Goal: Task Accomplishment & Management: Manage account settings

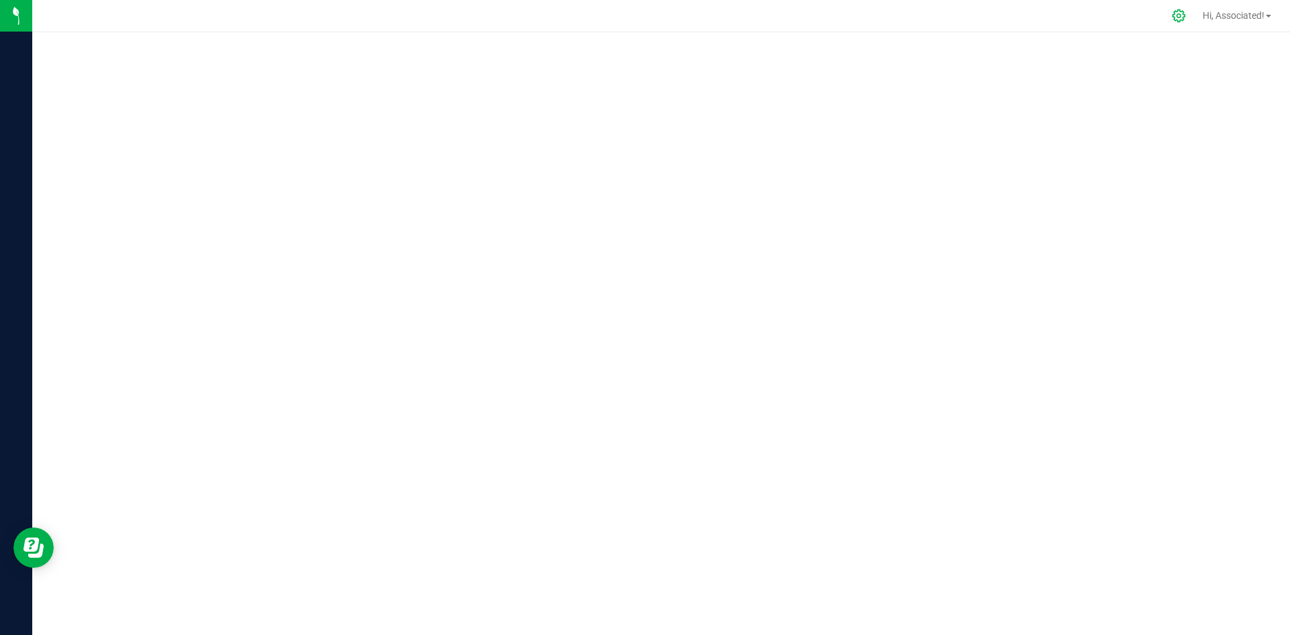
click at [1174, 15] on icon at bounding box center [1178, 15] width 13 height 13
click at [1173, 9] on icon at bounding box center [1178, 16] width 14 height 14
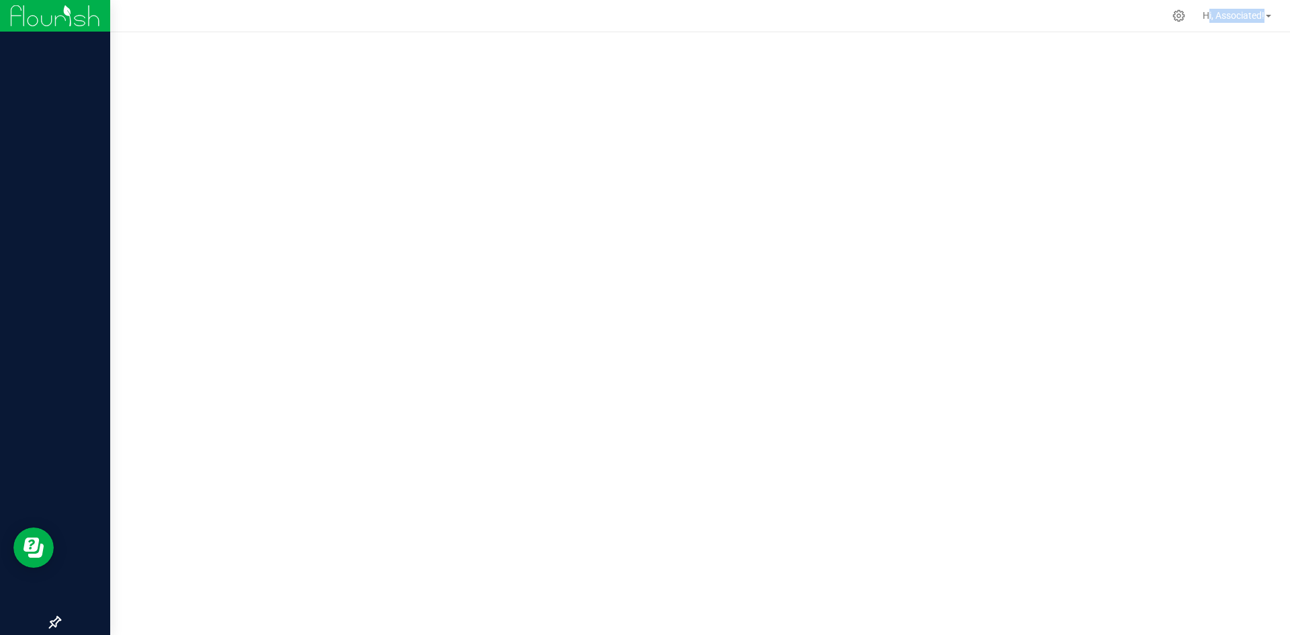
click at [30, 9] on img at bounding box center [55, 16] width 90 height 32
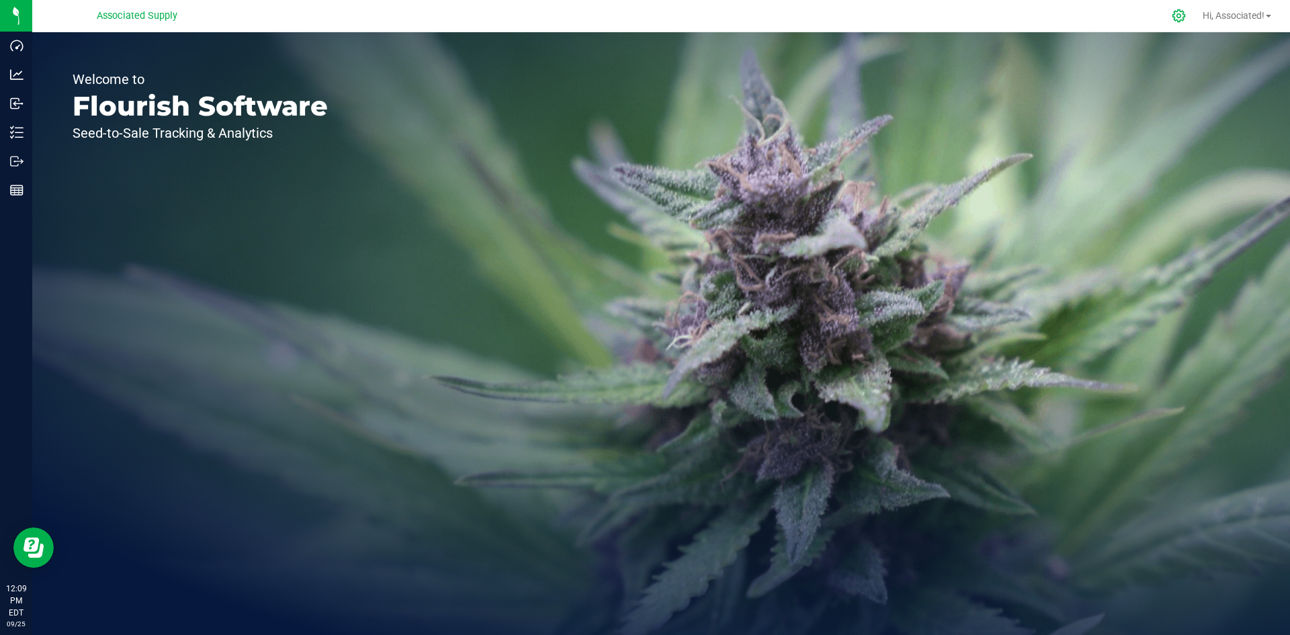
click at [1171, 11] on icon at bounding box center [1178, 16] width 14 height 14
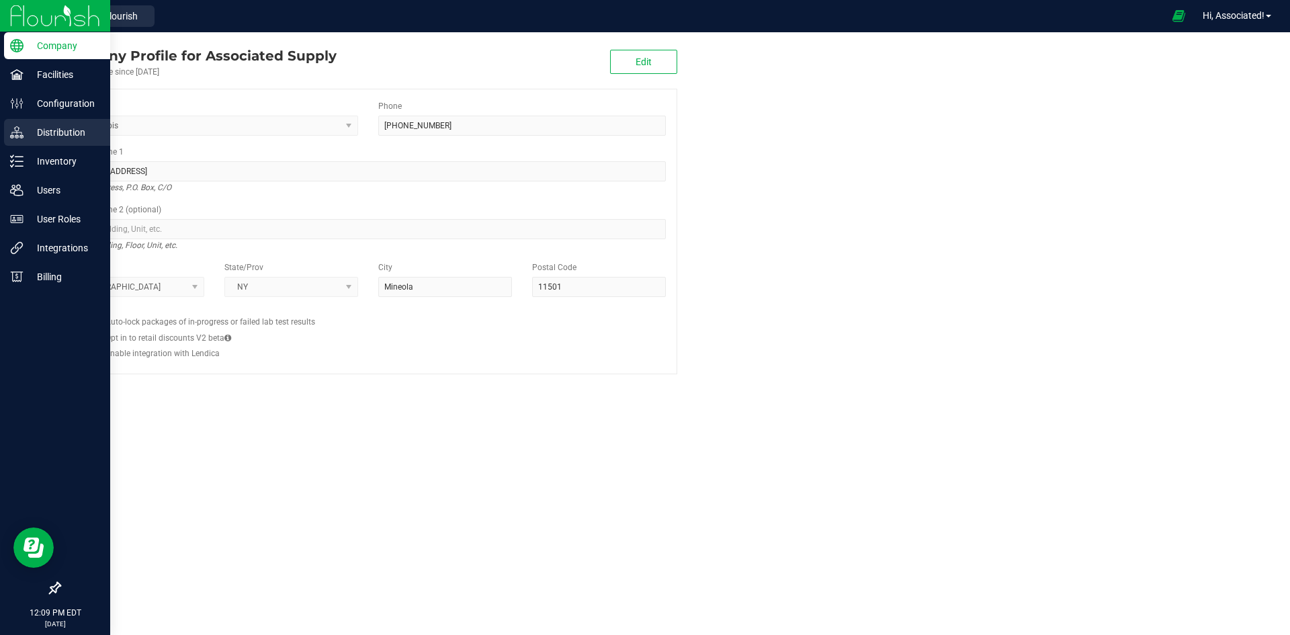
click at [39, 130] on p "Distribution" at bounding box center [64, 132] width 81 height 16
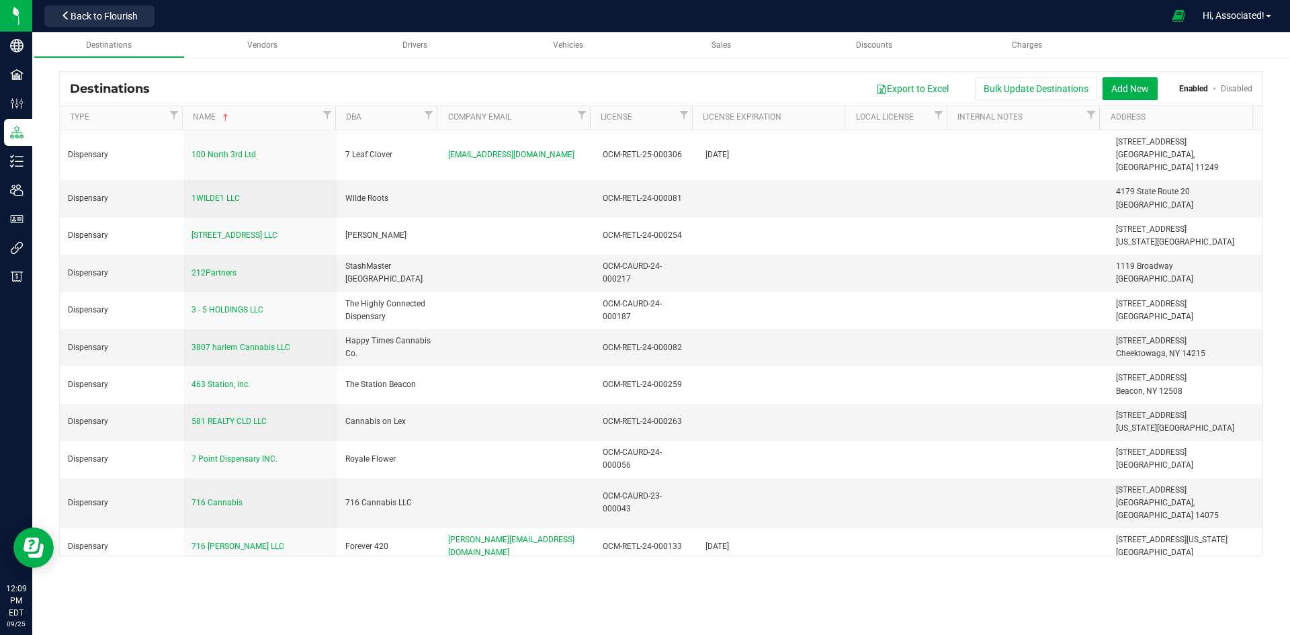
scroll to position [11027, 0]
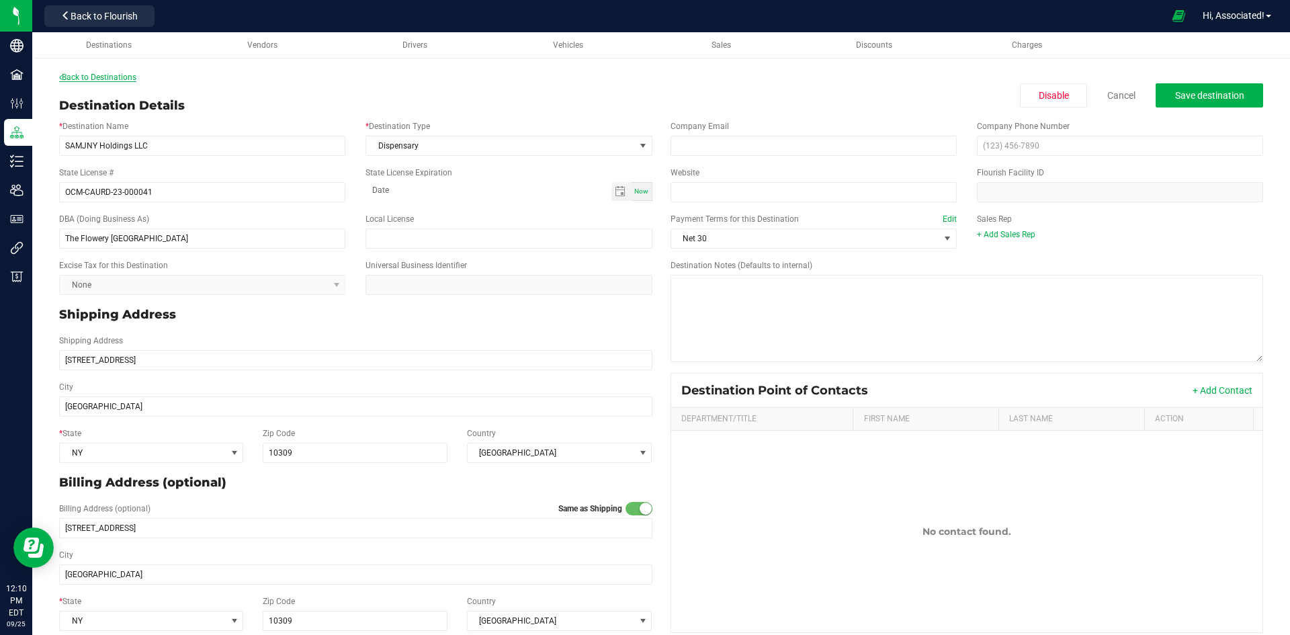
click at [83, 78] on link "Back to Destinations" at bounding box center [97, 77] width 77 height 9
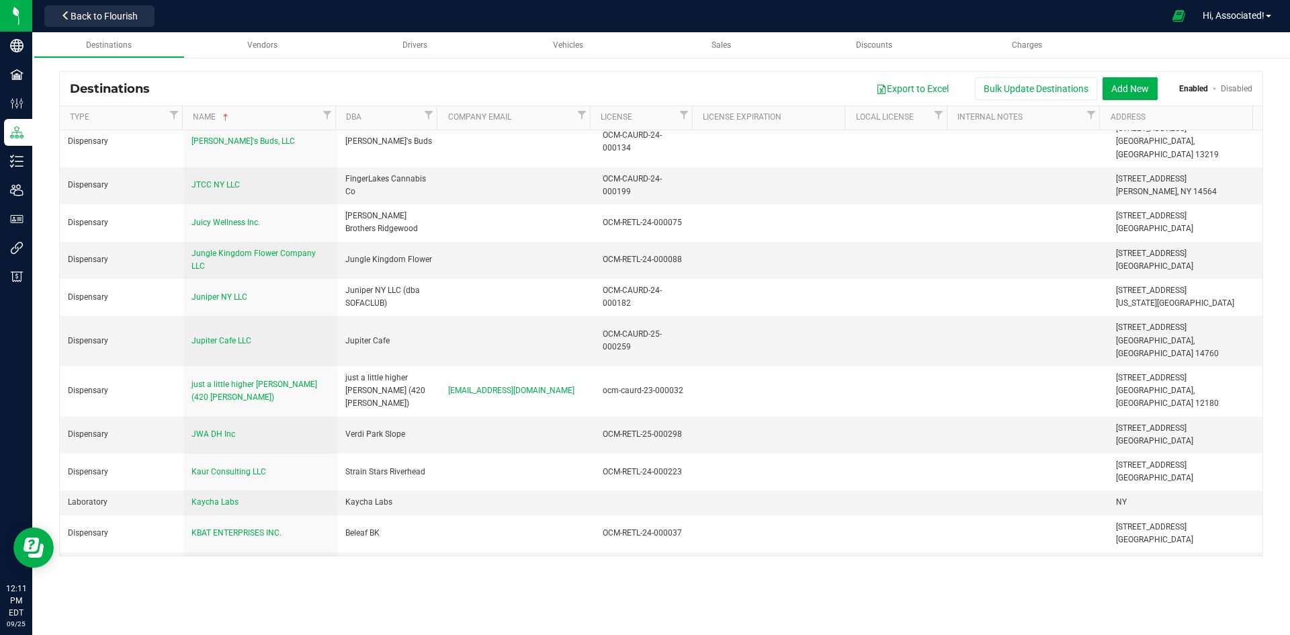
scroll to position [4924, 0]
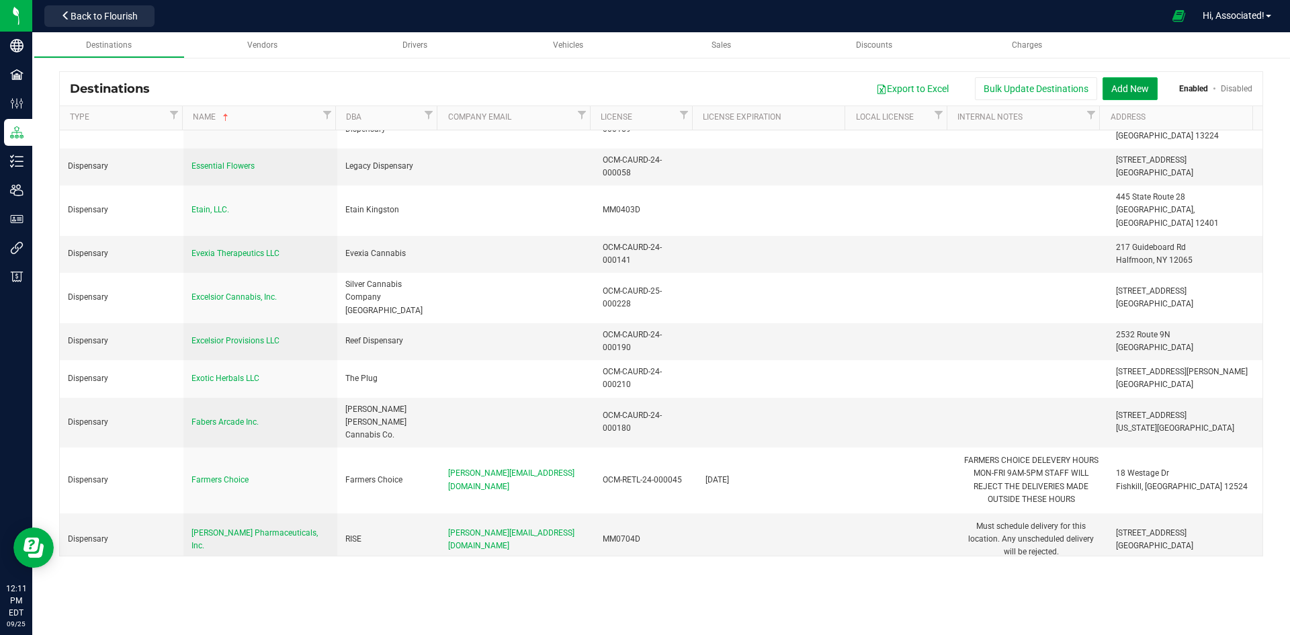
click at [1137, 81] on button "Add New" at bounding box center [1129, 88] width 55 height 23
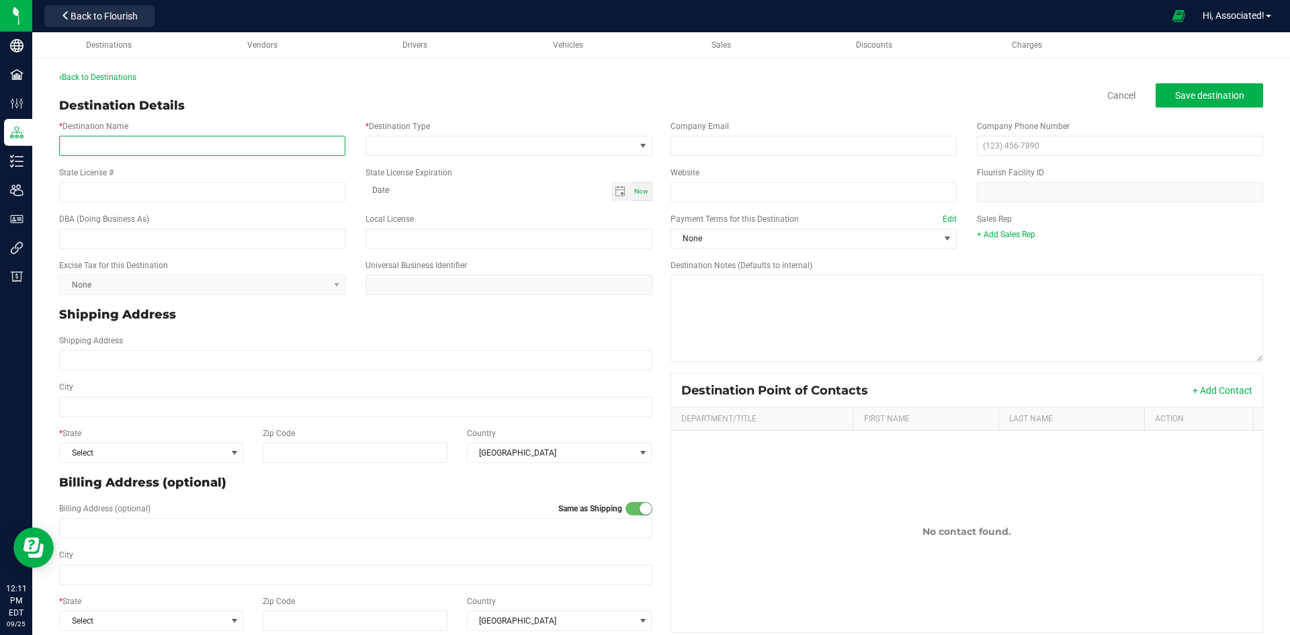
click at [175, 139] on input "* Destination Name" at bounding box center [202, 146] width 286 height 20
paste input "Bright Elephant, LLC"
click at [75, 142] on input "Bright Elephant, LLC" at bounding box center [202, 146] width 286 height 20
type input "Bright Elephant, LLC"
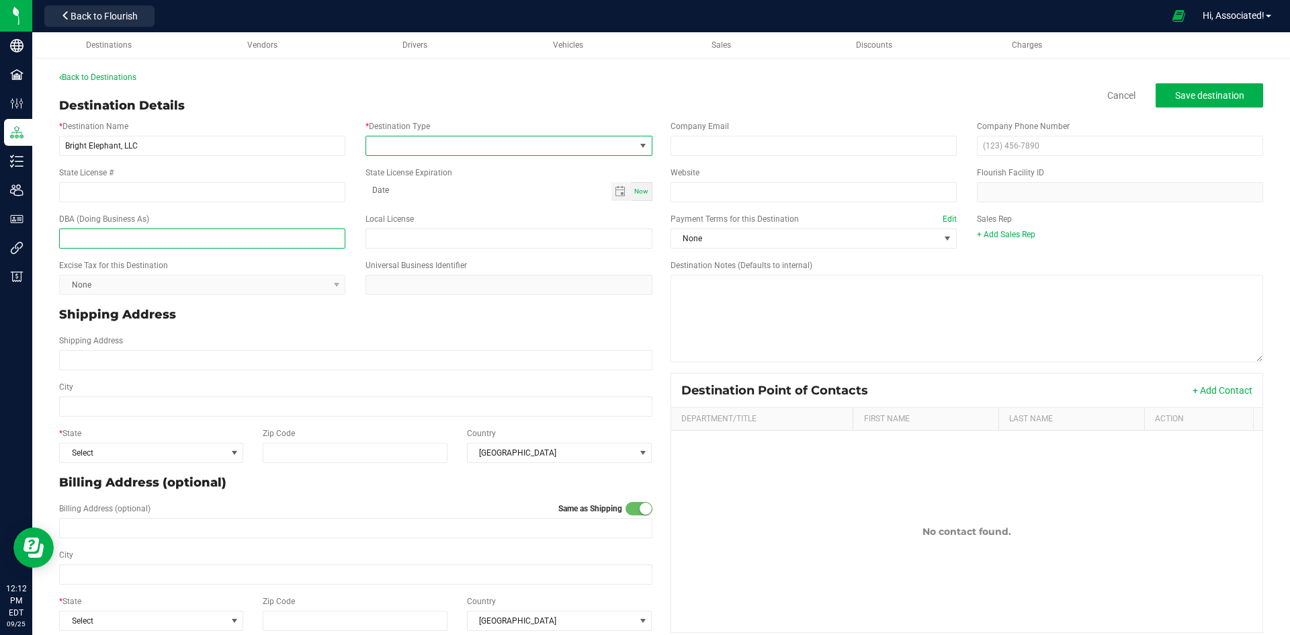
click at [85, 229] on input "text" at bounding box center [202, 238] width 286 height 20
paste input "FlynnStoned Cannabis Company"
click at [73, 237] on input "FlynnStoned Cannabis Company" at bounding box center [202, 238] width 286 height 20
type input "FlynnStoned Cannabis Company"
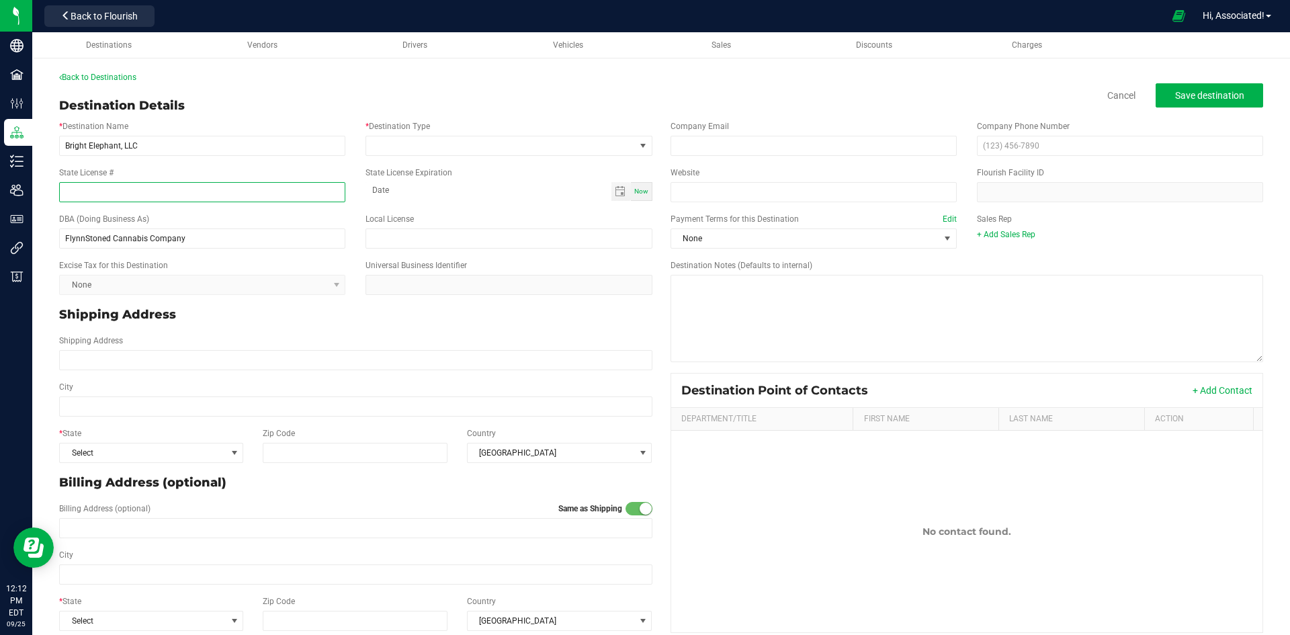
click at [137, 189] on input "State License #" at bounding box center [202, 192] width 286 height 20
paste input "OCM-RETL-24-000041"
type input "OCM-RETL-24-000041"
click at [273, 319] on p "Shipping Address" at bounding box center [355, 315] width 593 height 18
click at [419, 148] on span at bounding box center [500, 145] width 268 height 19
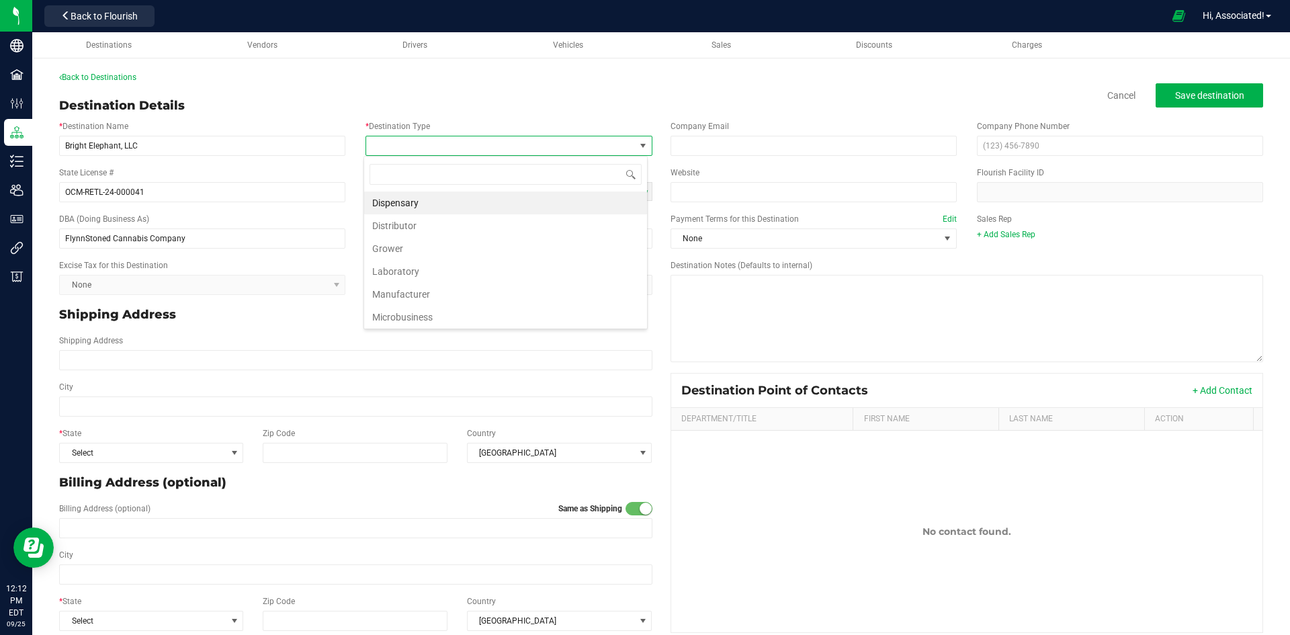
scroll to position [20, 283]
type input "d"
click at [400, 202] on li "Dispensary" at bounding box center [505, 202] width 283 height 23
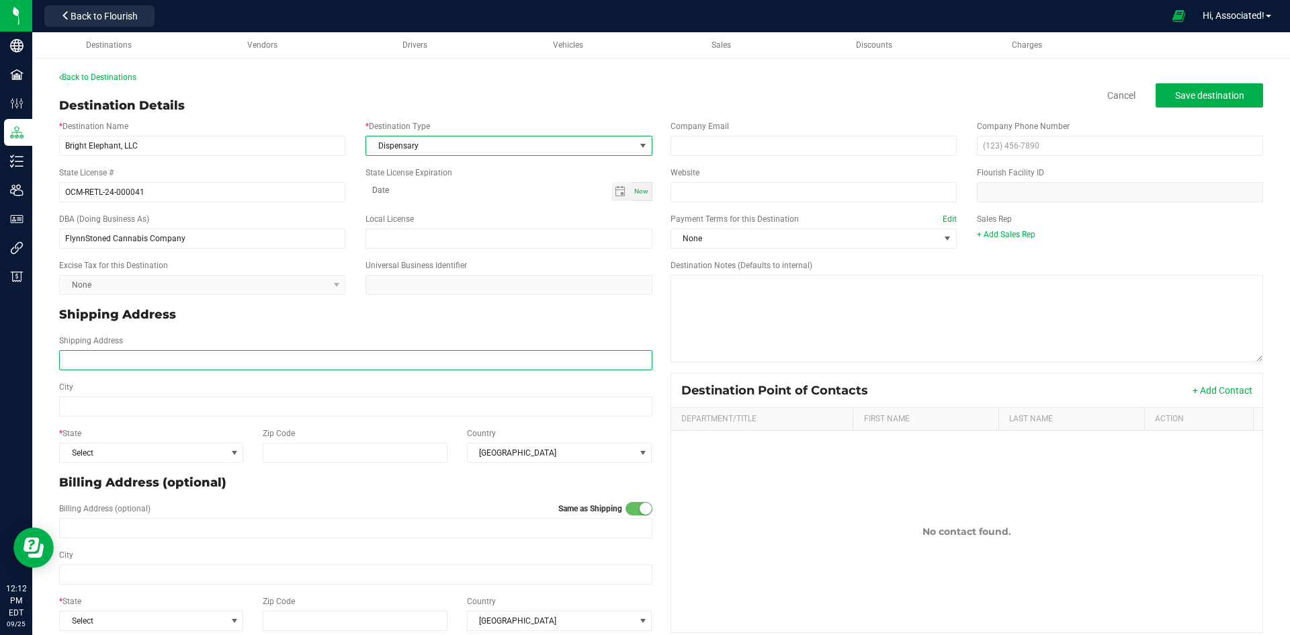
click at [210, 361] on input "Shipping Address" at bounding box center [355, 360] width 593 height 20
paste input "206 8th Ave New York, NY 10011"
drag, startPoint x: 110, startPoint y: 360, endPoint x: 185, endPoint y: 361, distance: 74.6
click at [185, 361] on input "206 8th Ave New York, NY 10011" at bounding box center [355, 360] width 593 height 20
type input "[STREET_ADDRESS]"
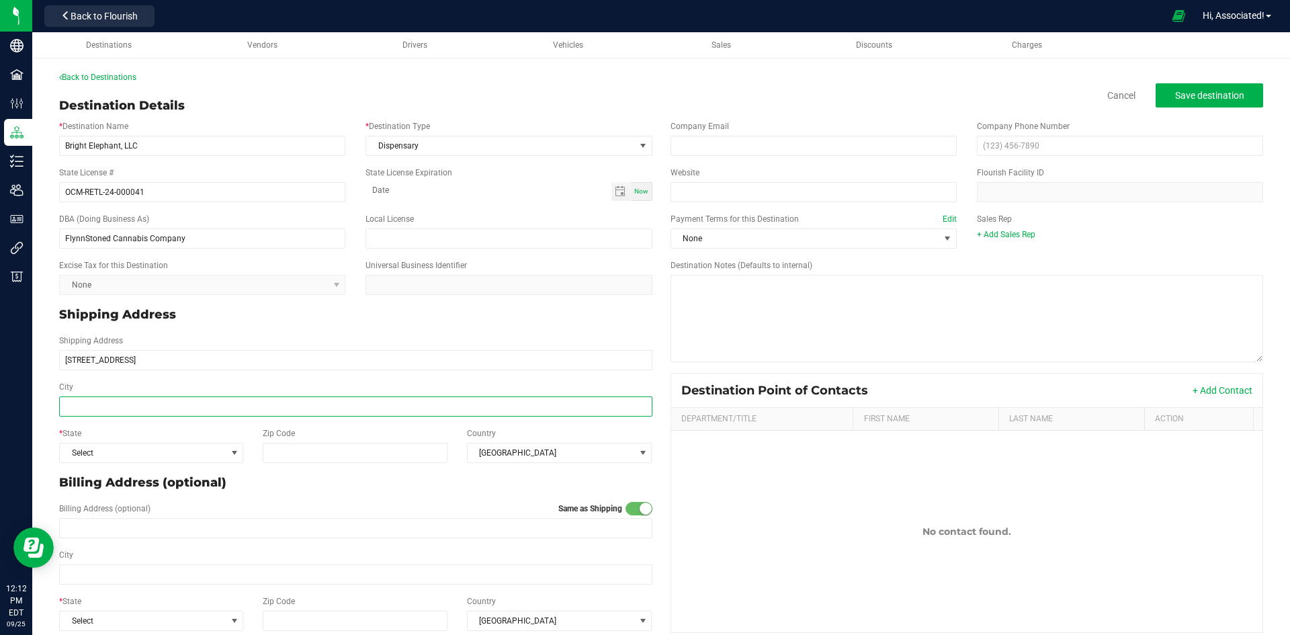
type input "[STREET_ADDRESS]"
click at [103, 405] on input "City" at bounding box center [355, 406] width 593 height 20
paste input "[US_STATE][GEOGRAPHIC_DATA]"
drag, startPoint x: 99, startPoint y: 406, endPoint x: 209, endPoint y: 407, distance: 109.5
click at [209, 407] on input "[US_STATE][GEOGRAPHIC_DATA]" at bounding box center [355, 406] width 593 height 20
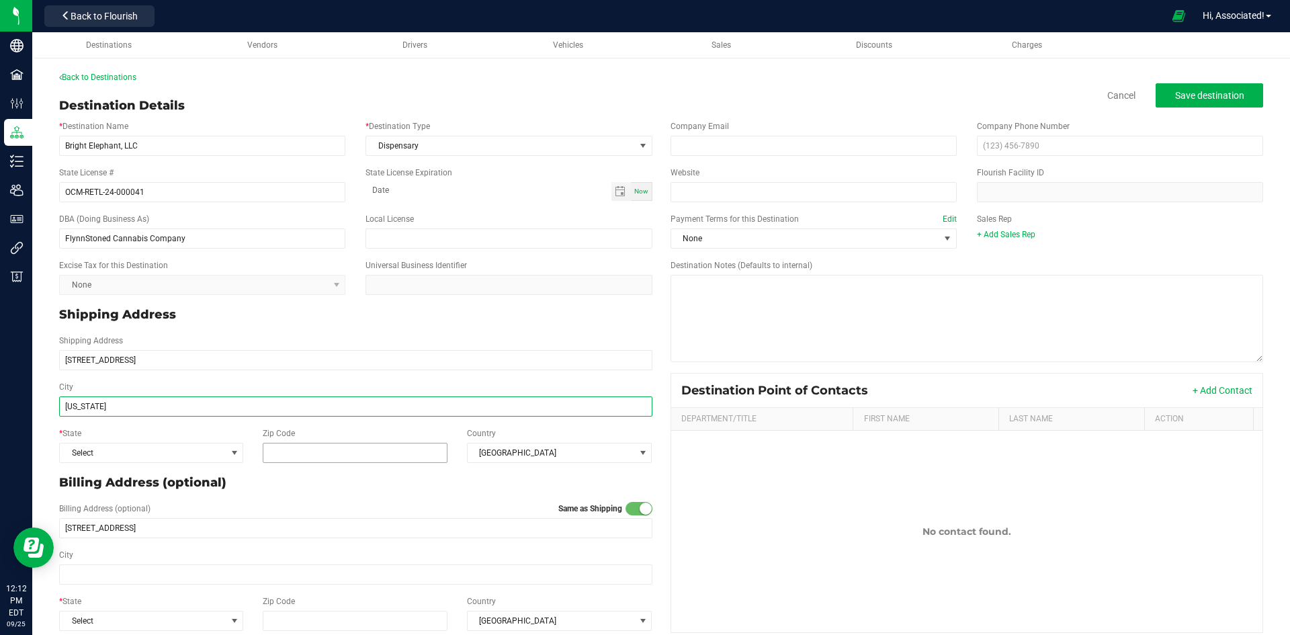
type input "New York"
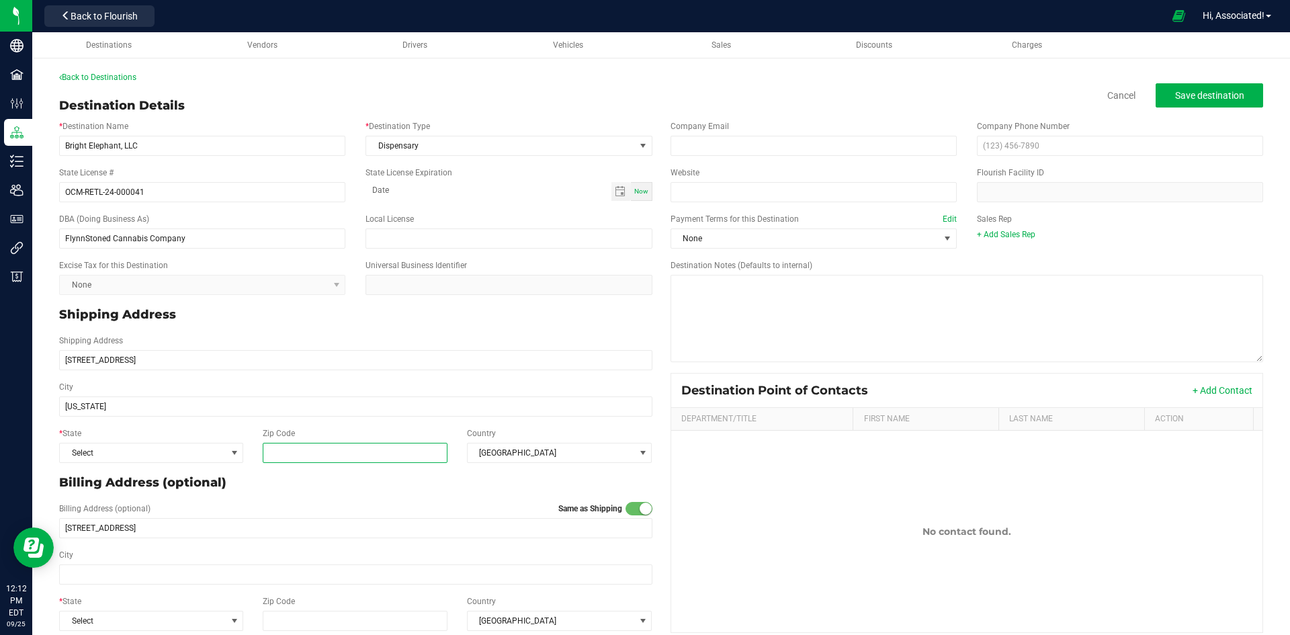
type input "New York"
click at [290, 446] on input "Zip Code" at bounding box center [355, 453] width 185 height 20
paste input ", NY 10011"
drag, startPoint x: 284, startPoint y: 450, endPoint x: 256, endPoint y: 450, distance: 28.2
click at [256, 450] on div "Zip Code , NY 10011" at bounding box center [355, 445] width 204 height 36
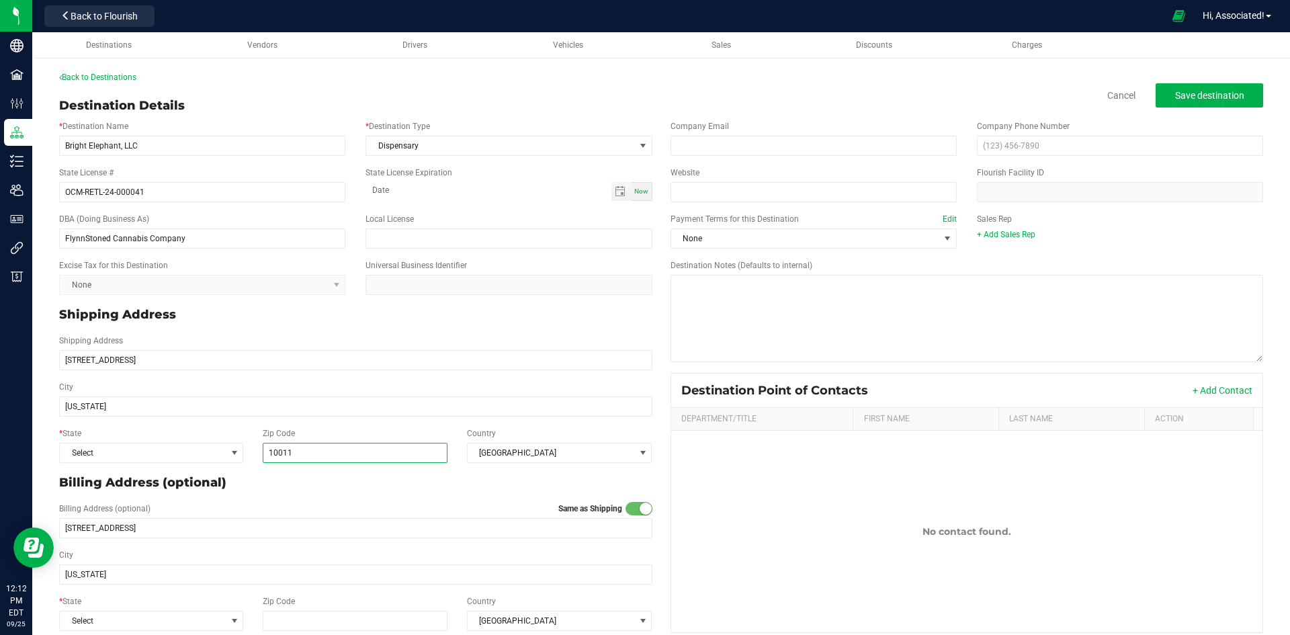
type input "10011"
click at [315, 497] on div "Billing Address (optional) Same as Shipping 206 8th Ave" at bounding box center [355, 520] width 613 height 46
click at [218, 459] on span "Select" at bounding box center [143, 452] width 166 height 19
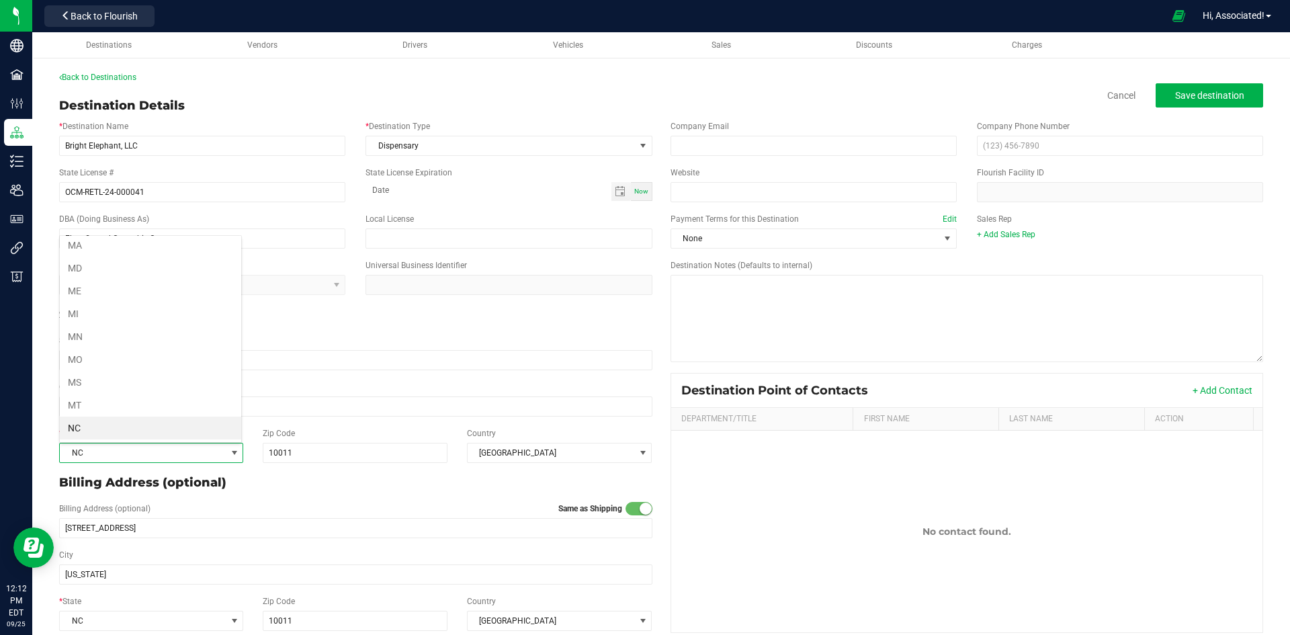
scroll to position [598, 0]
click at [201, 431] on li "NY" at bounding box center [150, 427] width 181 height 23
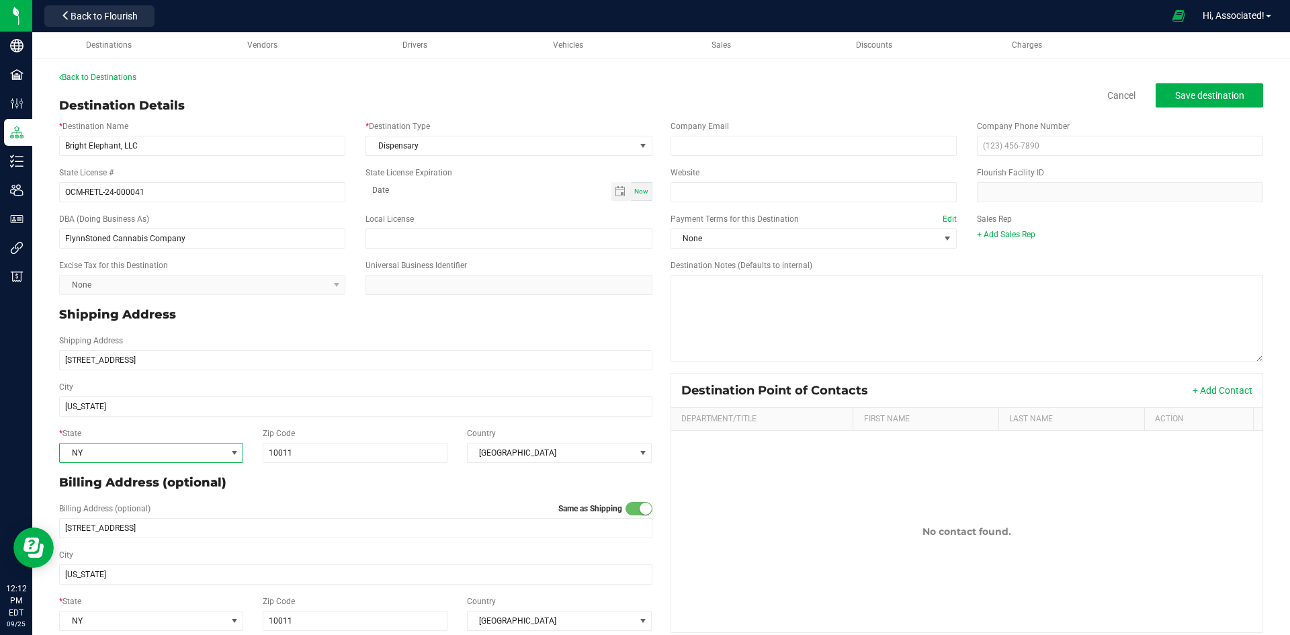
click at [345, 487] on p "Billing Address (optional)" at bounding box center [355, 483] width 593 height 18
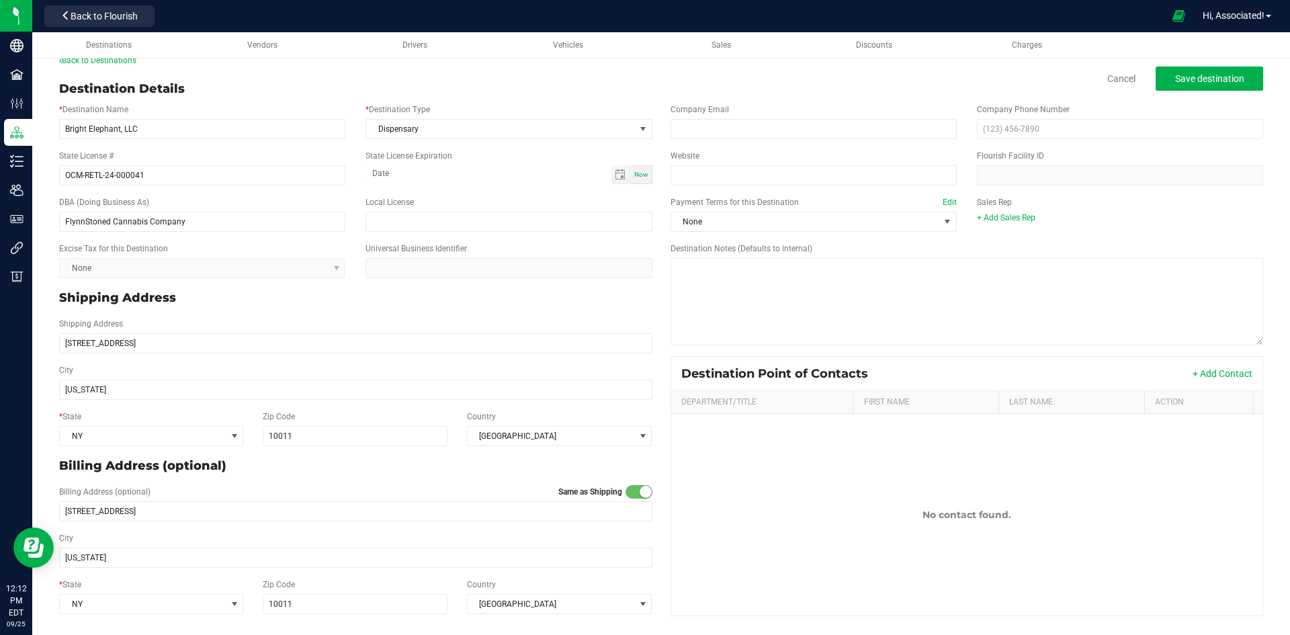
scroll to position [0, 0]
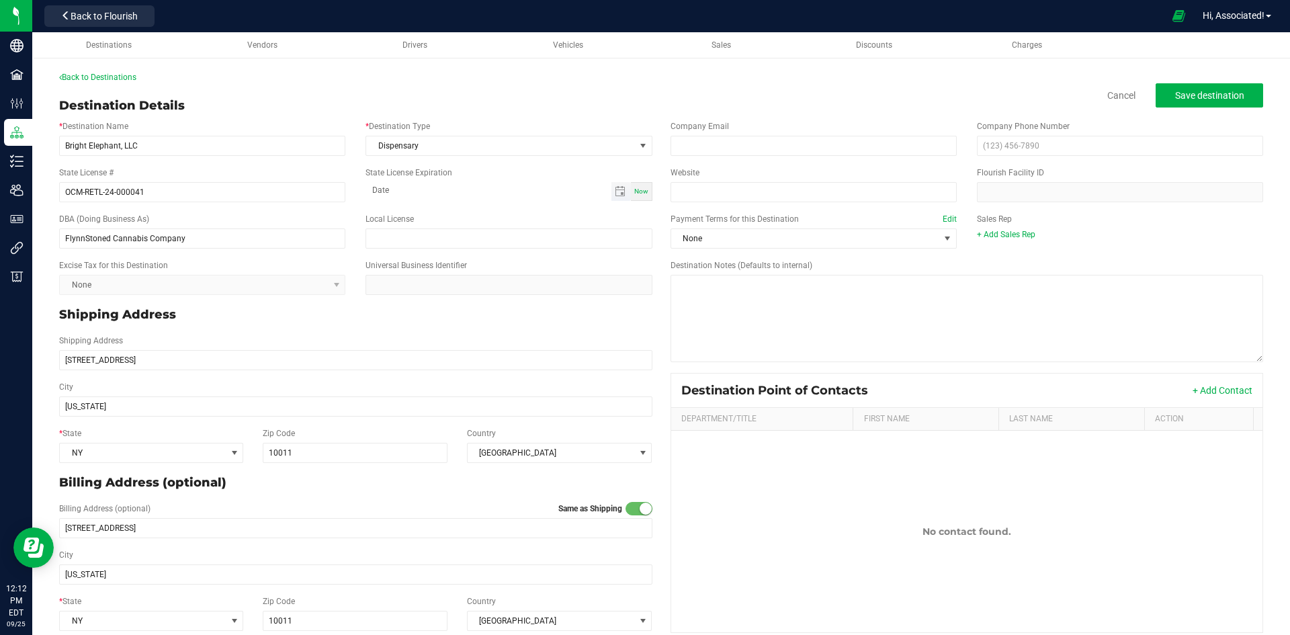
click at [611, 195] on span "Toggle calendar" at bounding box center [620, 191] width 19 height 19
click at [455, 217] on span "September 2025" at bounding box center [434, 216] width 40 height 20
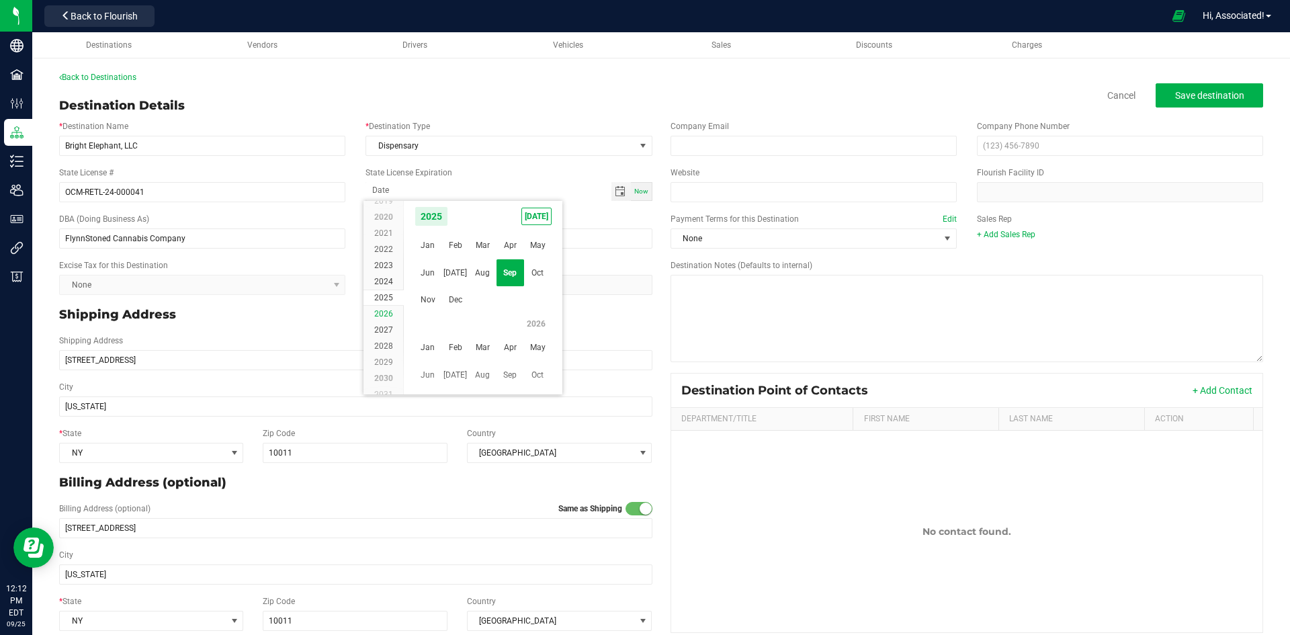
click at [384, 312] on span "2026" at bounding box center [383, 313] width 19 height 9
click at [502, 246] on span "Apr" at bounding box center [510, 246] width 28 height 28
click at [482, 283] on span "8" at bounding box center [482, 283] width 19 height 21
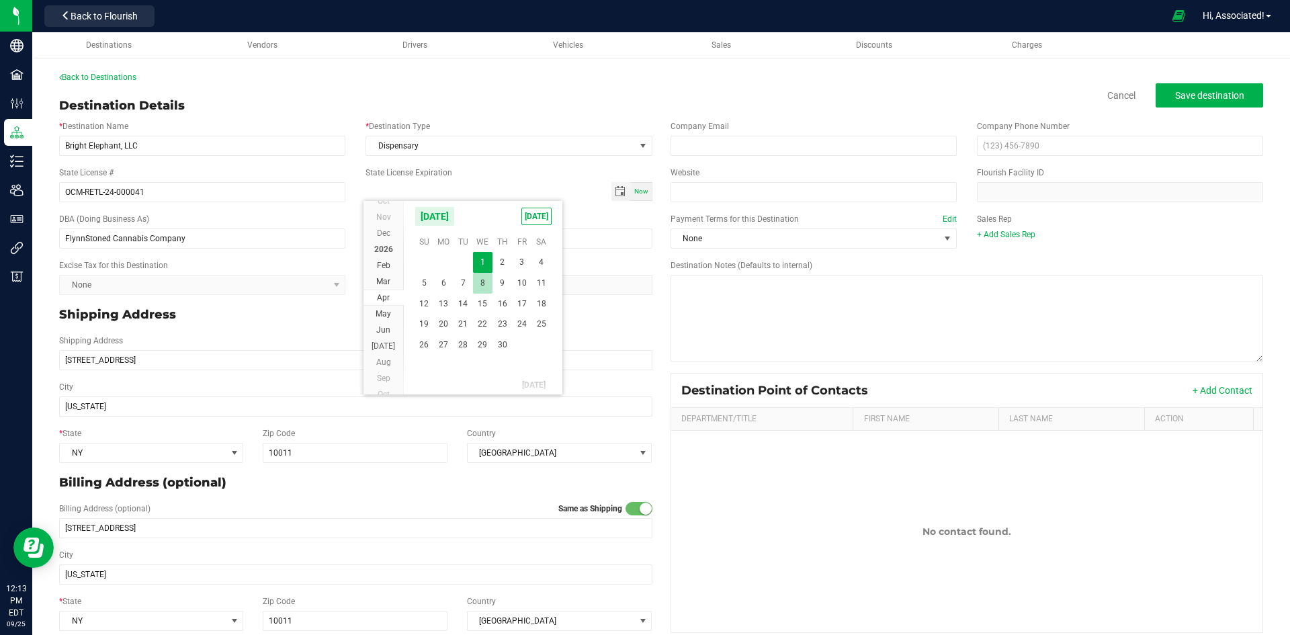
type input "04-08-2026"
click at [568, 326] on div "Shipping Address" at bounding box center [355, 314] width 613 height 29
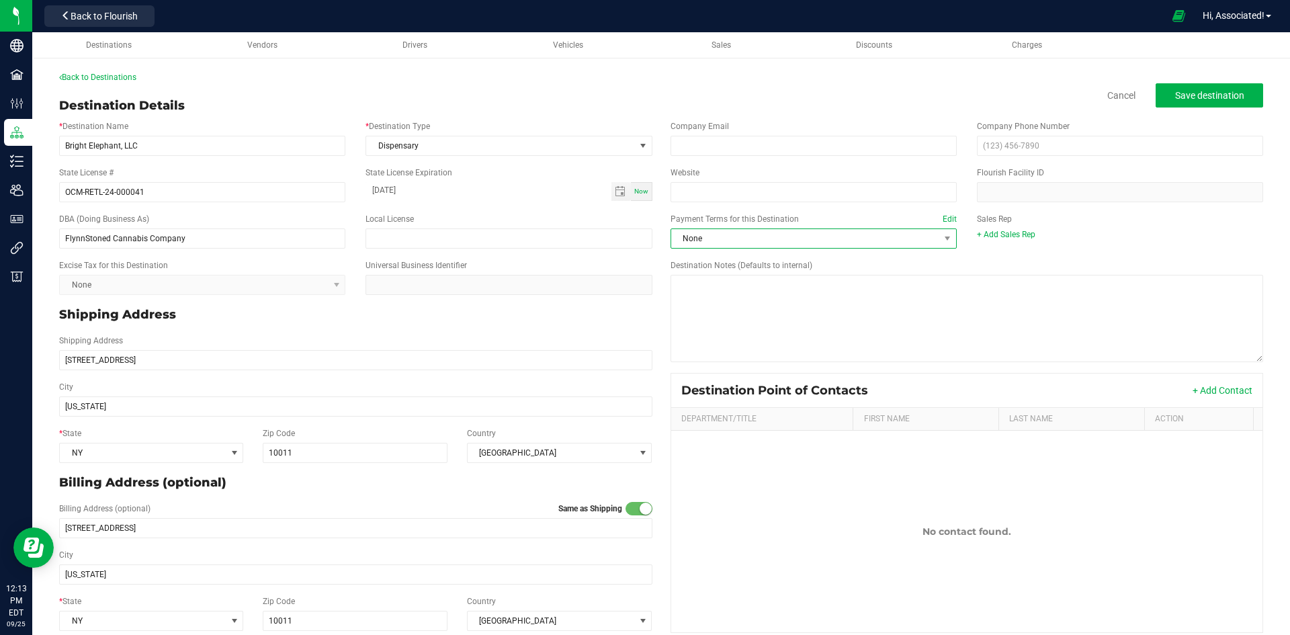
click at [881, 241] on span "None" at bounding box center [805, 238] width 268 height 19
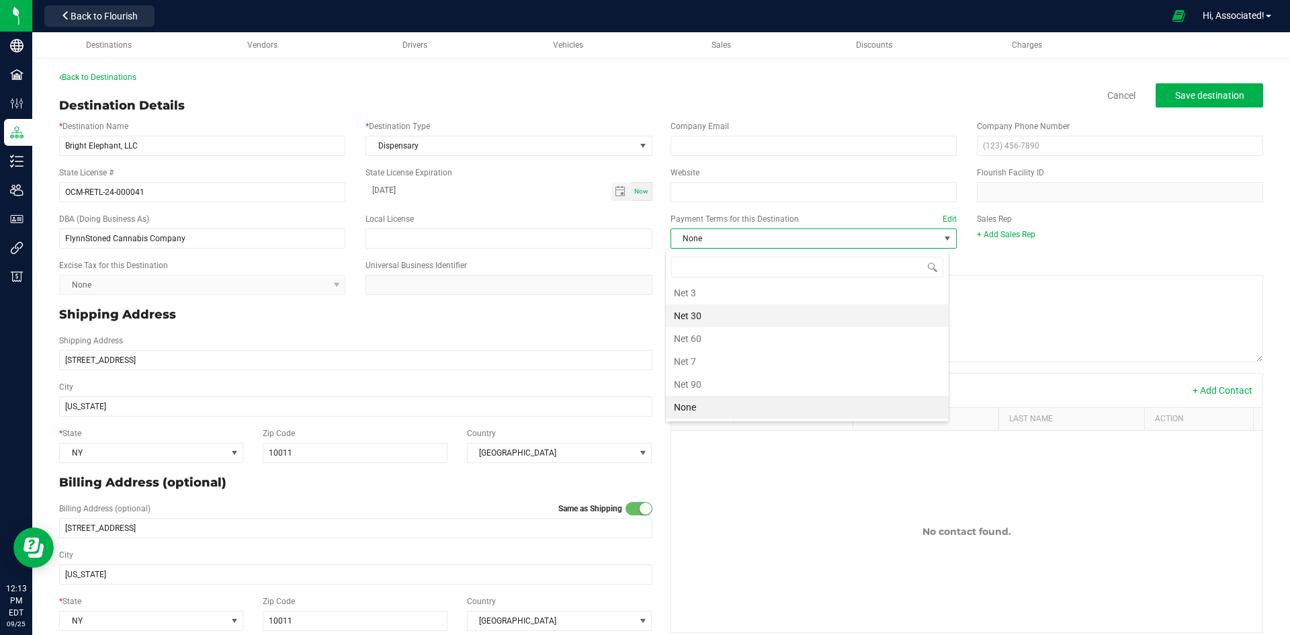
click at [711, 316] on li "Net 30" at bounding box center [807, 315] width 283 height 23
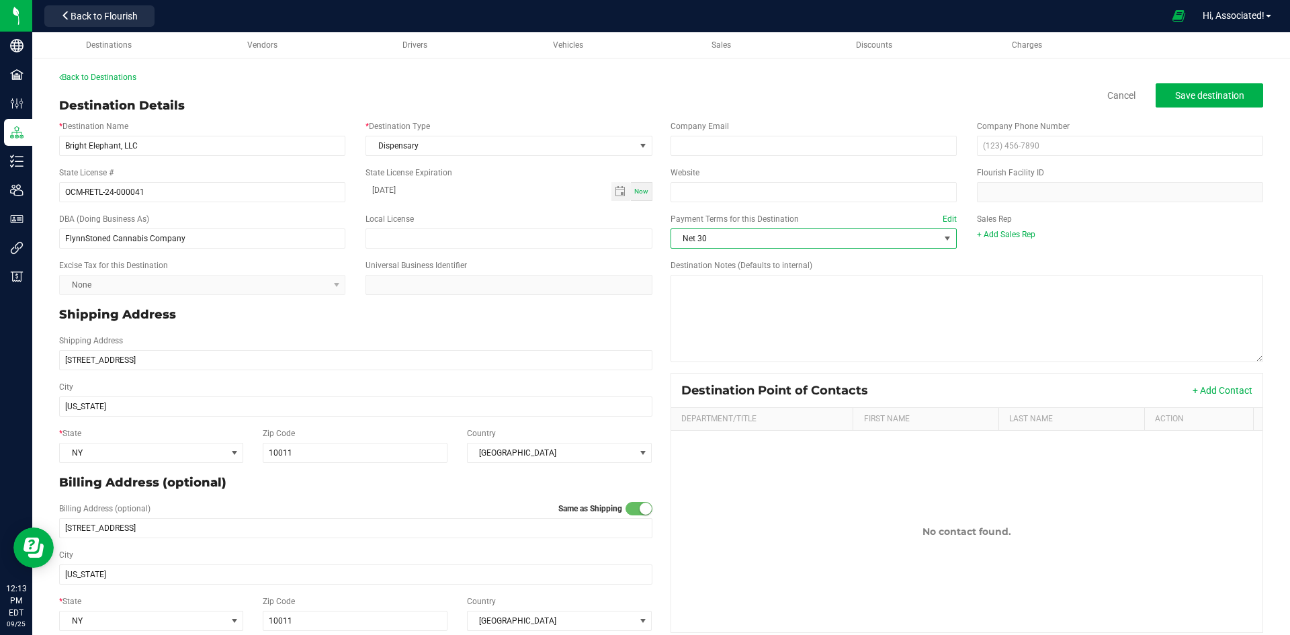
click at [580, 318] on p "Shipping Address" at bounding box center [355, 315] width 593 height 18
click at [1187, 100] on span "Save destination" at bounding box center [1209, 95] width 69 height 11
click at [1030, 136] on input "text" at bounding box center [1120, 146] width 286 height 20
paste input "(646) 376-7777"
type input "(646) 376-7777"
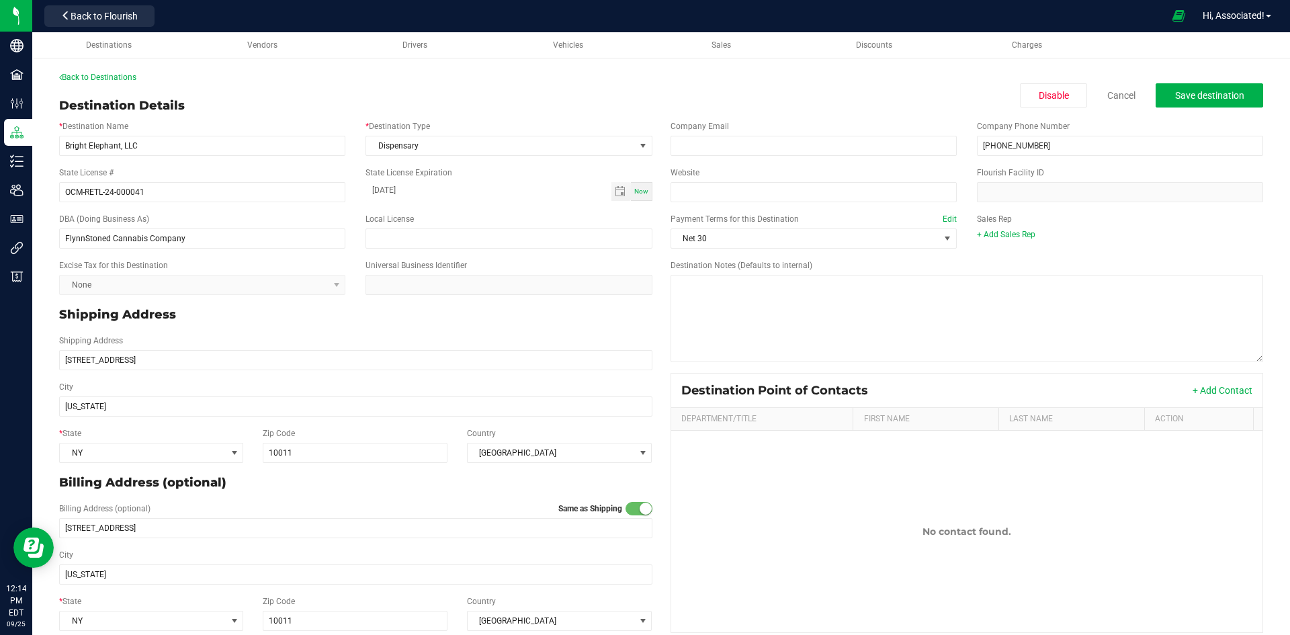
click at [1108, 233] on div "+ Add Sales Rep" at bounding box center [1120, 234] width 286 height 12
click at [1184, 89] on button "Save destination" at bounding box center [1208, 95] width 107 height 24
click at [623, 62] on div "Back to Destinations Destination Details Disable Cancel Save destination * Dest…" at bounding box center [660, 355] width 1257 height 594
click at [92, 77] on link "Back to Destinations" at bounding box center [97, 77] width 77 height 9
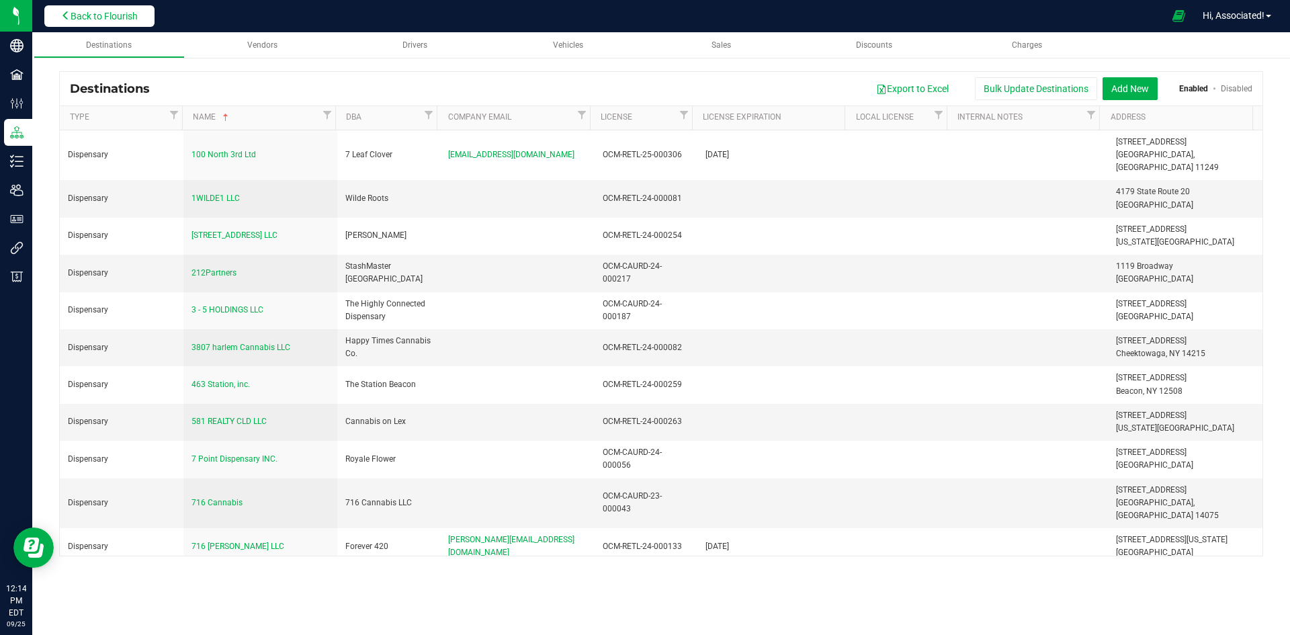
click at [95, 21] on span "Back to Flourish" at bounding box center [104, 16] width 67 height 11
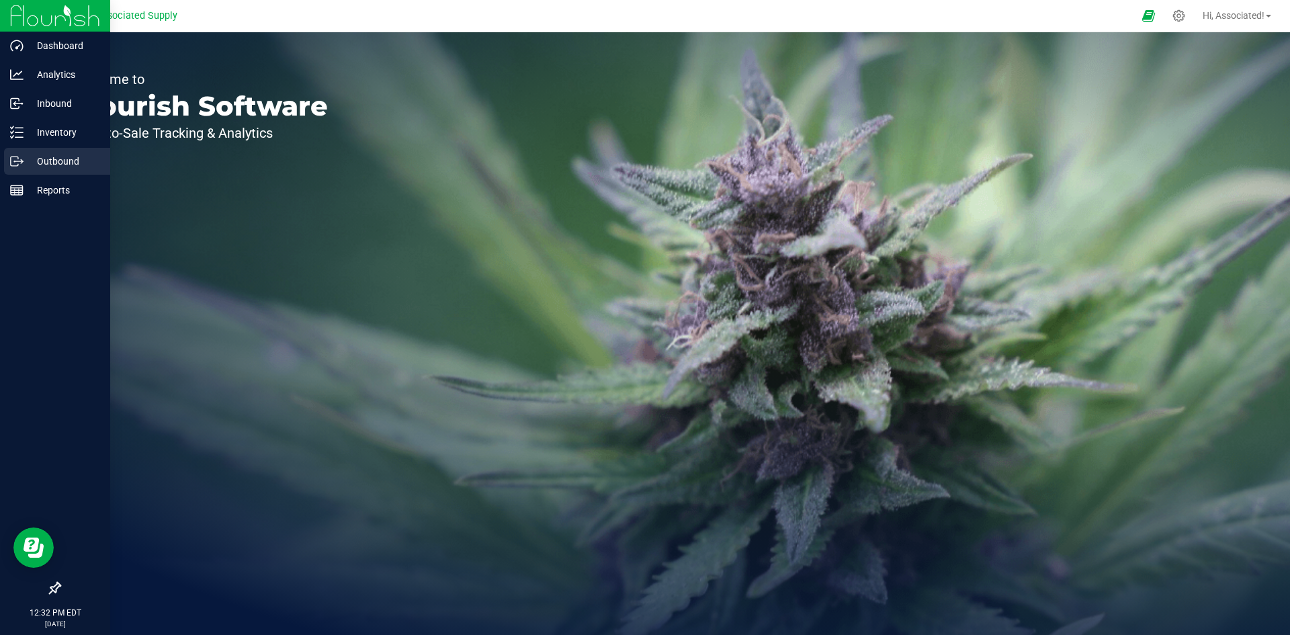
click at [48, 157] on p "Outbound" at bounding box center [64, 161] width 81 height 16
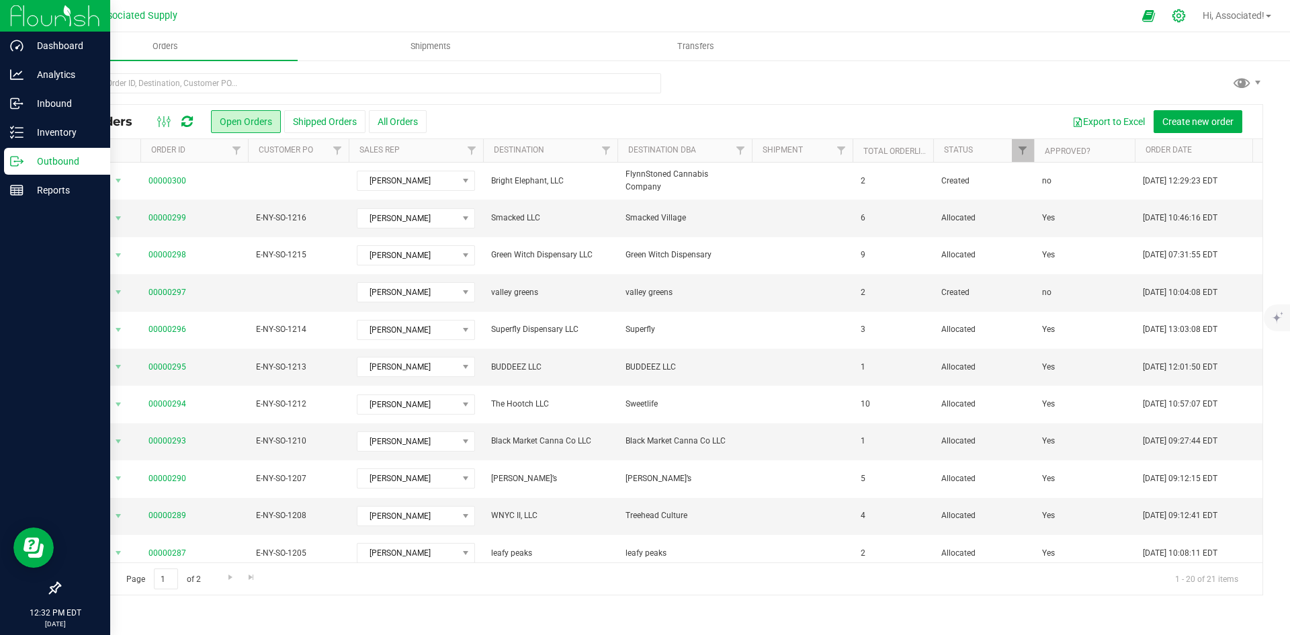
click at [1173, 19] on icon at bounding box center [1178, 16] width 14 height 14
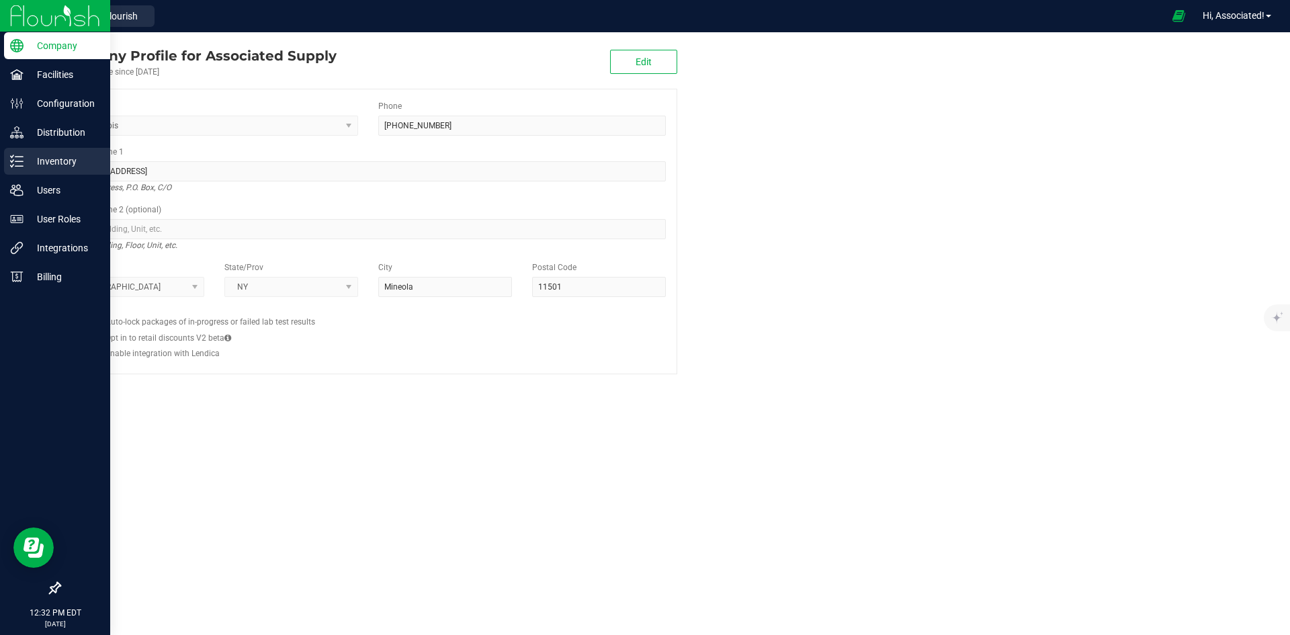
click at [12, 151] on div "Inventory" at bounding box center [57, 161] width 106 height 27
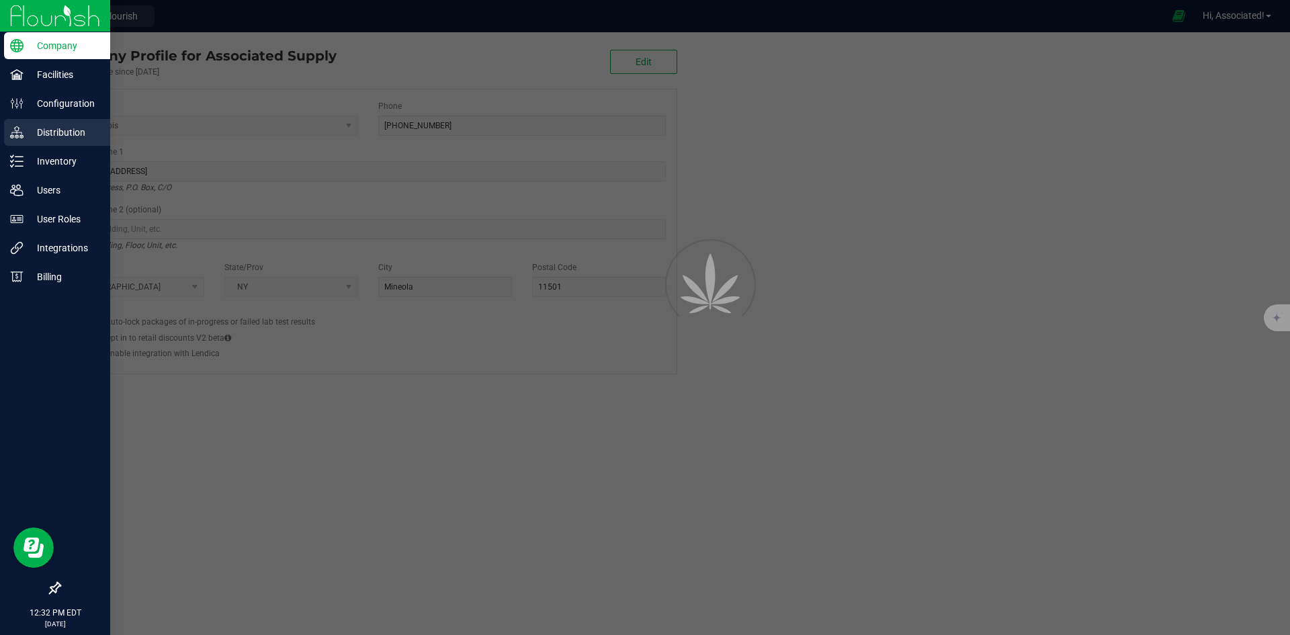
click at [26, 127] on p "Distribution" at bounding box center [64, 132] width 81 height 16
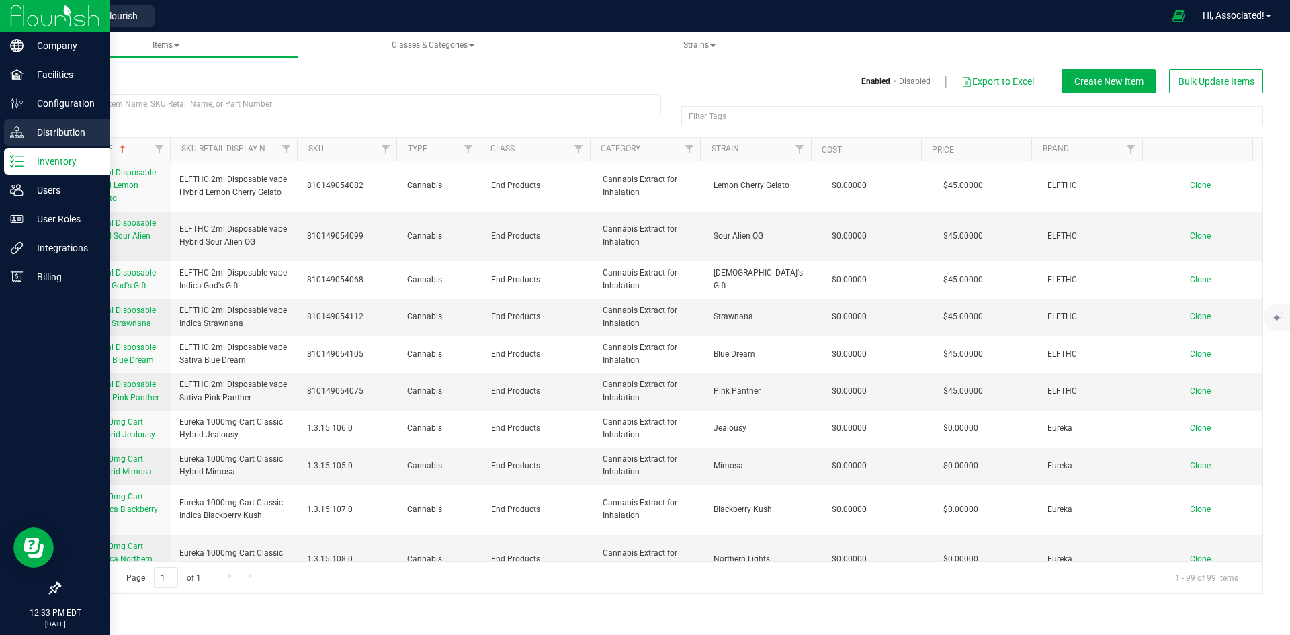
click at [42, 137] on p "Distribution" at bounding box center [64, 132] width 81 height 16
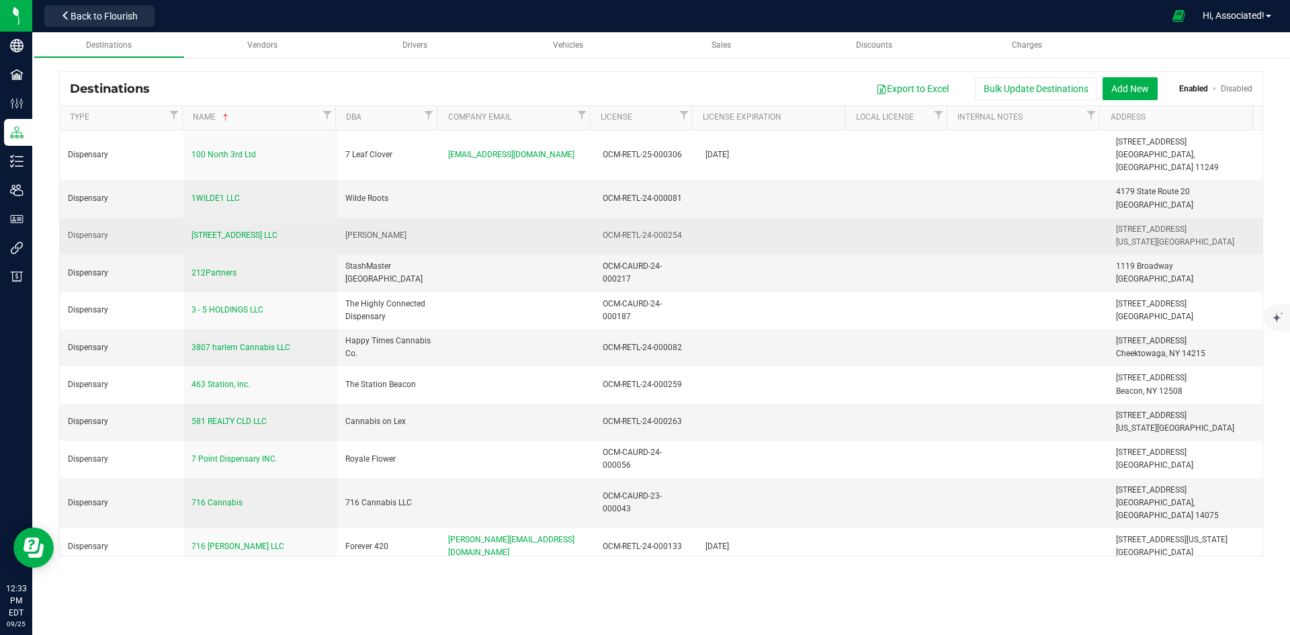
scroll to position [12993, 0]
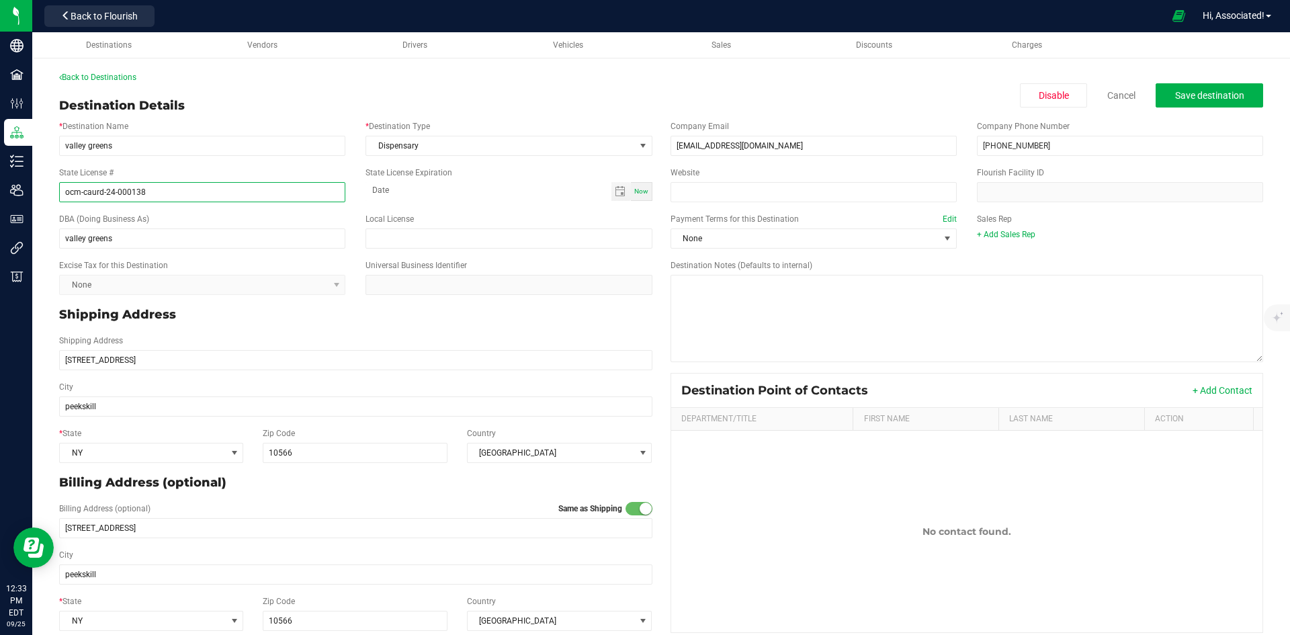
click at [187, 193] on input "ocm-caurd-24-000138" at bounding box center [202, 192] width 286 height 20
paste input "OCM-CAURD-24-000138"
type input "OCM-CAURD-24-000138"
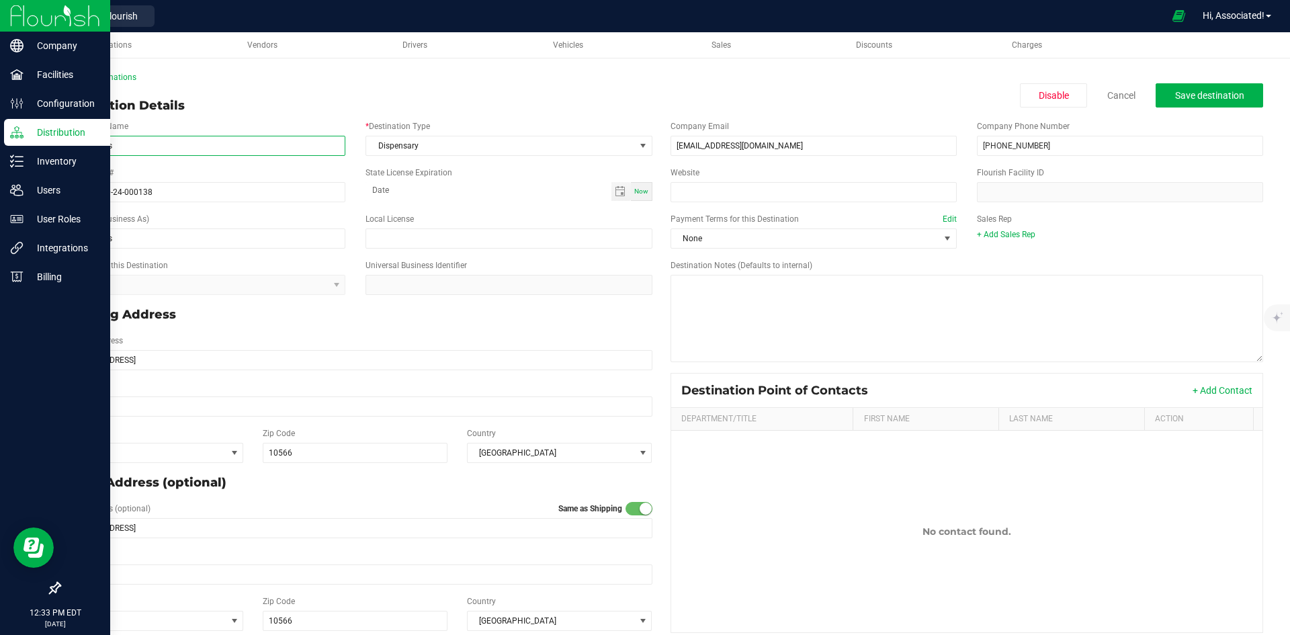
drag, startPoint x: 151, startPoint y: 149, endPoint x: 22, endPoint y: 143, distance: 129.1
click at [22, 143] on div "Company Facilities Configuration Distribution Inventory Users User Roles Integr…" at bounding box center [645, 317] width 1290 height 635
paste input "Valley Greens Ltd."
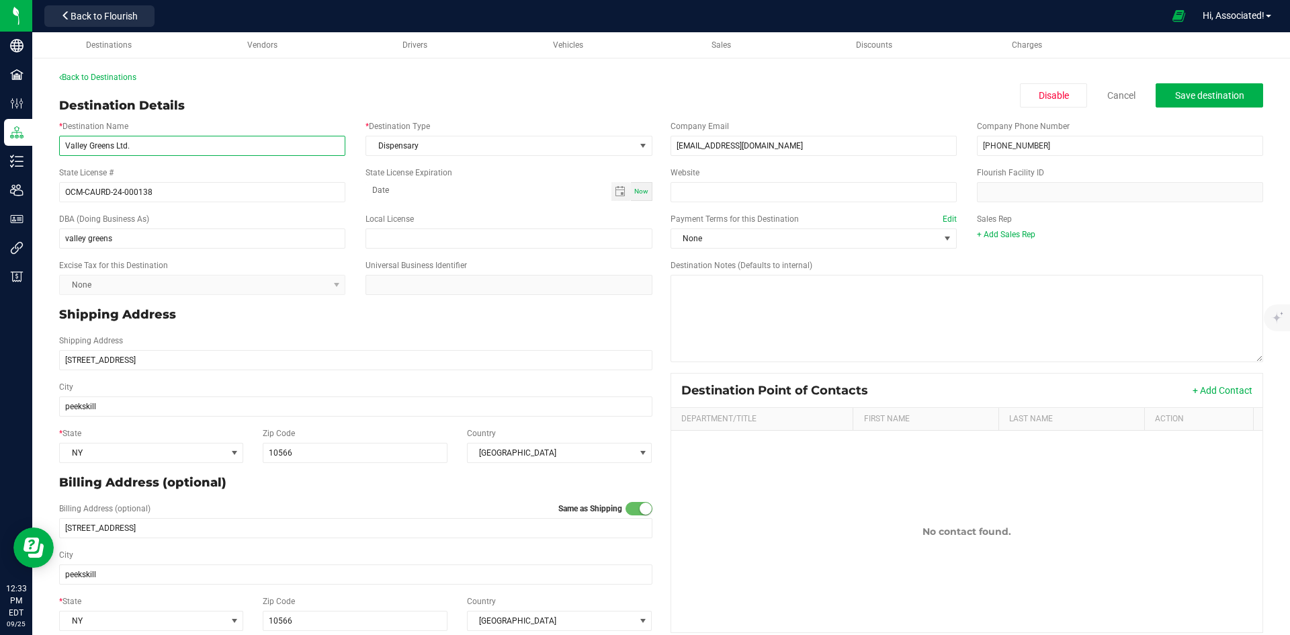
type input "Valley Greens Ltd."
click at [646, 193] on div "Now" at bounding box center [641, 191] width 21 height 19
click at [619, 195] on span "Toggle calendar" at bounding box center [620, 191] width 11 height 11
click at [617, 191] on span "Toggle calendar" at bounding box center [620, 191] width 11 height 11
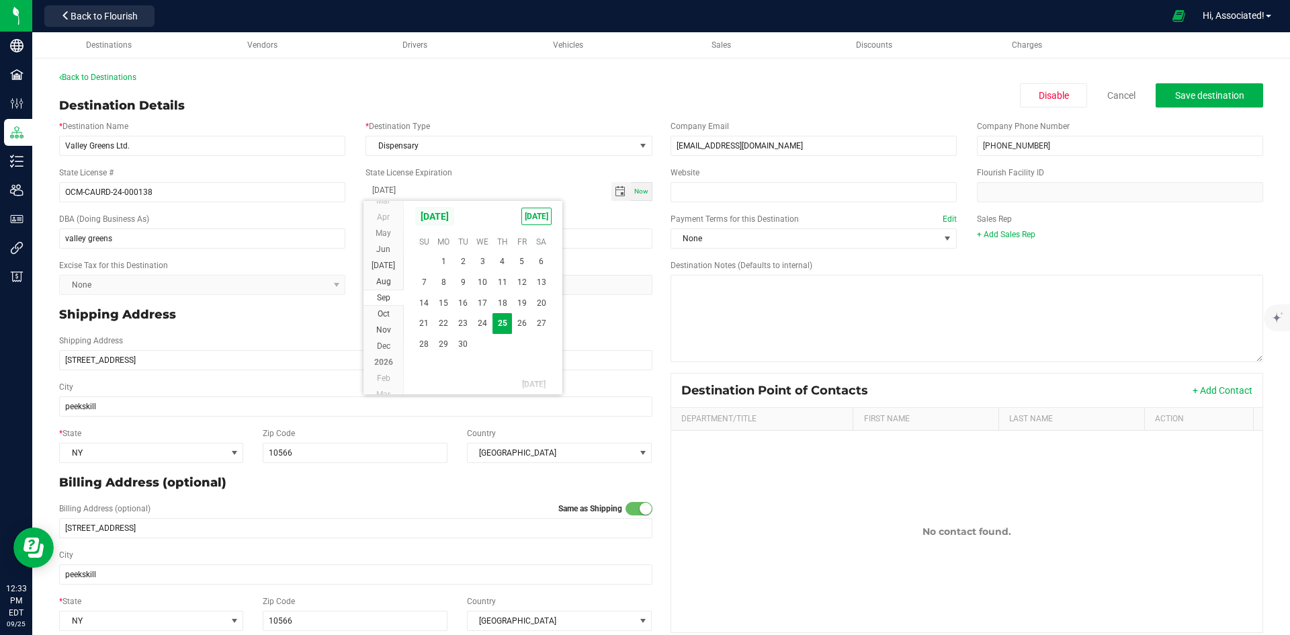
click at [455, 213] on span "September 2025" at bounding box center [434, 216] width 40 height 20
click at [382, 314] on span "2026" at bounding box center [383, 313] width 19 height 9
click at [539, 243] on span "May" at bounding box center [538, 246] width 28 height 28
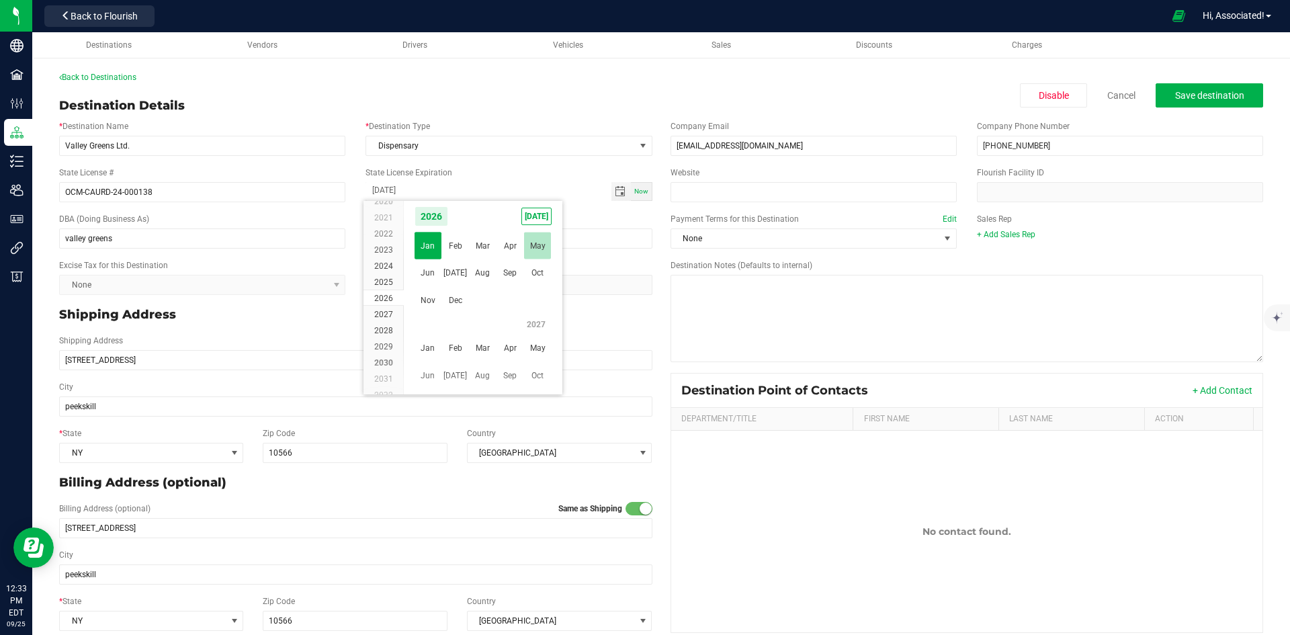
scroll to position [218998, 0]
click at [427, 283] on span "3" at bounding box center [423, 283] width 19 height 21
type input "05-03-2026"
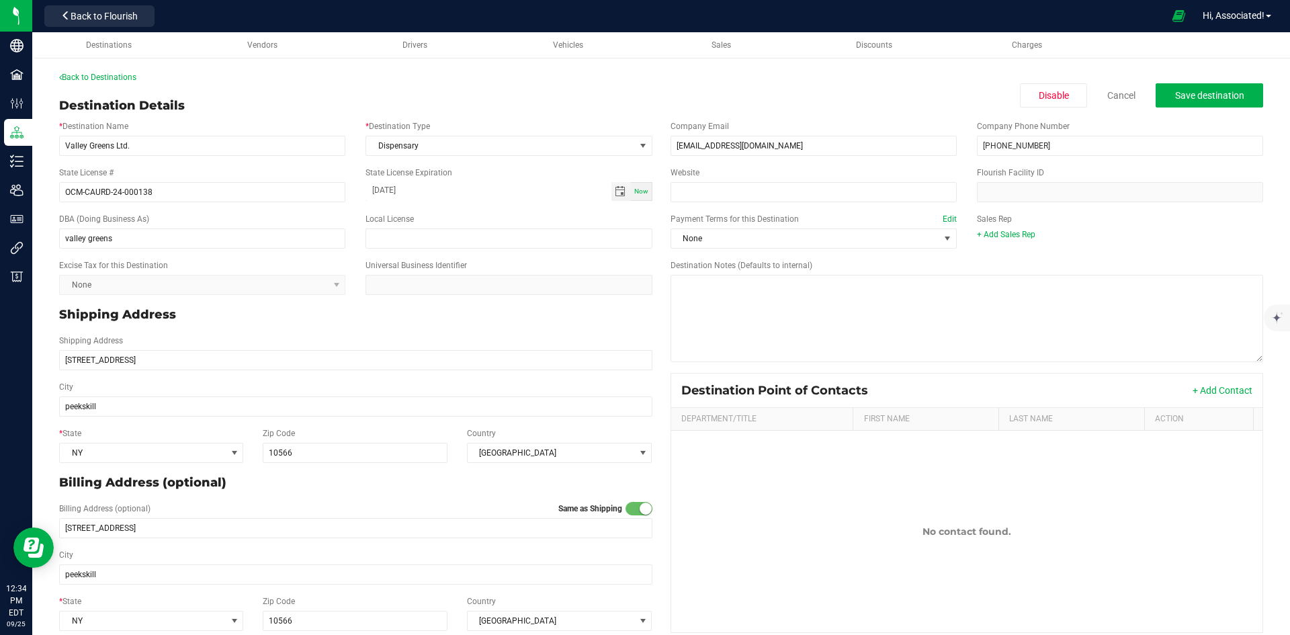
scroll to position [17, 0]
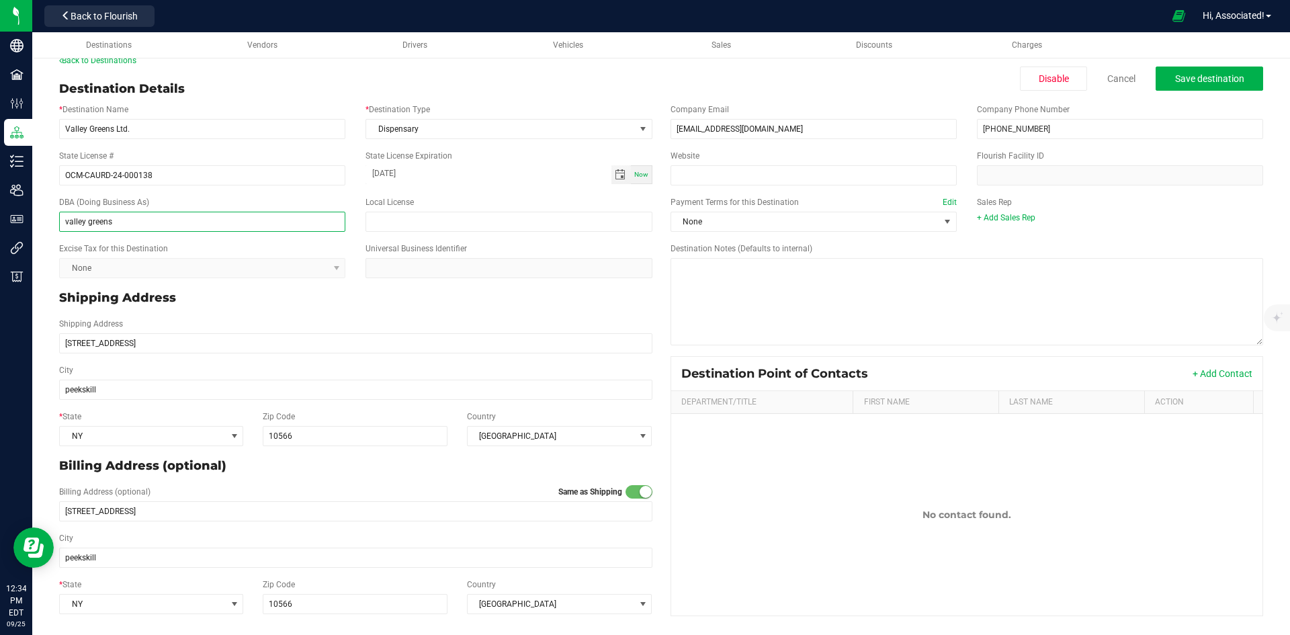
click at [116, 220] on input "valley greens" at bounding box center [202, 222] width 286 height 20
paste input "Valley G"
type input "Valley Greens"
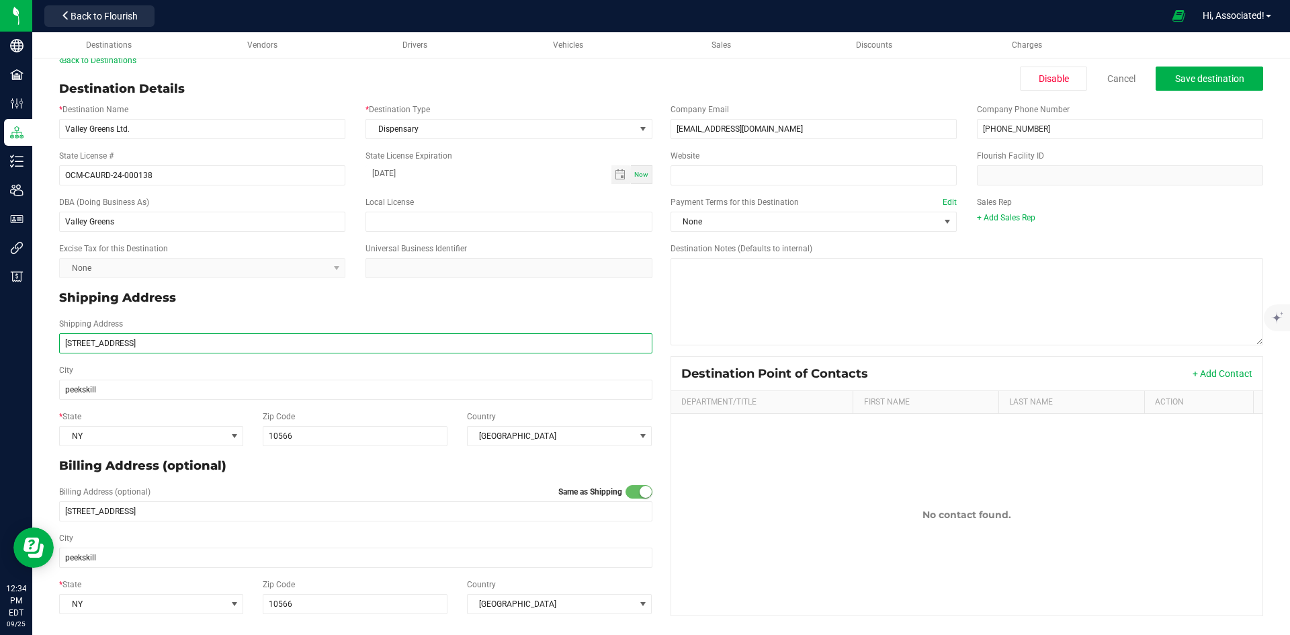
click at [136, 337] on input "939 central ave" at bounding box center [355, 343] width 593 height 20
paste input "Central Ave, Peekskill, NY 10566"
drag, startPoint x: 126, startPoint y: 342, endPoint x: 213, endPoint y: 347, distance: 87.4
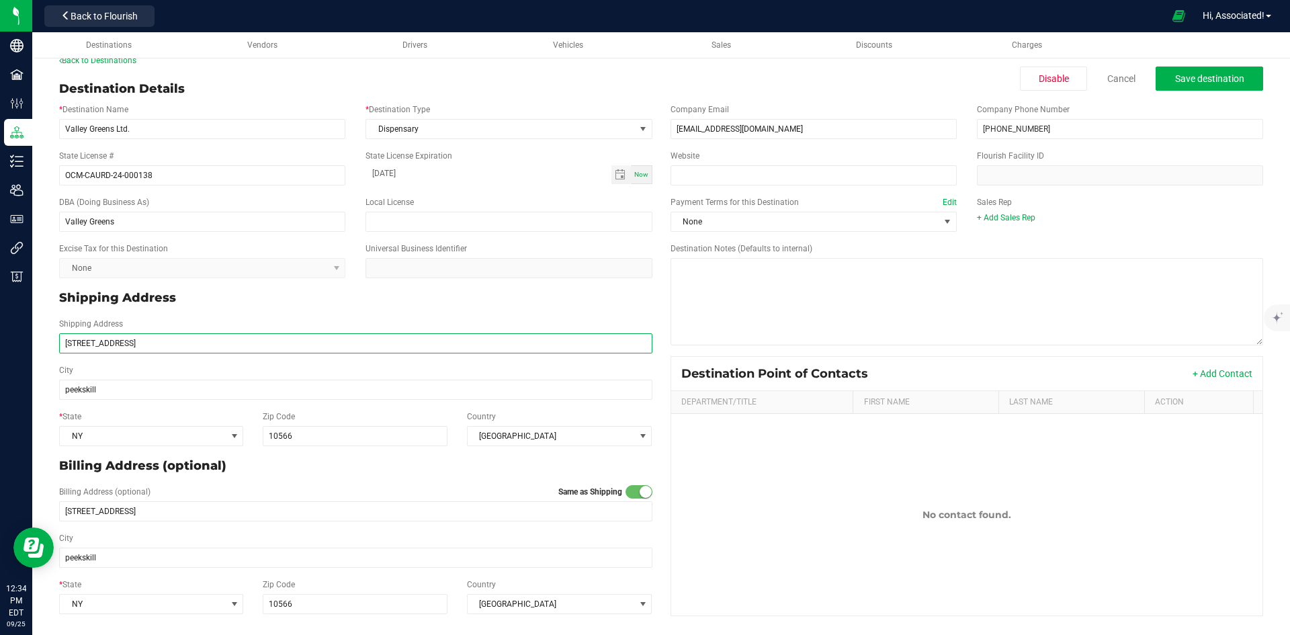
click at [213, 347] on input "939 Central Ave, Peekskill, NY 10566" at bounding box center [355, 343] width 593 height 20
type input "[STREET_ADDRESS]"
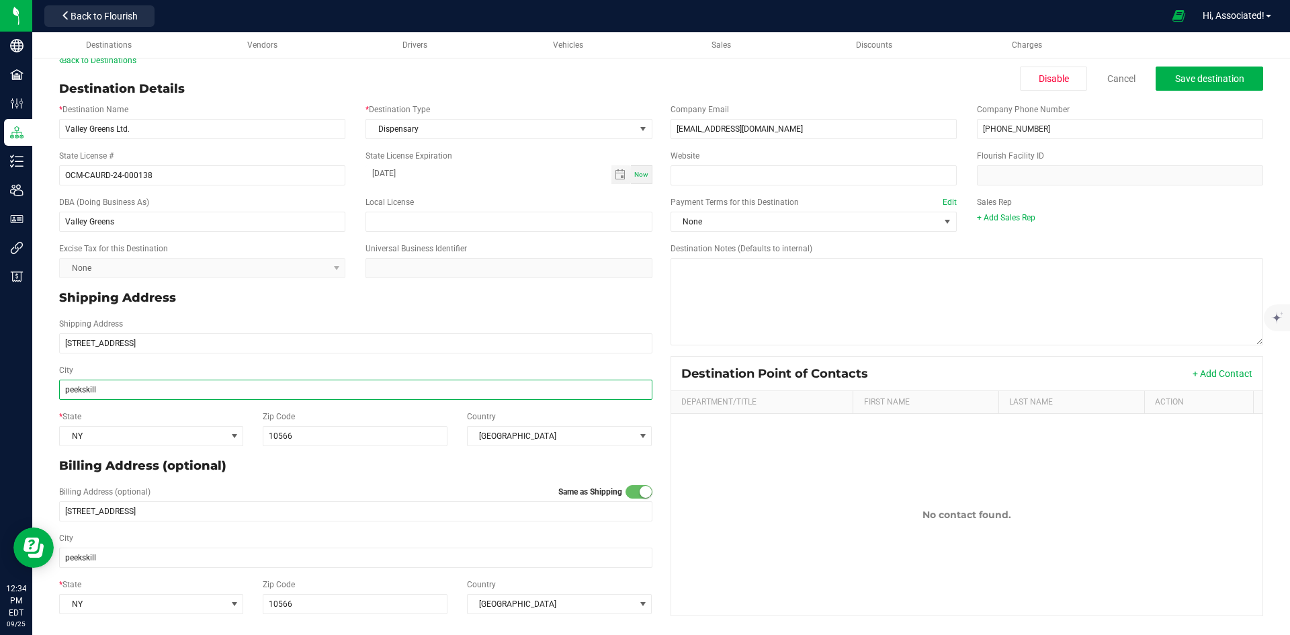
type input "[STREET_ADDRESS]"
click at [107, 388] on input "peekskill" at bounding box center [355, 390] width 593 height 20
paste input "Peekskill, NY 10566"
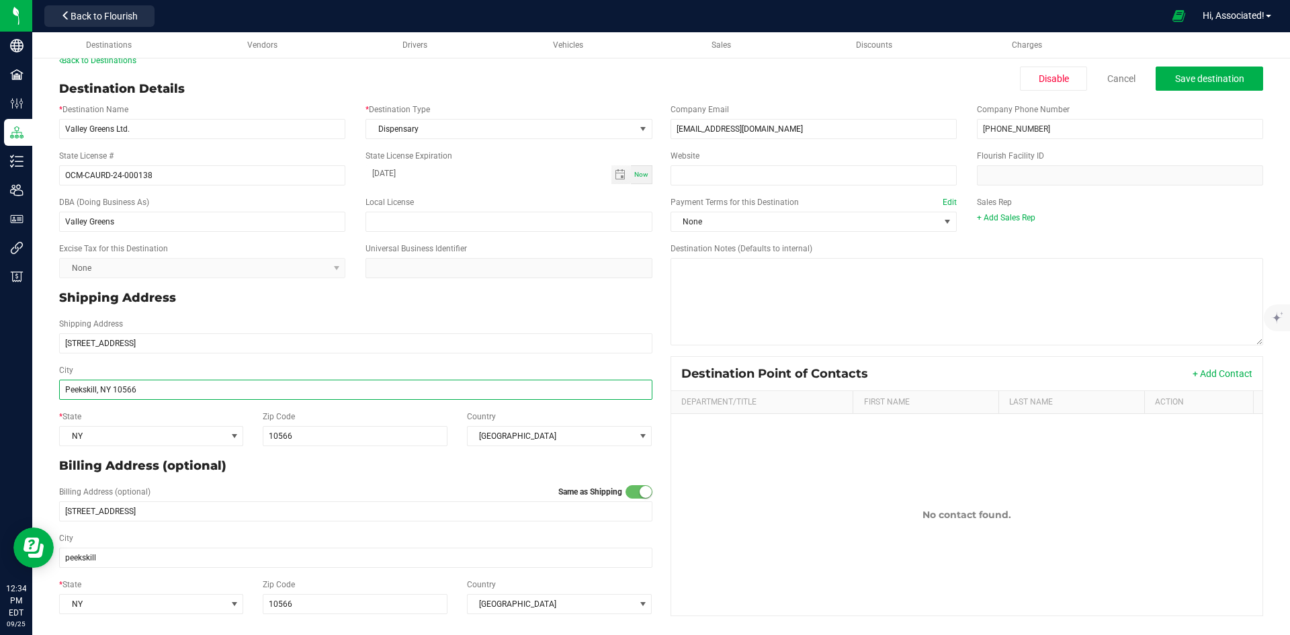
drag, startPoint x: 96, startPoint y: 388, endPoint x: 189, endPoint y: 388, distance: 93.4
click at [189, 388] on input "Peekskill, NY 10566" at bounding box center [355, 390] width 593 height 20
type input "Peekskill"
click at [322, 437] on input "10566" at bounding box center [355, 436] width 185 height 20
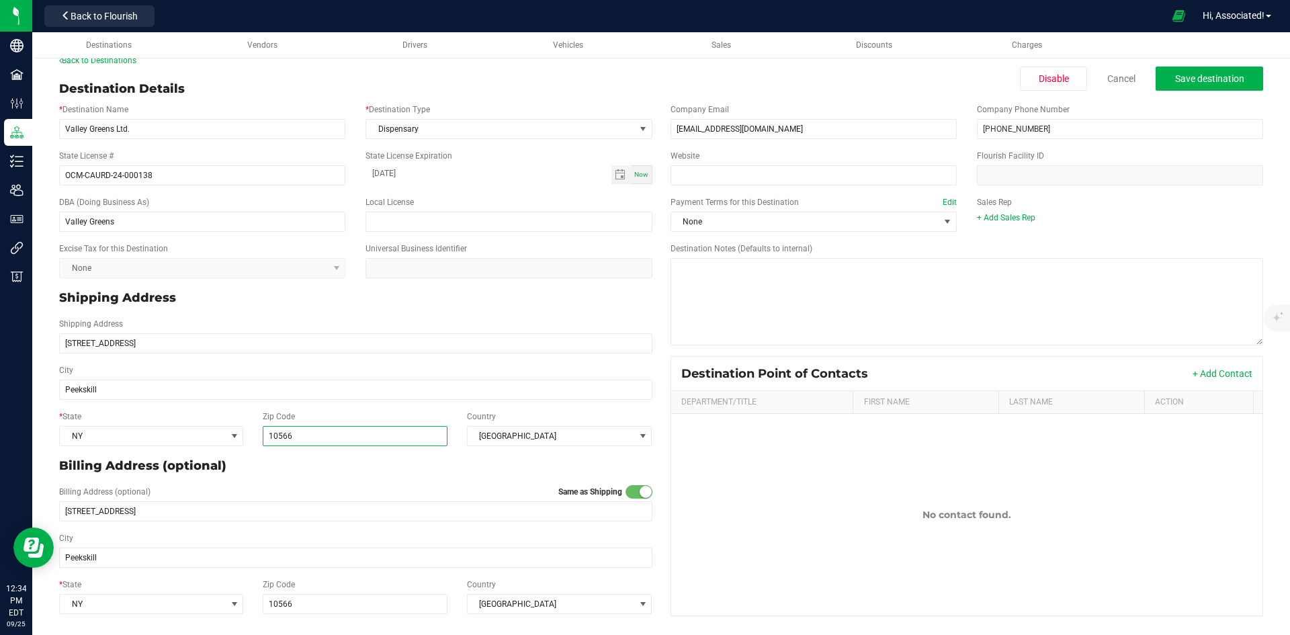
click at [322, 437] on input "10566" at bounding box center [355, 436] width 185 height 20
paste input ", NY"
click at [271, 437] on input ", NY 10566" at bounding box center [355, 436] width 185 height 20
click at [282, 438] on input ", NY 10566" at bounding box center [355, 436] width 185 height 20
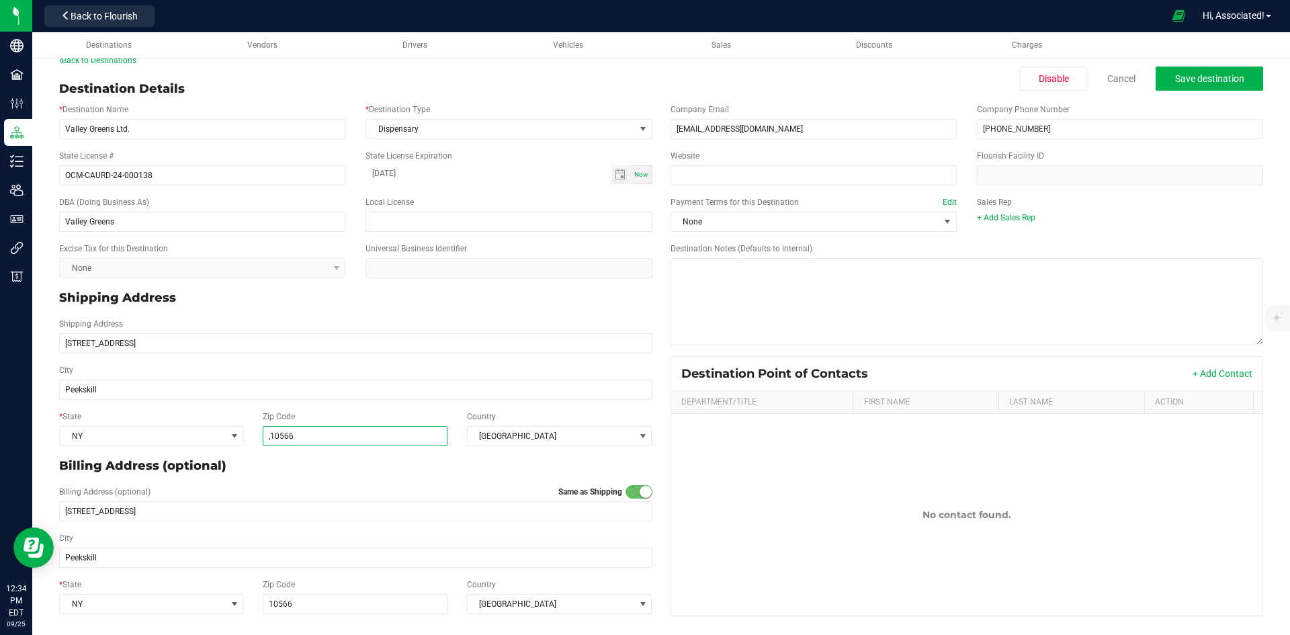
type input "10566"
click at [364, 476] on div "Billing Address (optional)" at bounding box center [355, 465] width 613 height 29
click at [408, 474] on p "Billing Address (optional)" at bounding box center [355, 466] width 593 height 18
click at [883, 222] on span "None" at bounding box center [805, 221] width 268 height 19
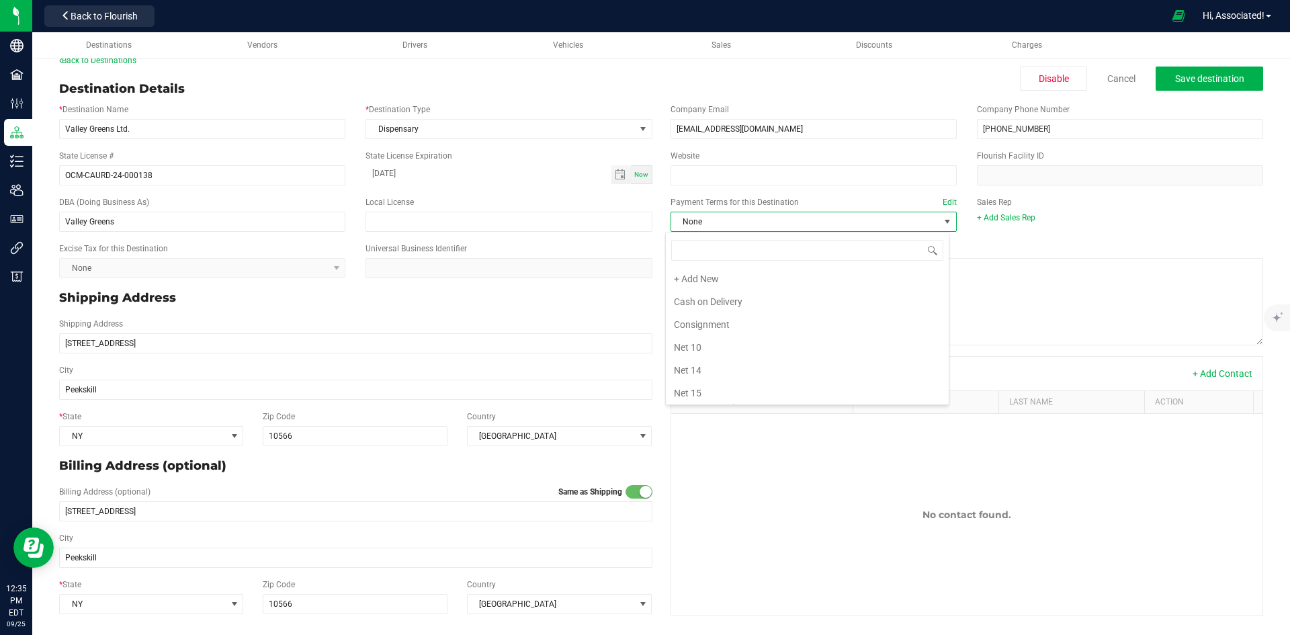
scroll to position [20, 283]
click at [732, 293] on li "Net 30" at bounding box center [807, 298] width 283 height 23
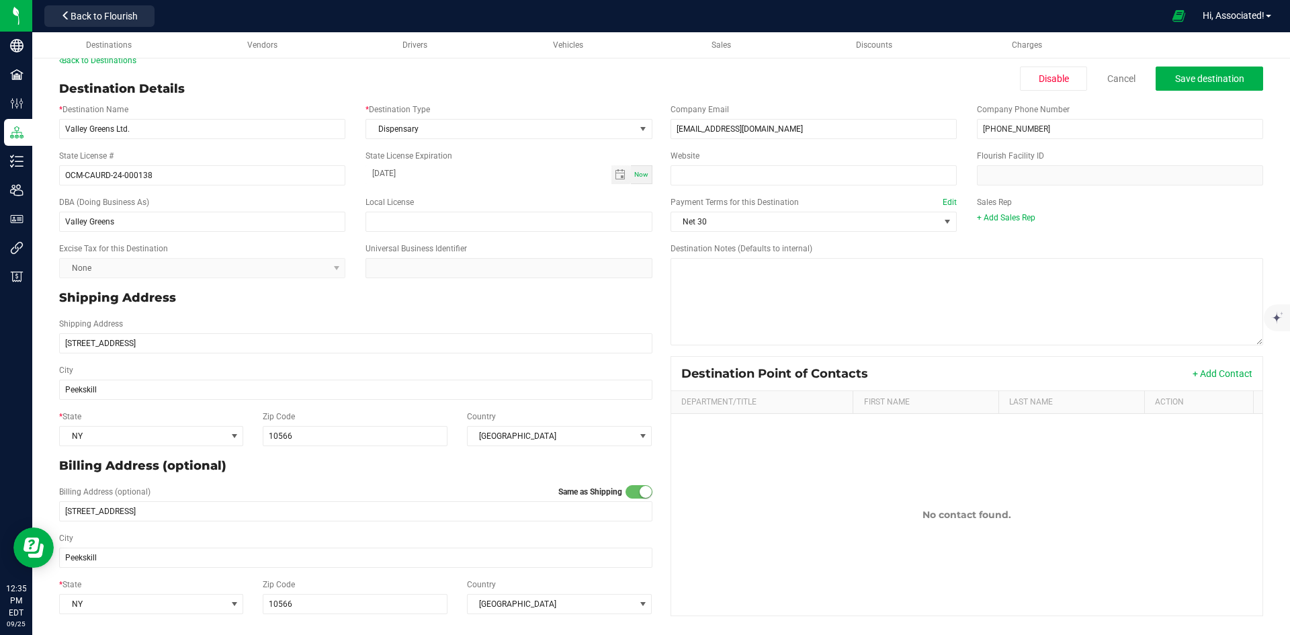
click at [624, 302] on p "Shipping Address" at bounding box center [355, 298] width 593 height 18
click at [1076, 226] on div "Payment Terms for this Destination Edit Net 30 Sales Rep + Add Sales Rep" at bounding box center [966, 214] width 613 height 46
click at [1203, 81] on span "Save destination" at bounding box center [1209, 78] width 69 height 11
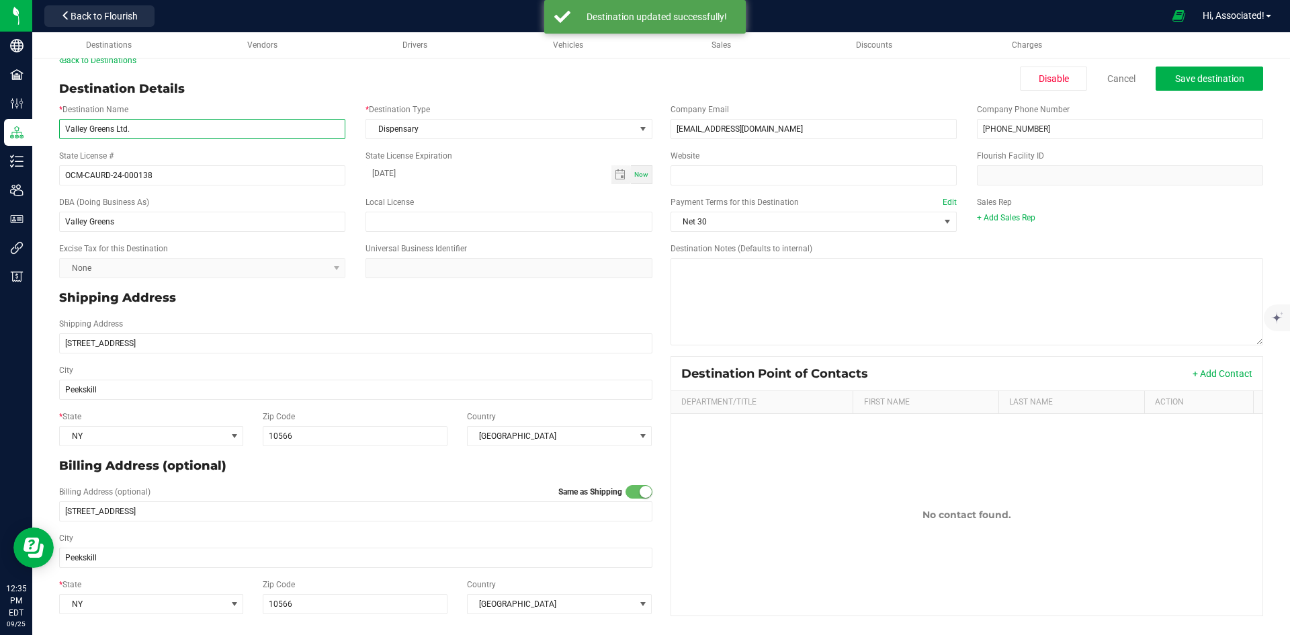
click at [75, 130] on input "Valley Greens Ltd." at bounding box center [202, 129] width 286 height 20
type input "Valley Greens Ltd."
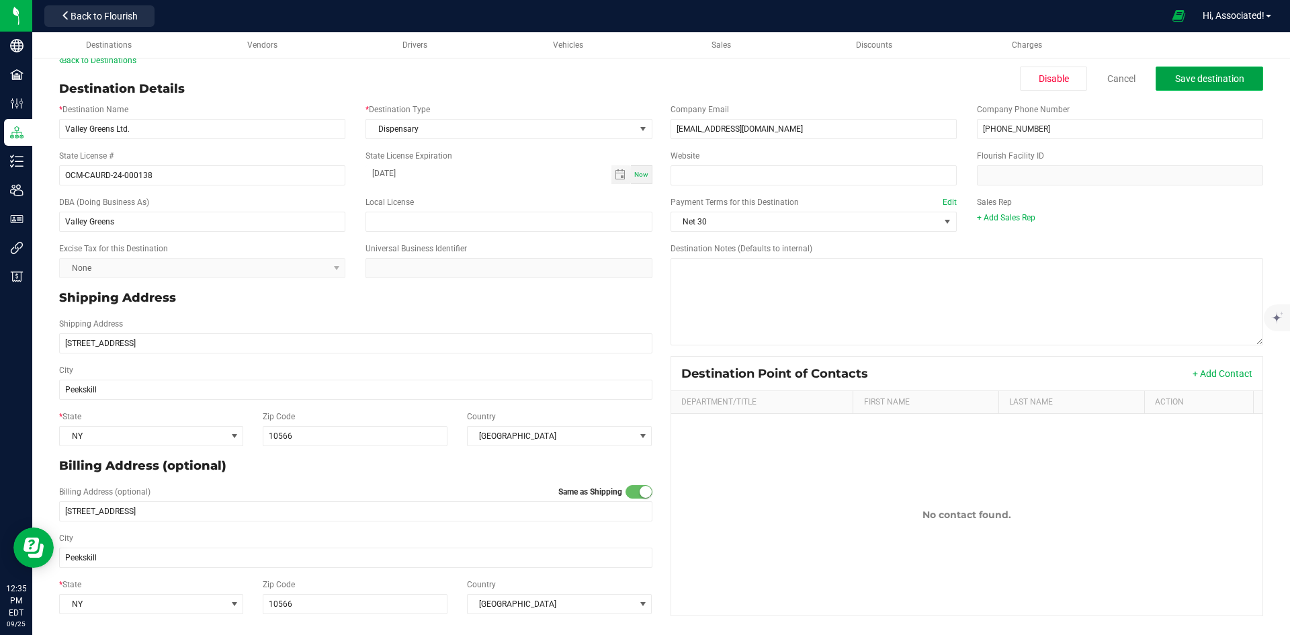
click at [1179, 85] on button "Save destination" at bounding box center [1208, 78] width 107 height 24
click at [82, 60] on link "Back to Destinations" at bounding box center [97, 60] width 77 height 9
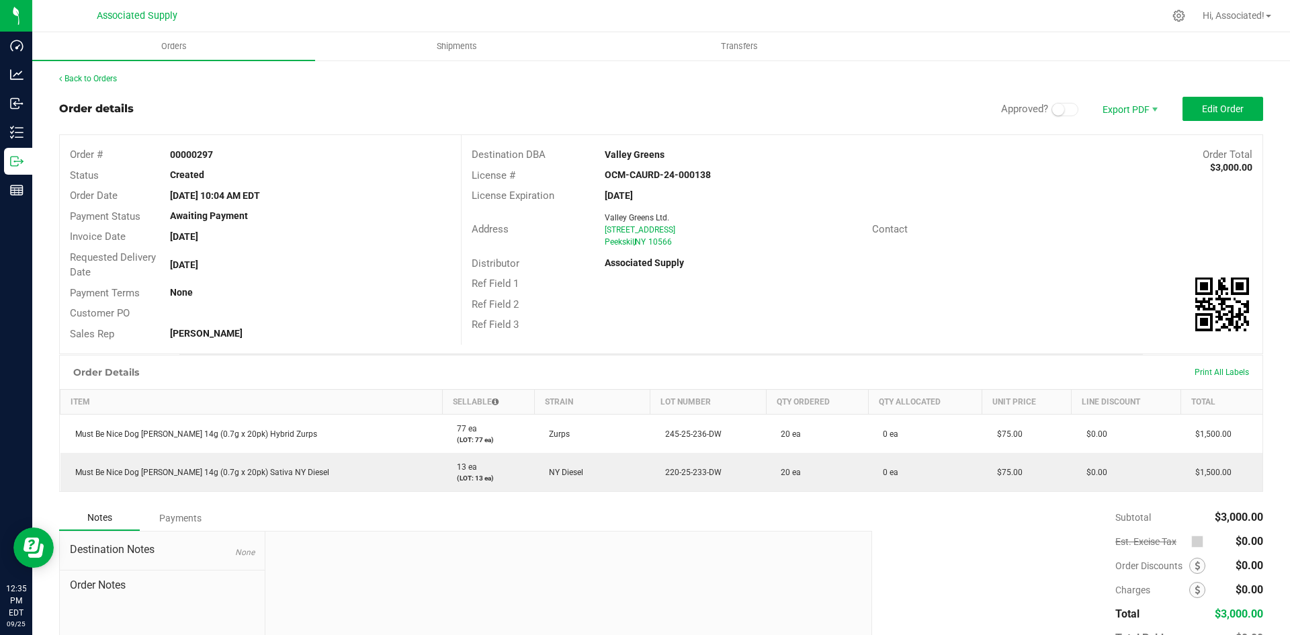
click at [1055, 110] on span at bounding box center [1064, 109] width 27 height 13
click at [1208, 110] on span "Edit Order" at bounding box center [1223, 108] width 42 height 11
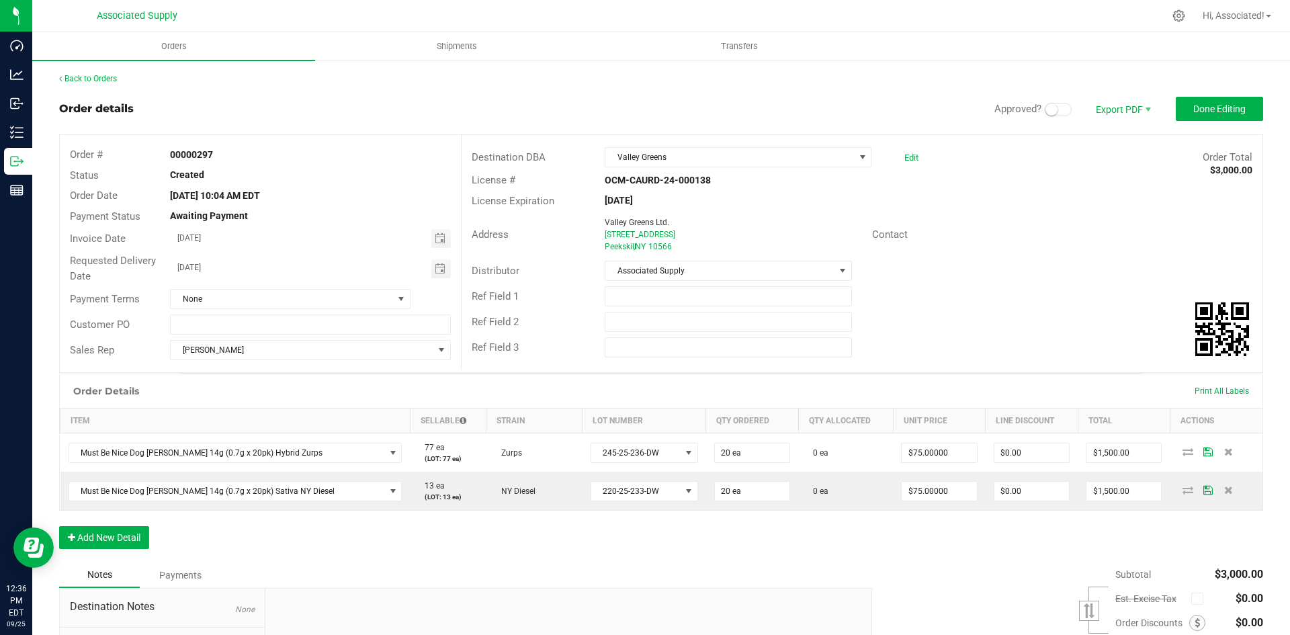
click at [1053, 109] on span at bounding box center [1058, 109] width 27 height 13
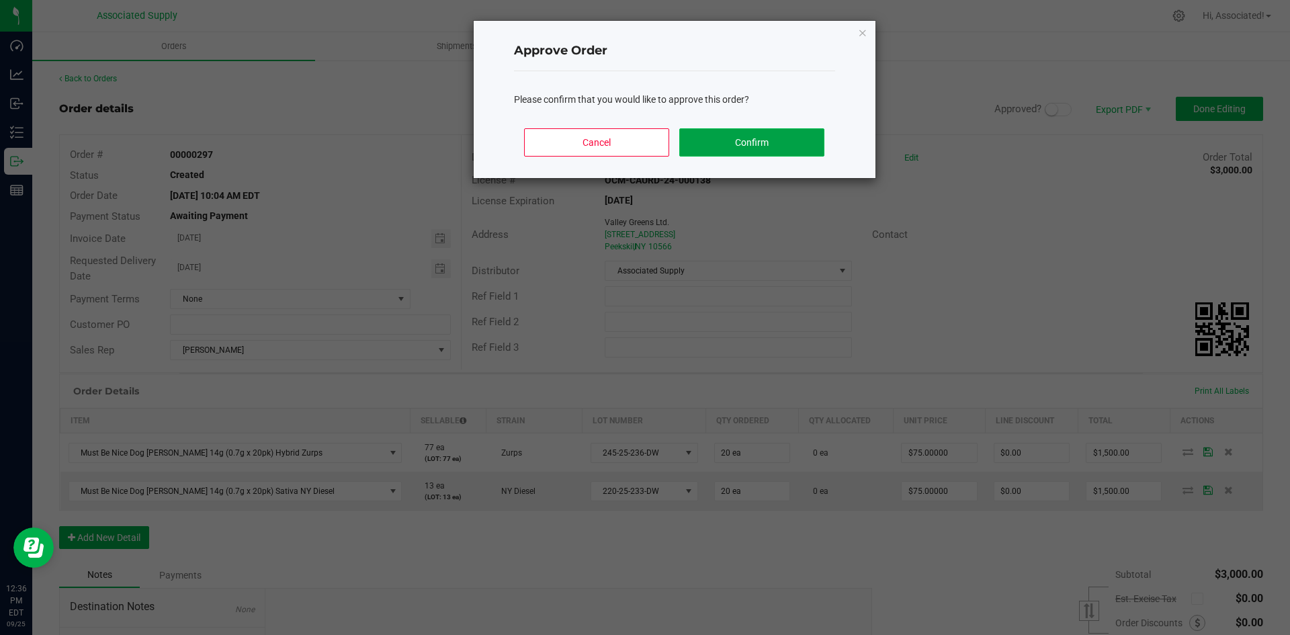
click at [775, 129] on button "Confirm" at bounding box center [751, 142] width 144 height 28
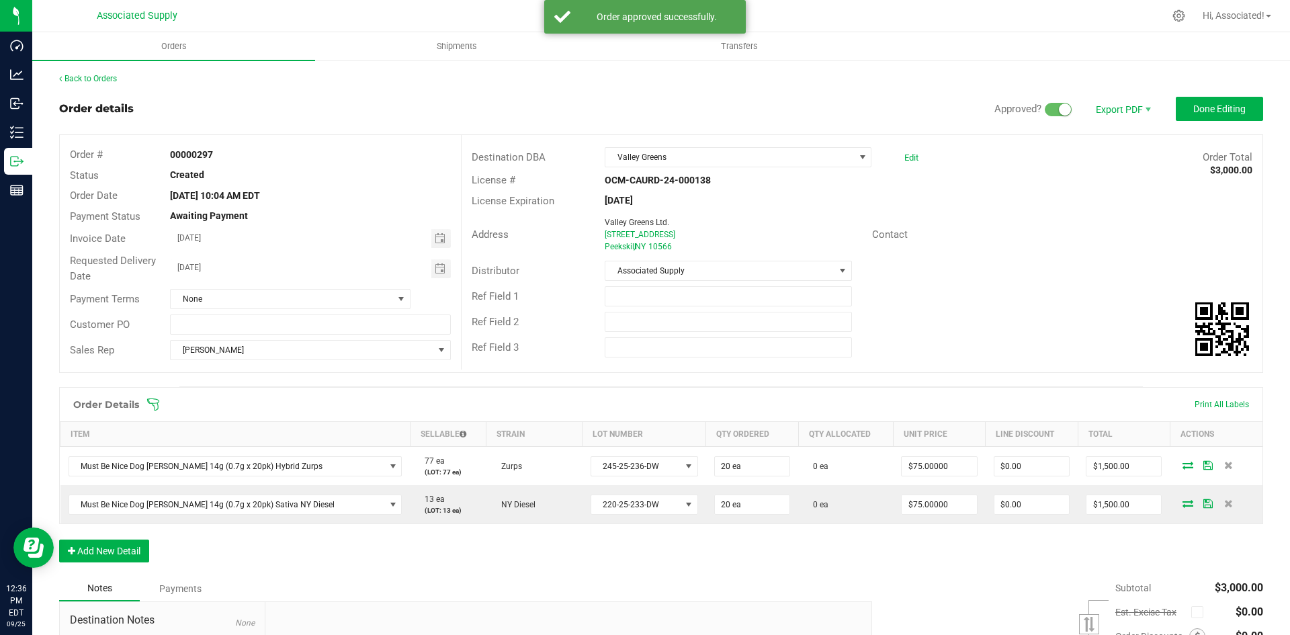
click at [964, 303] on div "Ref Field 1" at bounding box center [861, 296] width 801 height 26
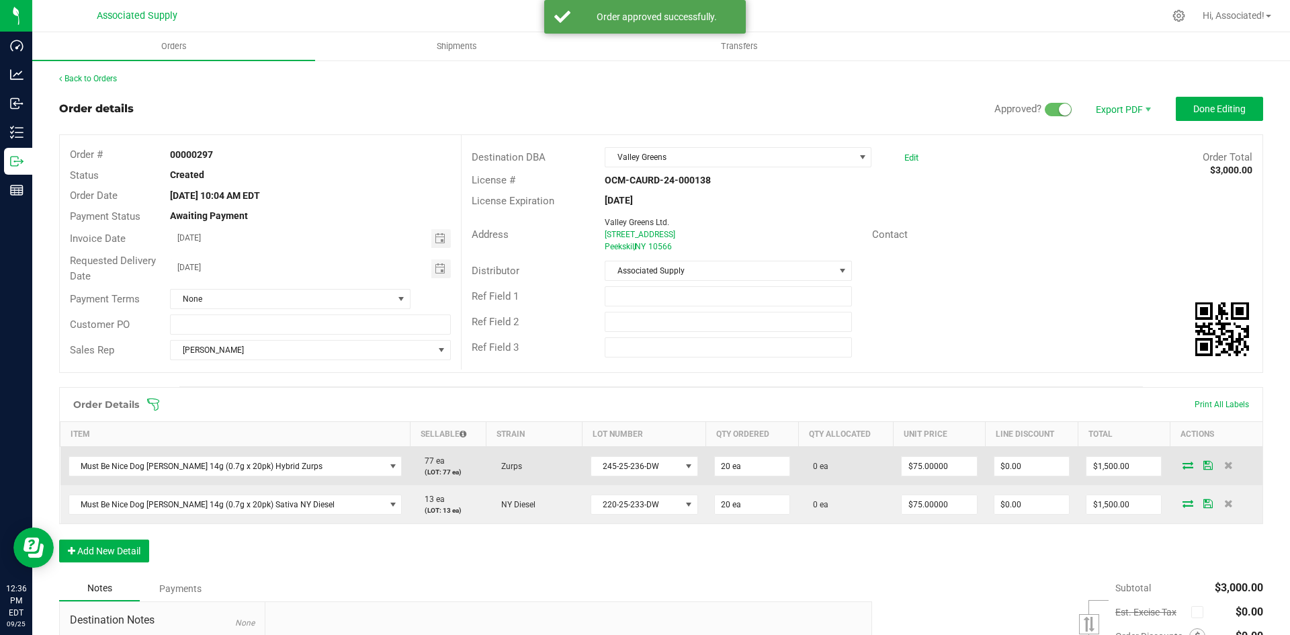
click at [1182, 463] on icon at bounding box center [1187, 465] width 11 height 8
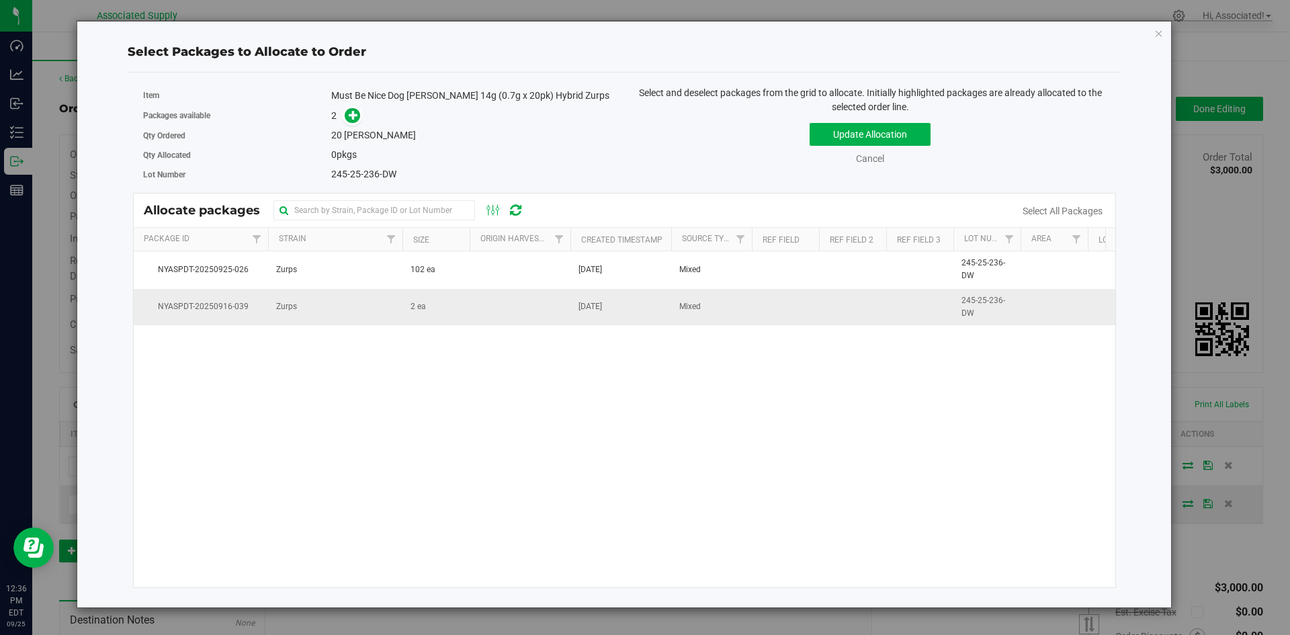
click at [500, 316] on td at bounding box center [520, 307] width 101 height 36
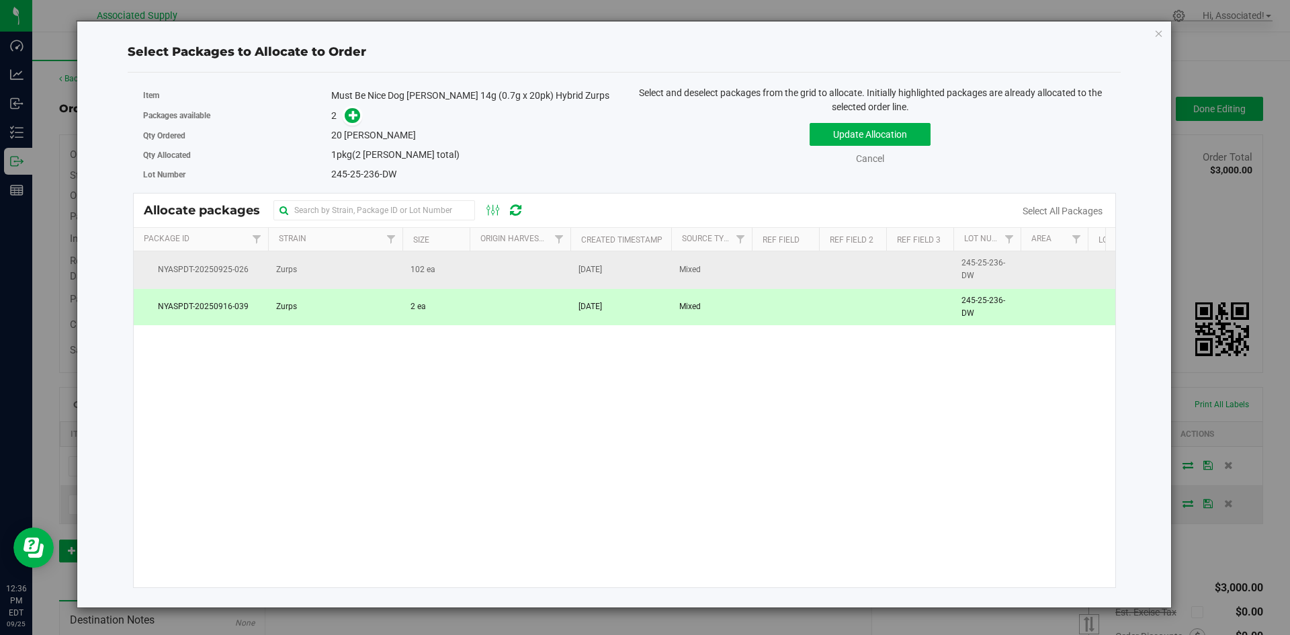
click at [500, 272] on td at bounding box center [520, 269] width 101 height 37
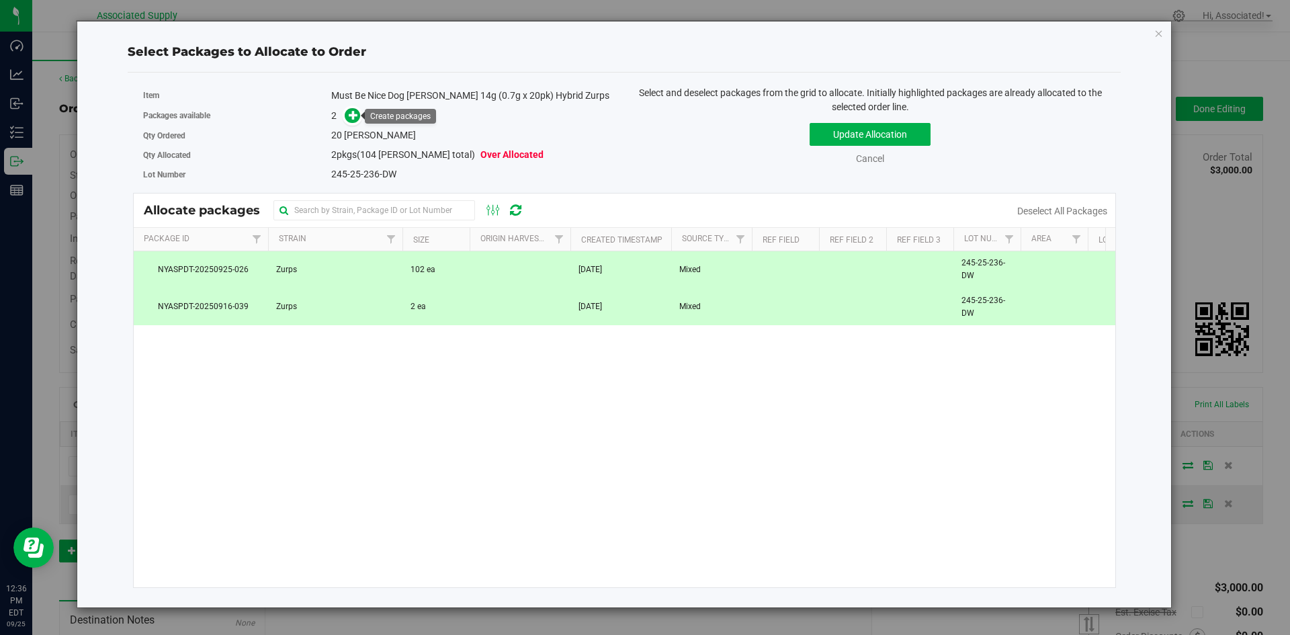
click at [344, 116] on span at bounding box center [349, 115] width 21 height 15
click at [350, 114] on icon at bounding box center [353, 114] width 9 height 9
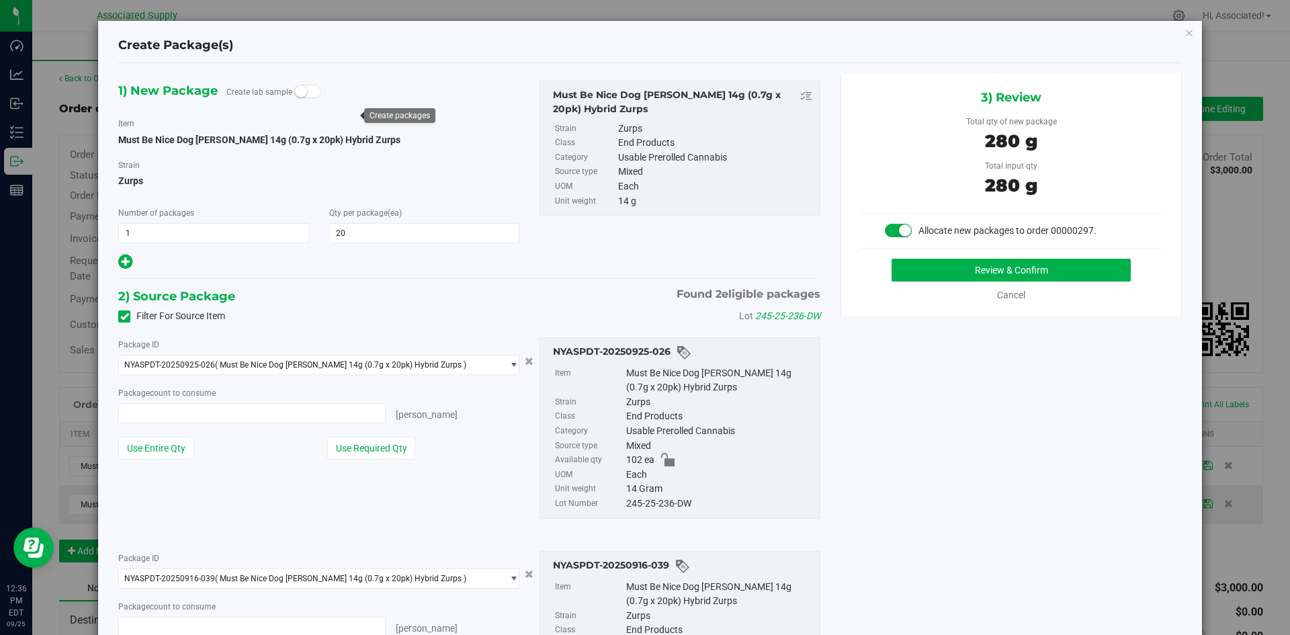
type input "20 ea"
type input "0 ea"
type input "0"
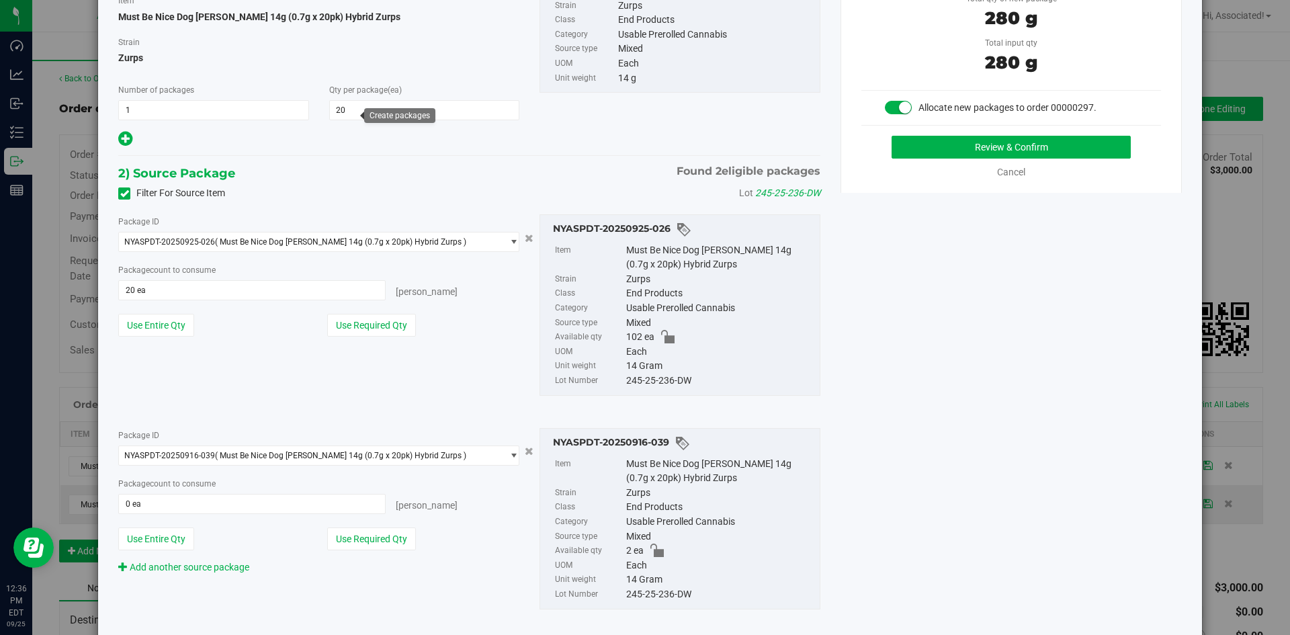
scroll to position [134, 0]
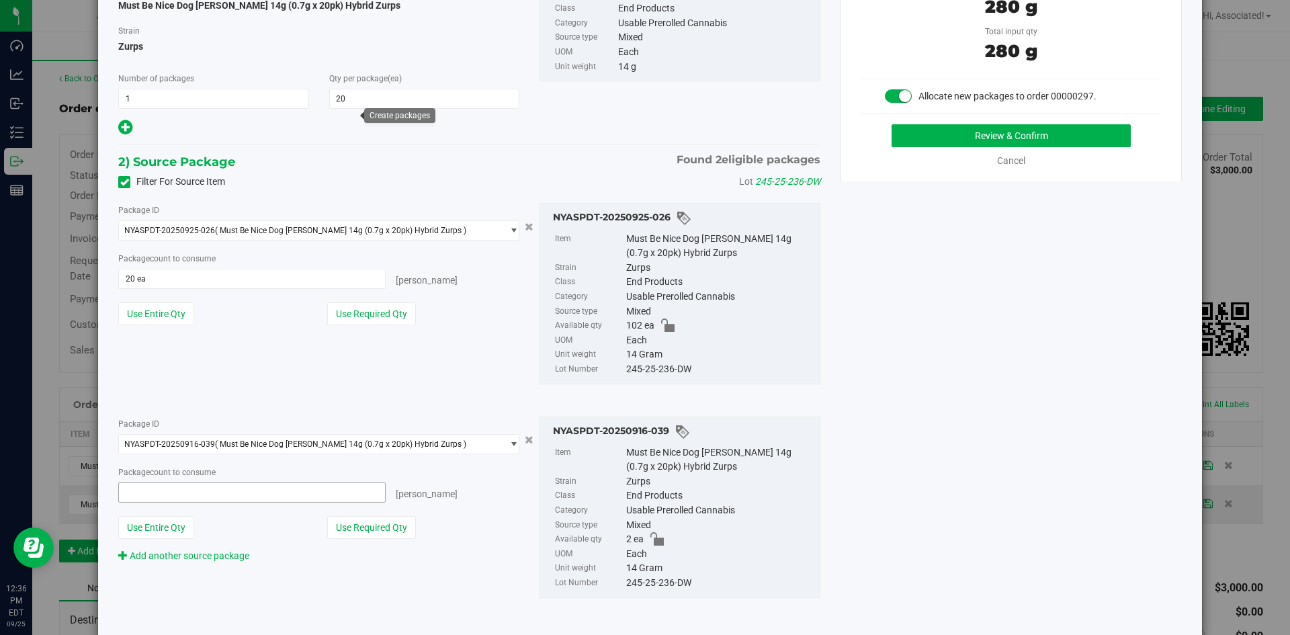
click at [163, 490] on span at bounding box center [251, 492] width 267 height 20
click at [163, 490] on input "text" at bounding box center [252, 492] width 266 height 19
type input "2"
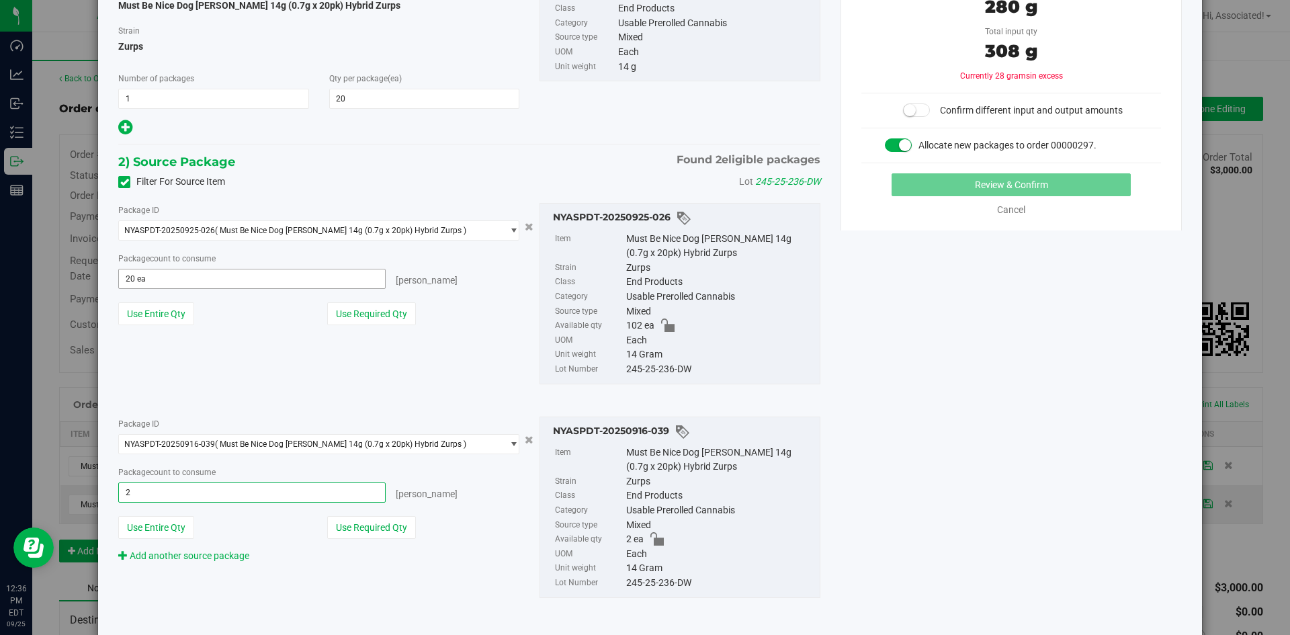
type input "2 ea"
click at [173, 282] on span "20 ea 20" at bounding box center [251, 279] width 267 height 20
click at [173, 282] on input "20" at bounding box center [252, 278] width 266 height 19
type input "18"
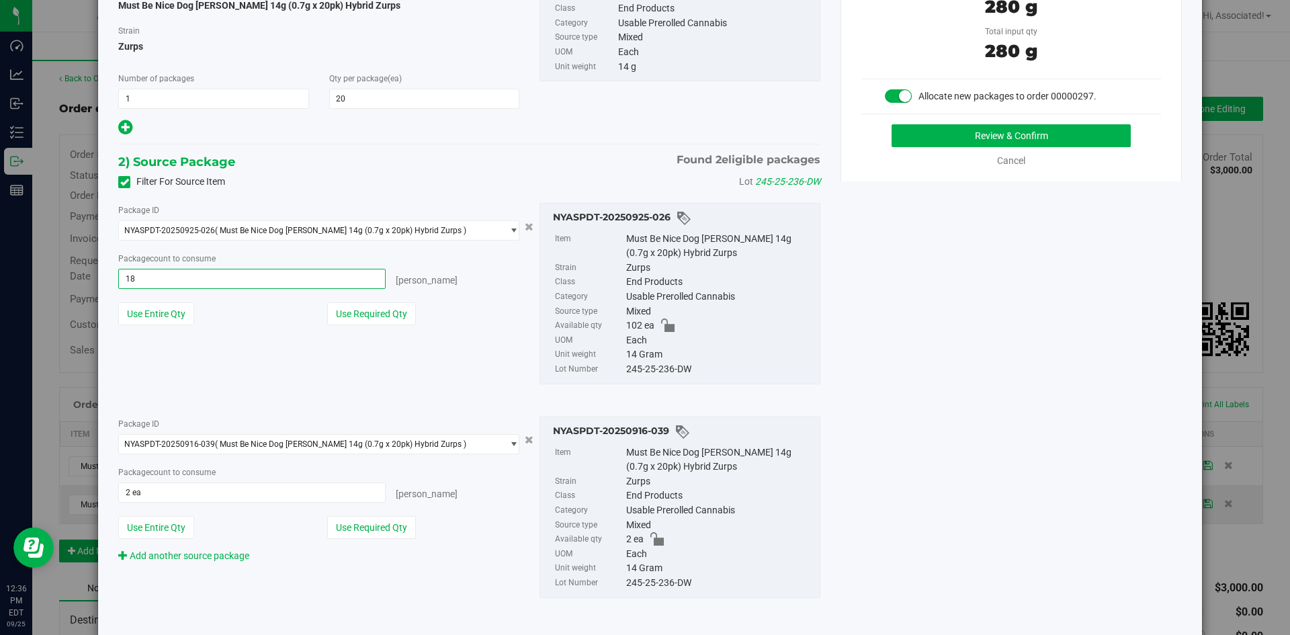
type input "18 ea"
click at [388, 367] on div "Package ID NYASPDT-20250925-026 ( Must Be Nice Dog Walker 14g (0.7g x 20pk) Hyb…" at bounding box center [469, 293] width 722 height 203
click at [1004, 135] on button "Review & Confirm" at bounding box center [1010, 135] width 239 height 23
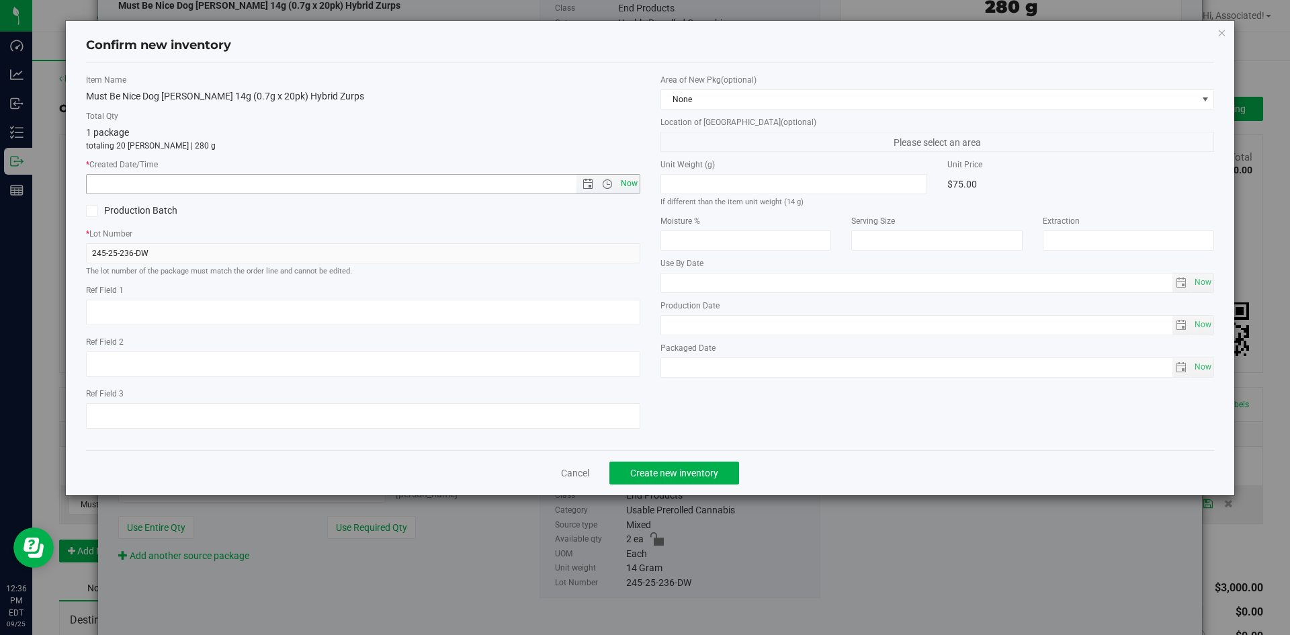
click at [627, 180] on span "Now" at bounding box center [628, 183] width 23 height 19
type input "9/25/2025 12:36 PM"
click at [686, 471] on span "Create new inventory" at bounding box center [674, 473] width 88 height 11
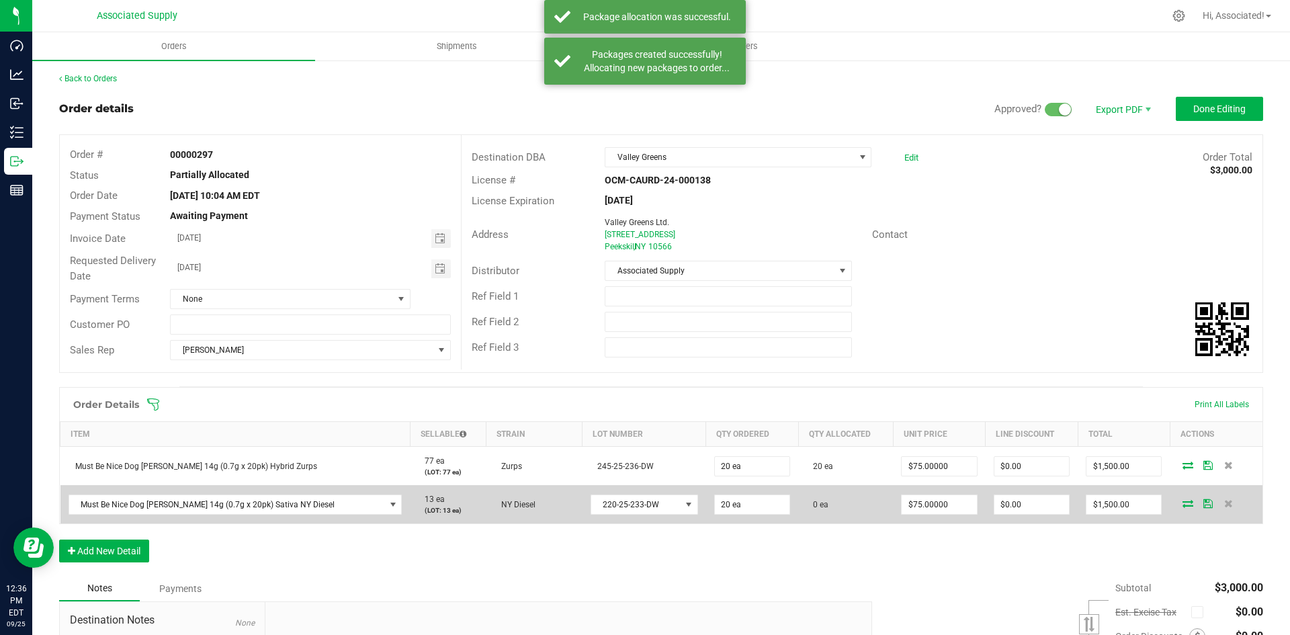
click at [1182, 503] on icon at bounding box center [1187, 503] width 11 height 8
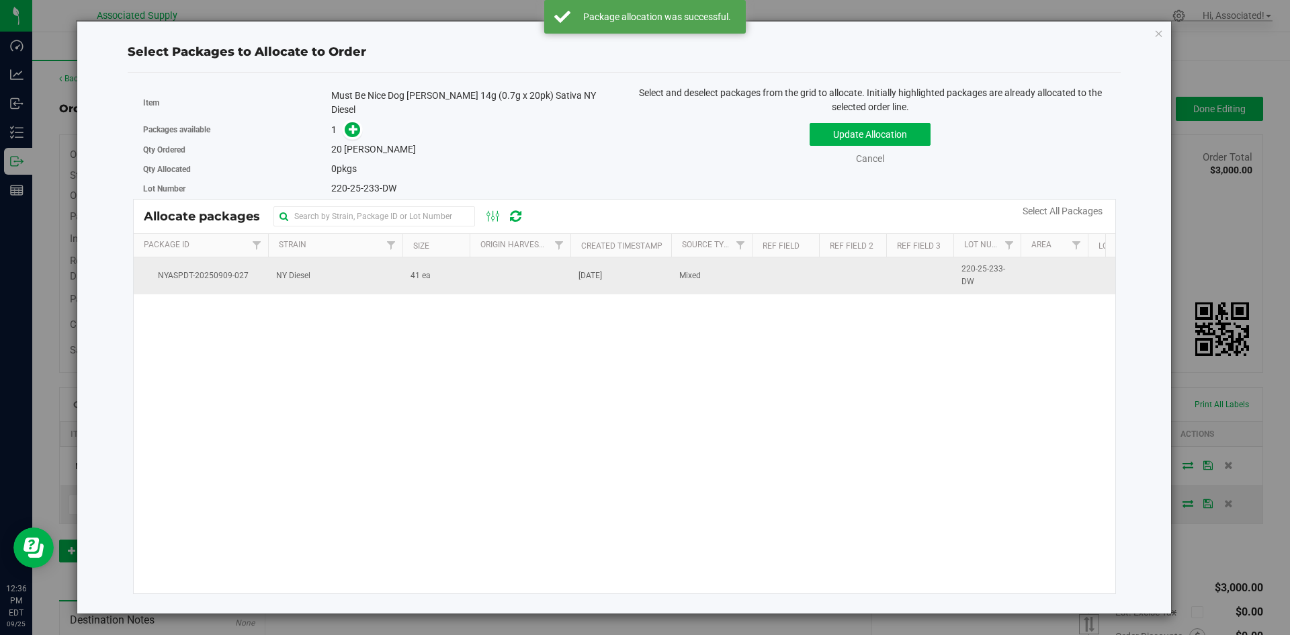
click at [460, 271] on td "41 ea" at bounding box center [435, 275] width 67 height 36
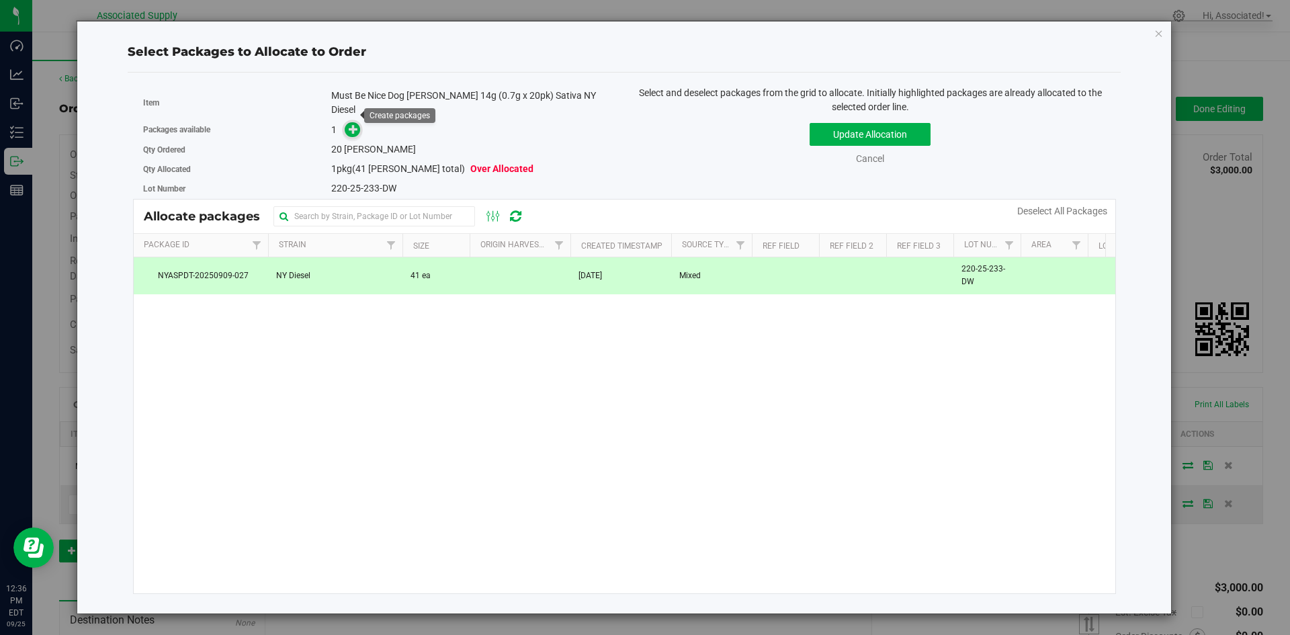
click at [353, 124] on icon at bounding box center [353, 128] width 9 height 9
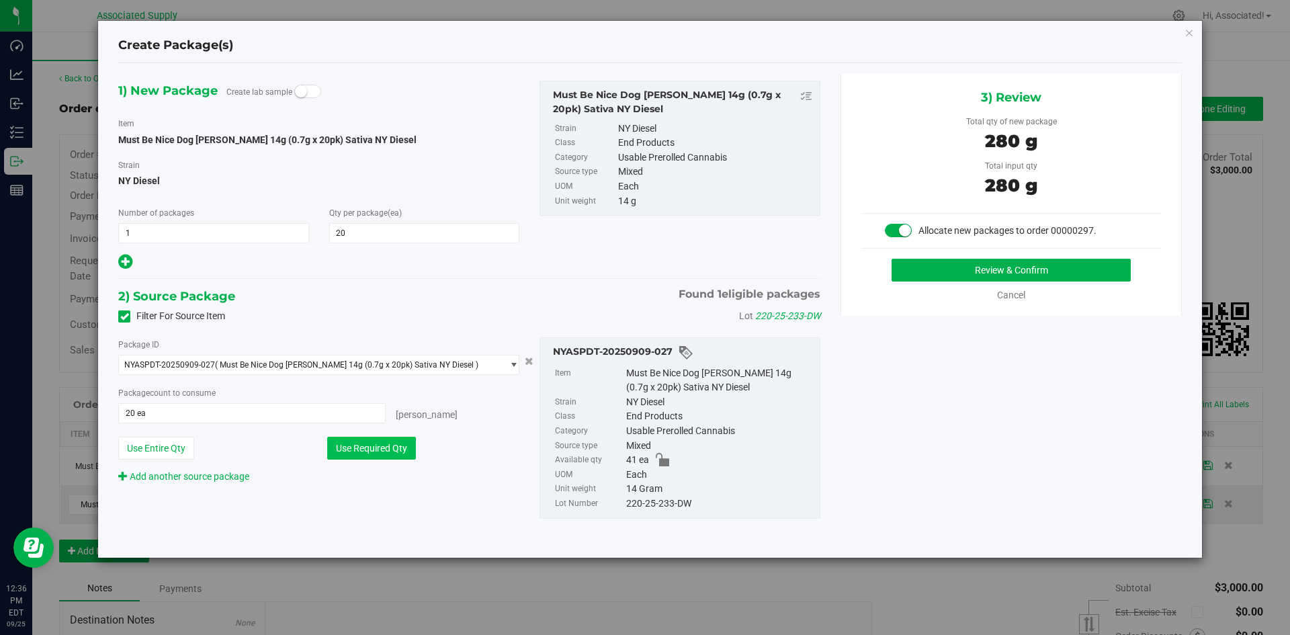
click at [389, 453] on button "Use Required Qty" at bounding box center [371, 448] width 89 height 23
click at [973, 267] on button "Review & Confirm" at bounding box center [1010, 270] width 239 height 23
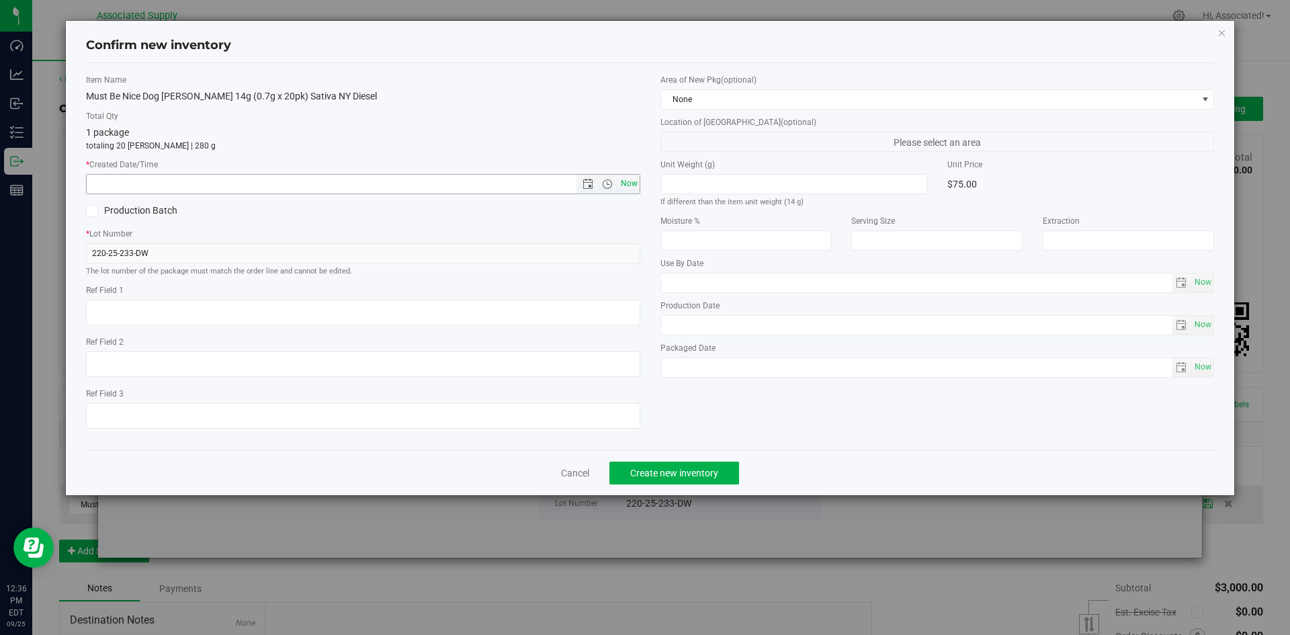
click at [629, 182] on span "Now" at bounding box center [628, 183] width 23 height 19
type input "9/25/2025 12:36 PM"
click at [682, 470] on span "Create new inventory" at bounding box center [674, 473] width 88 height 11
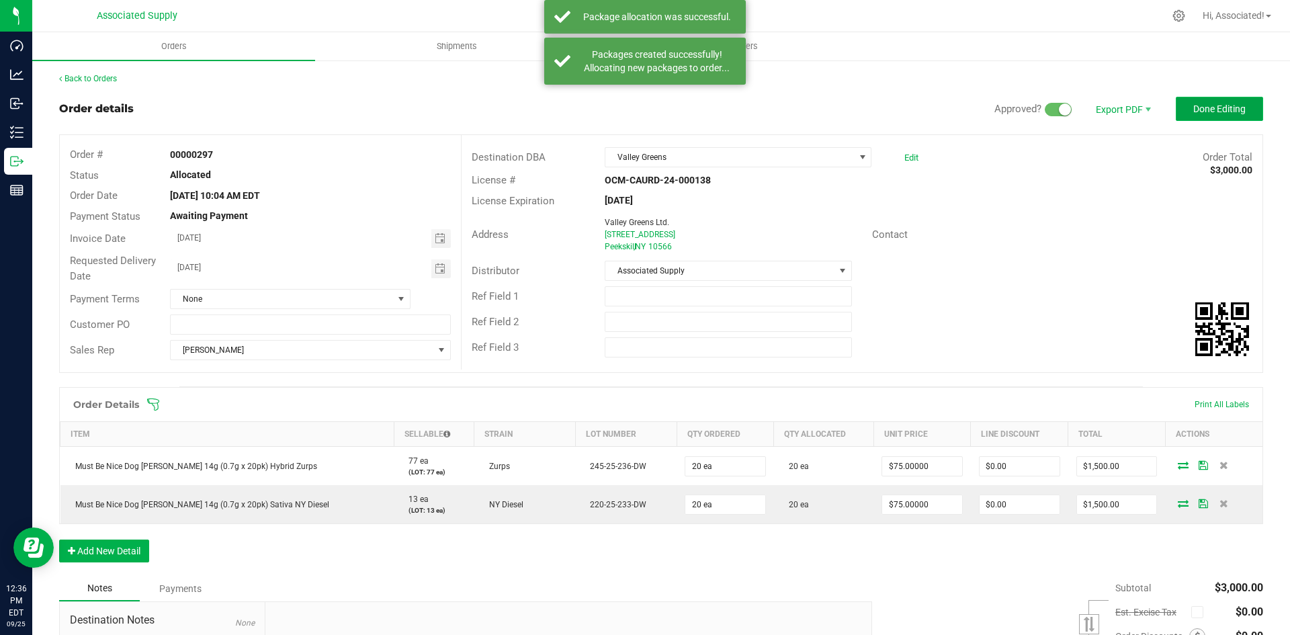
click at [1205, 109] on span "Done Editing" at bounding box center [1219, 108] width 52 height 11
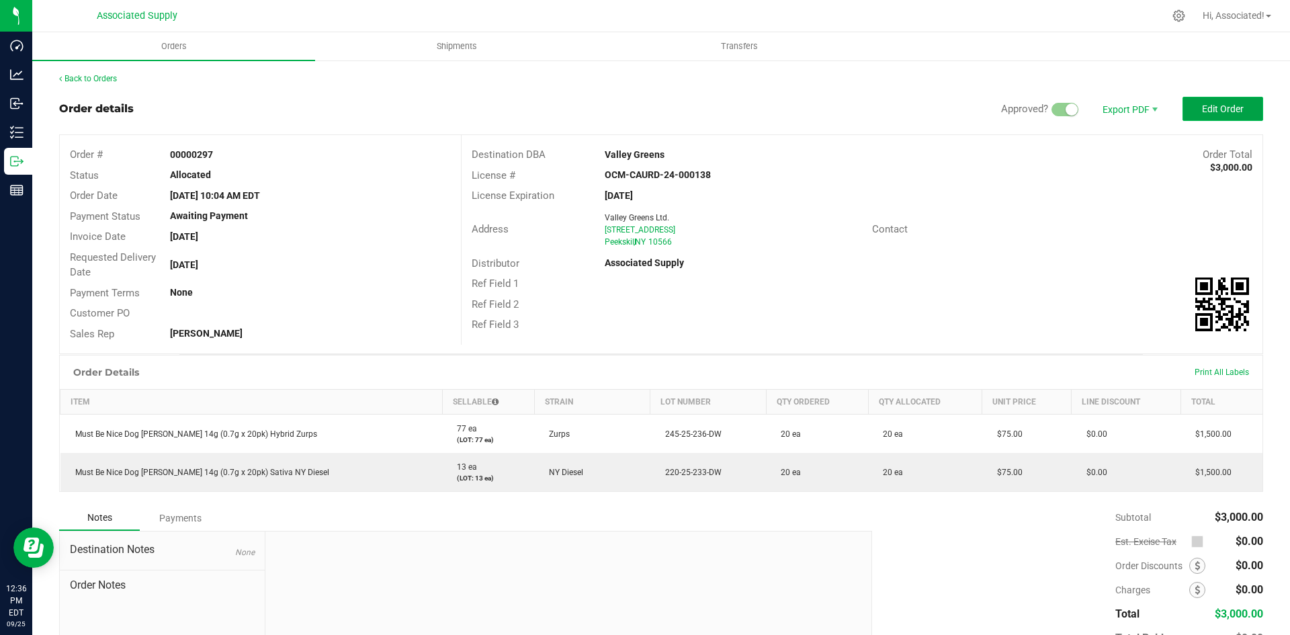
click at [1222, 106] on span "Edit Order" at bounding box center [1223, 108] width 42 height 11
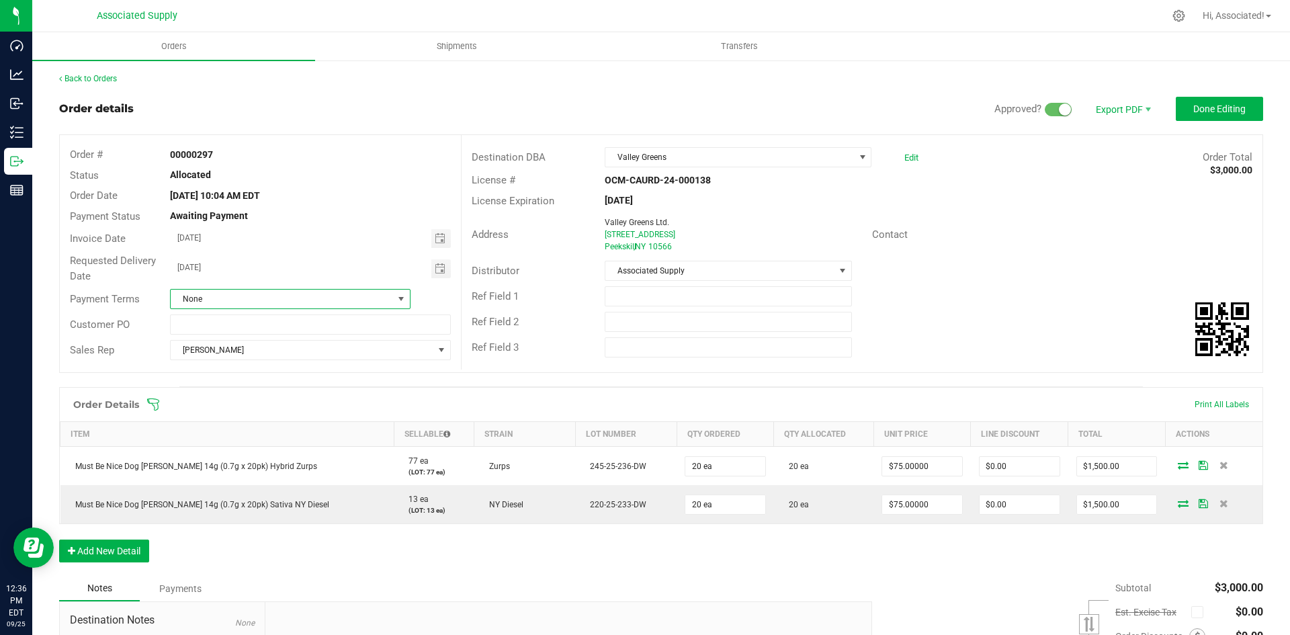
click at [281, 298] on span "None" at bounding box center [282, 299] width 222 height 19
click at [229, 378] on li "Net 30" at bounding box center [288, 376] width 237 height 23
click at [1037, 275] on div "Distributor Associated Supply" at bounding box center [861, 271] width 801 height 26
click at [1200, 113] on span "Done Editing" at bounding box center [1219, 108] width 52 height 11
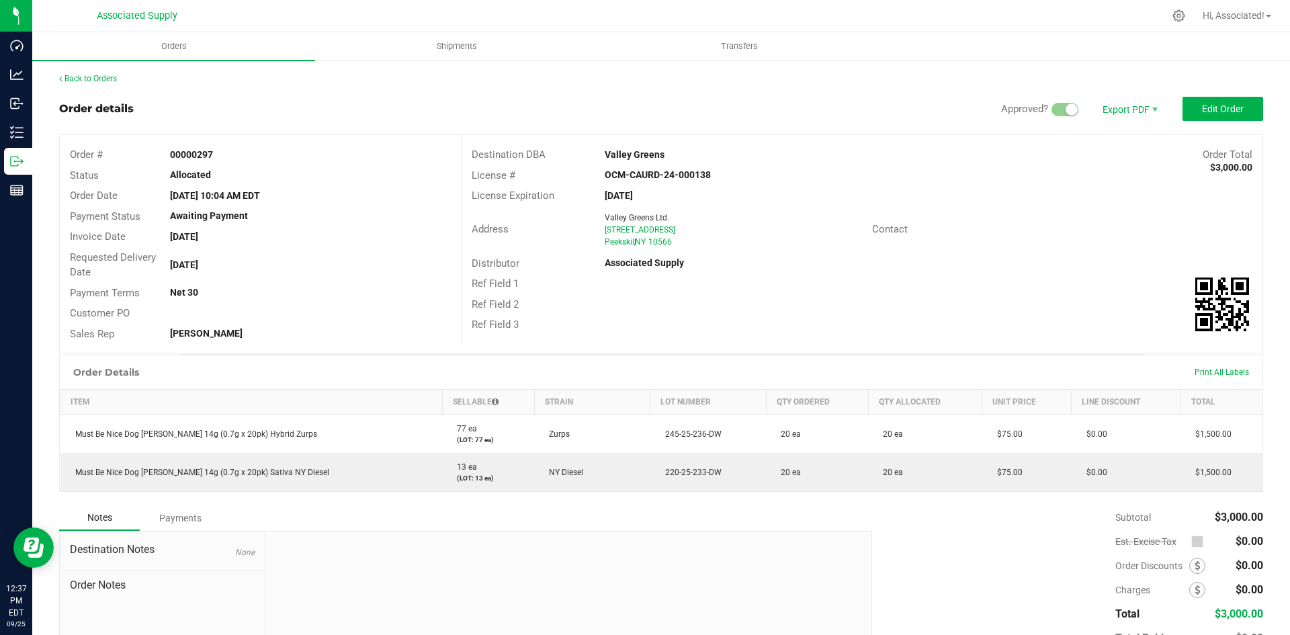
click at [95, 72] on div "Back to Orders Order details Approved? Export PDF Edit Order Order # 00000297 S…" at bounding box center [660, 392] width 1257 height 666
click at [88, 81] on link "Back to Orders" at bounding box center [88, 78] width 58 height 9
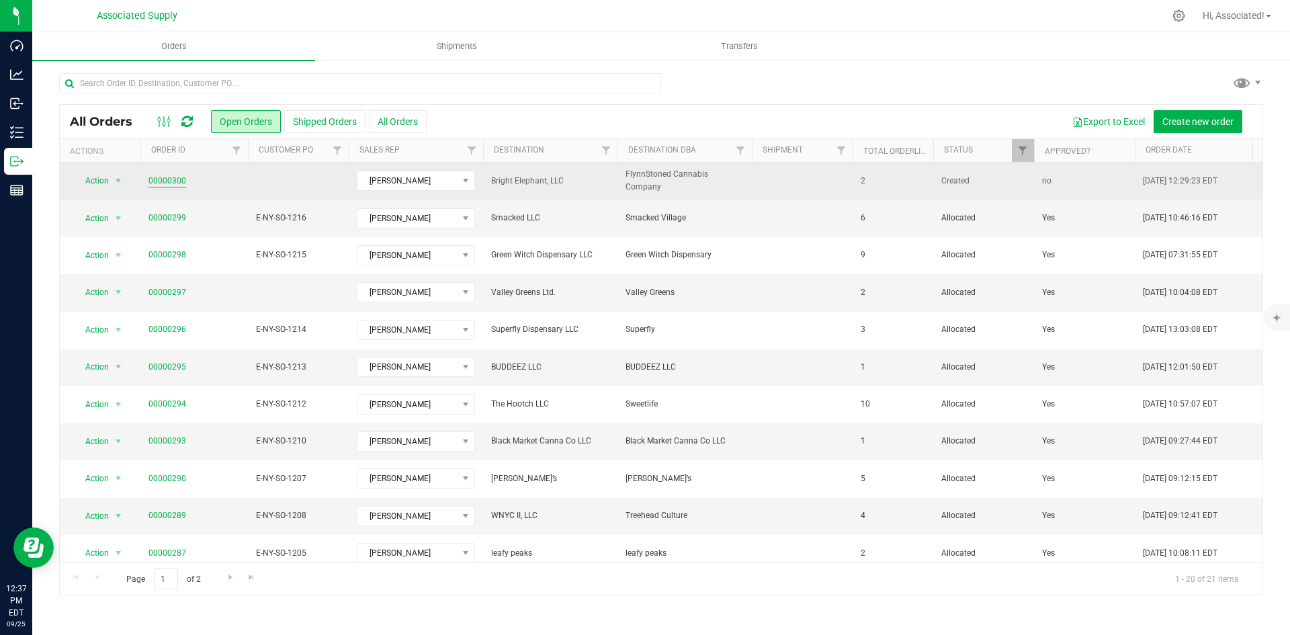
click at [163, 179] on link "00000300" at bounding box center [167, 181] width 38 height 13
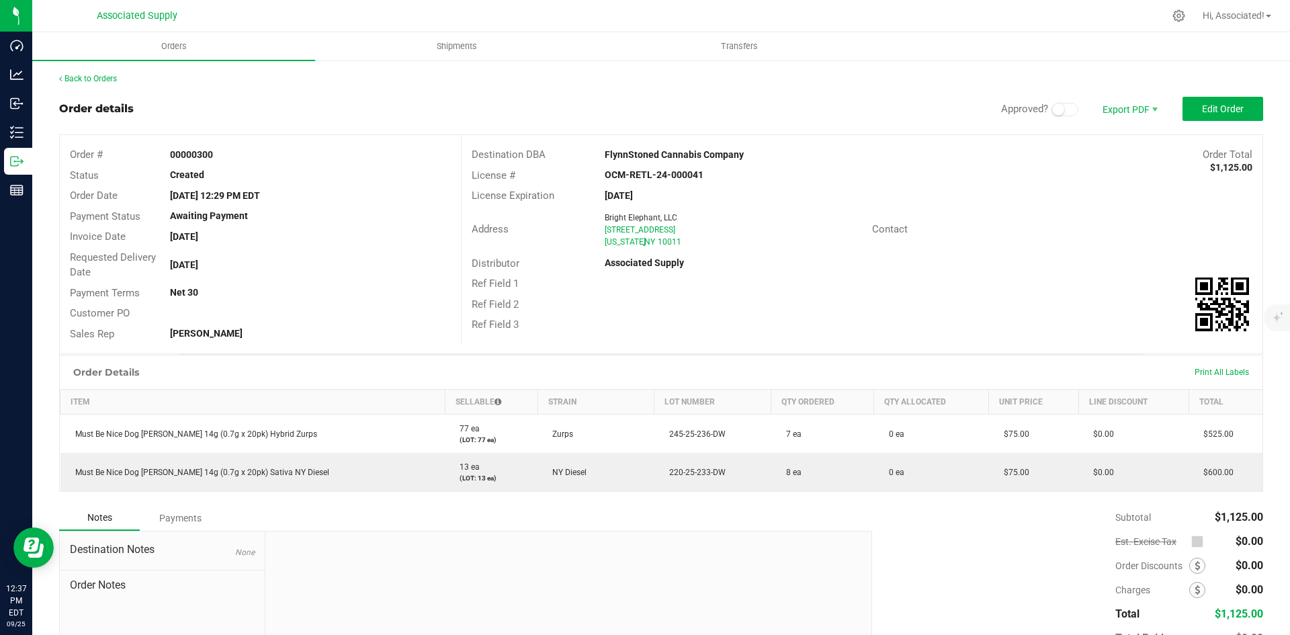
click at [1003, 280] on div "Ref Field 1" at bounding box center [861, 283] width 801 height 21
click at [1191, 104] on button "Edit Order" at bounding box center [1222, 109] width 81 height 24
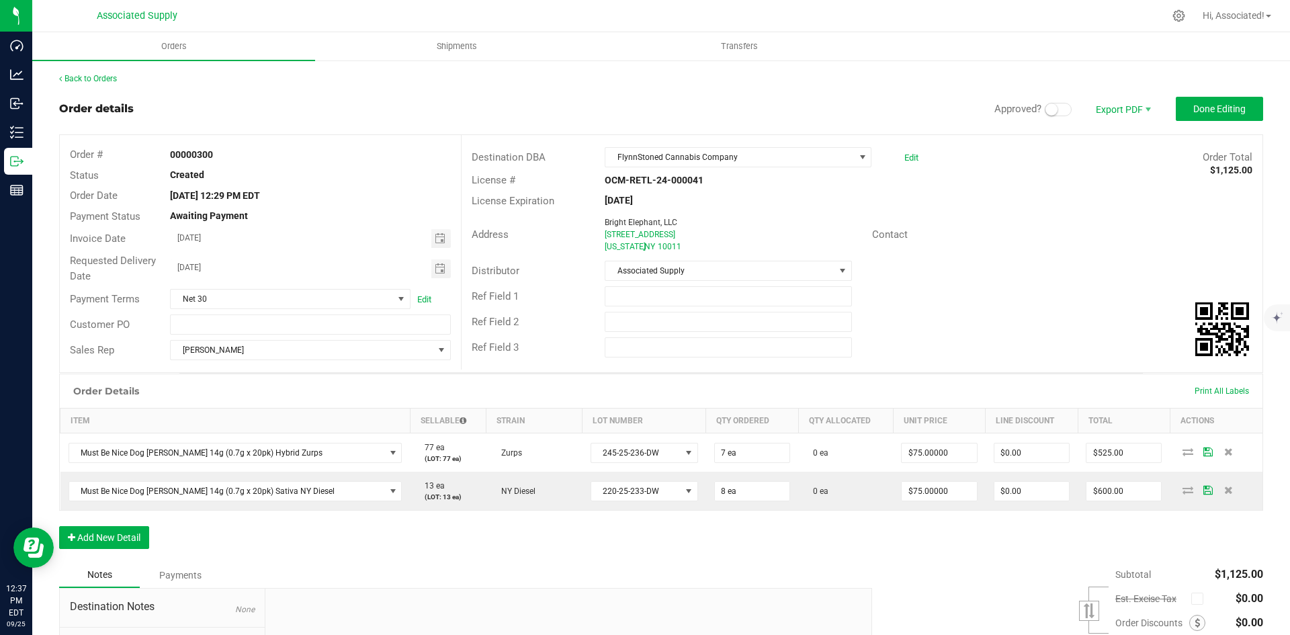
click at [1053, 109] on span at bounding box center [1058, 109] width 27 height 13
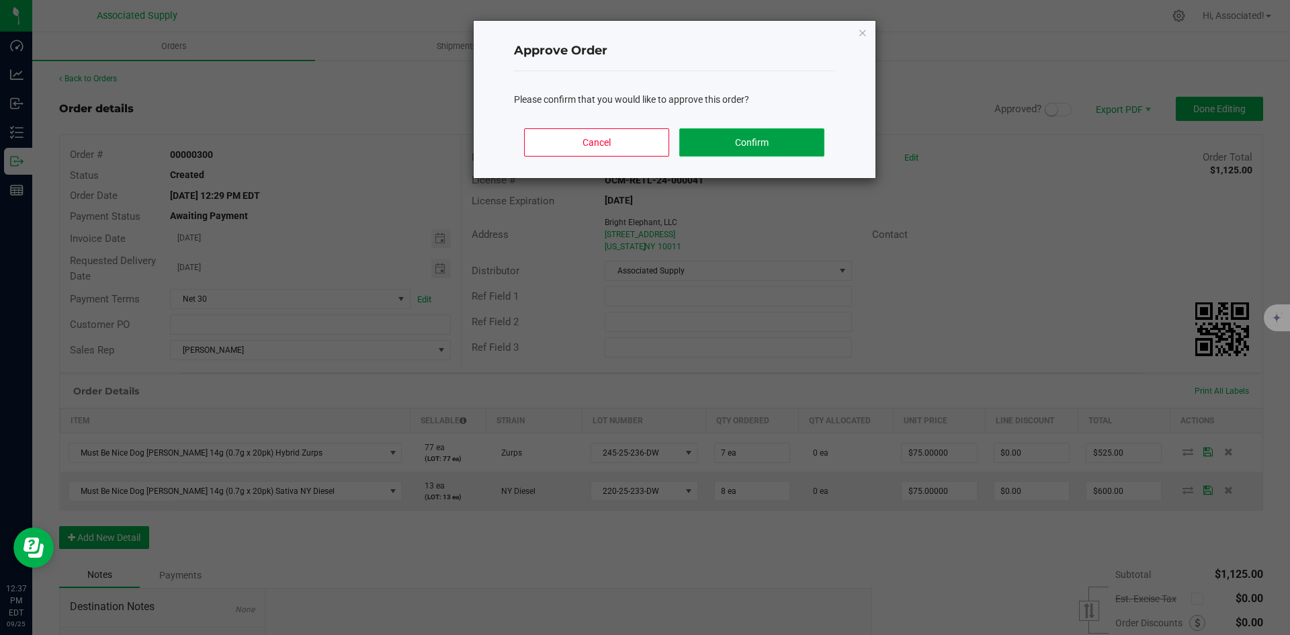
click at [717, 145] on button "Confirm" at bounding box center [751, 142] width 144 height 28
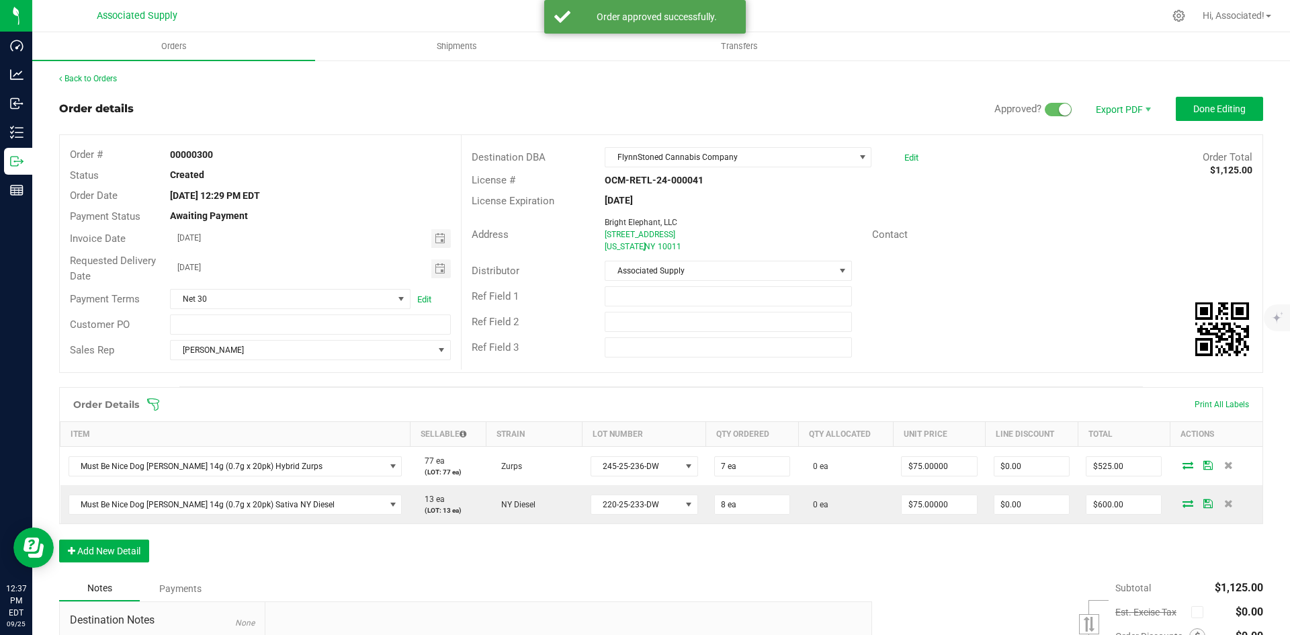
click at [1048, 255] on div "Address Bright Elephant, LLC 206 8th Ave New York , NY 10011 Contact" at bounding box center [861, 234] width 801 height 47
click at [972, 200] on div "License Expiration Apr 8, 2026" at bounding box center [861, 201] width 801 height 21
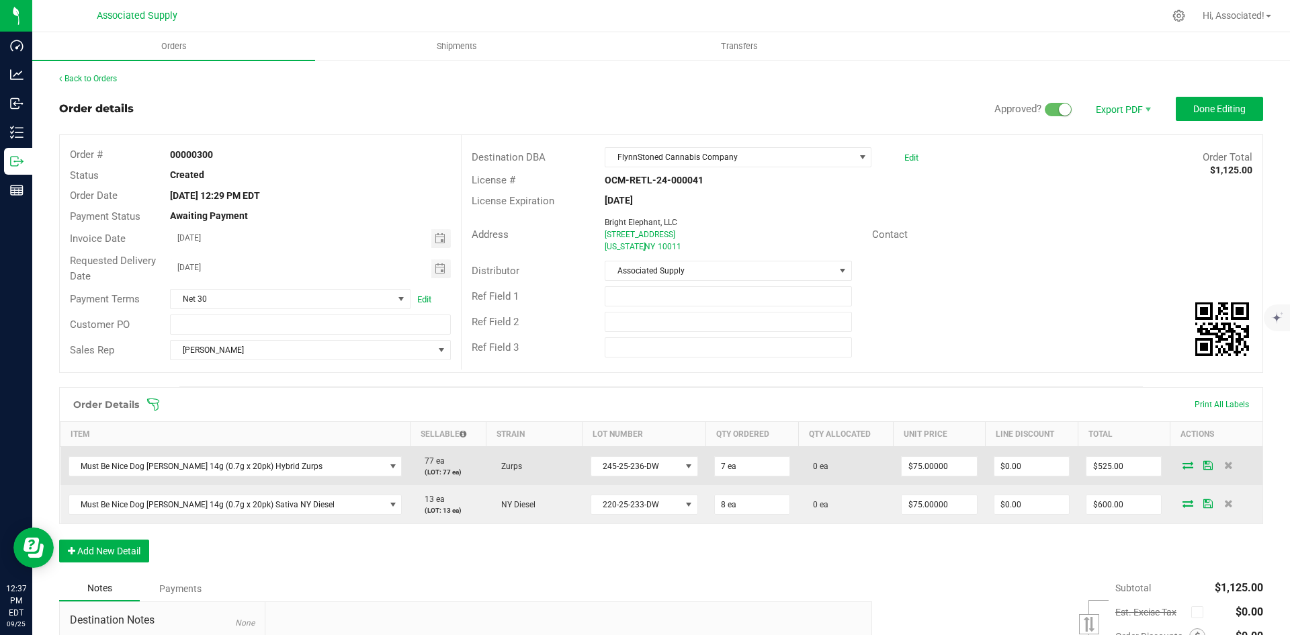
click at [1182, 463] on icon at bounding box center [1187, 465] width 11 height 8
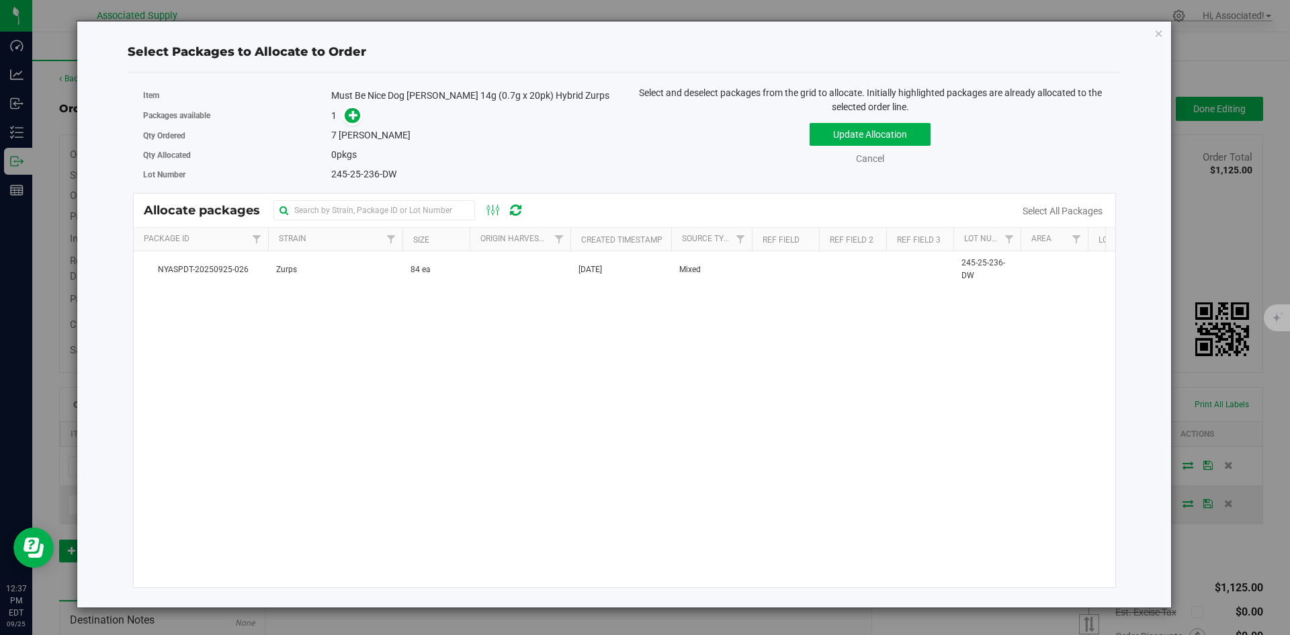
click at [563, 401] on div "NYASPDT-20250925-026 Zurps 84 ea Sep 25, 2025 Mixed 245-25-236-DW $75.00 $6,300…" at bounding box center [625, 419] width 982 height 336
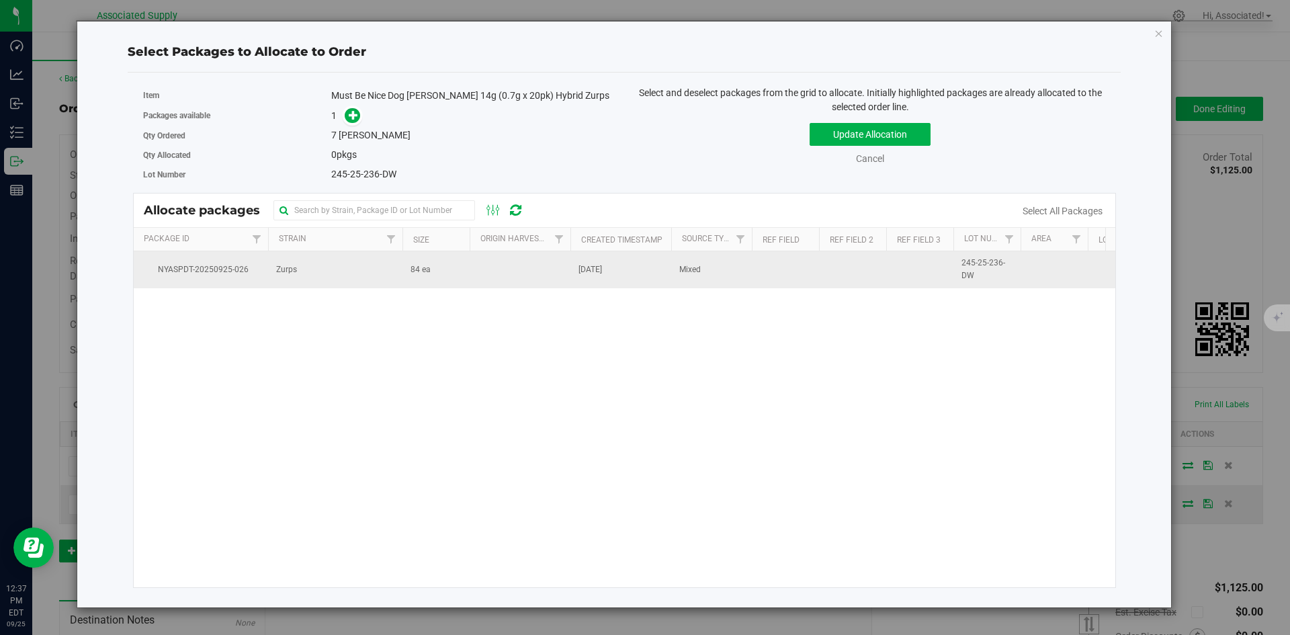
click at [461, 271] on td "84 ea" at bounding box center [435, 269] width 67 height 36
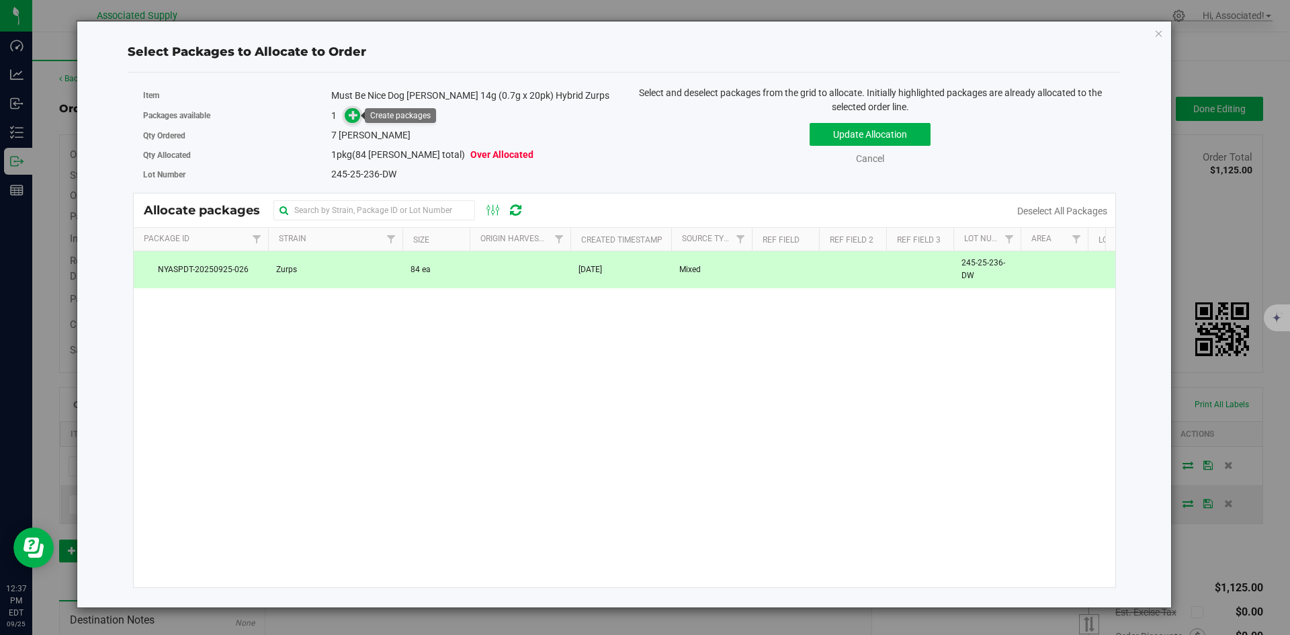
click at [354, 114] on icon at bounding box center [353, 114] width 9 height 9
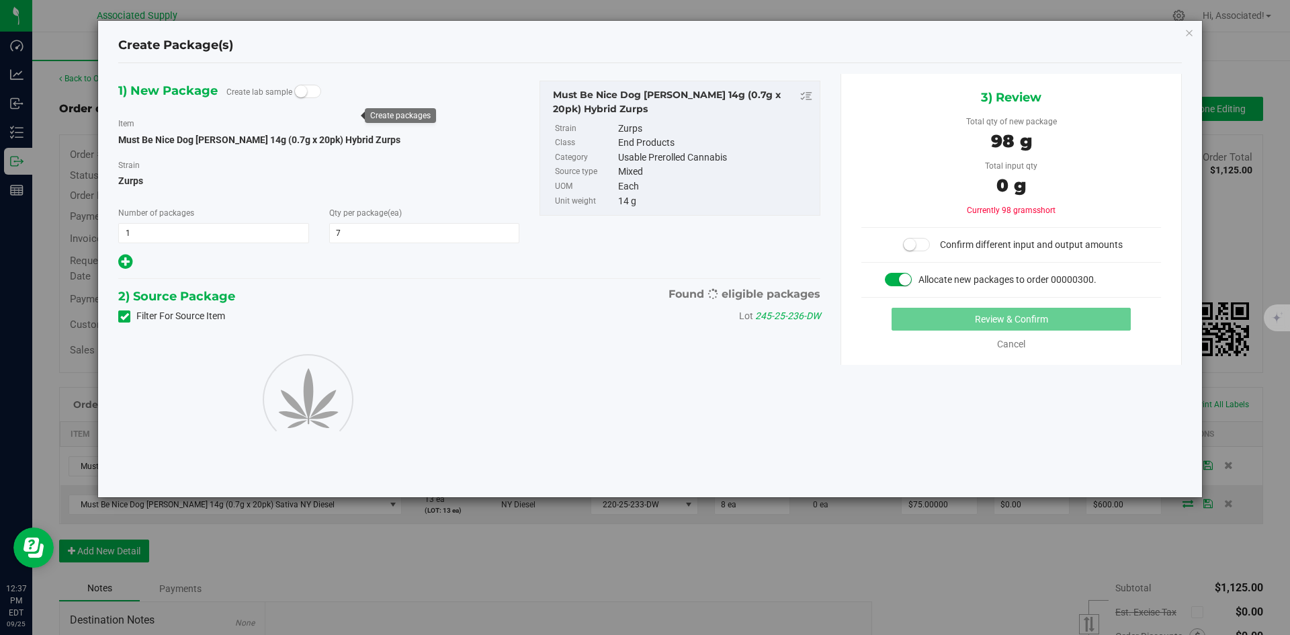
type input "7"
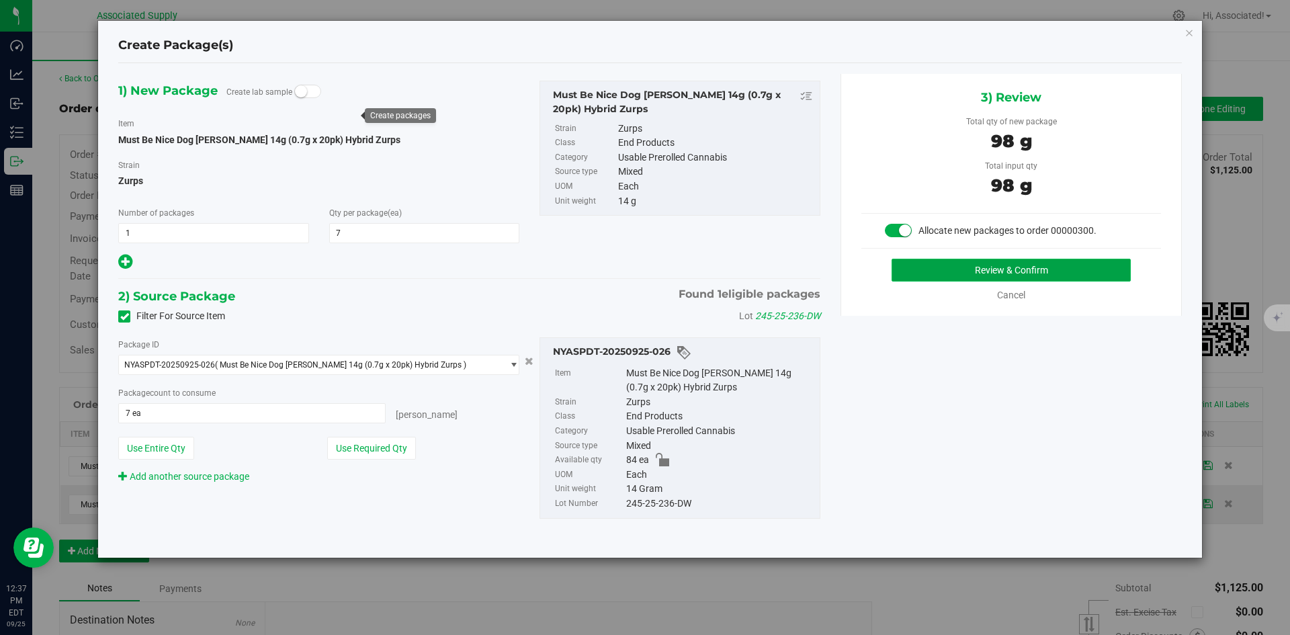
click at [949, 272] on button "Review & Confirm" at bounding box center [1010, 270] width 239 height 23
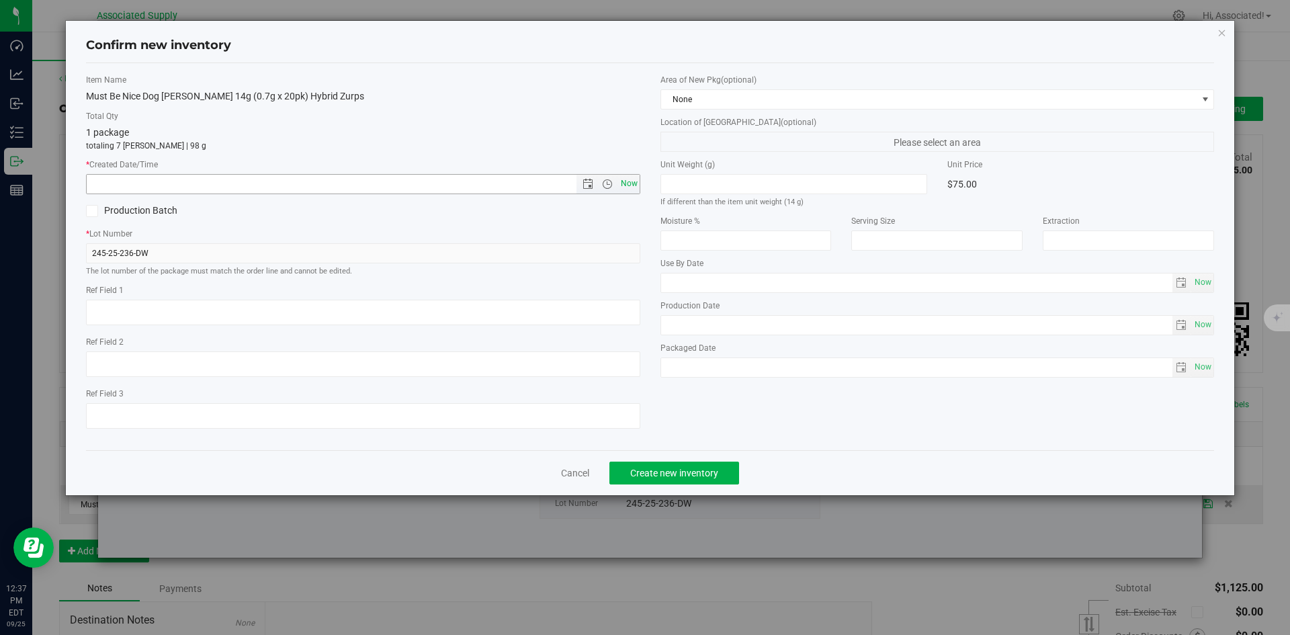
click at [629, 183] on span "Now" at bounding box center [628, 183] width 23 height 19
type input "9/25/2025 12:37 PM"
click at [679, 478] on span "Create new inventory" at bounding box center [674, 473] width 88 height 11
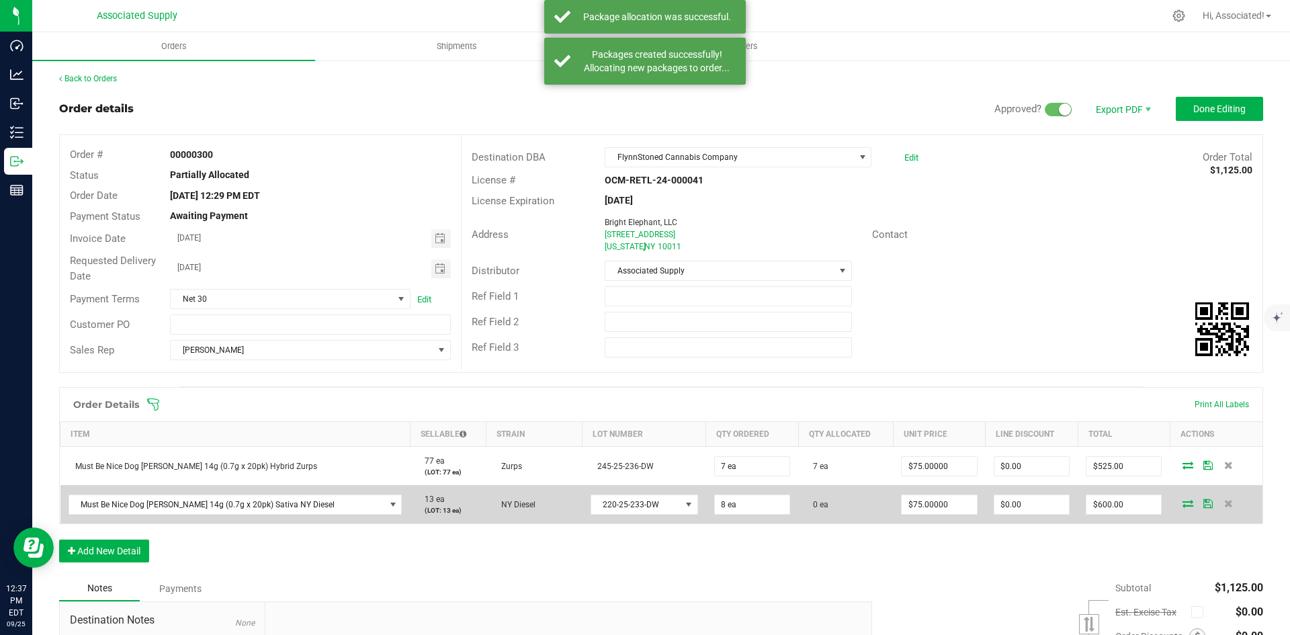
click at [1182, 502] on icon at bounding box center [1187, 503] width 11 height 8
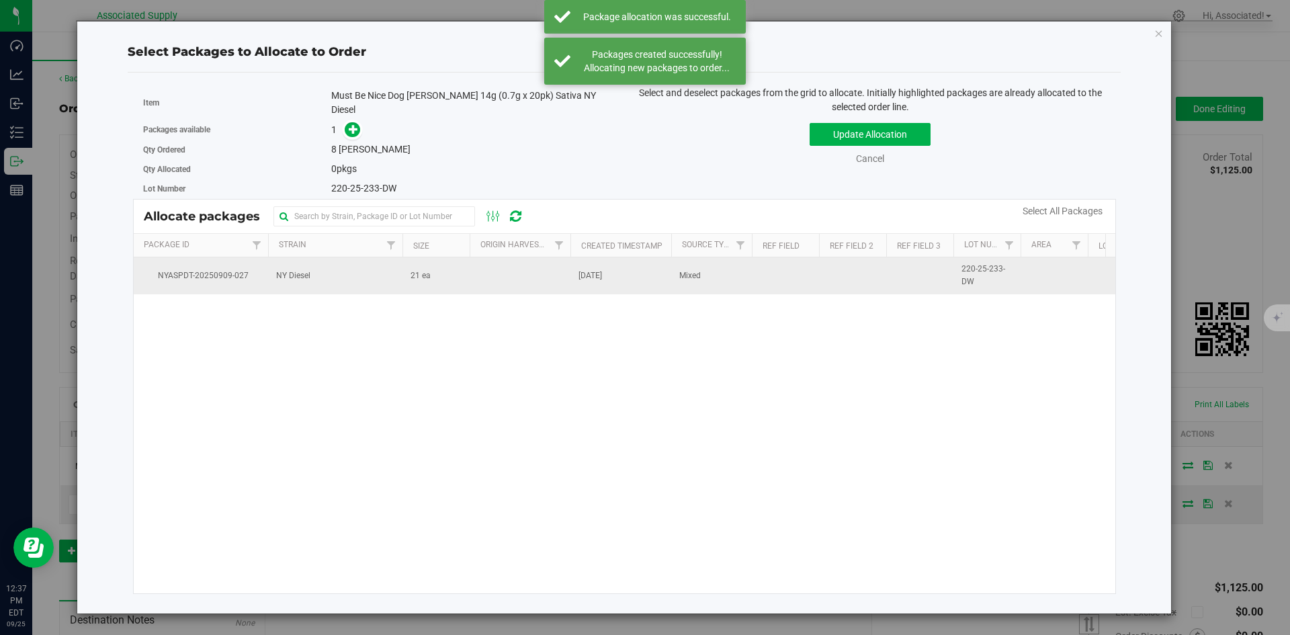
click at [440, 265] on td "21 ea" at bounding box center [435, 275] width 67 height 36
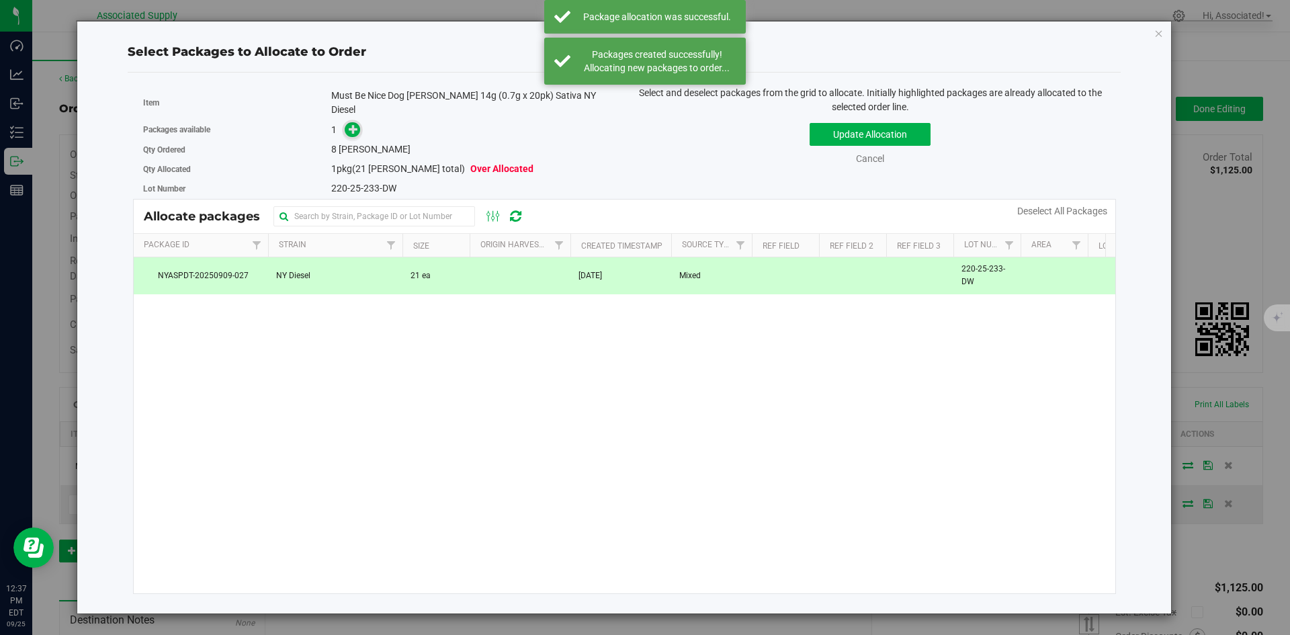
click at [355, 124] on icon at bounding box center [353, 128] width 9 height 9
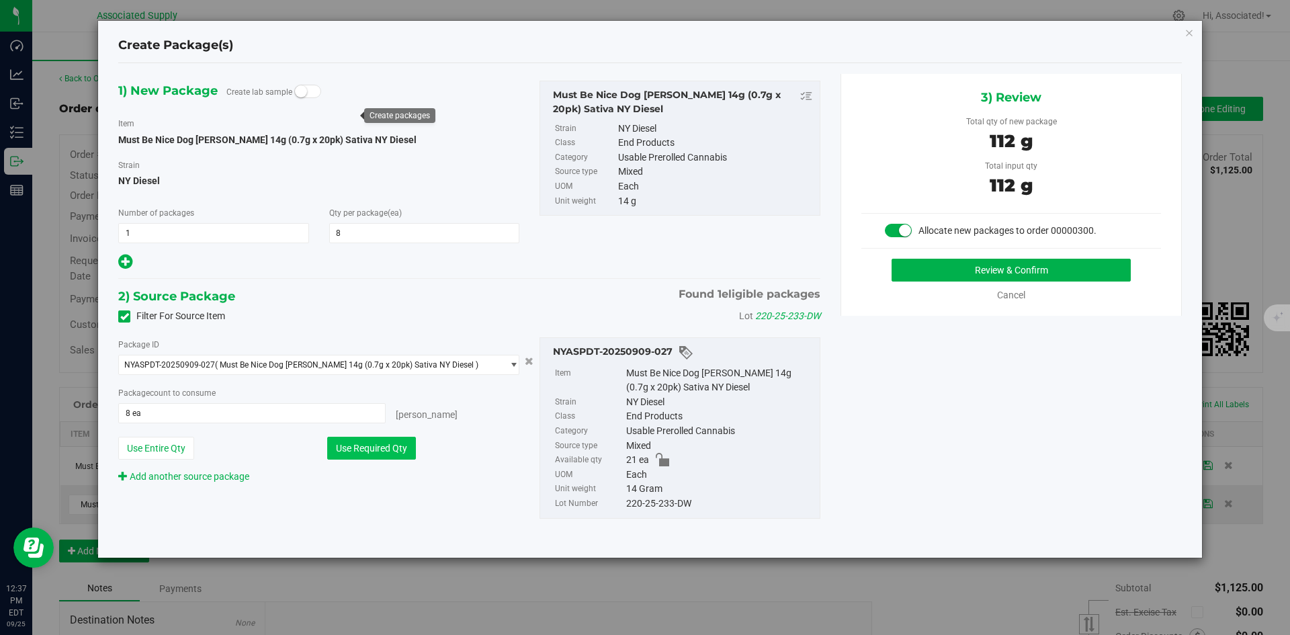
click at [392, 448] on button "Use Required Qty" at bounding box center [371, 448] width 89 height 23
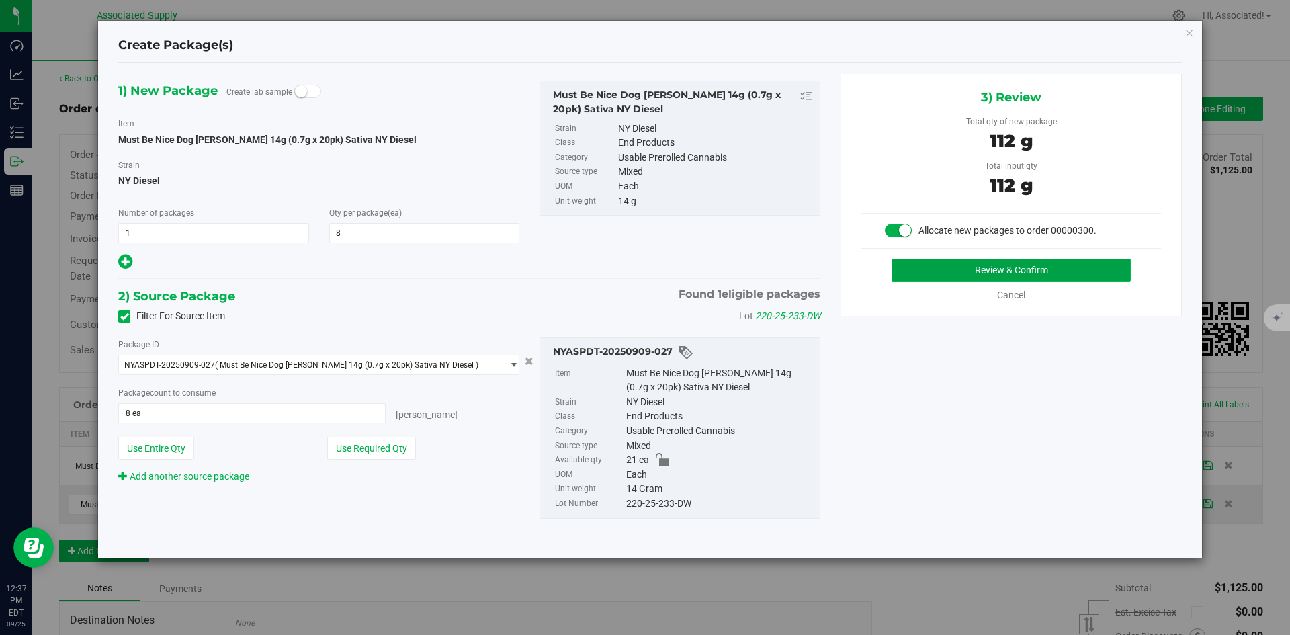
click at [1029, 275] on button "Review & Confirm" at bounding box center [1010, 270] width 239 height 23
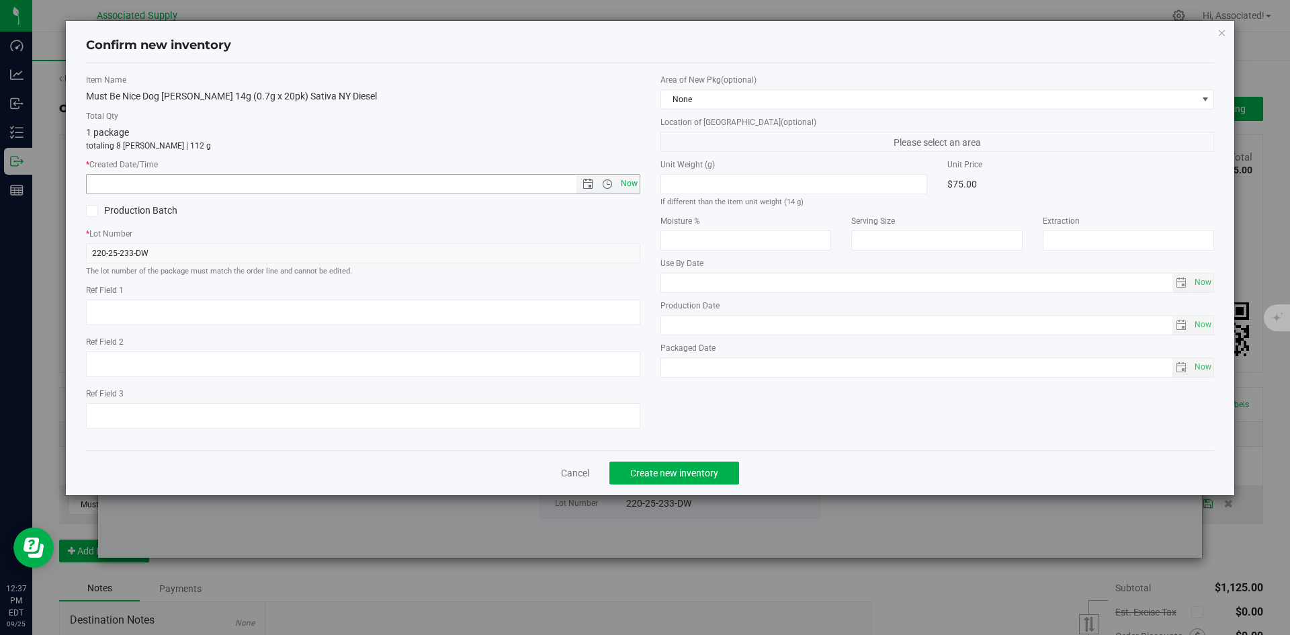
click at [625, 181] on span "Now" at bounding box center [628, 183] width 23 height 19
type input "9/25/2025 12:37 PM"
click at [695, 481] on button "Create new inventory" at bounding box center [674, 472] width 130 height 23
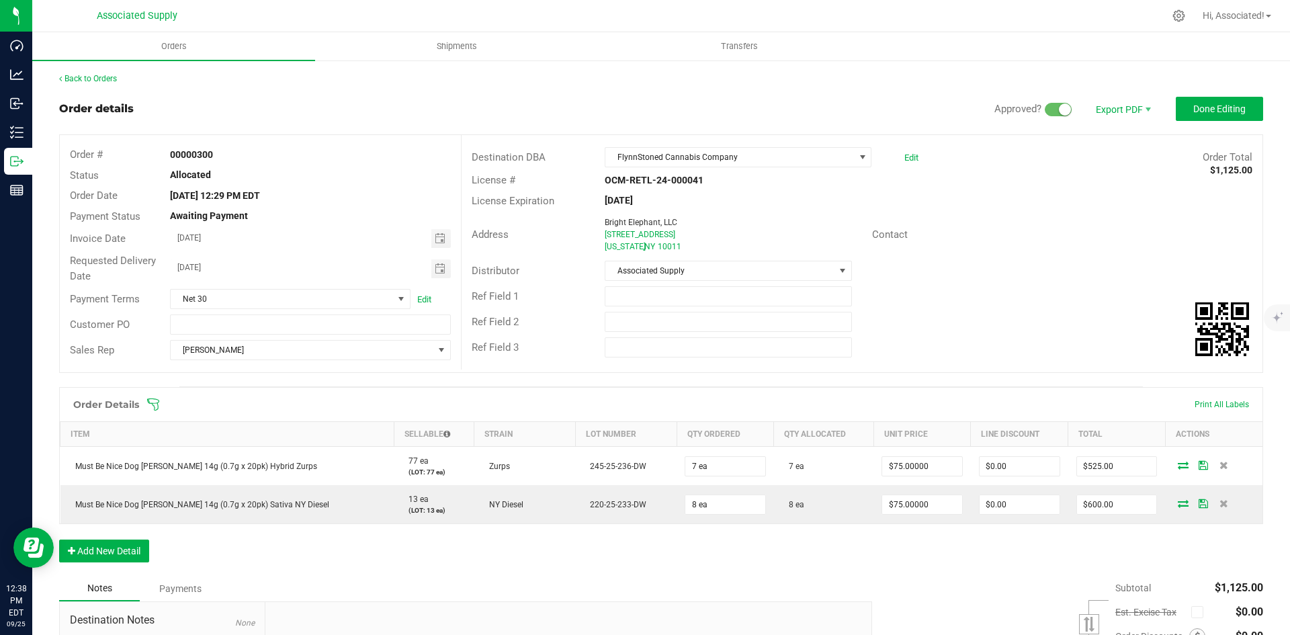
click at [1040, 273] on div "Distributor Associated Supply" at bounding box center [861, 271] width 801 height 26
click at [1216, 110] on span "Done Editing" at bounding box center [1219, 108] width 52 height 11
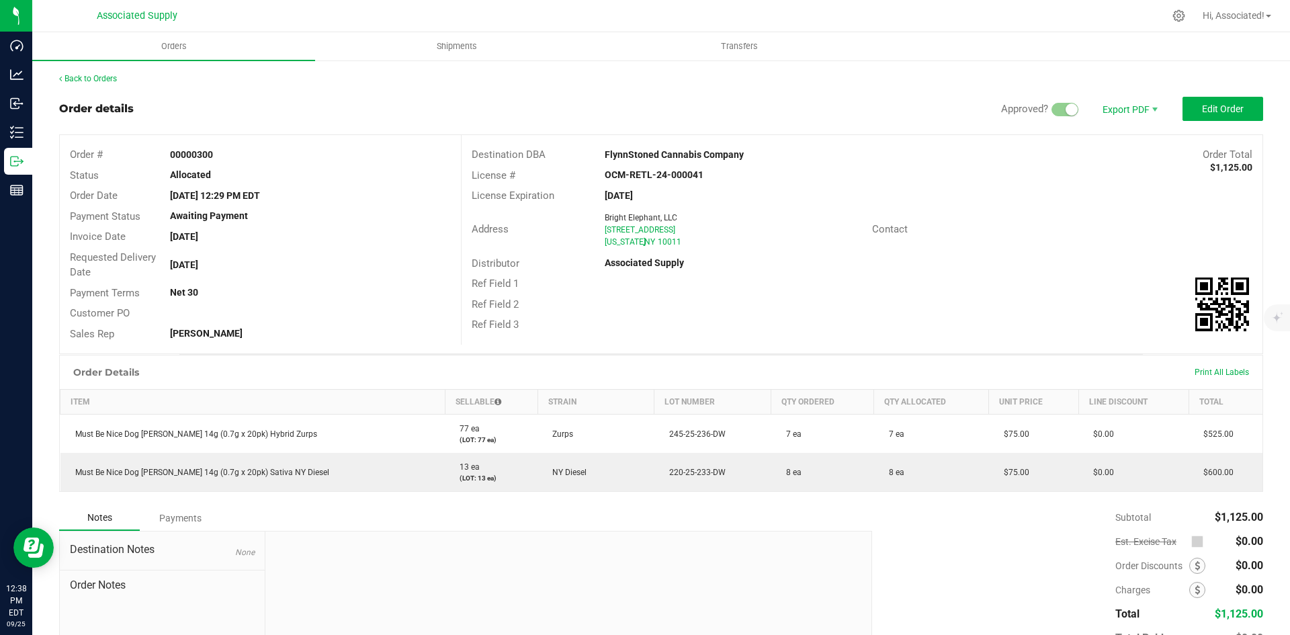
click at [993, 275] on div "Ref Field 1" at bounding box center [861, 283] width 801 height 21
click at [93, 77] on link "Back to Orders" at bounding box center [88, 78] width 58 height 9
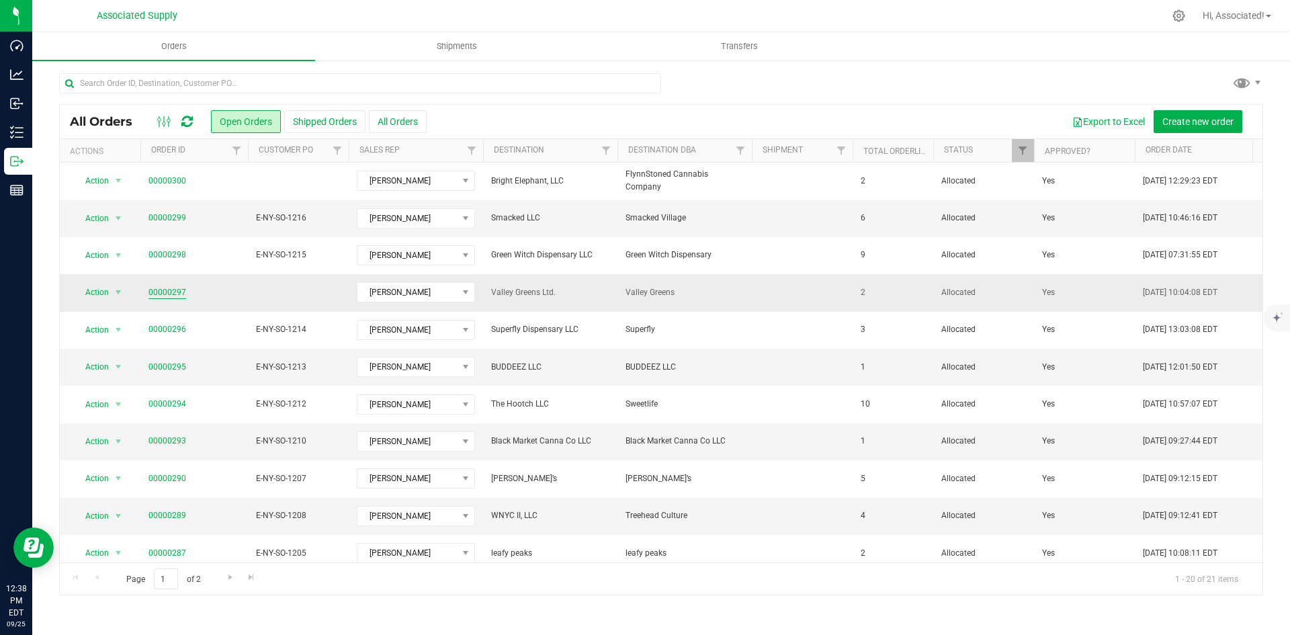
click at [167, 290] on link "00000297" at bounding box center [167, 292] width 38 height 13
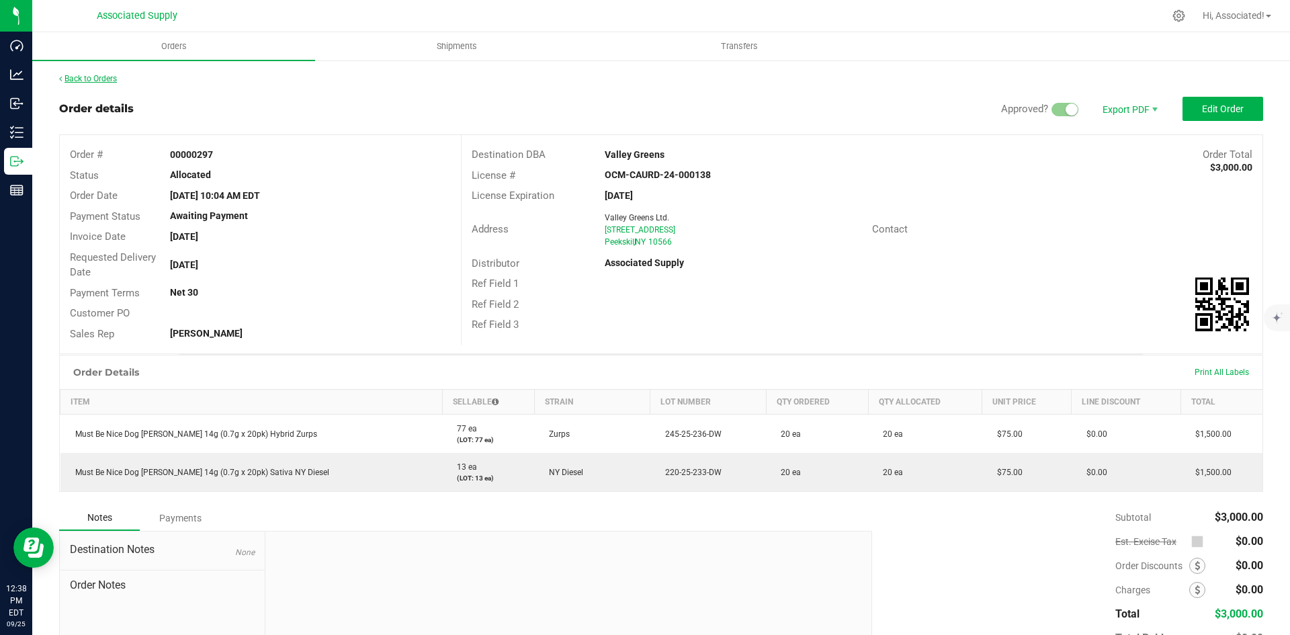
click at [83, 76] on link "Back to Orders" at bounding box center [88, 78] width 58 height 9
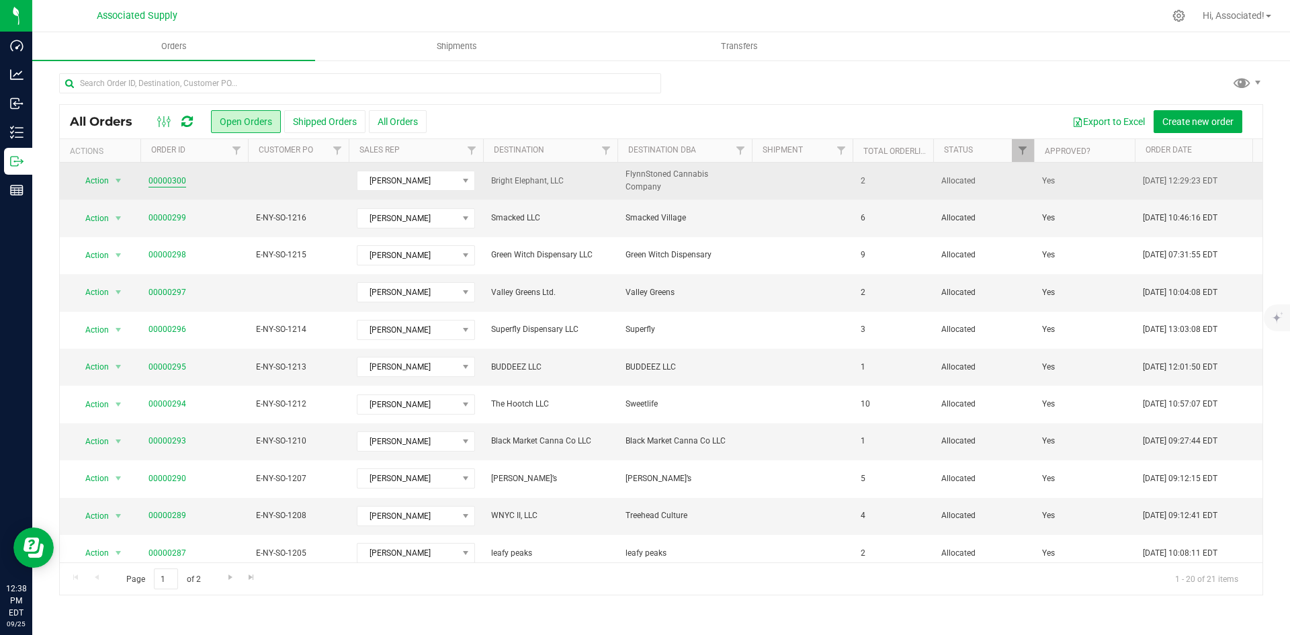
click at [169, 180] on link "00000300" at bounding box center [167, 181] width 38 height 13
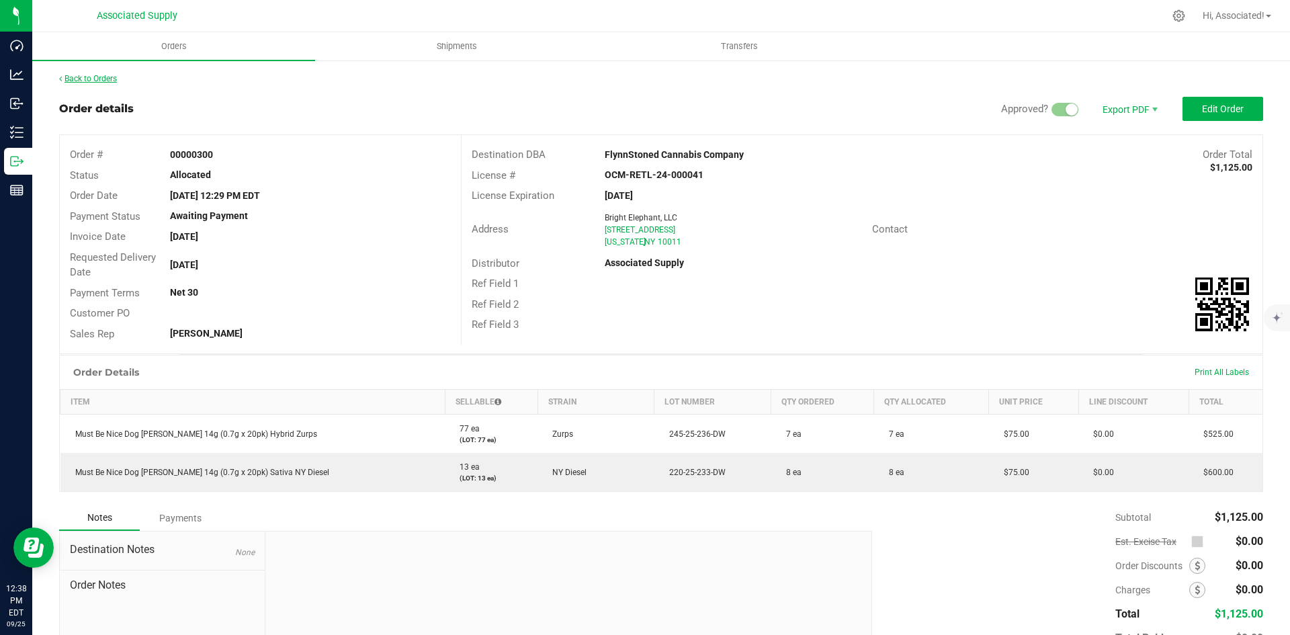
click at [94, 75] on link "Back to Orders" at bounding box center [88, 78] width 58 height 9
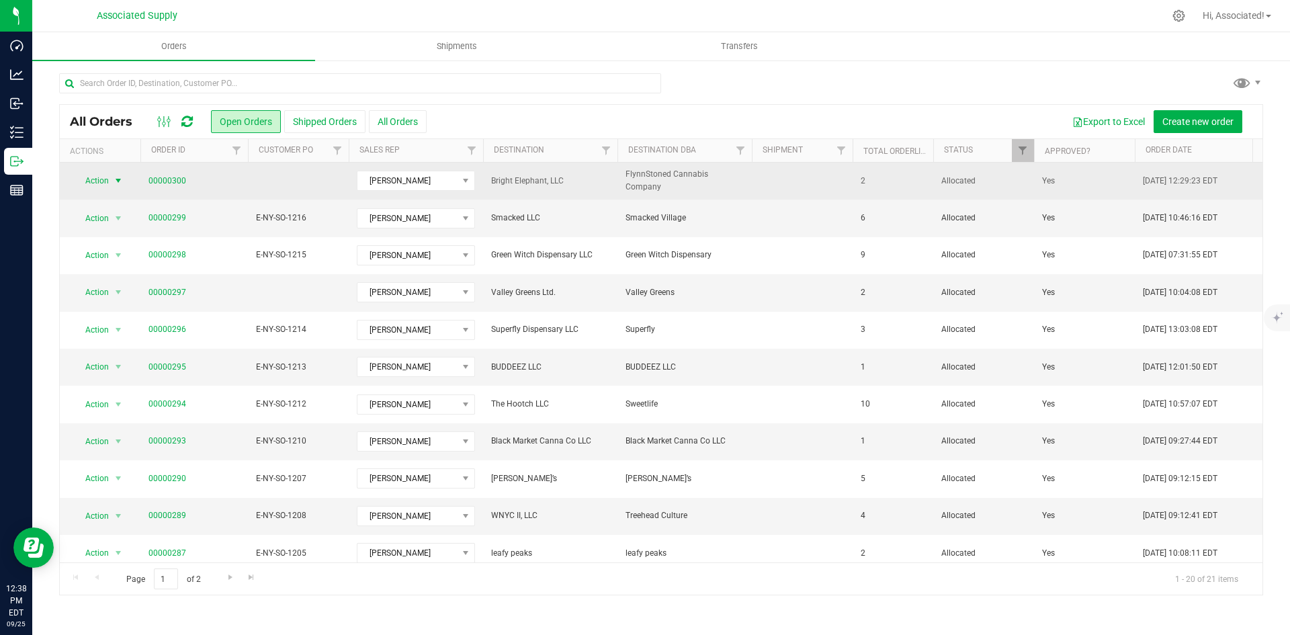
click at [118, 179] on span "select" at bounding box center [118, 180] width 11 height 11
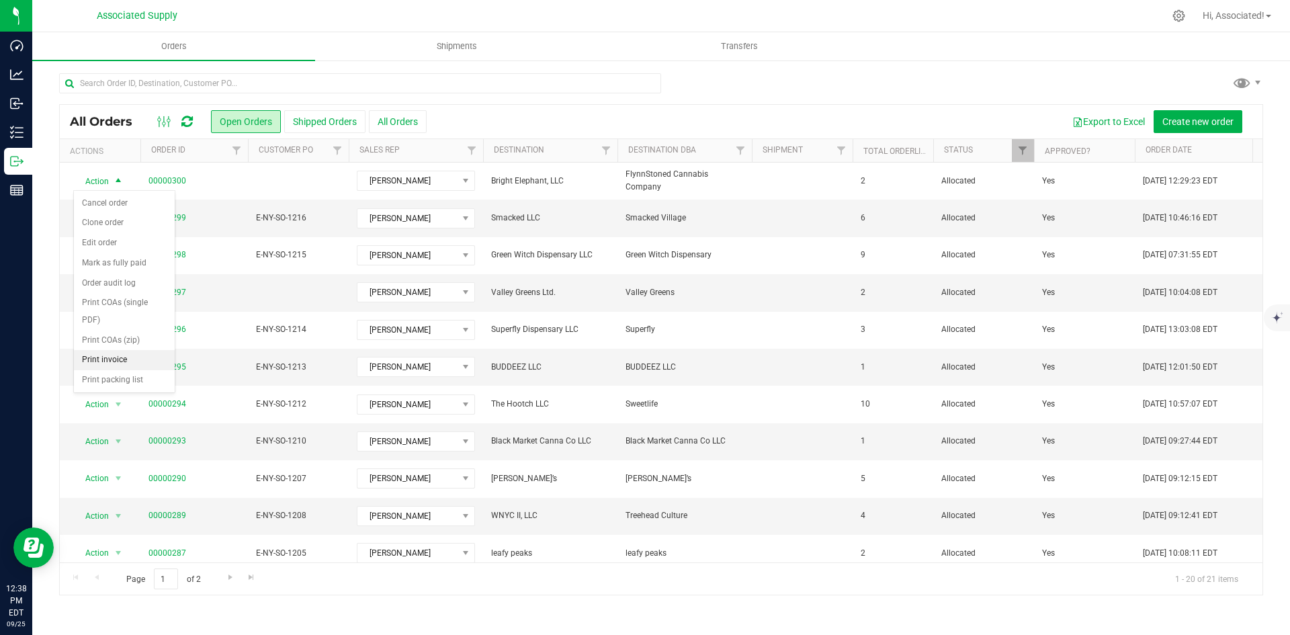
click at [103, 361] on li "Print invoice" at bounding box center [124, 360] width 101 height 20
click at [120, 296] on span "select" at bounding box center [118, 292] width 11 height 11
click at [119, 474] on li "Print invoice" at bounding box center [124, 472] width 101 height 20
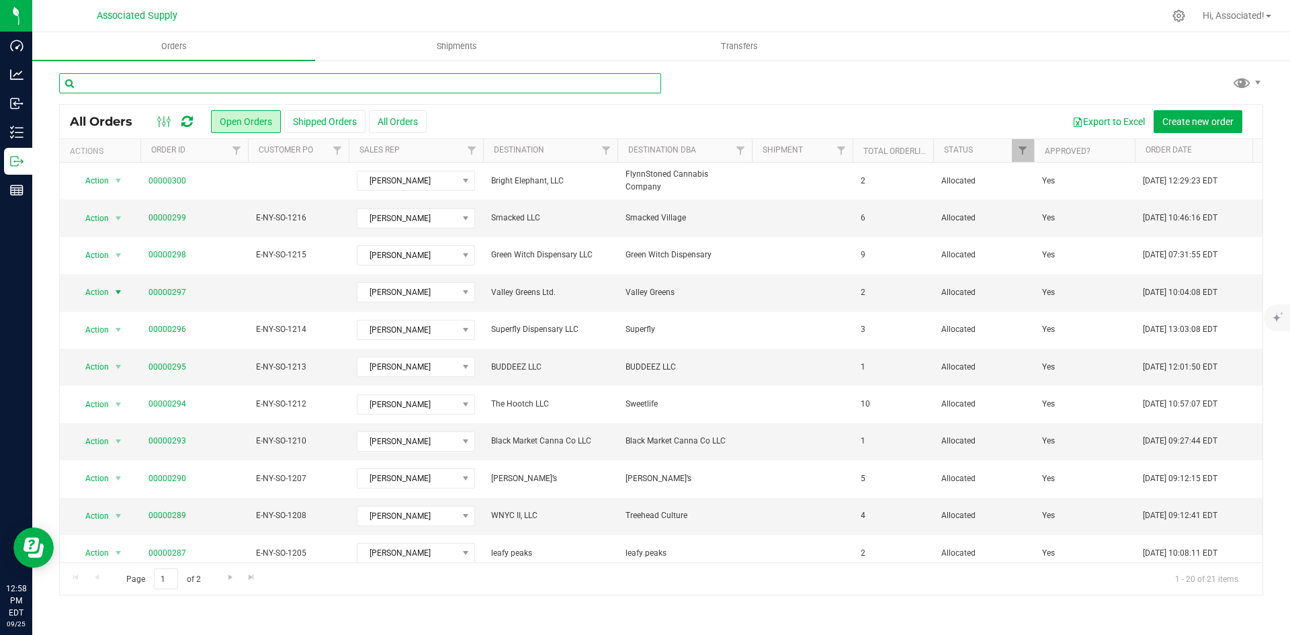
click at [166, 85] on input "text" at bounding box center [360, 83] width 602 height 20
type input "relm"
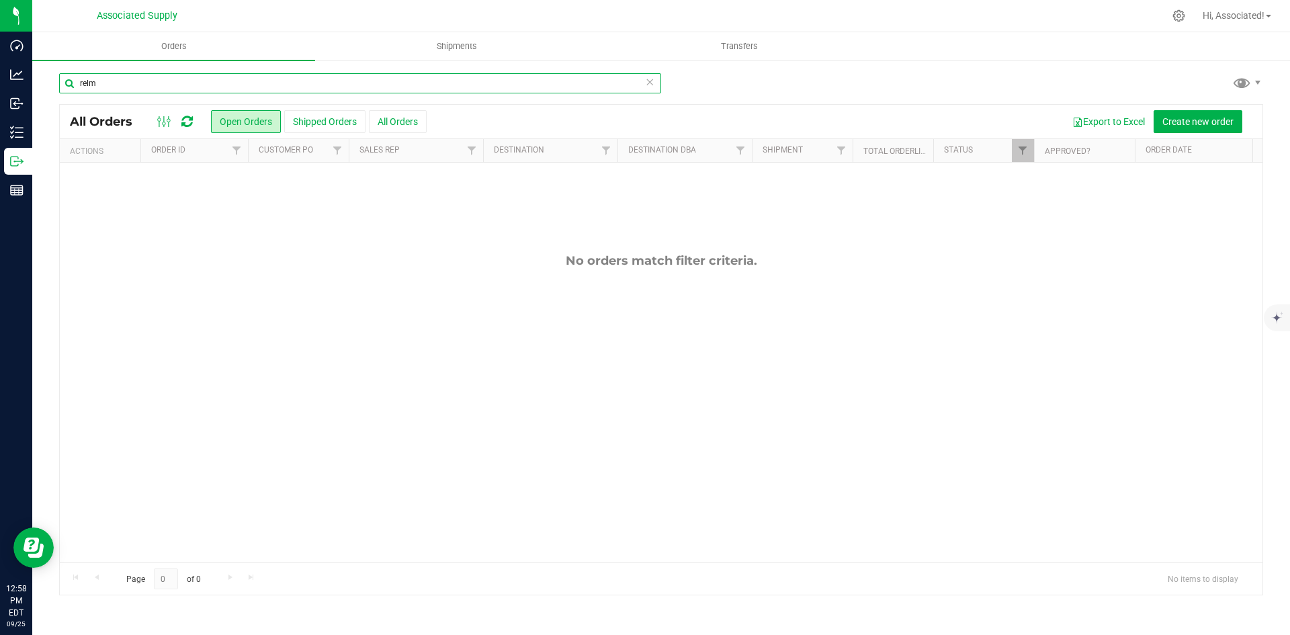
click at [149, 86] on input "relm" at bounding box center [360, 83] width 602 height 20
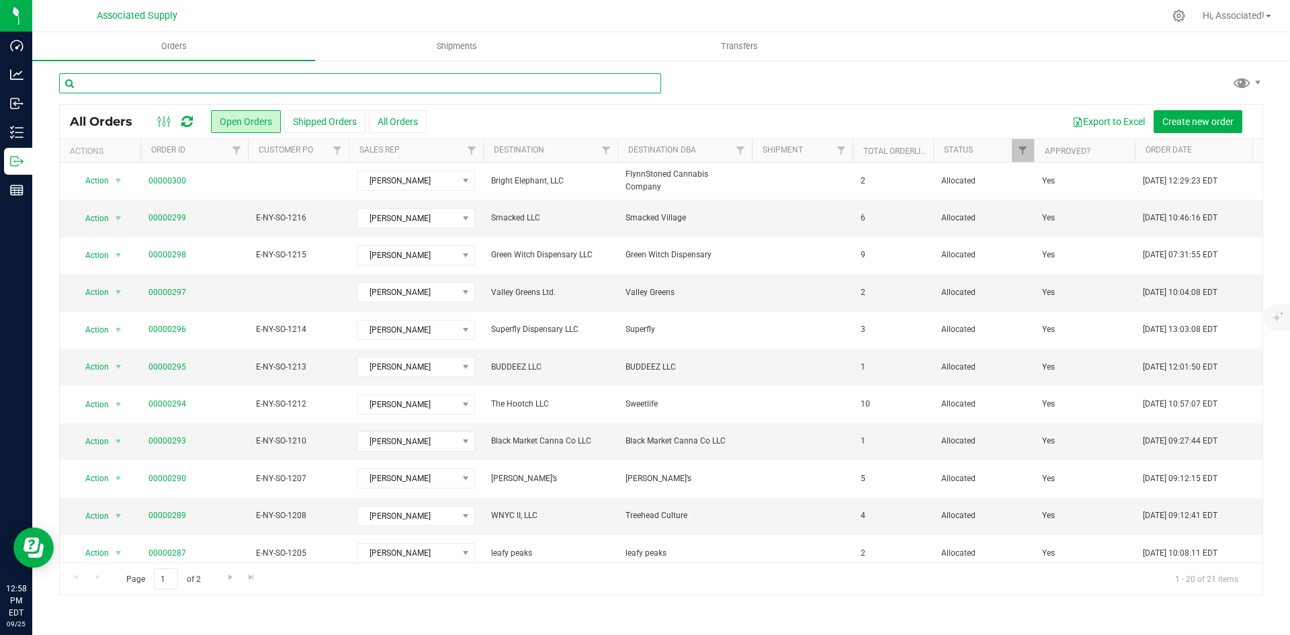
click at [355, 84] on input "text" at bounding box center [360, 83] width 602 height 20
click at [321, 81] on input "text" at bounding box center [360, 83] width 602 height 20
click at [549, 116] on div "Export to Excel Create new order" at bounding box center [840, 121] width 826 height 23
click at [183, 83] on input "text" at bounding box center [360, 83] width 602 height 20
click at [153, 82] on input "text" at bounding box center [360, 83] width 602 height 20
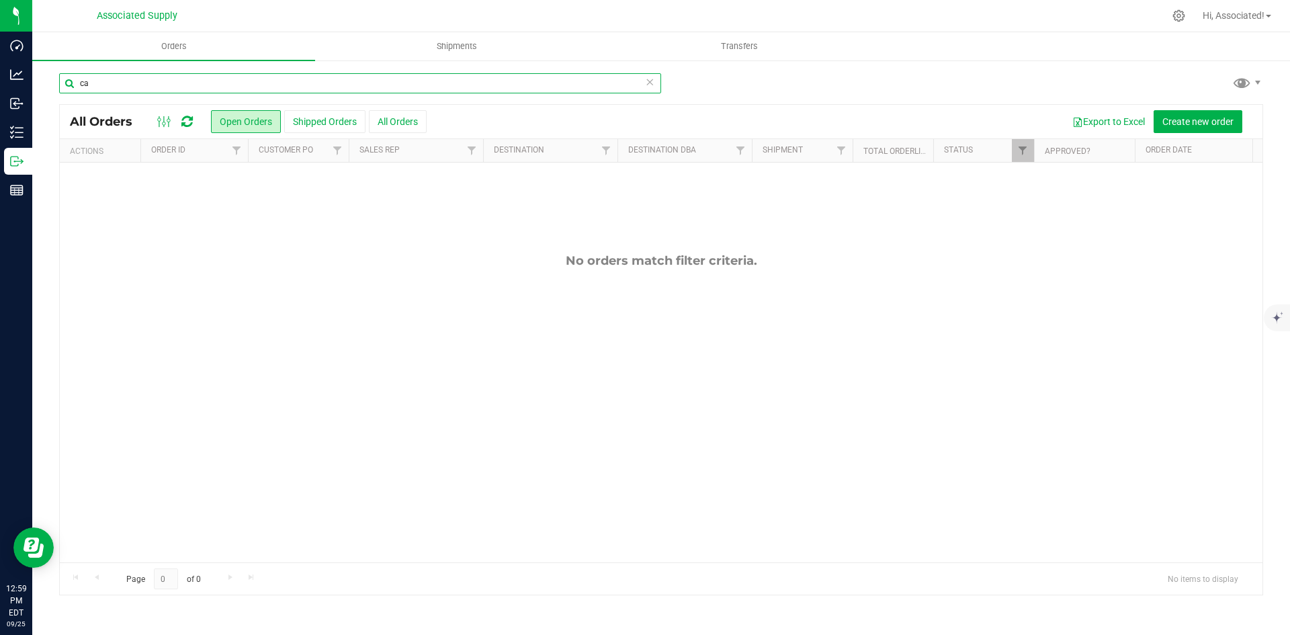
type input "c"
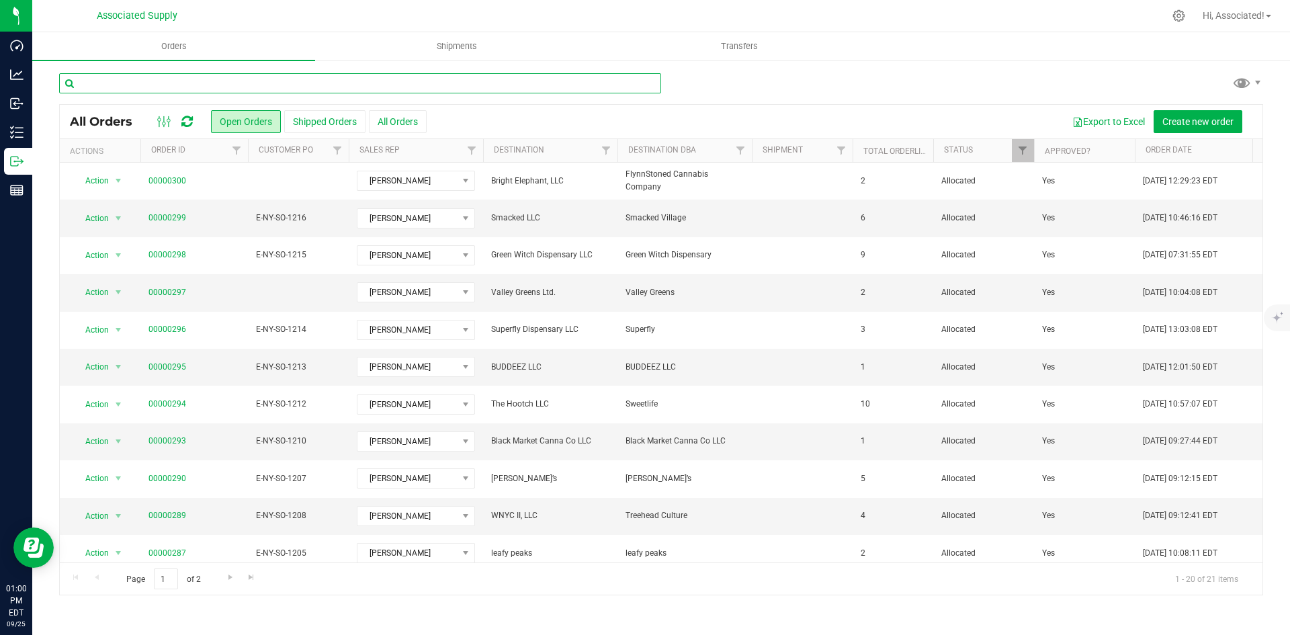
click at [186, 83] on input "text" at bounding box center [360, 83] width 602 height 20
paste input "Cannabis Realm"
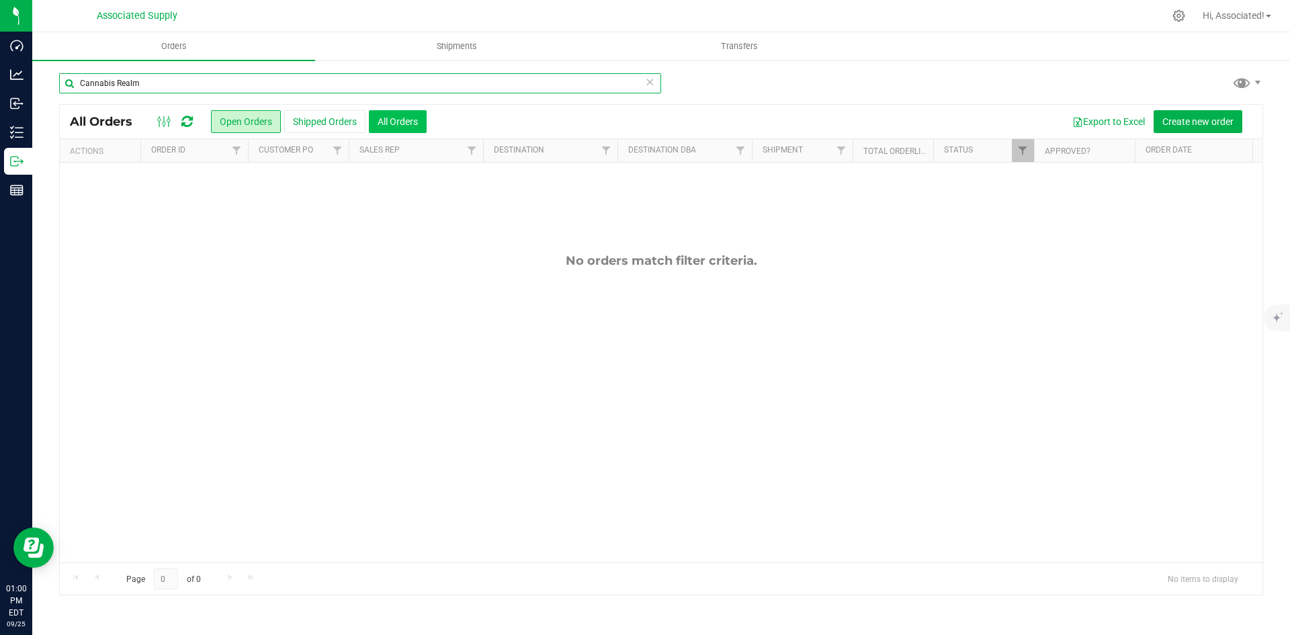
type input "Cannabis Realm"
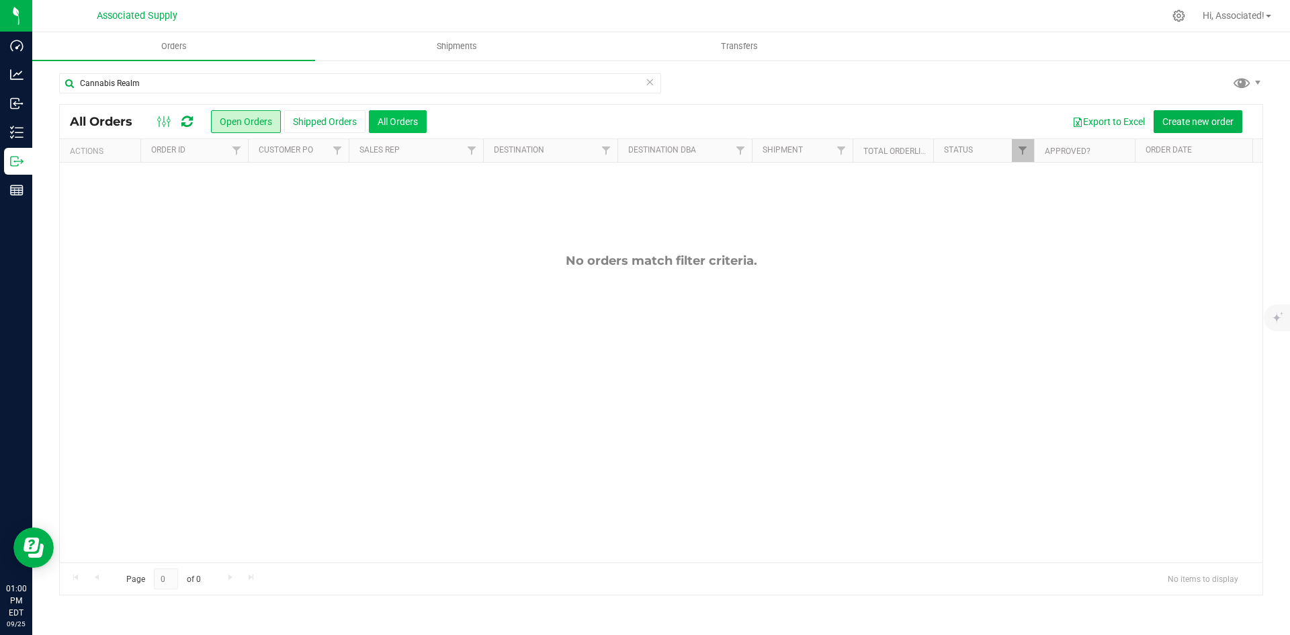
click at [396, 126] on button "All Orders" at bounding box center [398, 121] width 58 height 23
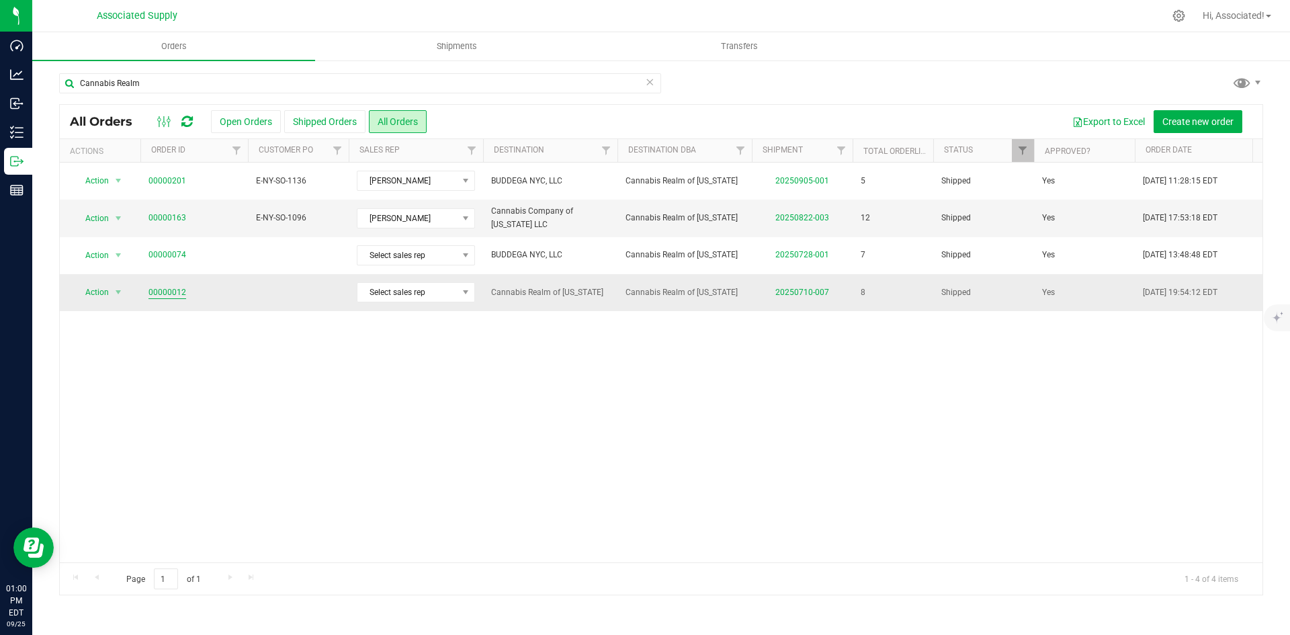
click at [171, 292] on link "00000012" at bounding box center [167, 292] width 38 height 13
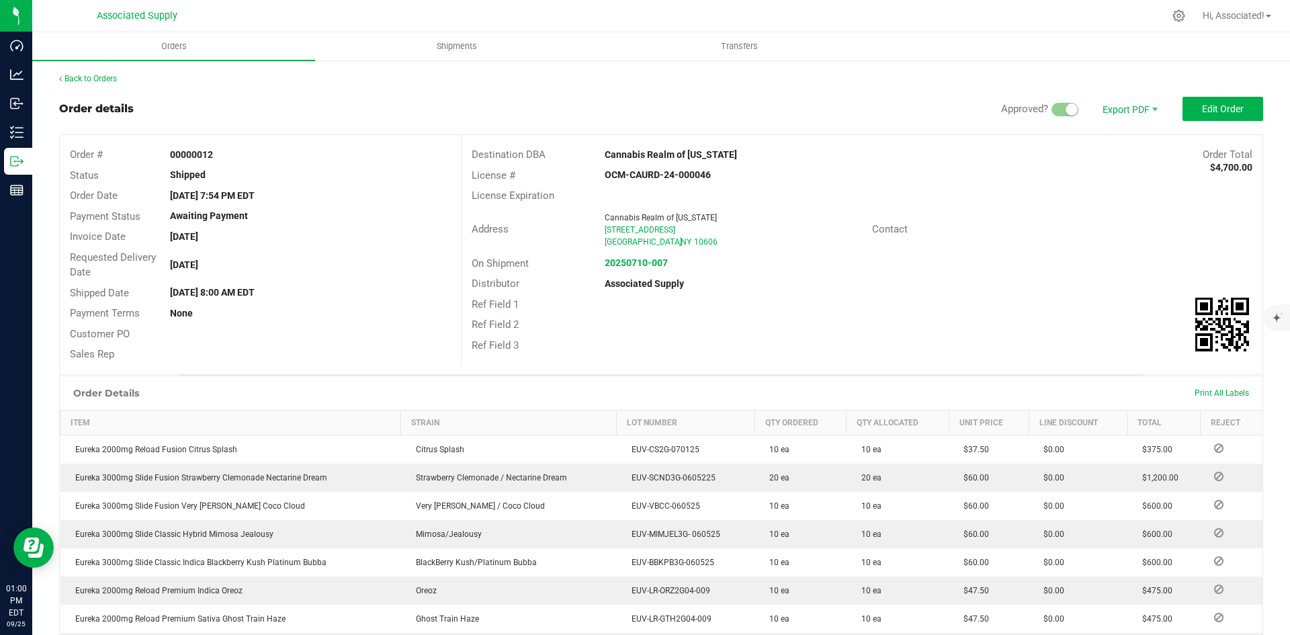
scroll to position [261, 0]
click at [1108, 150] on span "Invoice PDF" at bounding box center [1120, 150] width 83 height 19
drag, startPoint x: 601, startPoint y: 152, endPoint x: 725, endPoint y: 152, distance: 124.3
click at [725, 152] on div "Cannabis Realm of [US_STATE]" at bounding box center [761, 155] width 334 height 14
copy strong "Cannabis Realm of [US_STATE]"
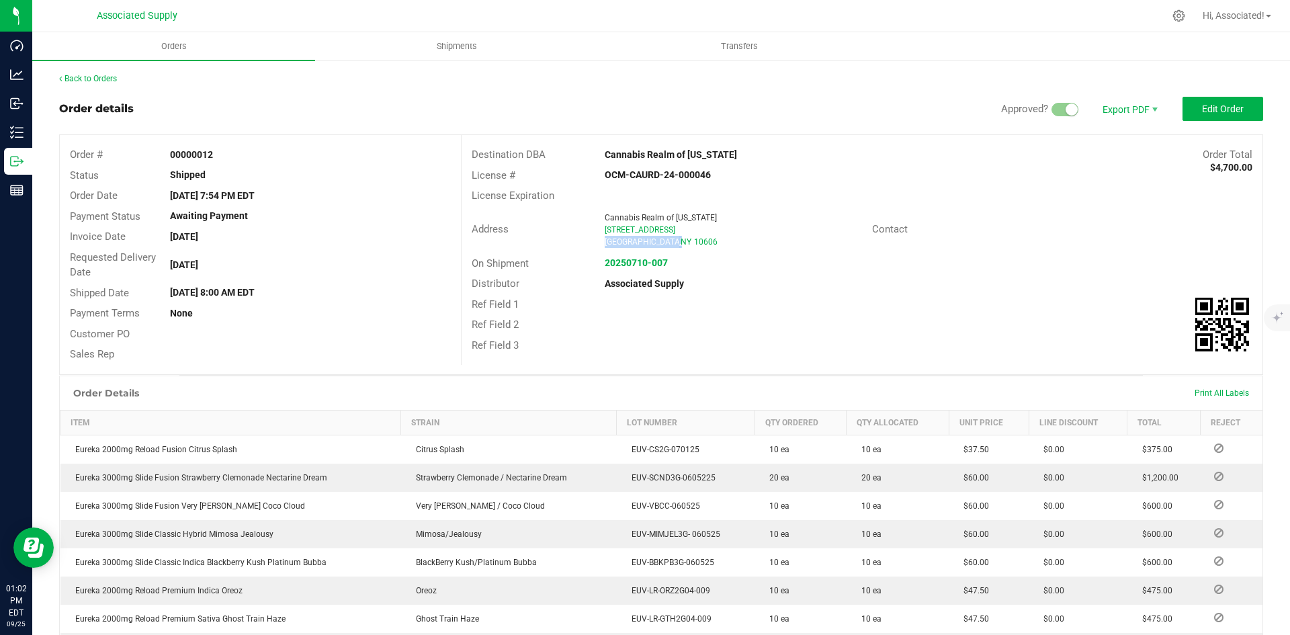
drag, startPoint x: 595, startPoint y: 239, endPoint x: 643, endPoint y: 245, distance: 48.7
click at [643, 245] on div "Cannabis Realm of New York 475 Central Ave White Plains , NY 10606" at bounding box center [734, 230] width 273 height 36
copy div "White Plains"
click at [290, 95] on div "Back to Orders Order details Approved? Export PDF Edit Order Order # 00000012 S…" at bounding box center [661, 477] width 1204 height 809
click at [101, 78] on link "Back to Orders" at bounding box center [88, 78] width 58 height 9
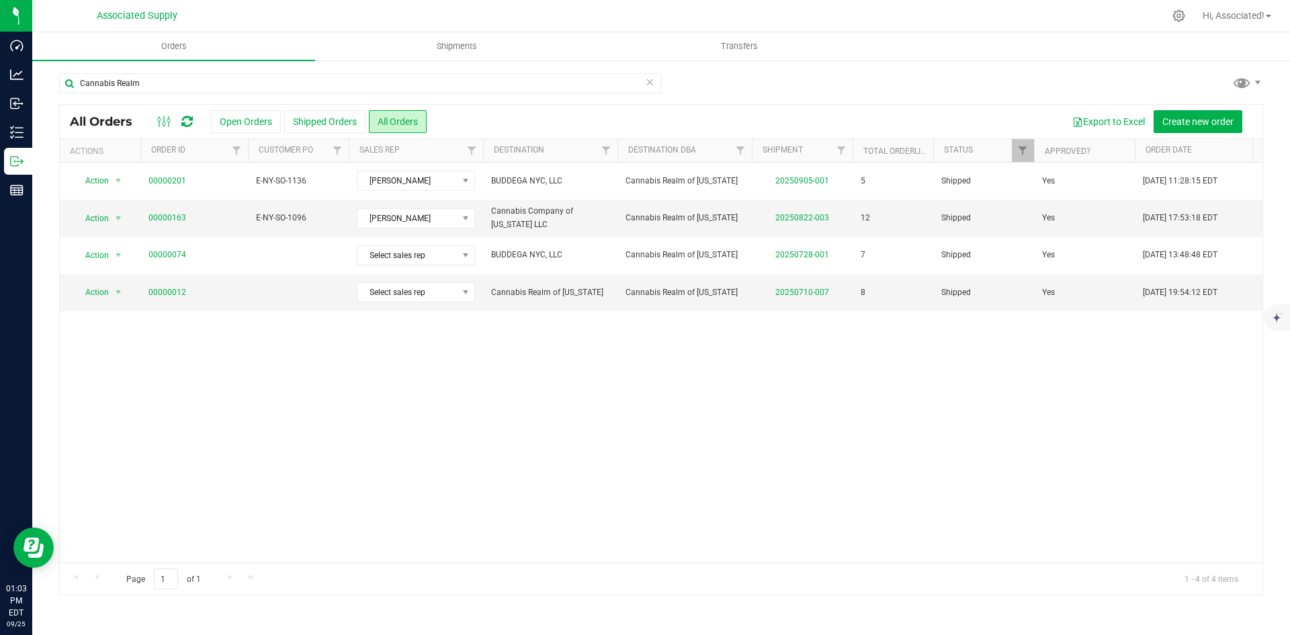
click at [341, 434] on div "Action Action Clone order Order audit log Print COAs (single PDF) Print COAs (z…" at bounding box center [661, 363] width 1202 height 400
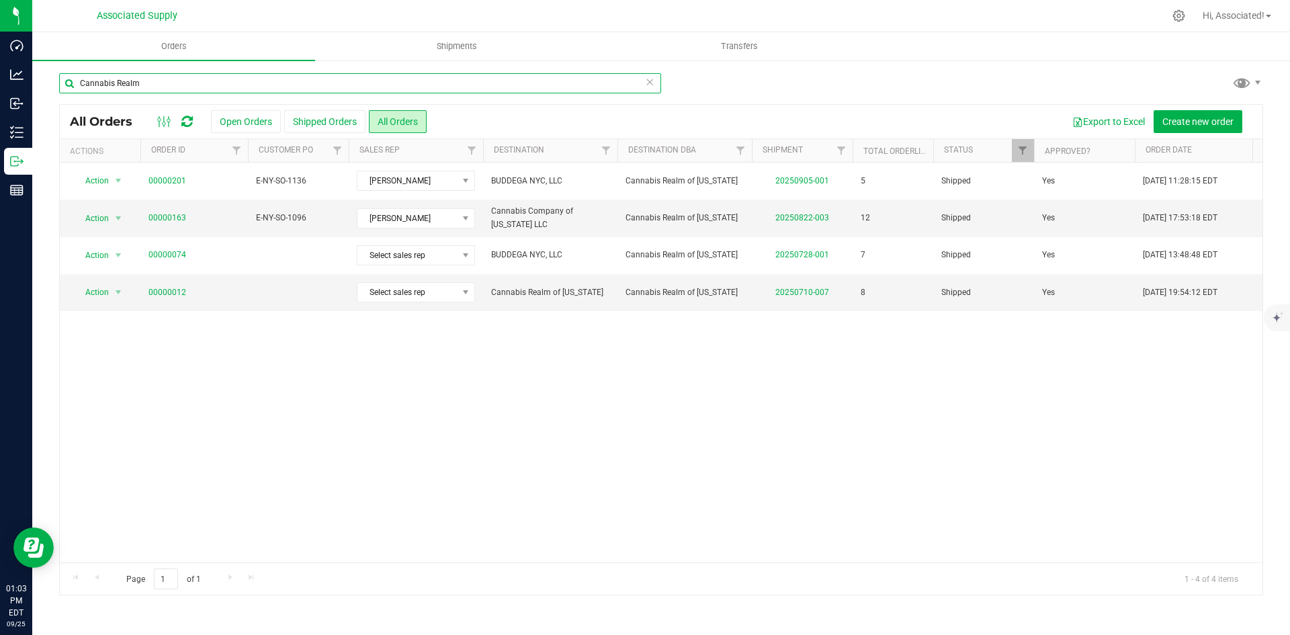
click at [163, 86] on input "Cannabis Realm" at bounding box center [360, 83] width 602 height 20
click at [163, 85] on input "Cannabis Realm" at bounding box center [360, 83] width 602 height 20
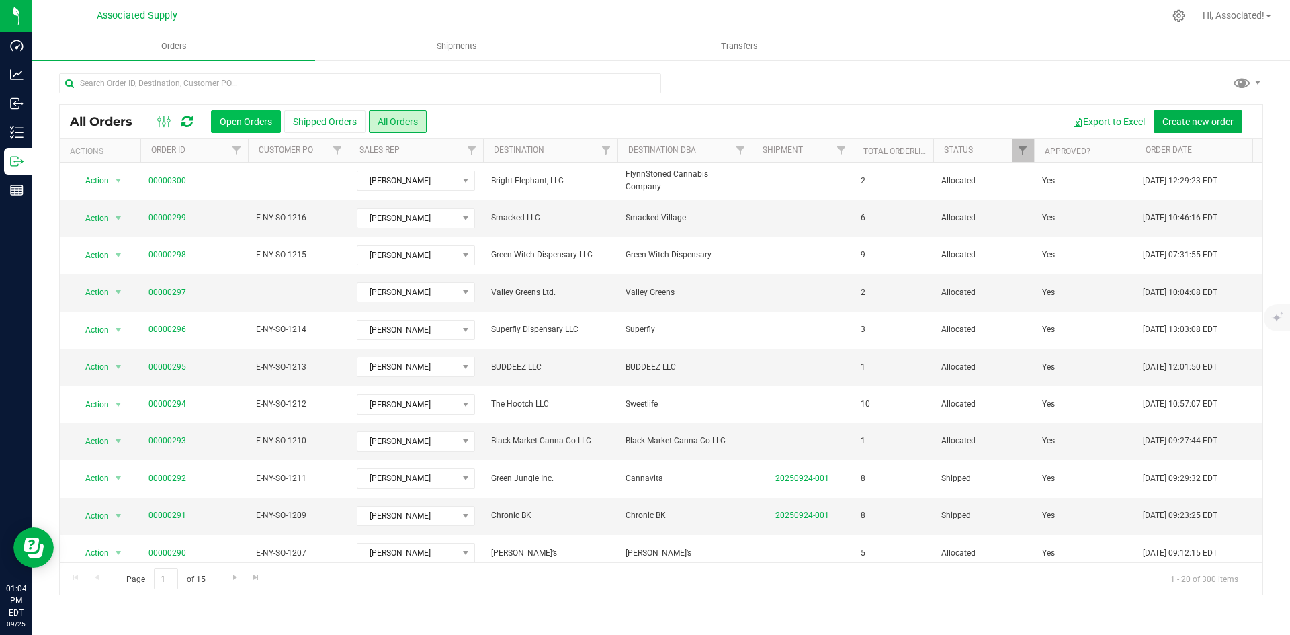
click at [230, 118] on button "Open Orders" at bounding box center [246, 121] width 70 height 23
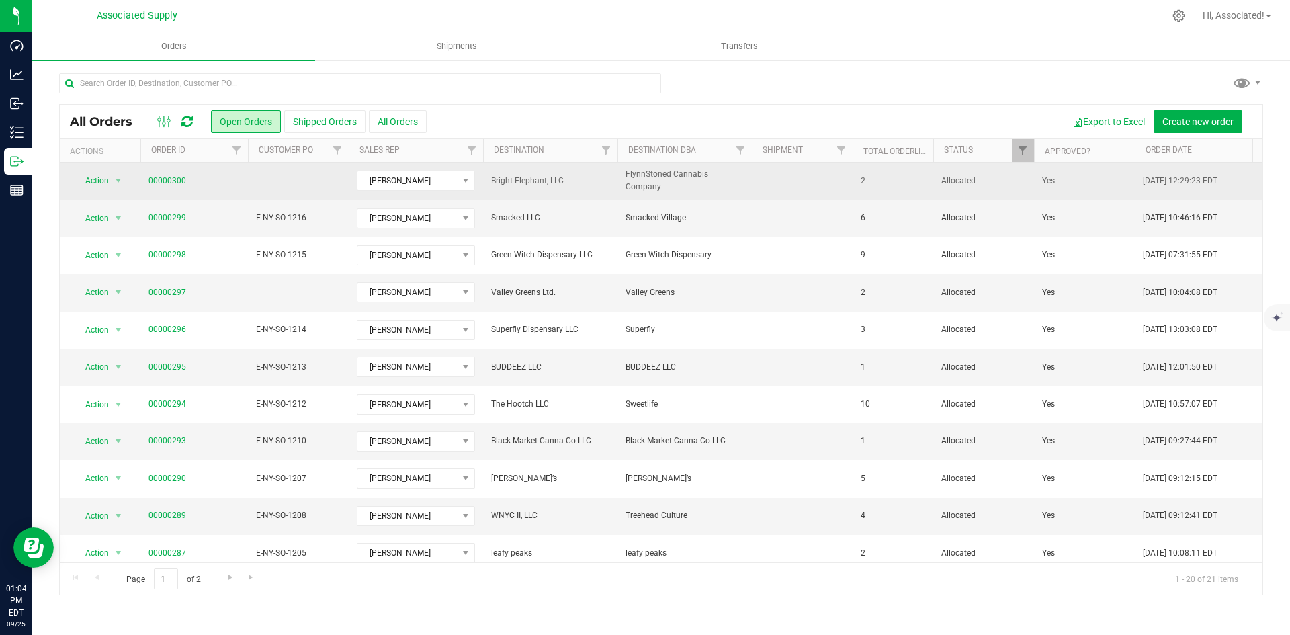
click at [221, 181] on span "00000300" at bounding box center [193, 181] width 91 height 13
click at [280, 181] on td at bounding box center [298, 181] width 101 height 37
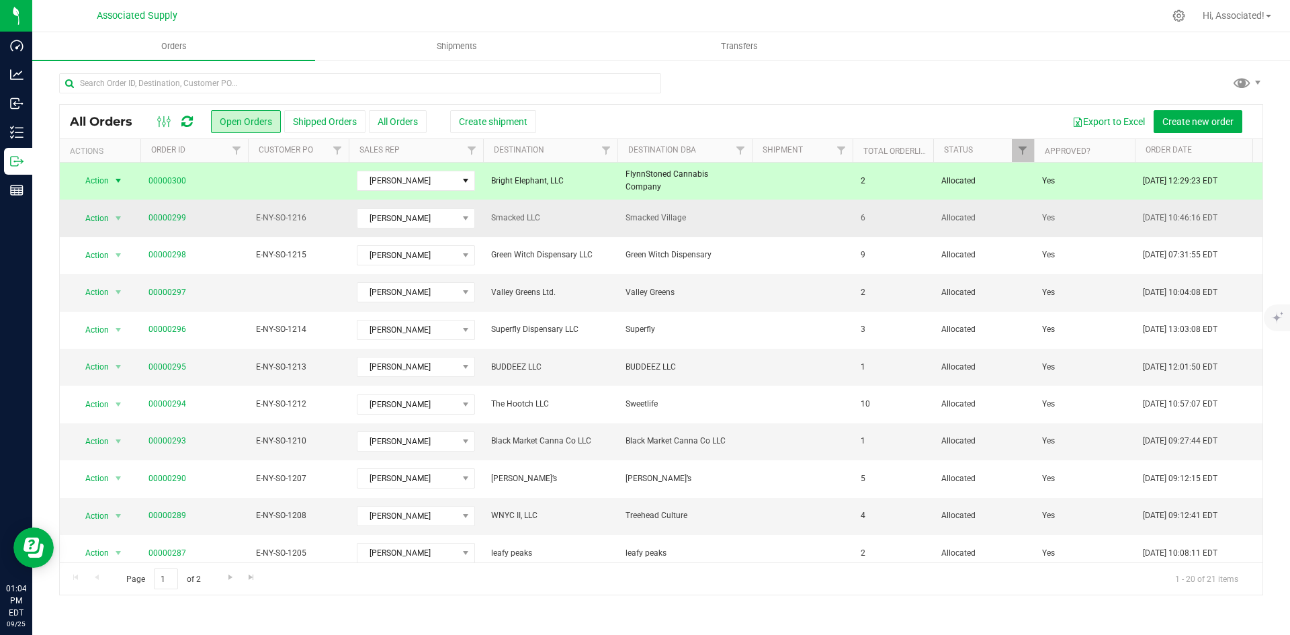
click at [298, 225] on td "E-NY-SO-1216" at bounding box center [298, 217] width 101 height 37
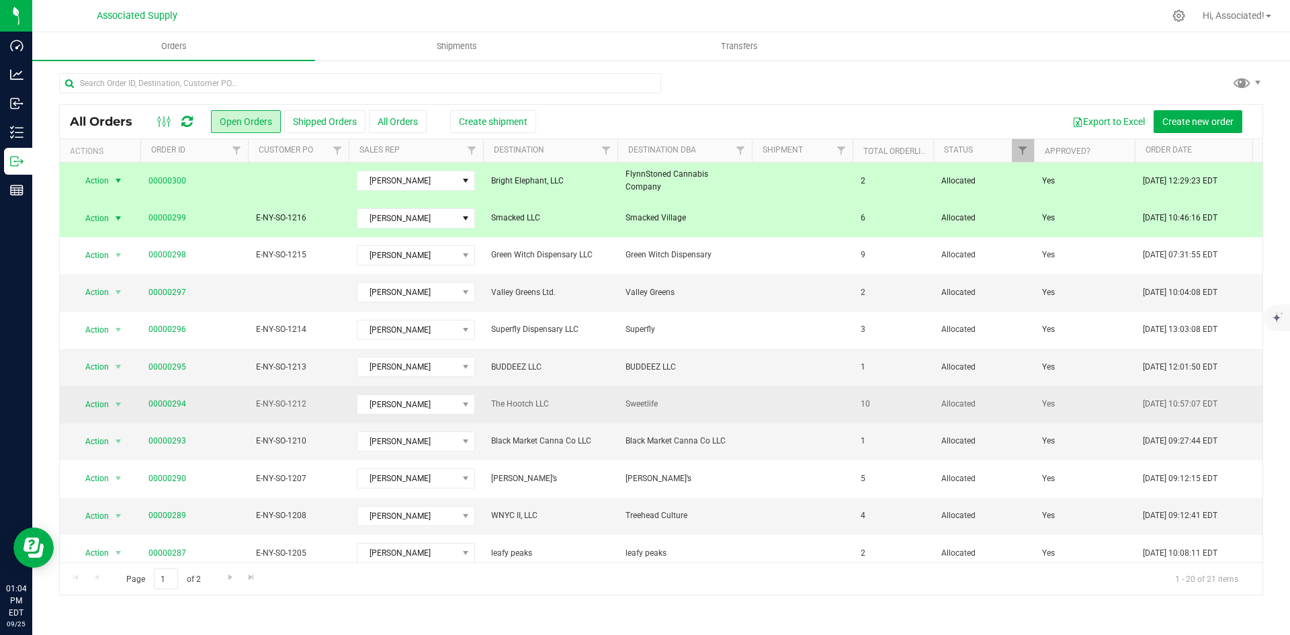
click at [267, 408] on span "E-NY-SO-1212" at bounding box center [298, 404] width 85 height 13
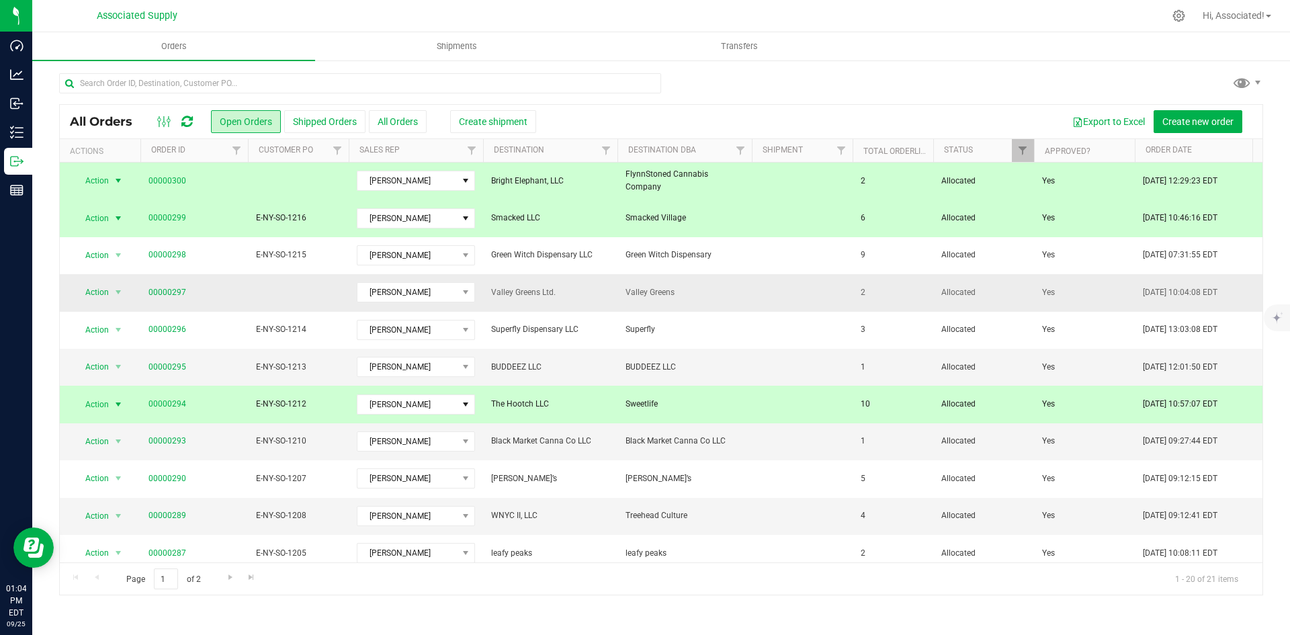
click at [267, 281] on td at bounding box center [298, 292] width 101 height 37
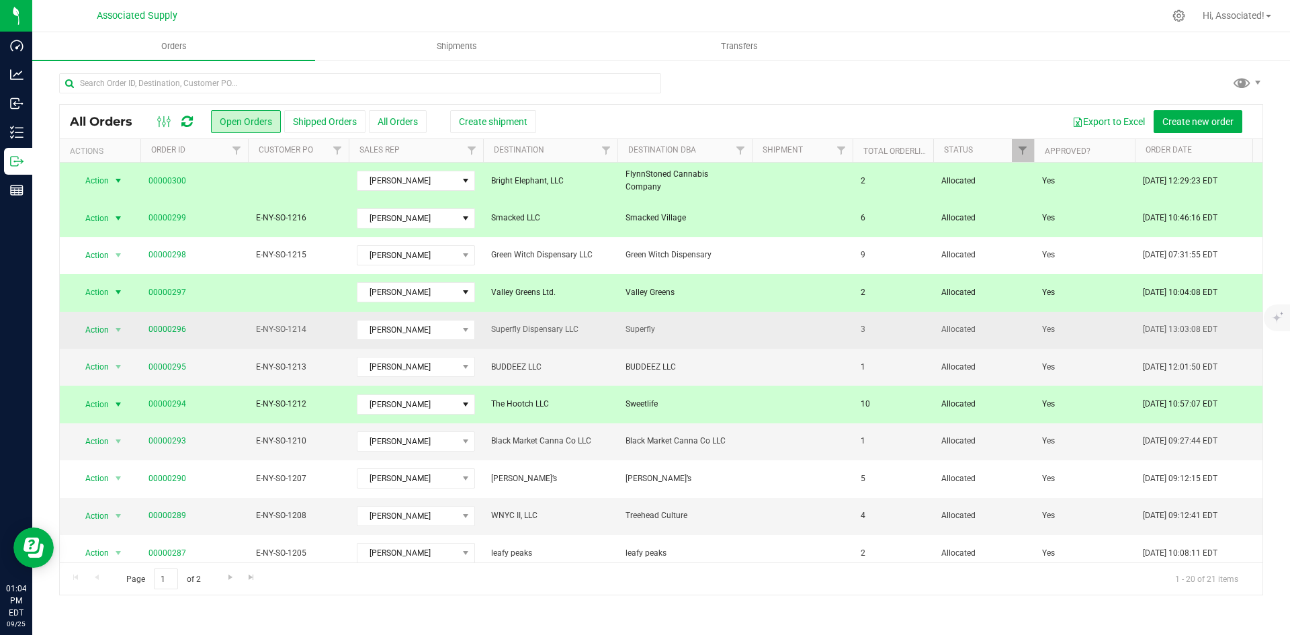
click at [281, 335] on span "E-NY-SO-1214" at bounding box center [298, 329] width 85 height 13
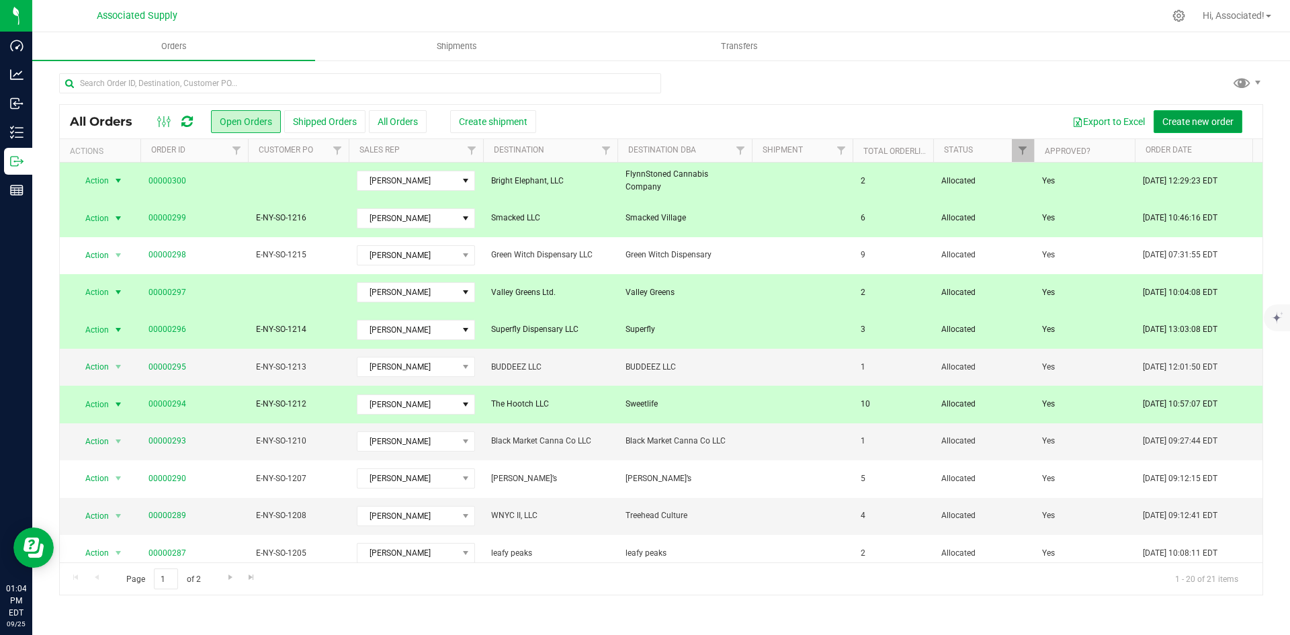
click at [1198, 118] on span "Create new order" at bounding box center [1197, 121] width 71 height 11
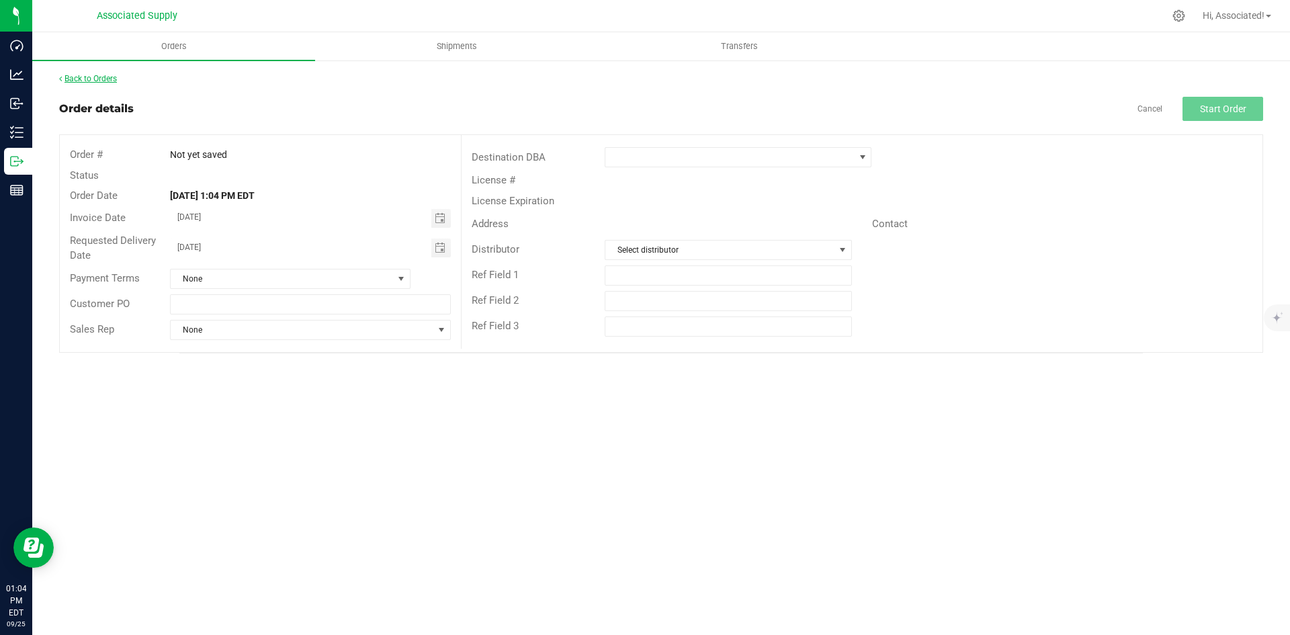
click at [86, 81] on link "Back to Orders" at bounding box center [88, 78] width 58 height 9
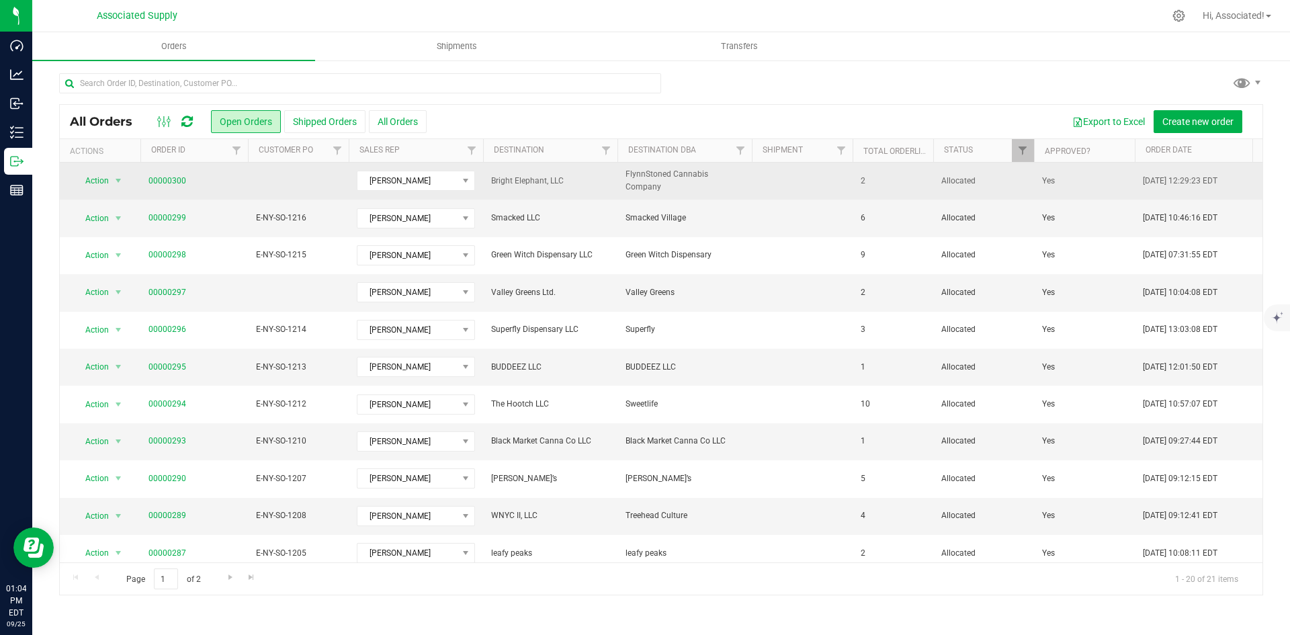
click at [259, 174] on td at bounding box center [298, 181] width 101 height 37
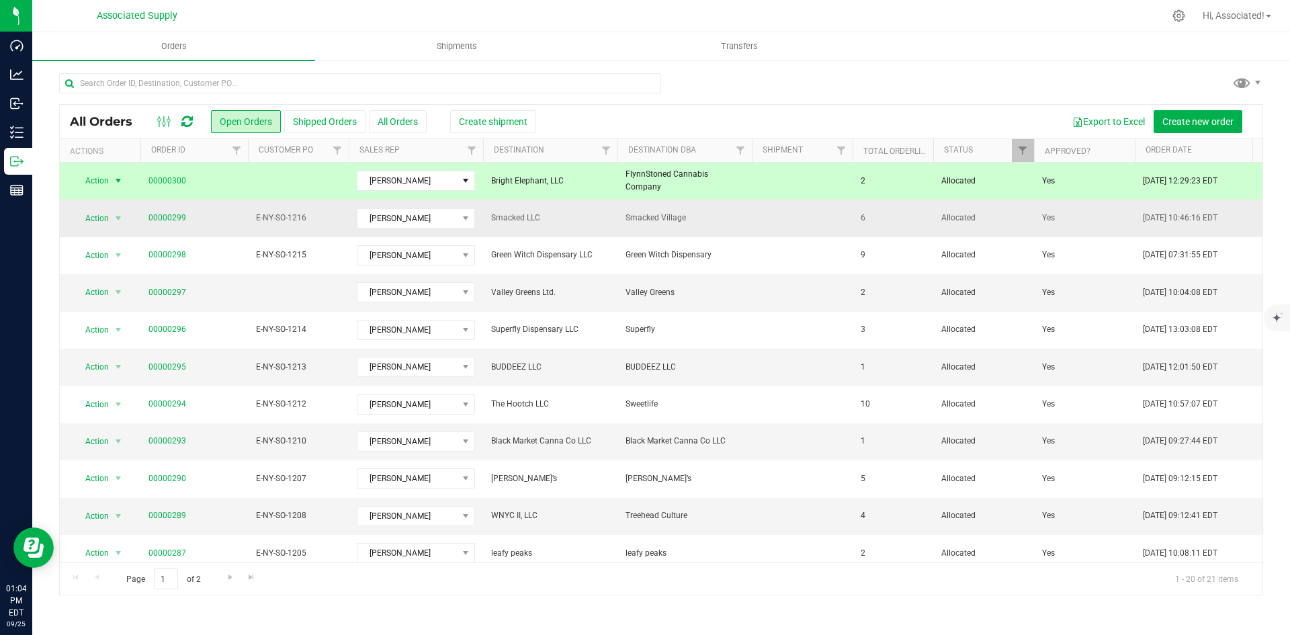
click at [272, 224] on span "E-NY-SO-1216" at bounding box center [298, 218] width 85 height 13
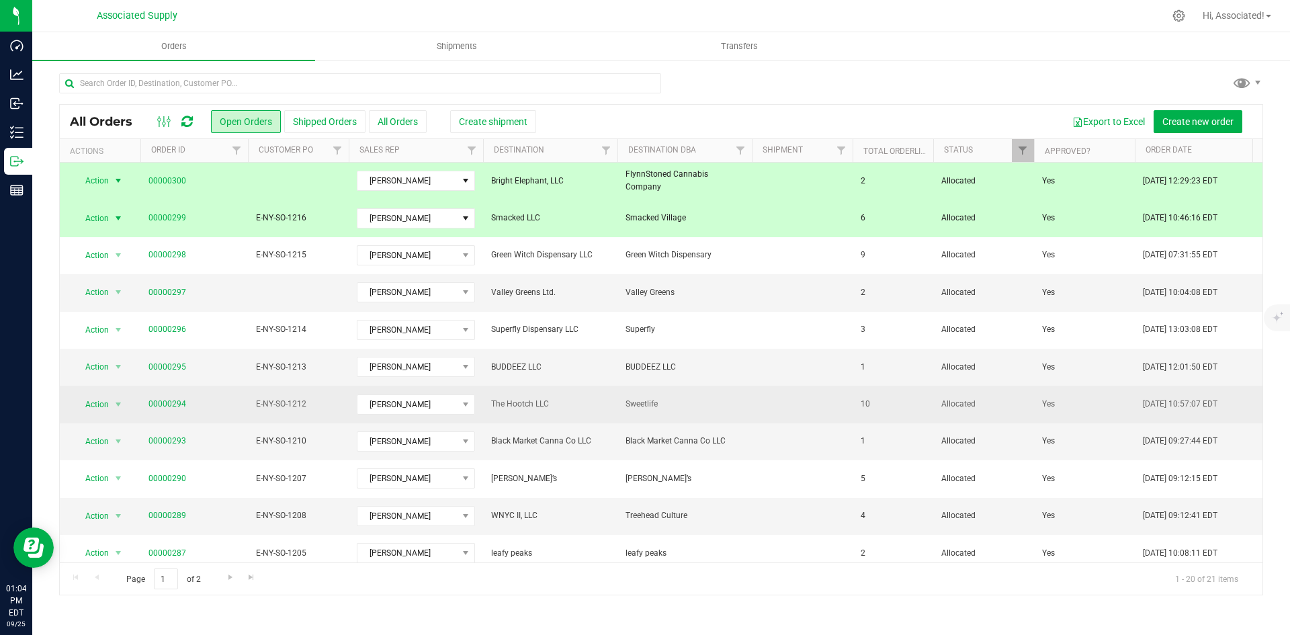
click at [278, 412] on td "E-NY-SO-1212" at bounding box center [298, 404] width 101 height 37
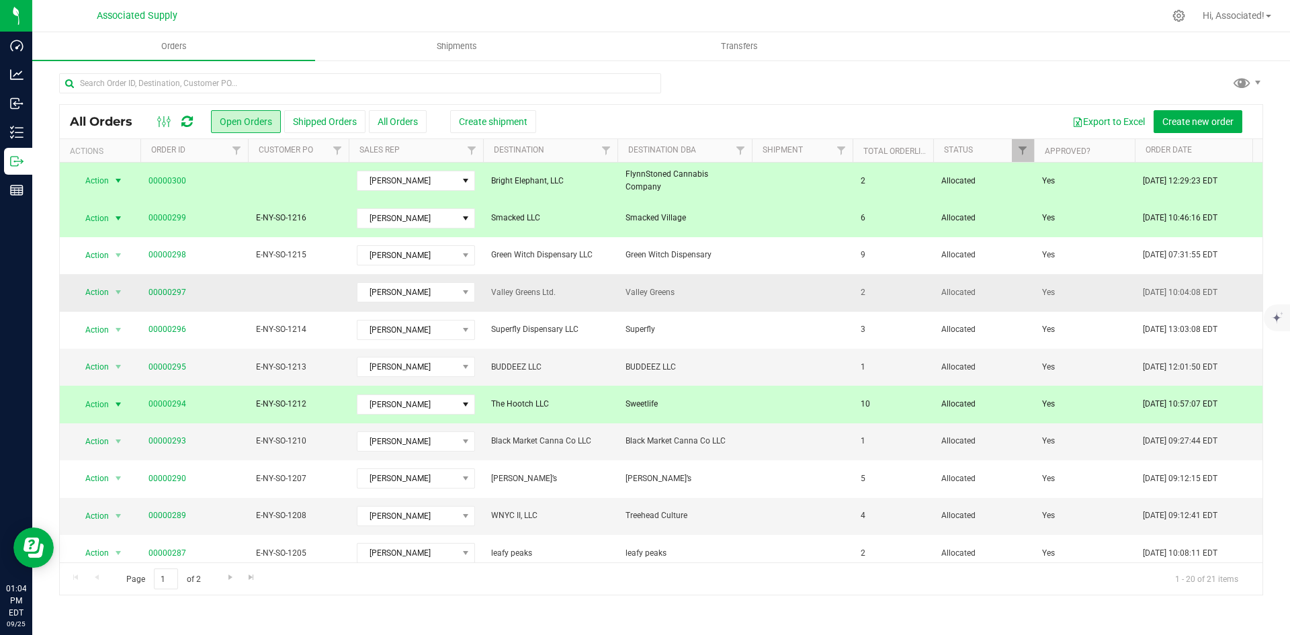
click at [268, 293] on td at bounding box center [298, 292] width 101 height 37
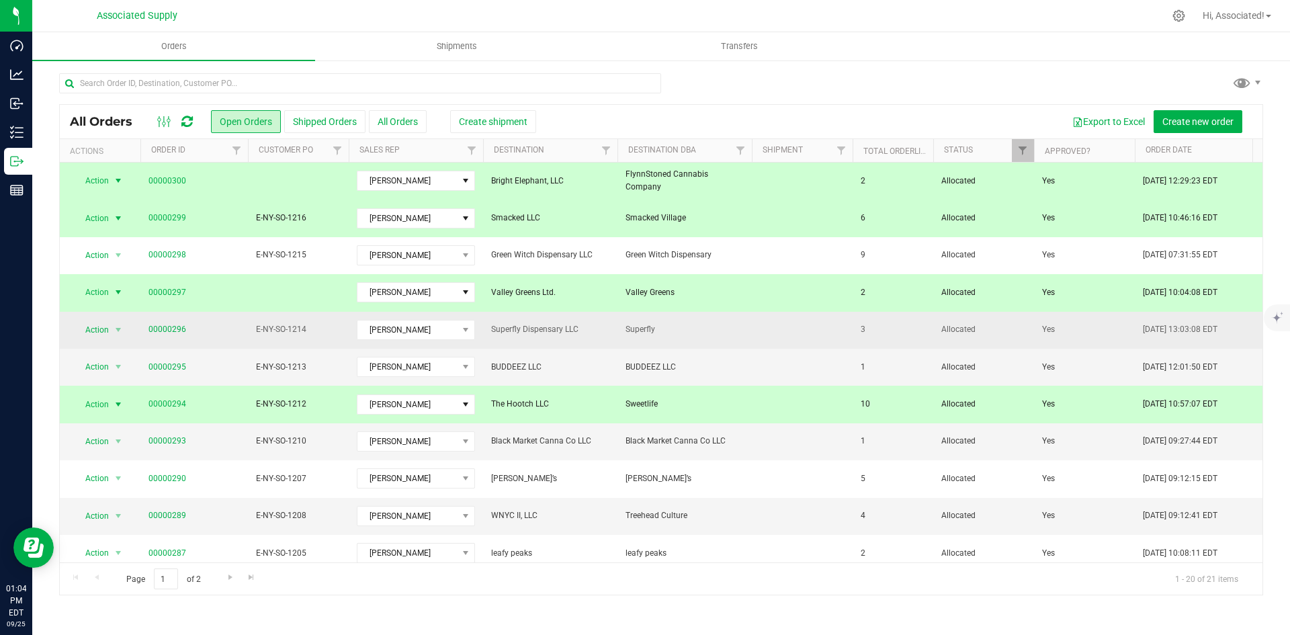
click at [273, 337] on td "E-NY-SO-1214" at bounding box center [298, 330] width 101 height 37
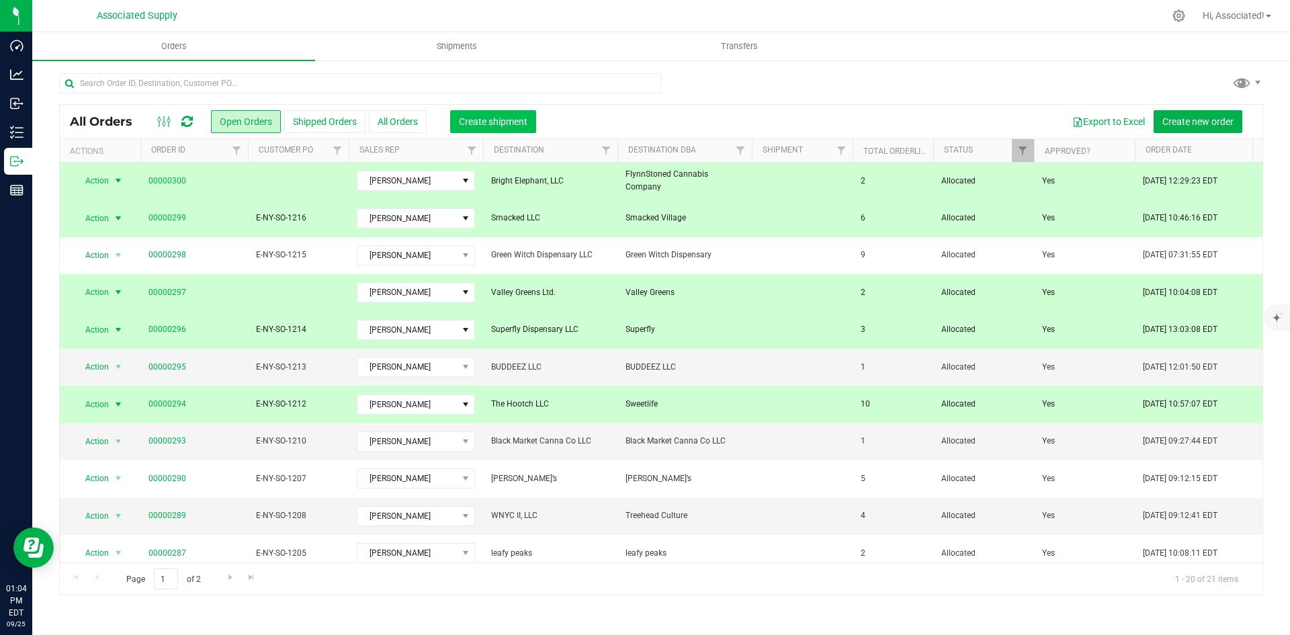
click at [490, 119] on span "Create shipment" at bounding box center [493, 121] width 69 height 11
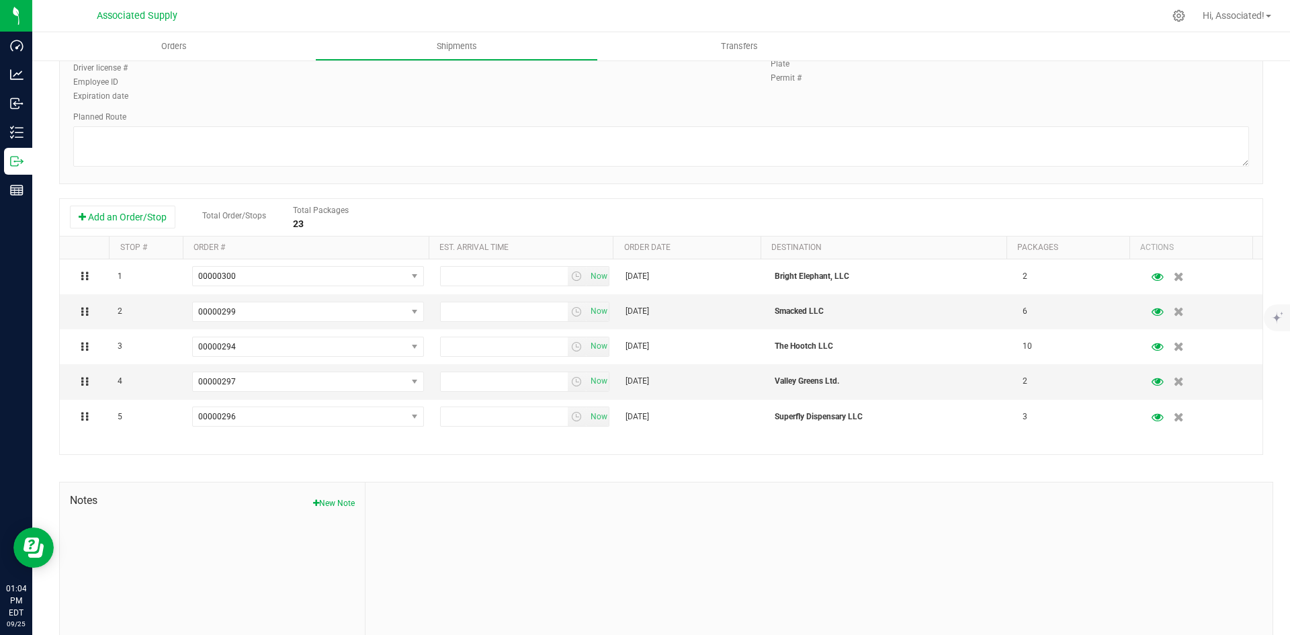
scroll to position [208, 0]
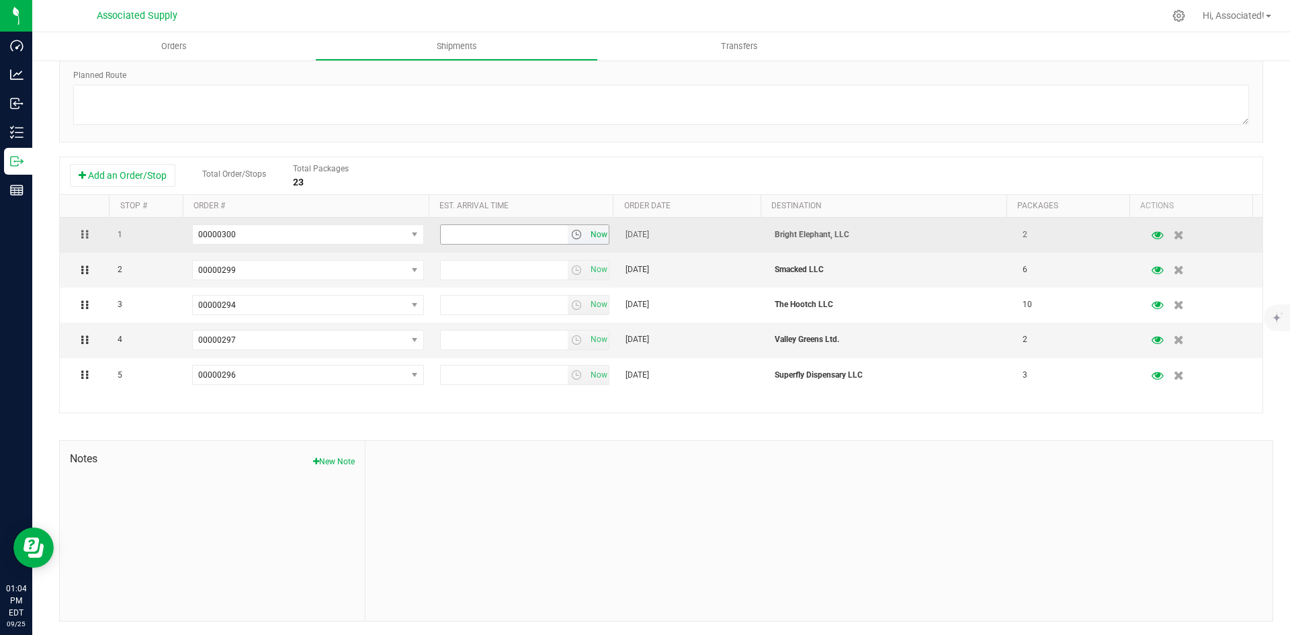
click at [589, 230] on span "Now" at bounding box center [598, 234] width 23 height 19
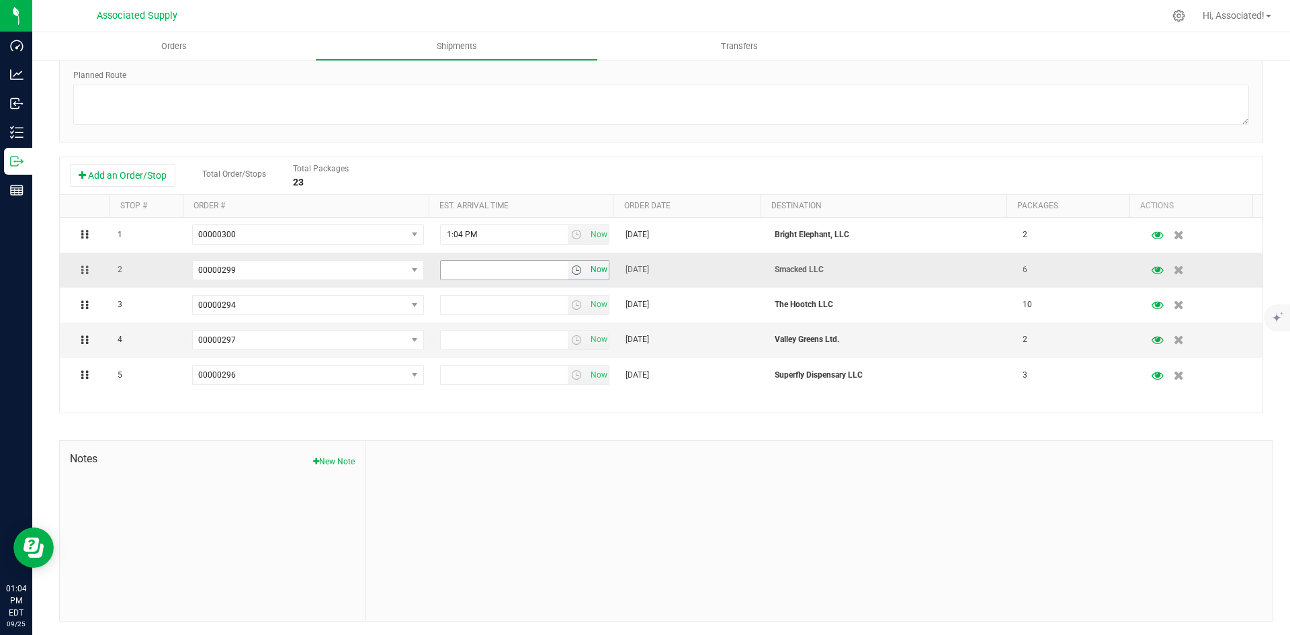
click at [589, 271] on span "Now" at bounding box center [598, 269] width 23 height 19
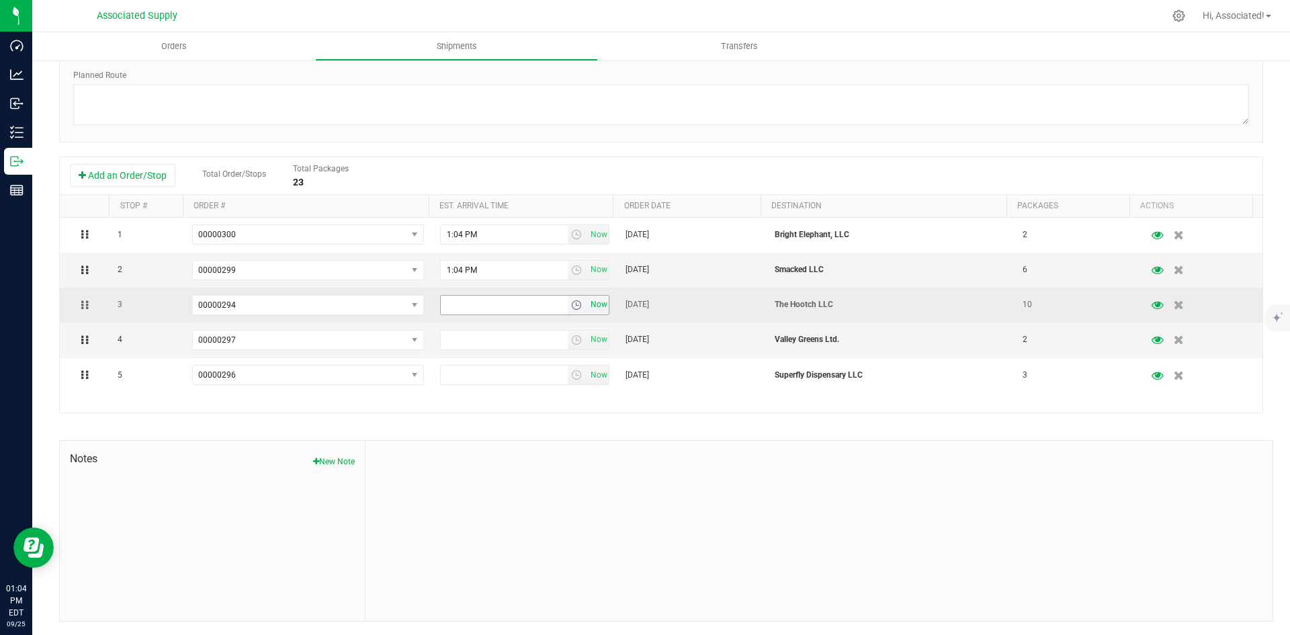
click at [590, 310] on span "Now" at bounding box center [598, 304] width 23 height 19
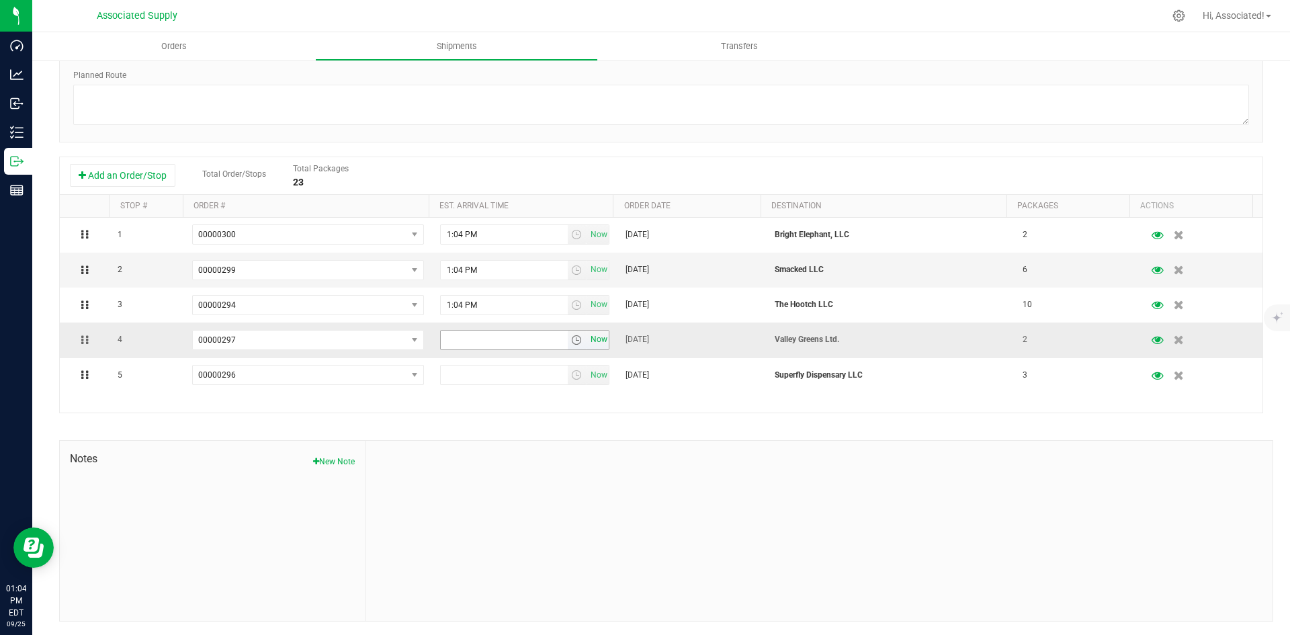
click at [590, 341] on span "Now" at bounding box center [598, 339] width 23 height 19
click at [587, 372] on span "Now" at bounding box center [598, 374] width 23 height 19
click at [452, 269] on input "1:04 PM" at bounding box center [504, 270] width 127 height 19
type input "1:30 PM"
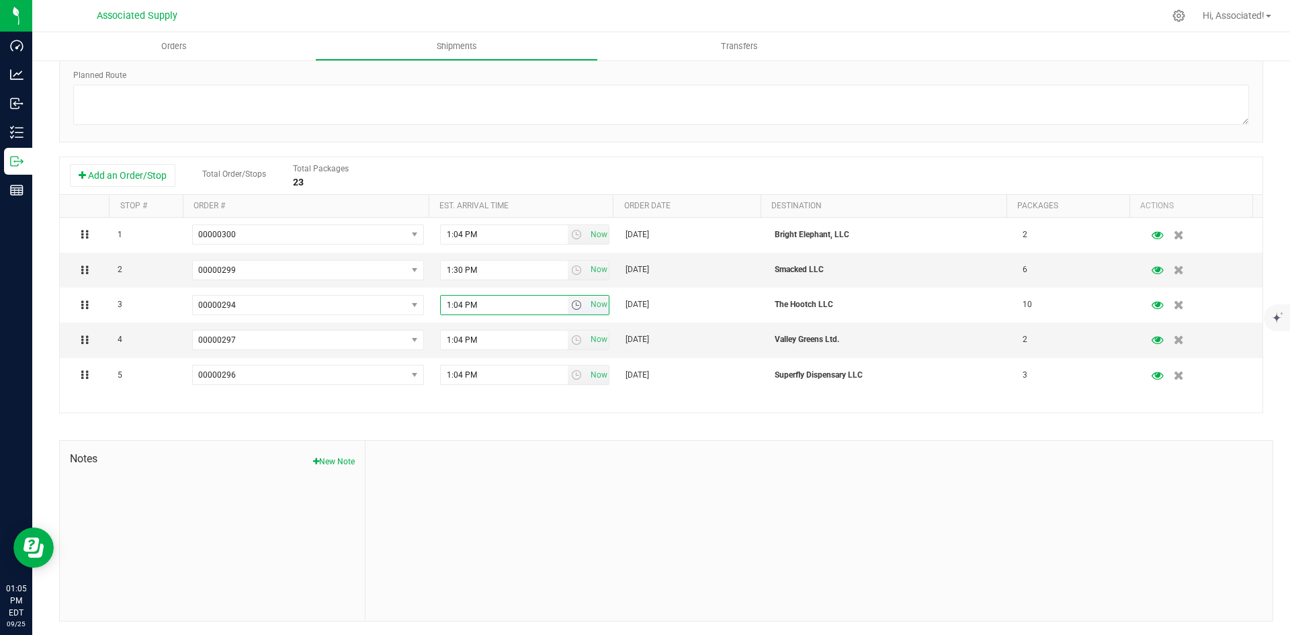
click at [451, 304] on input "1:04 PM" at bounding box center [504, 305] width 127 height 19
type input "1:45 PM"
click at [450, 338] on input "1:04 PM" at bounding box center [504, 339] width 127 height 19
click at [445, 338] on input "1:04 PM" at bounding box center [504, 339] width 127 height 19
type input "2:04 PM"
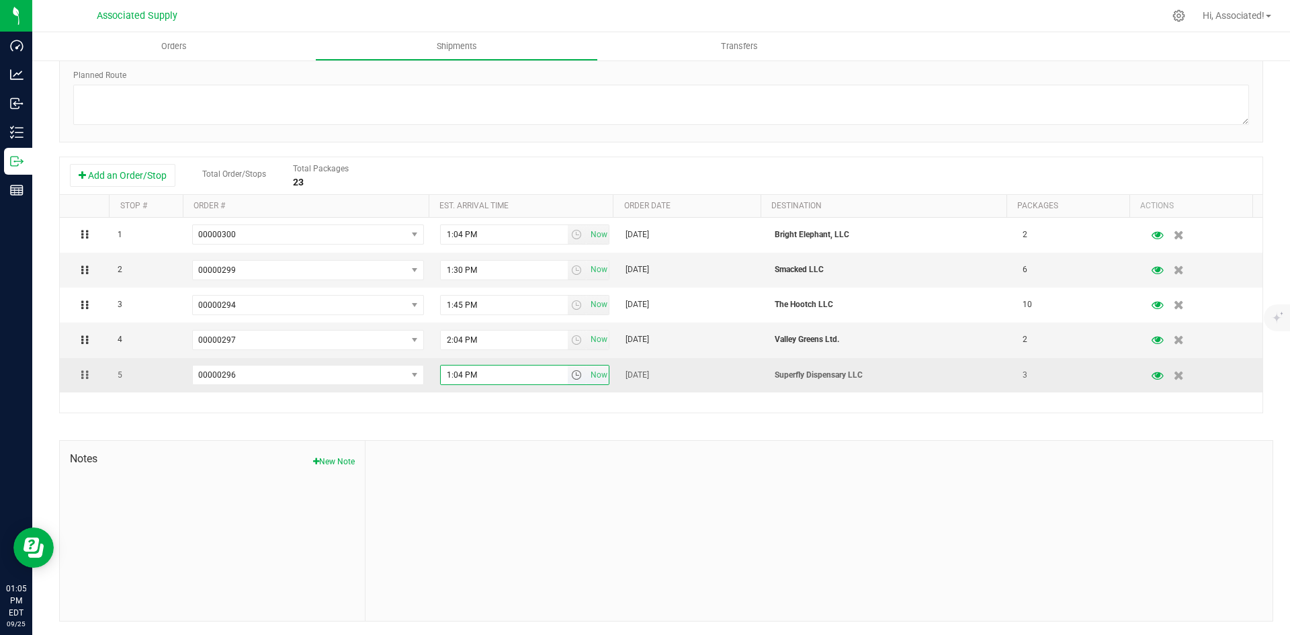
drag, startPoint x: 443, startPoint y: 375, endPoint x: 455, endPoint y: 375, distance: 12.8
click at [443, 375] on input "1:04 PM" at bounding box center [504, 374] width 127 height 19
click at [451, 373] on input "2:04 PM" at bounding box center [504, 374] width 127 height 19
type input "2:30 PM"
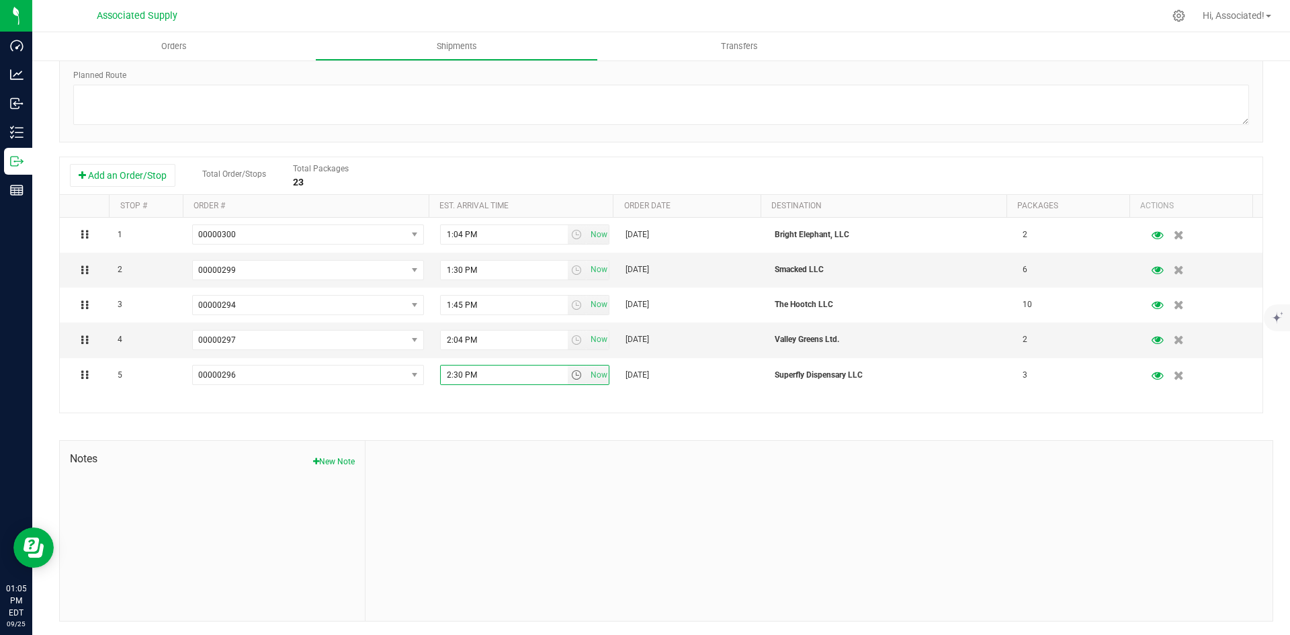
drag, startPoint x: 560, startPoint y: 472, endPoint x: 568, endPoint y: 469, distance: 8.7
click at [560, 473] on div at bounding box center [818, 531] width 907 height 180
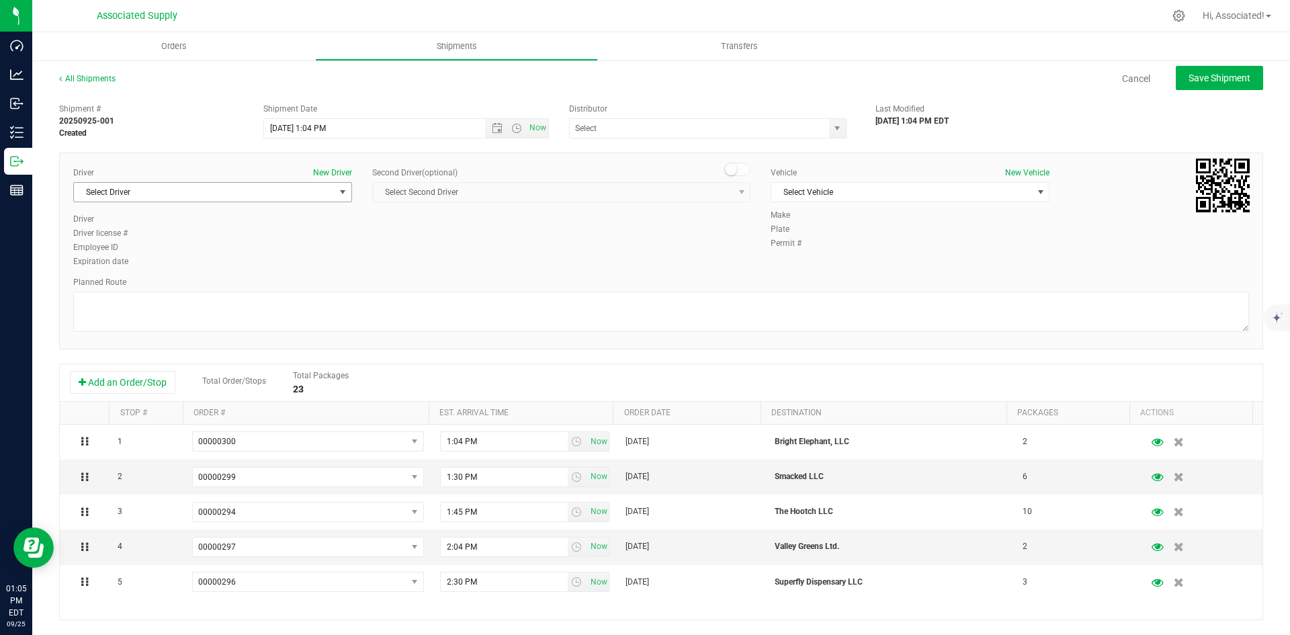
click at [232, 189] on span "Select Driver" at bounding box center [204, 192] width 261 height 19
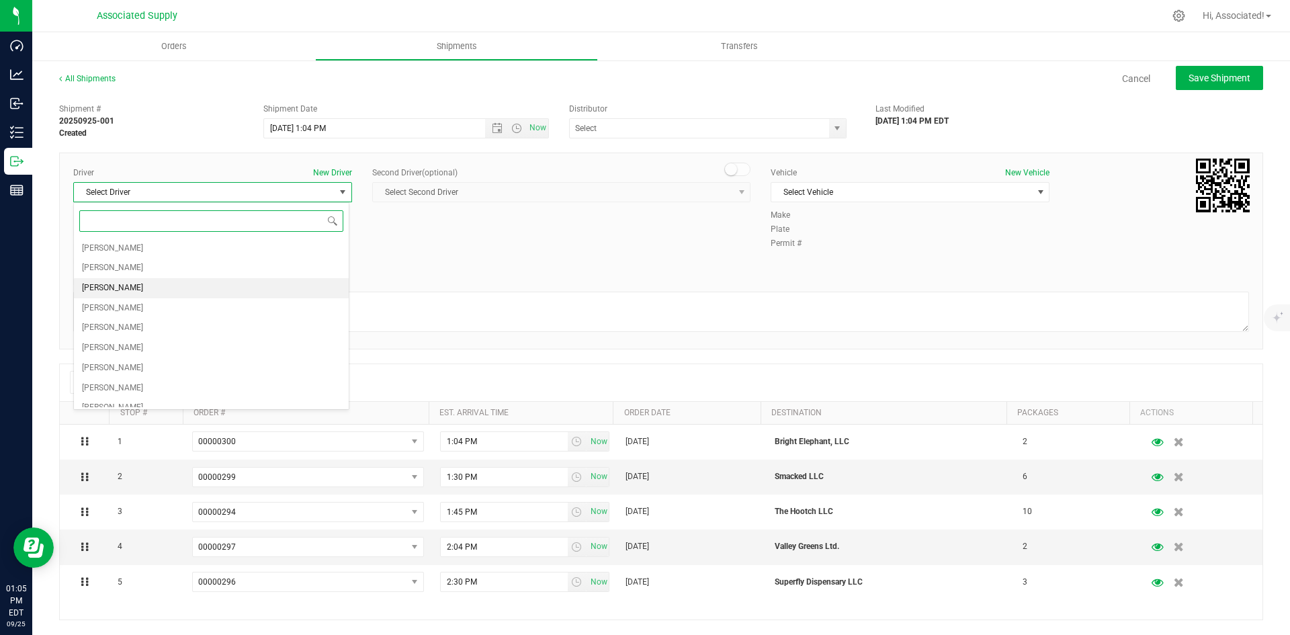
click at [149, 294] on li "Miguel Cotto" at bounding box center [211, 288] width 275 height 20
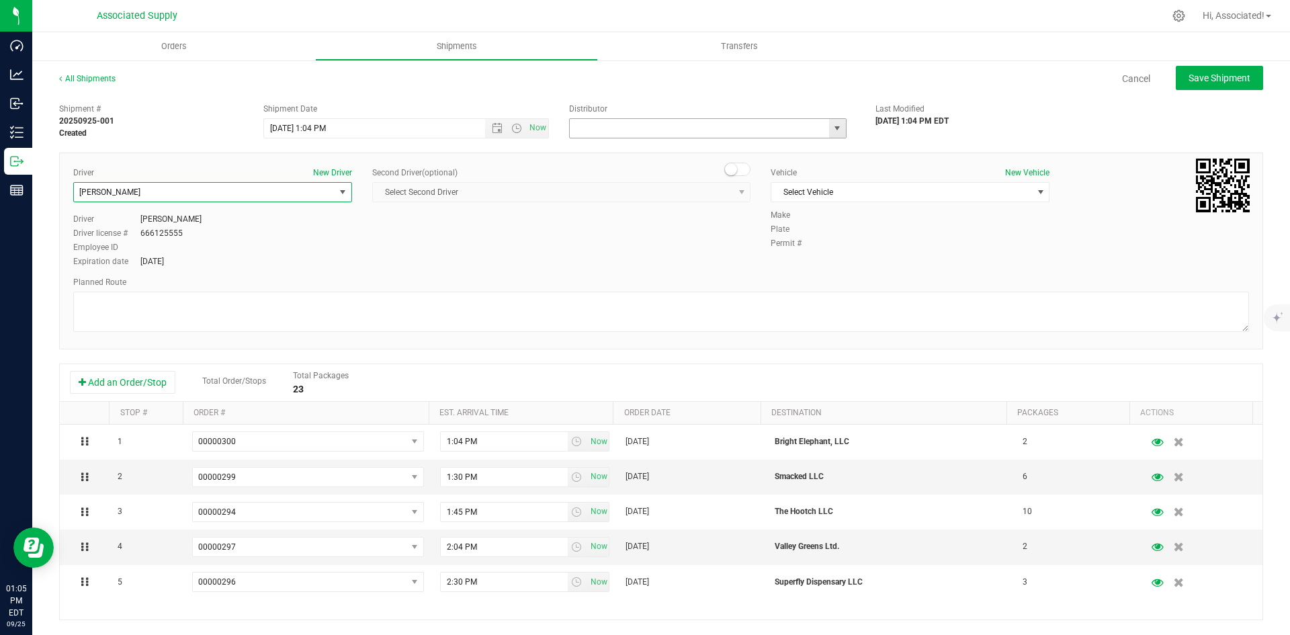
click at [709, 128] on input "text" at bounding box center [695, 128] width 251 height 19
click at [832, 128] on span "select" at bounding box center [837, 128] width 11 height 11
click at [635, 150] on li "Associated Supply" at bounding box center [702, 151] width 273 height 20
type input "Associated Supply"
click at [936, 194] on span "Select Vehicle" at bounding box center [901, 192] width 261 height 19
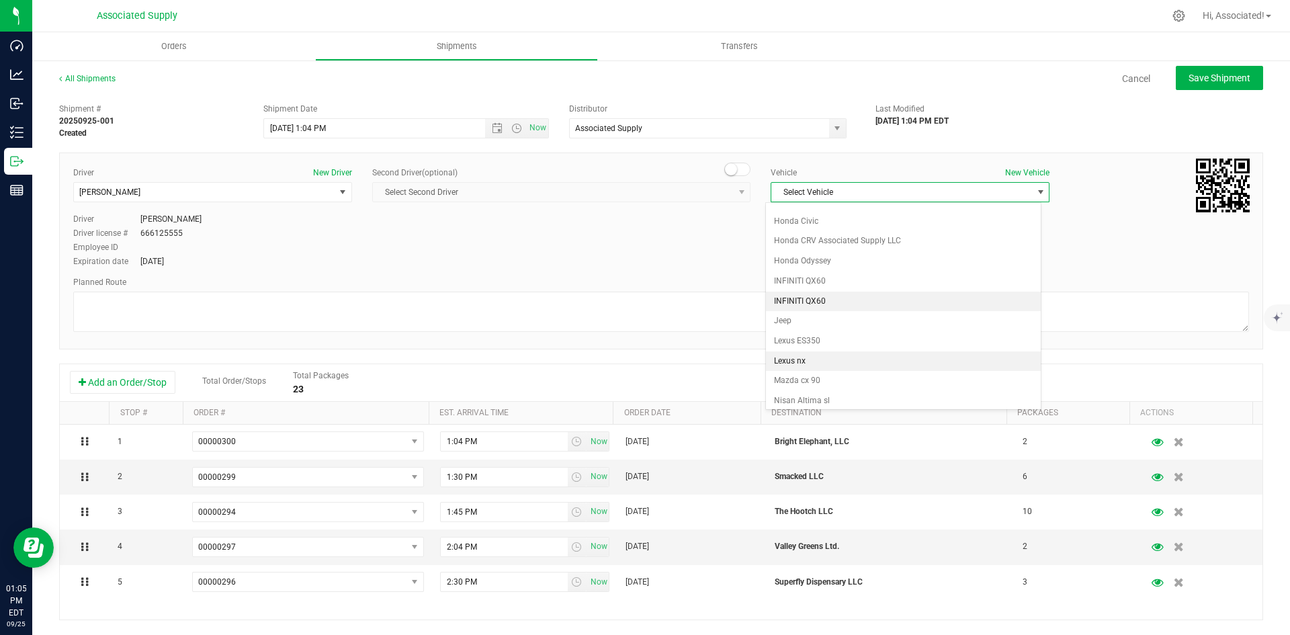
scroll to position [138, 0]
click at [807, 296] on li "Jeep" at bounding box center [903, 297] width 275 height 20
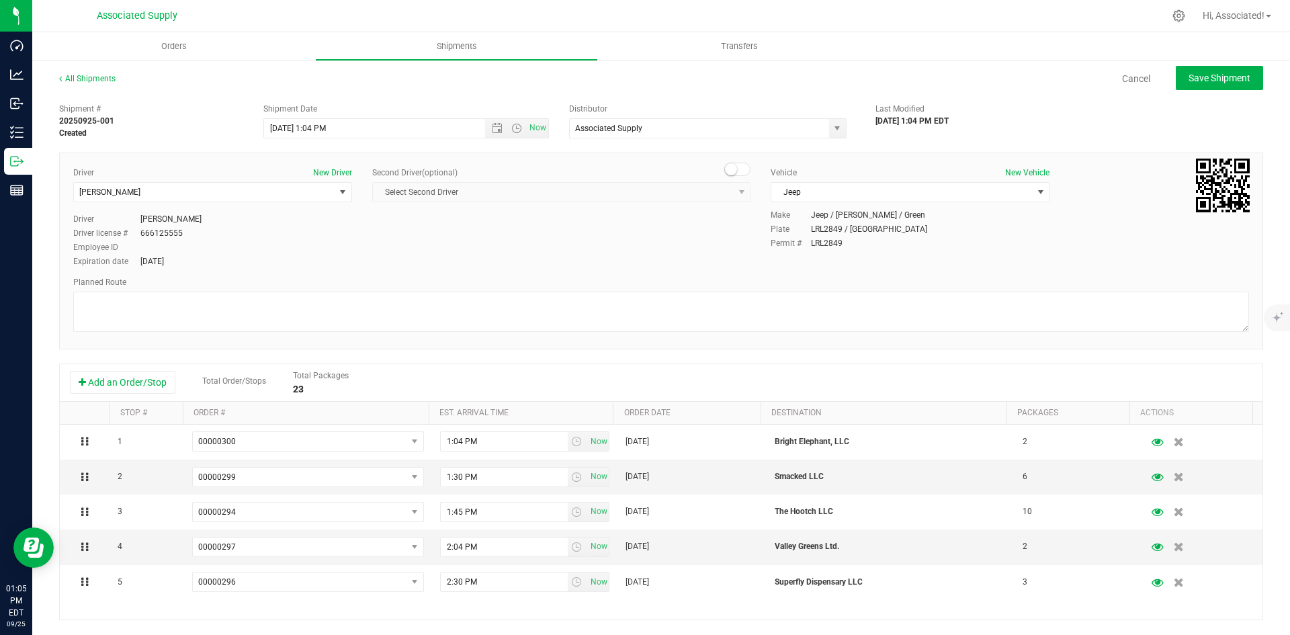
click at [538, 245] on div "Driver New Driver Miguel Cotto Select Driver MICHAEL CALLARI Manuel Cortez Migu…" at bounding box center [661, 218] width 1196 height 103
click at [1193, 73] on span "Save Shipment" at bounding box center [1219, 78] width 62 height 11
type input "9/25/2025 5:04 PM"
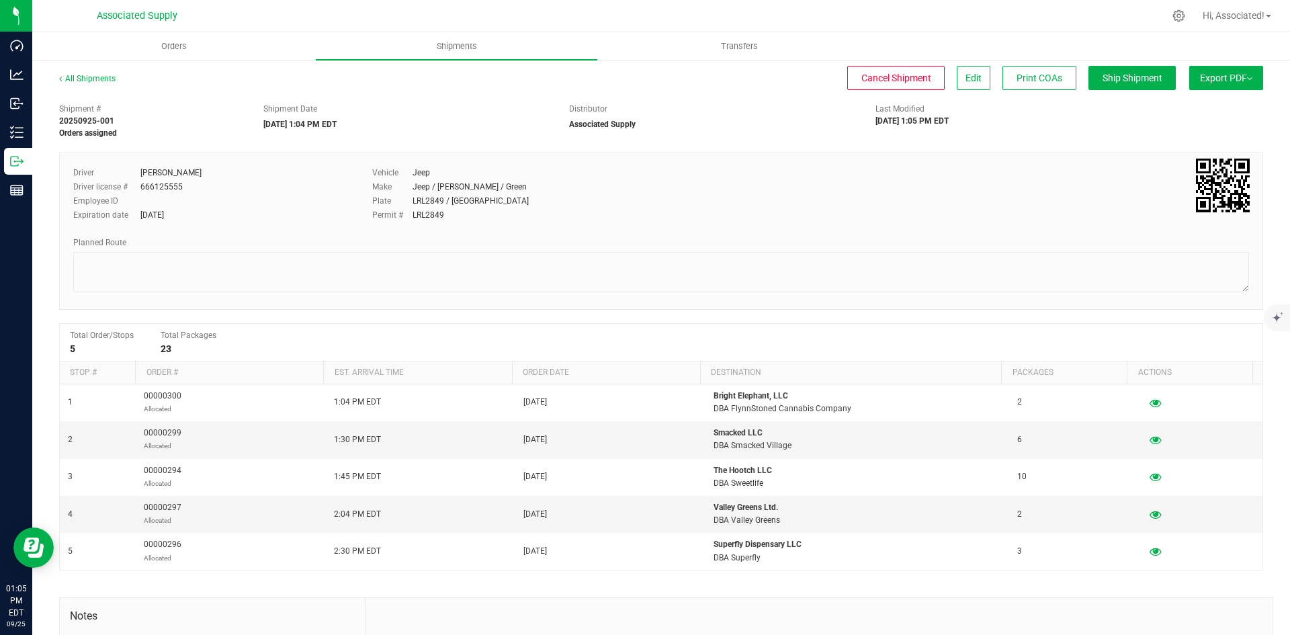
click at [1208, 79] on span "Export PDF" at bounding box center [1226, 78] width 52 height 11
click at [1180, 131] on span "Manifest by Lot" at bounding box center [1191, 127] width 56 height 9
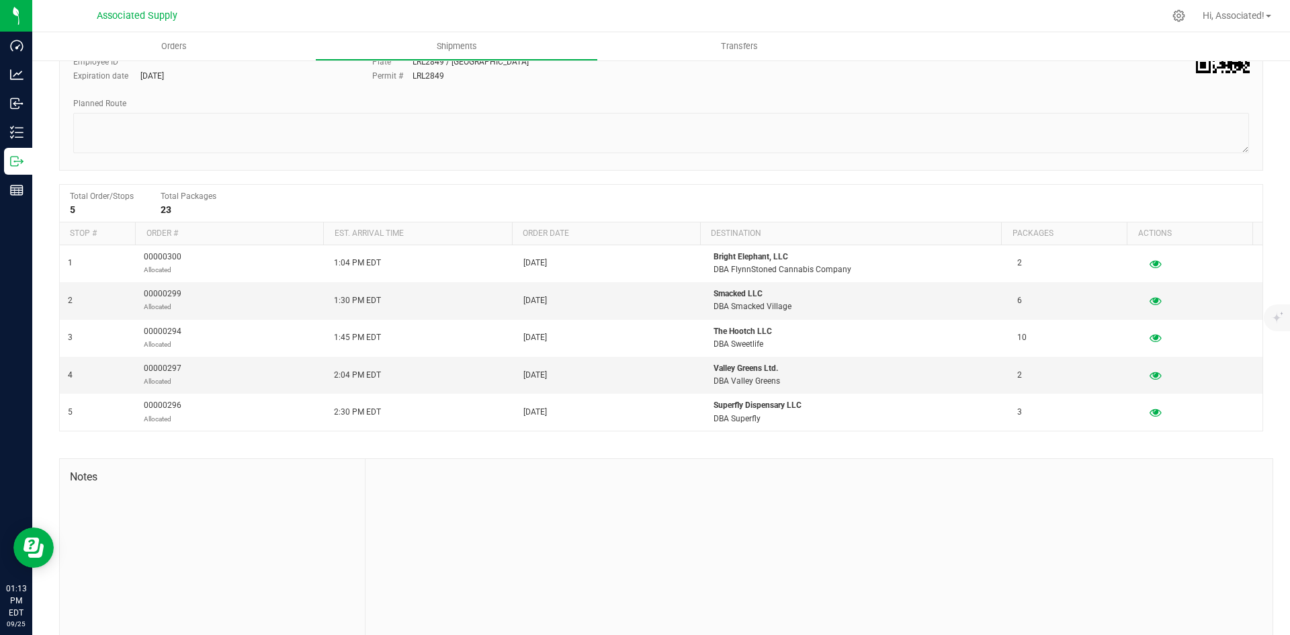
scroll to position [158, 0]
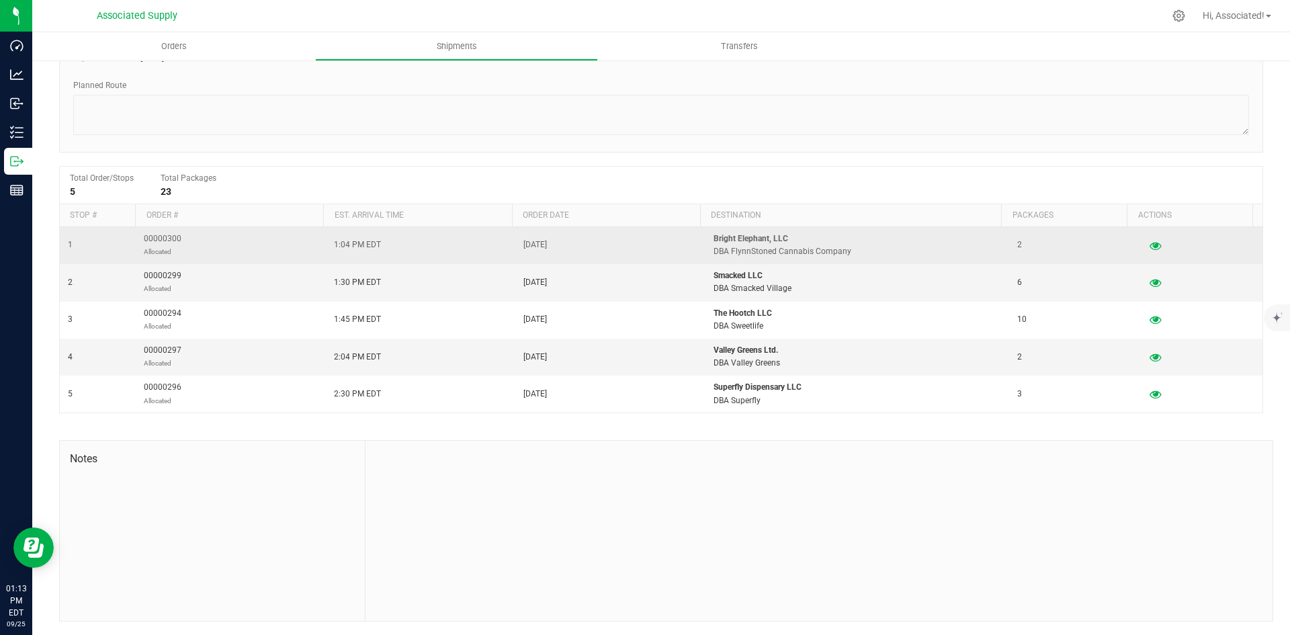
drag, startPoint x: 187, startPoint y: 238, endPoint x: 124, endPoint y: 240, distance: 63.2
click at [124, 240] on tr "1 00000300 Allocated 1:04 PM EDT Sep 25, 2025 Bright Elephant, LLC DBA FlynnSto…" at bounding box center [661, 245] width 1202 height 37
click at [235, 240] on td "00000300 Allocated" at bounding box center [231, 245] width 190 height 37
click at [162, 236] on span "00000300 Allocated" at bounding box center [163, 245] width 38 height 26
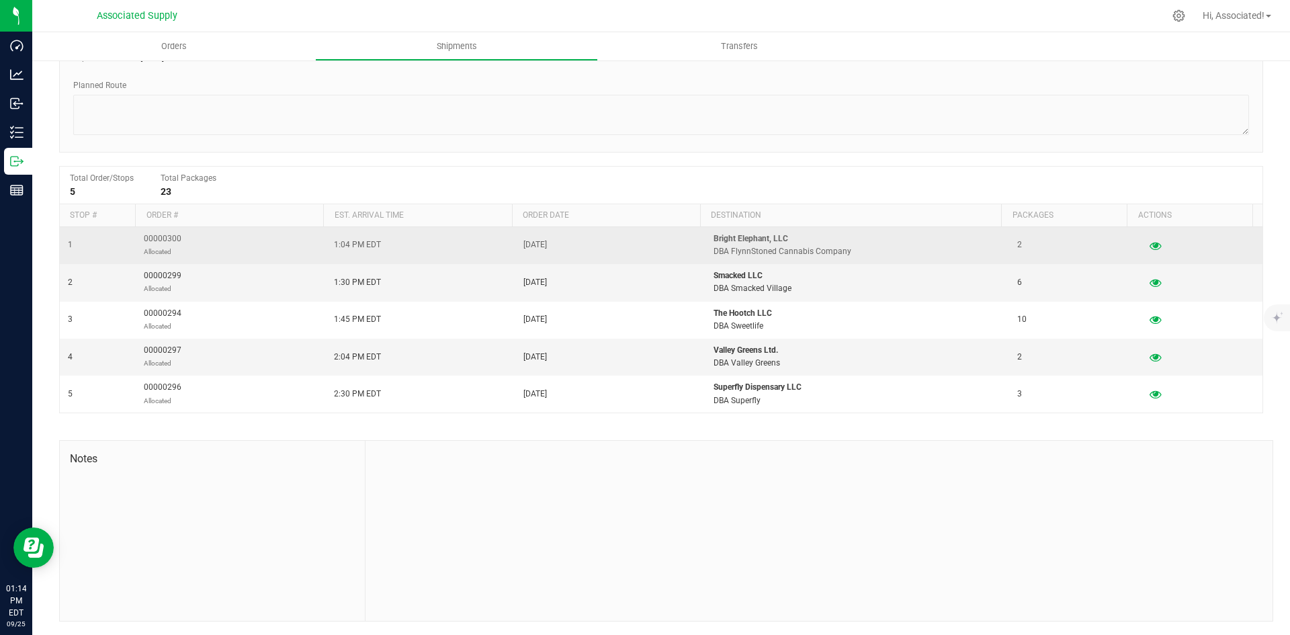
copy span "00000300"
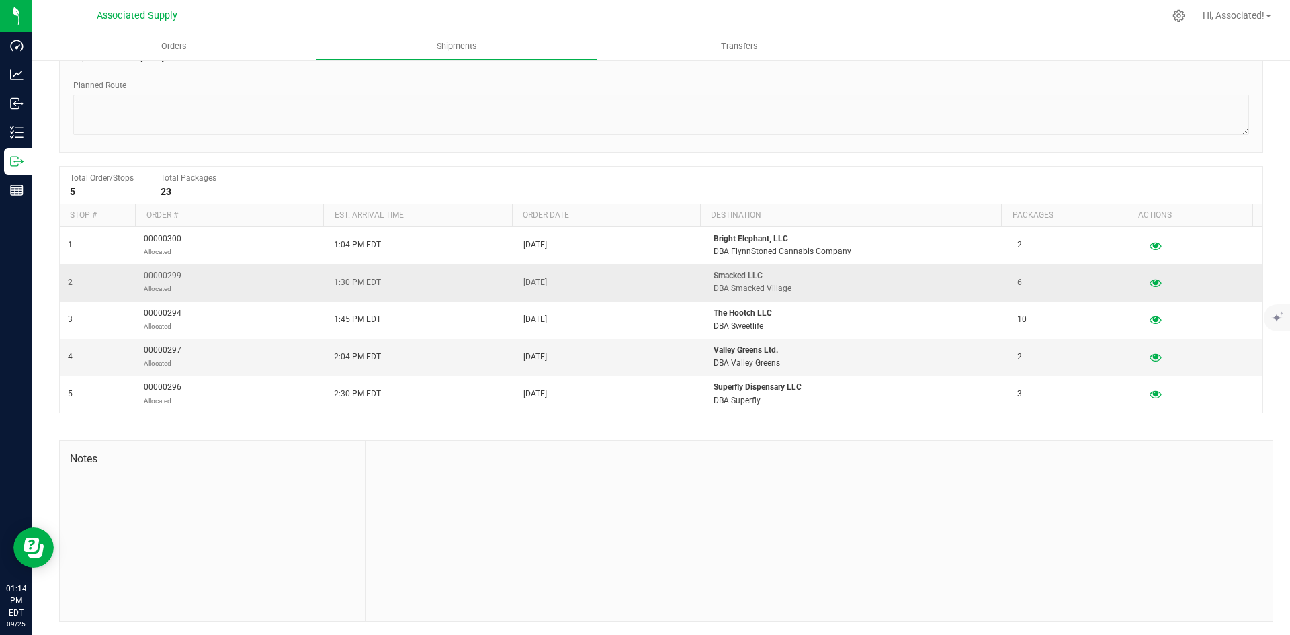
drag, startPoint x: 181, startPoint y: 276, endPoint x: 195, endPoint y: 275, distance: 13.5
click at [191, 275] on td "00000299 Allocated" at bounding box center [231, 282] width 190 height 37
click at [204, 275] on td "00000299 Allocated" at bounding box center [231, 282] width 190 height 37
drag, startPoint x: 181, startPoint y: 275, endPoint x: 147, endPoint y: 270, distance: 33.9
click at [147, 270] on td "00000299 Allocated" at bounding box center [231, 282] width 190 height 37
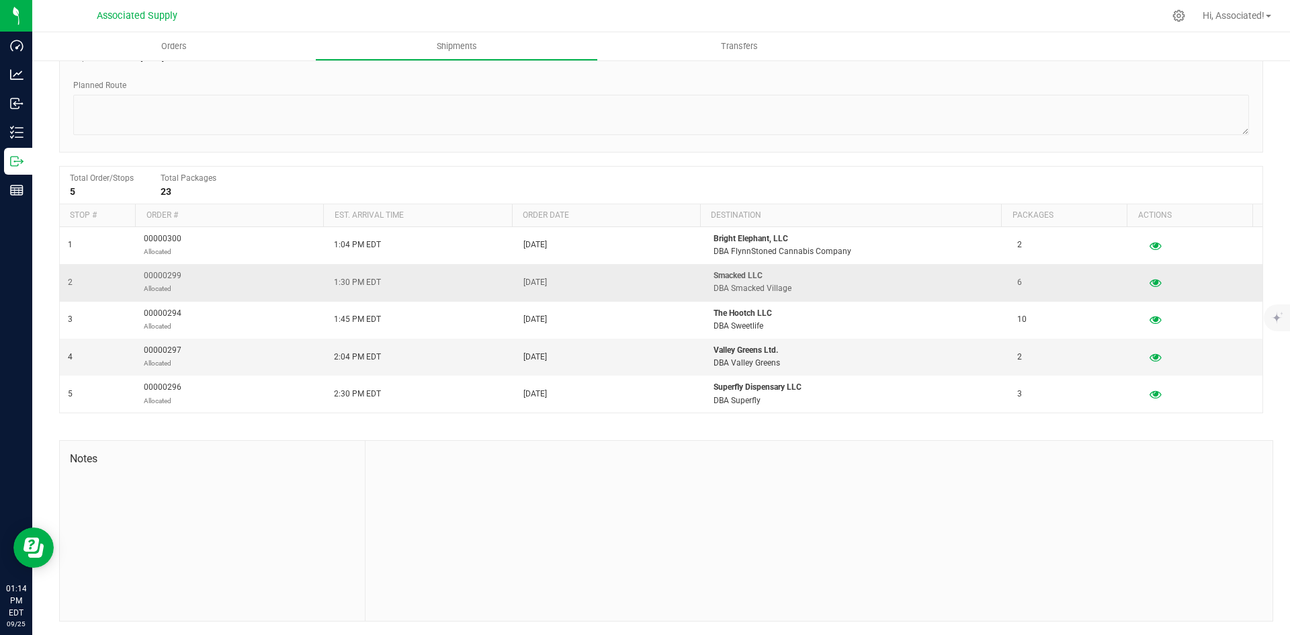
click at [144, 273] on span "00000299 Allocated" at bounding box center [163, 282] width 38 height 26
drag, startPoint x: 142, startPoint y: 275, endPoint x: 179, endPoint y: 275, distance: 36.3
click at [179, 275] on span "00000299 Allocated" at bounding box center [163, 282] width 38 height 26
copy span "00000299"
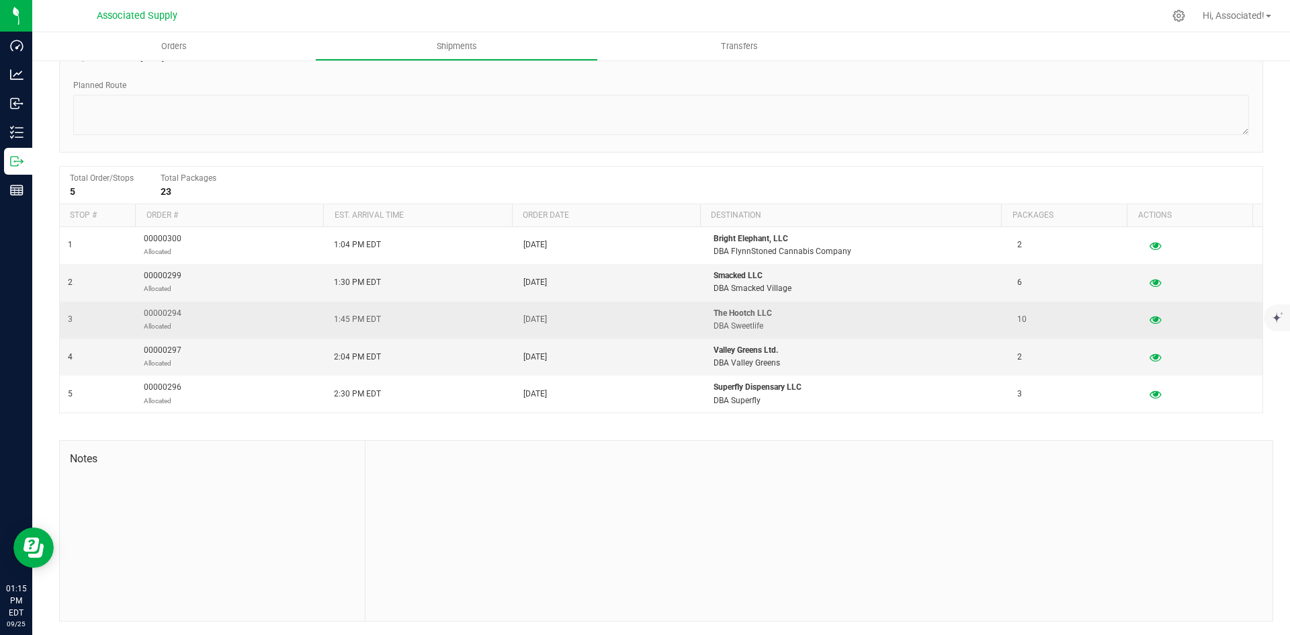
click at [171, 310] on span "00000294 Allocated" at bounding box center [163, 320] width 38 height 26
copy span "00000294"
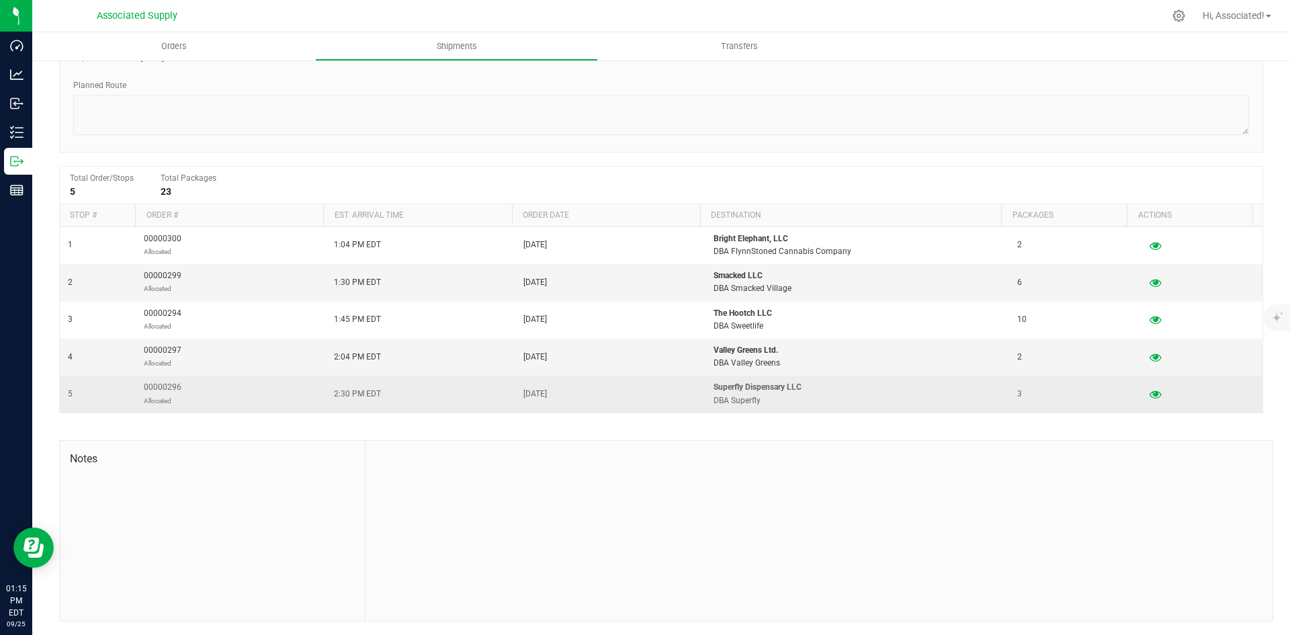
drag, startPoint x: 185, startPoint y: 386, endPoint x: 150, endPoint y: 386, distance: 34.9
click at [150, 386] on td "00000296 Allocated" at bounding box center [231, 393] width 190 height 36
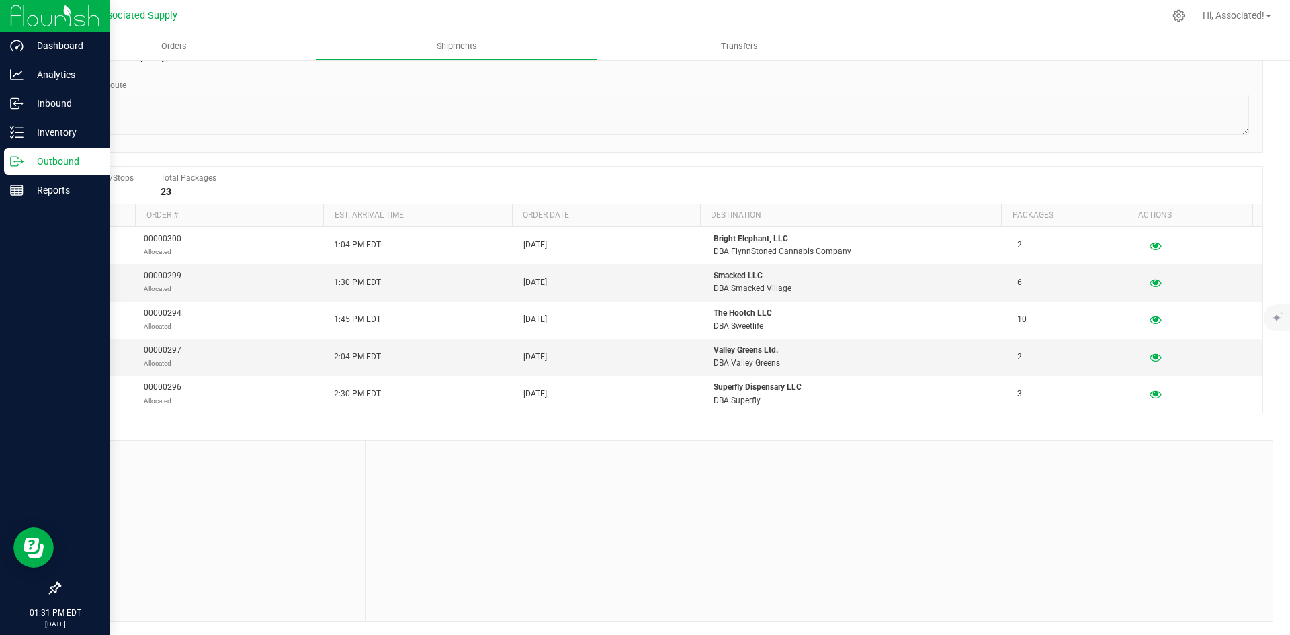
click at [30, 163] on p "Outbound" at bounding box center [64, 161] width 81 height 16
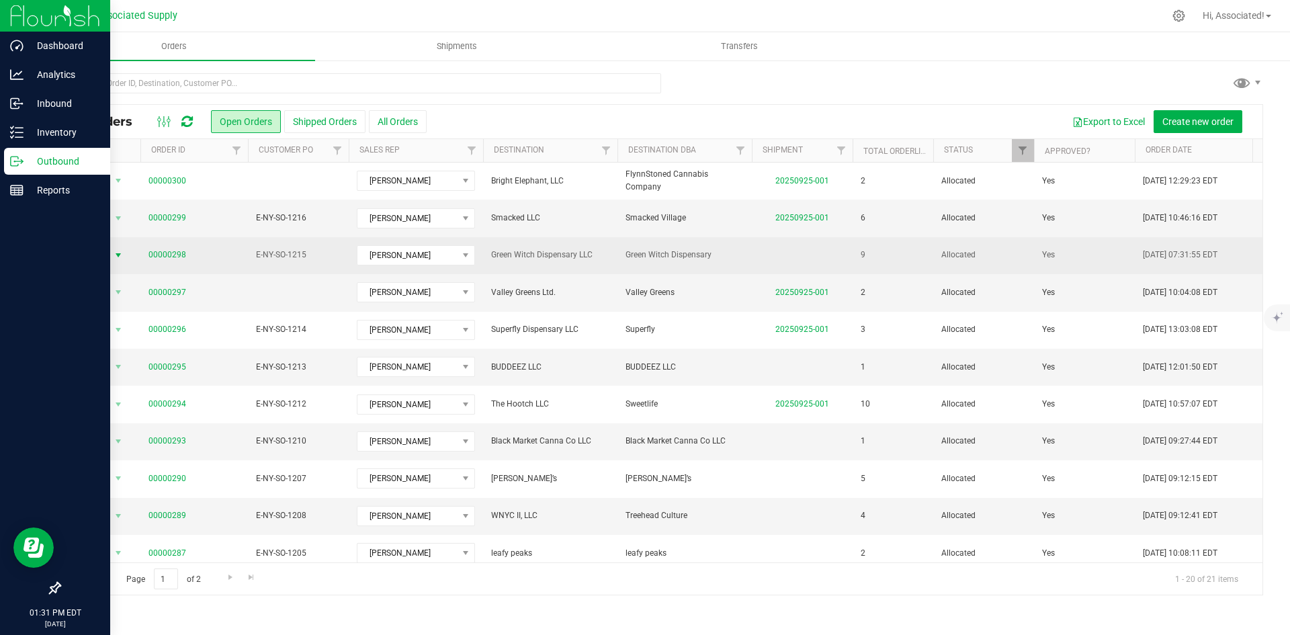
click at [120, 253] on span "select" at bounding box center [118, 255] width 11 height 11
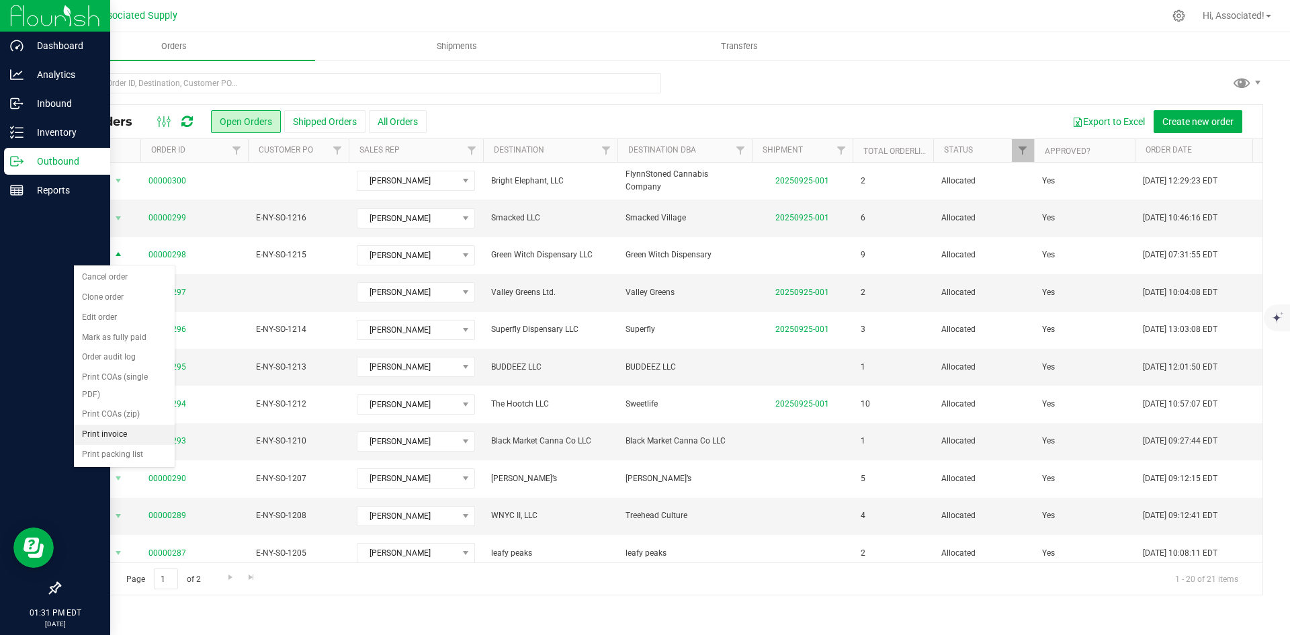
click at [93, 433] on li "Print invoice" at bounding box center [124, 435] width 101 height 20
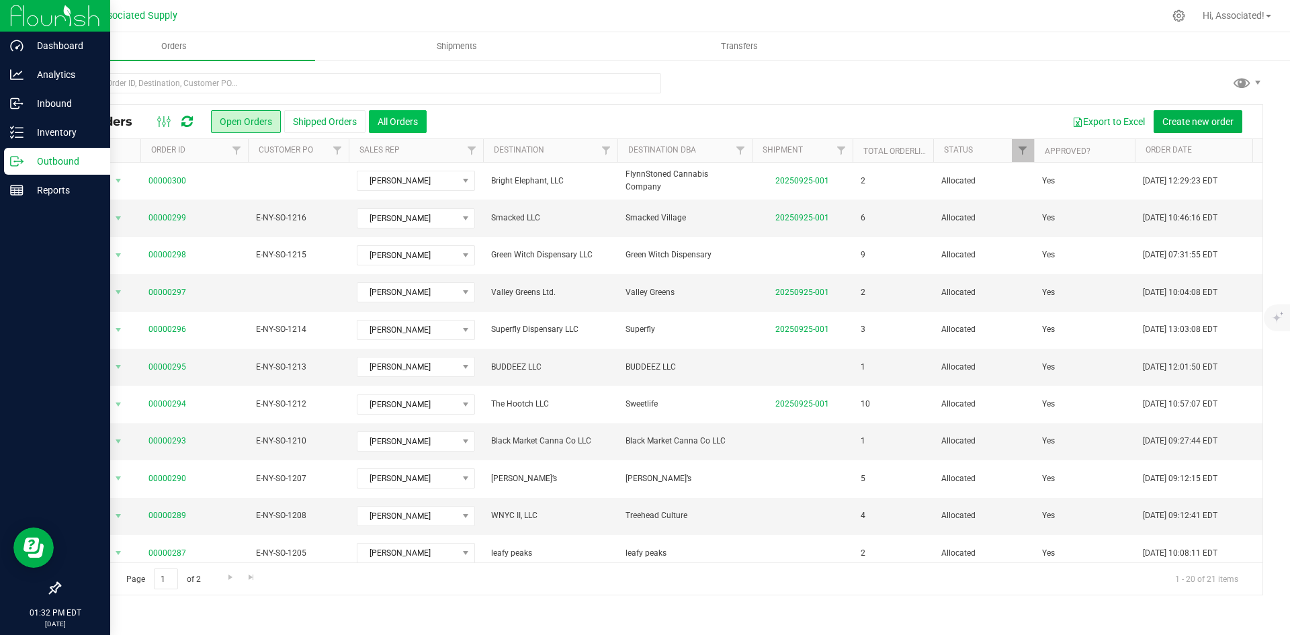
click at [418, 117] on button "All Orders" at bounding box center [398, 121] width 58 height 23
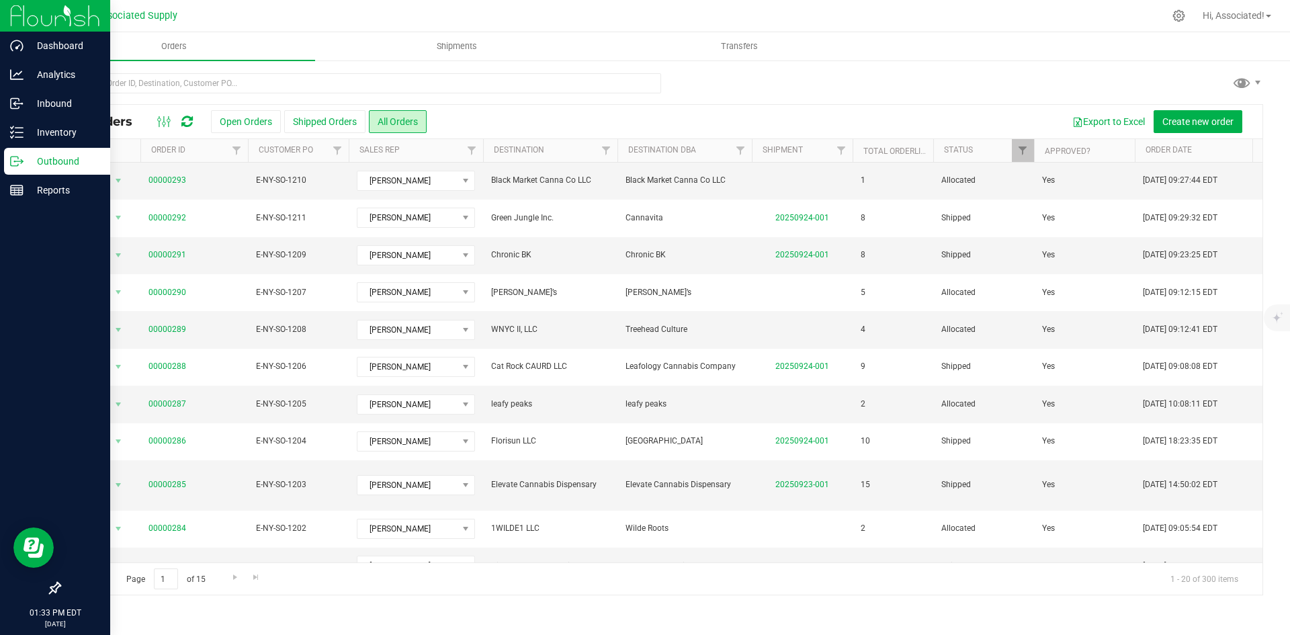
scroll to position [354, 0]
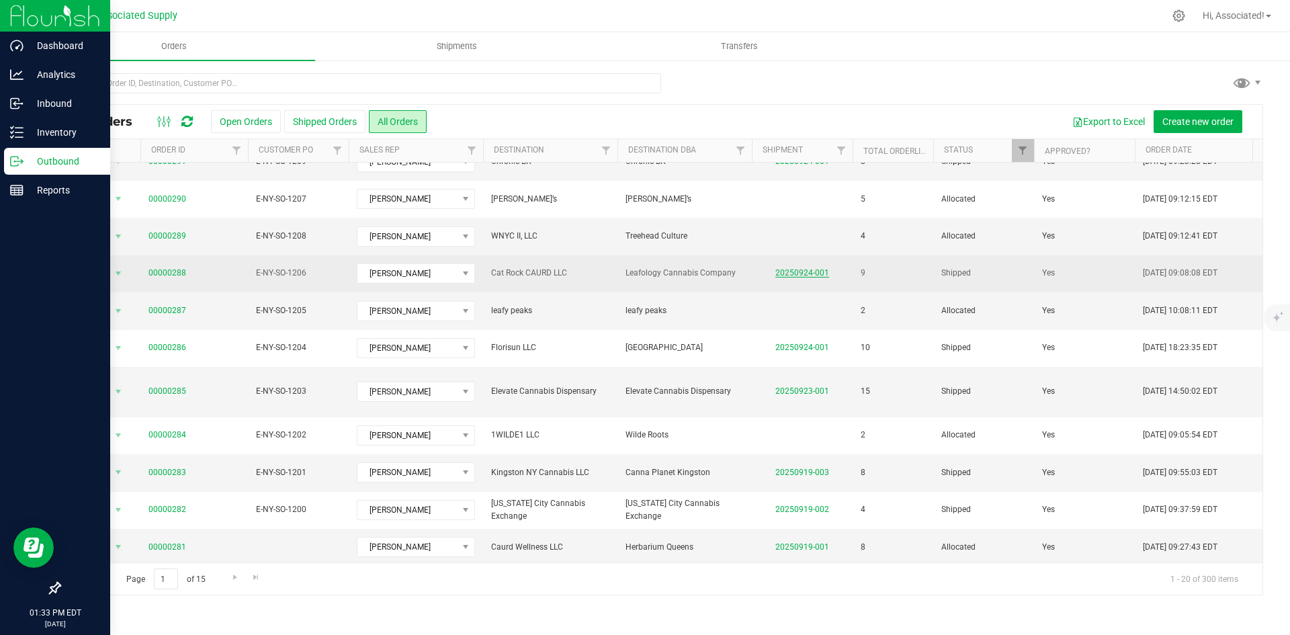
click at [807, 271] on link "20250924-001" at bounding box center [802, 272] width 54 height 9
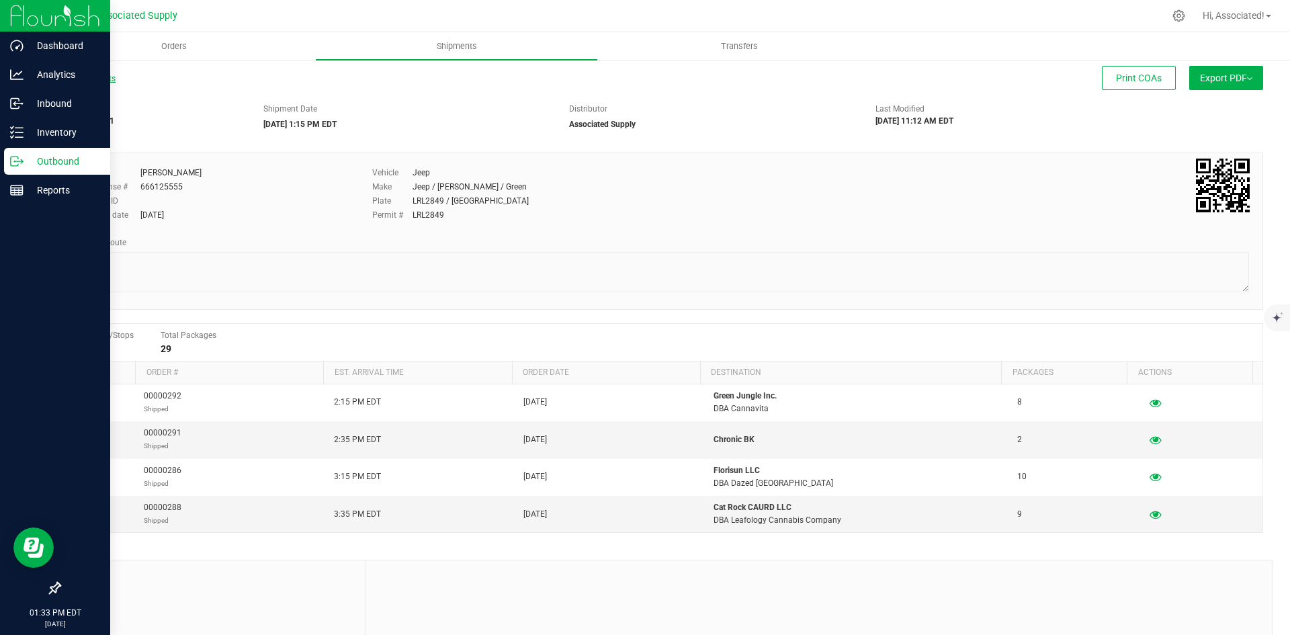
click at [103, 80] on link "All Shipments" at bounding box center [87, 78] width 56 height 9
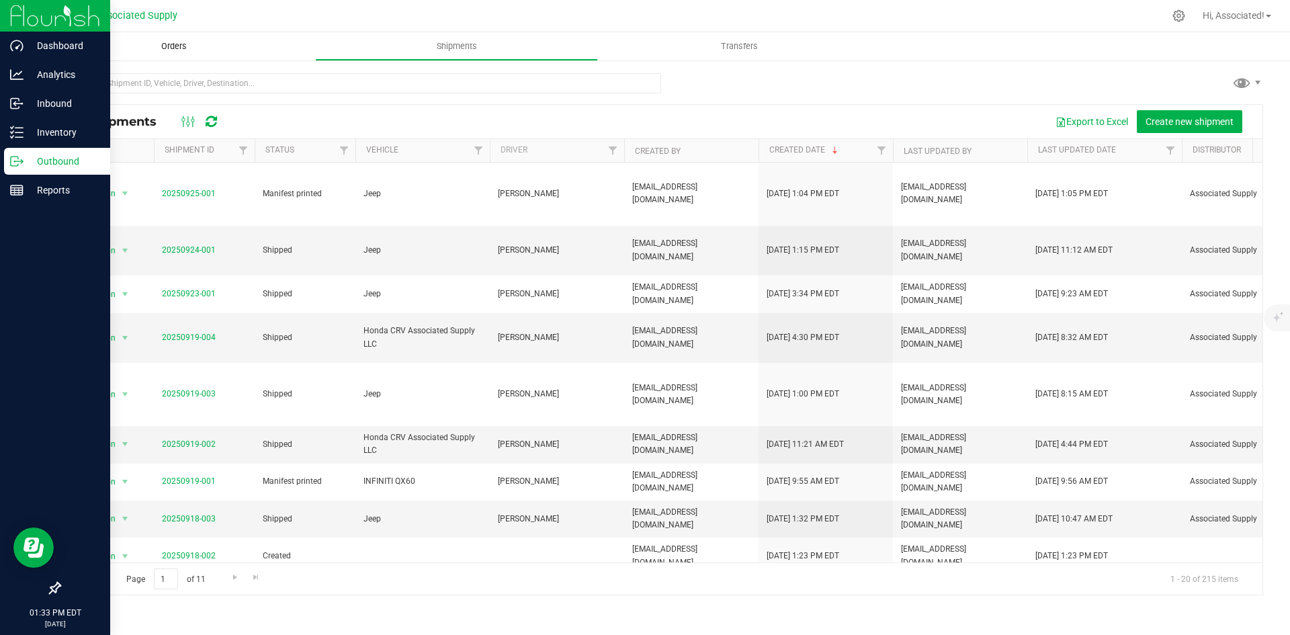
click at [182, 50] on span "Orders" at bounding box center [174, 46] width 62 height 12
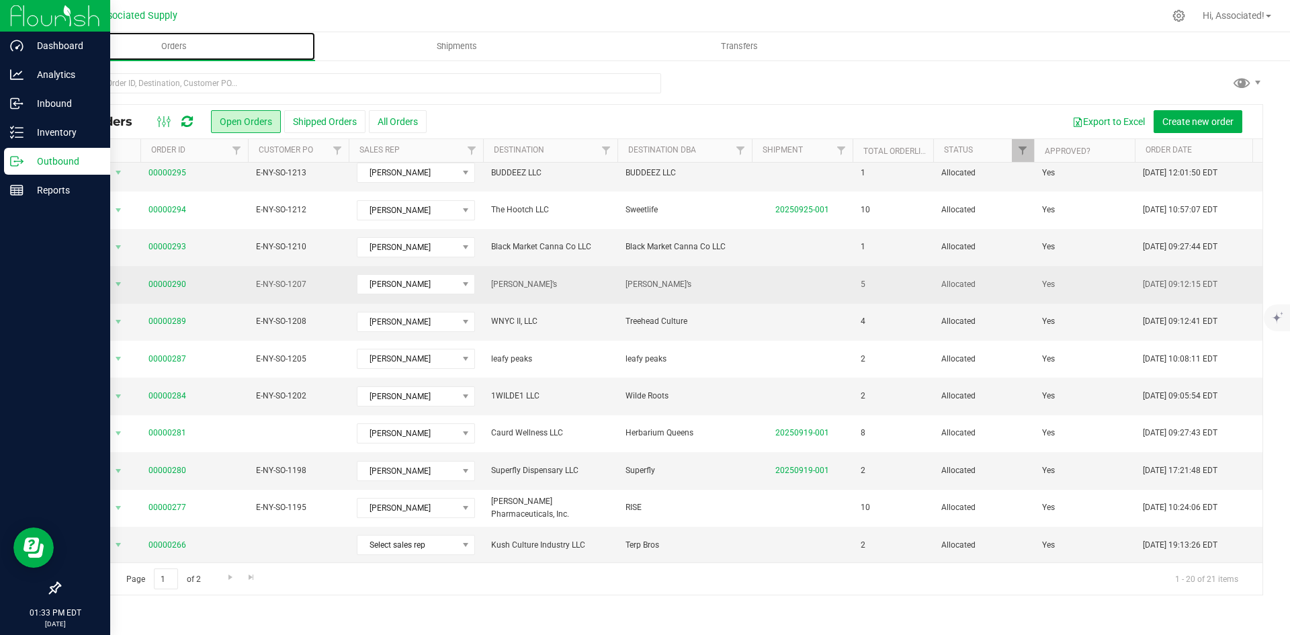
scroll to position [354, 0]
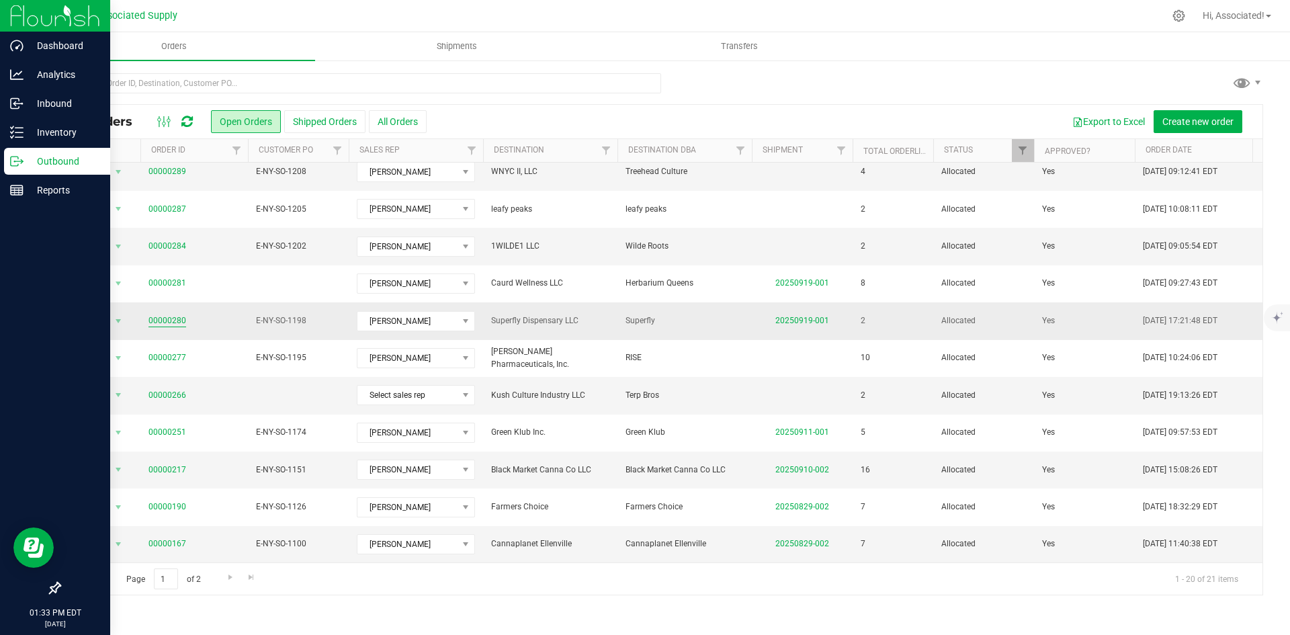
click at [167, 314] on link "00000280" at bounding box center [167, 320] width 38 height 13
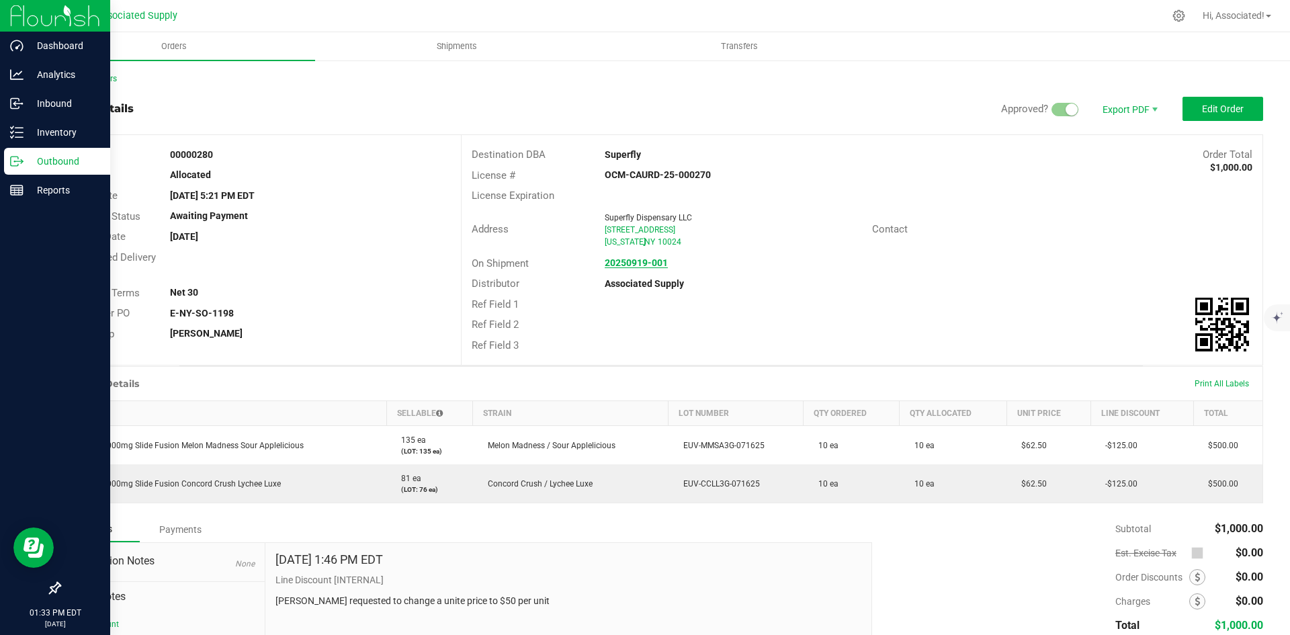
click at [657, 265] on strong "20250919-001" at bounding box center [636, 262] width 63 height 11
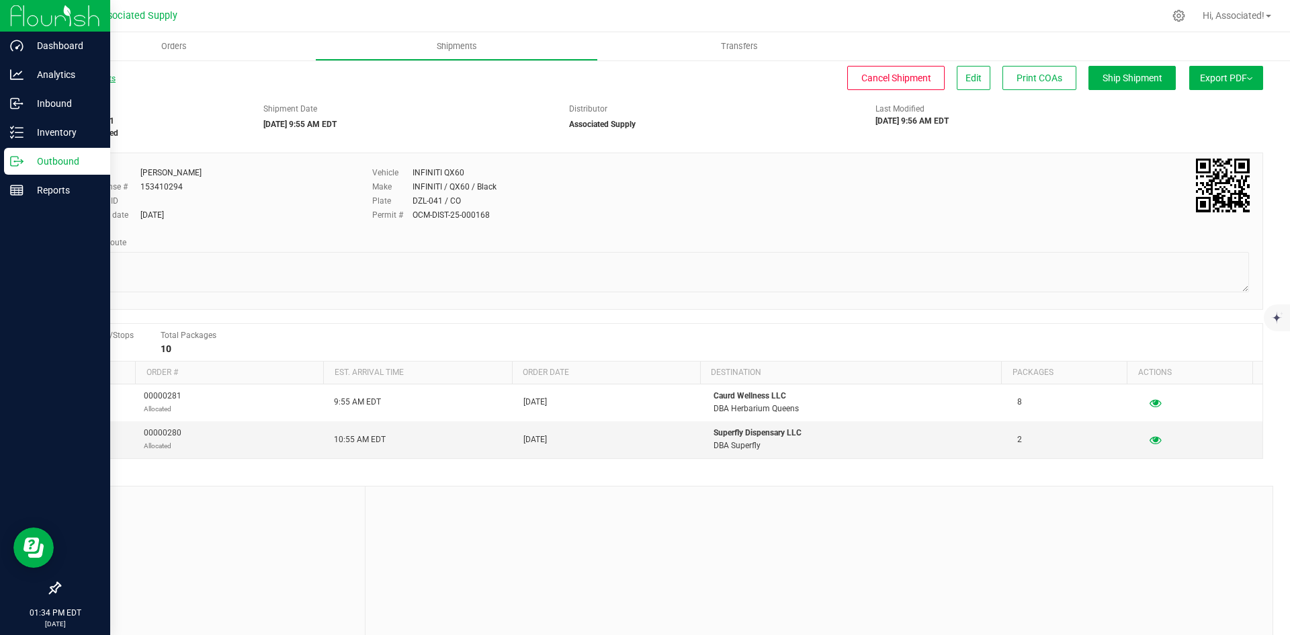
click at [91, 77] on link "All Shipments" at bounding box center [87, 78] width 56 height 9
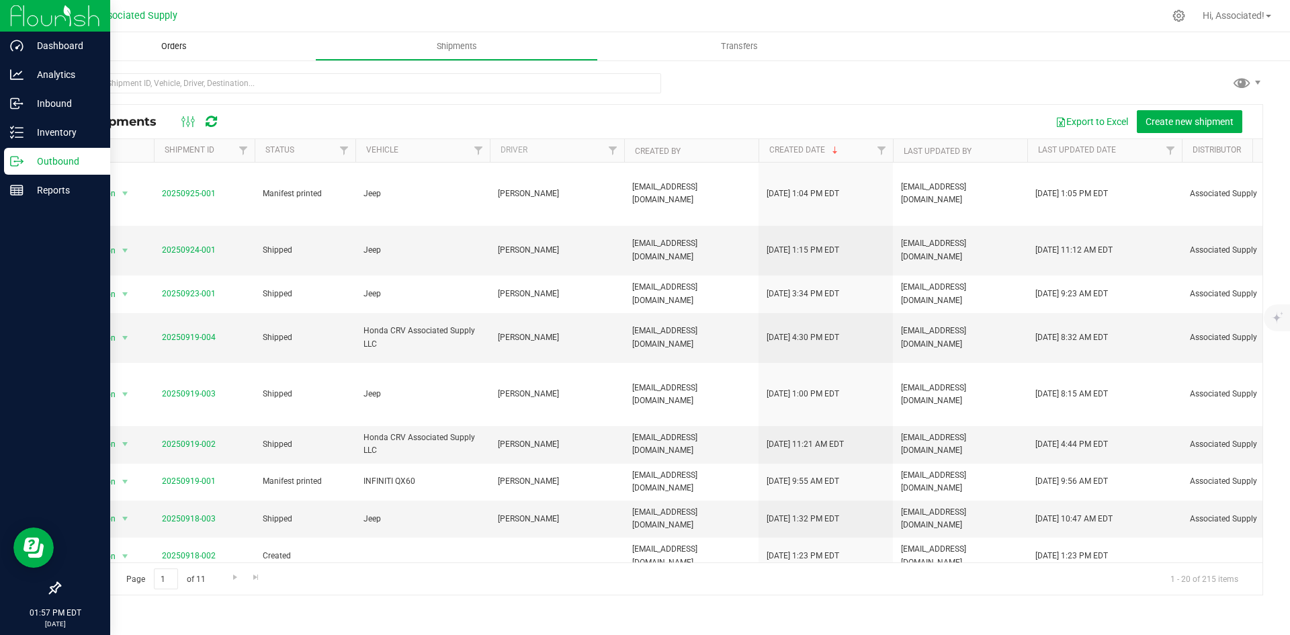
click at [177, 45] on span "Orders" at bounding box center [174, 46] width 62 height 12
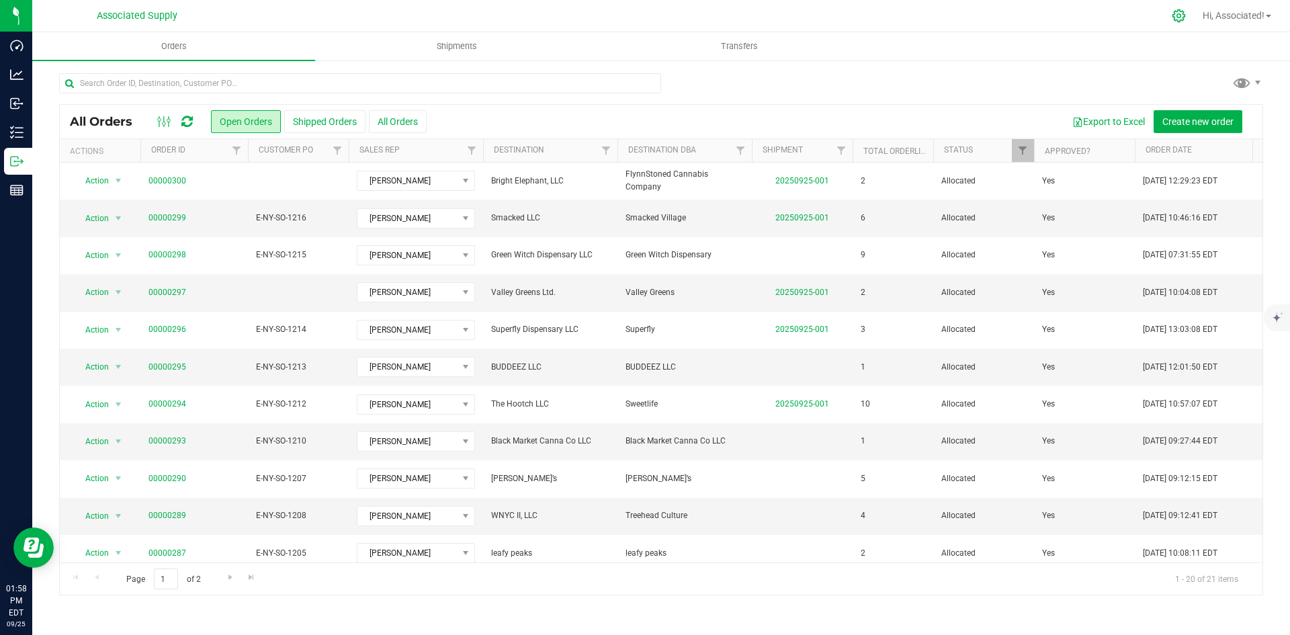
click at [1175, 14] on icon at bounding box center [1178, 15] width 13 height 13
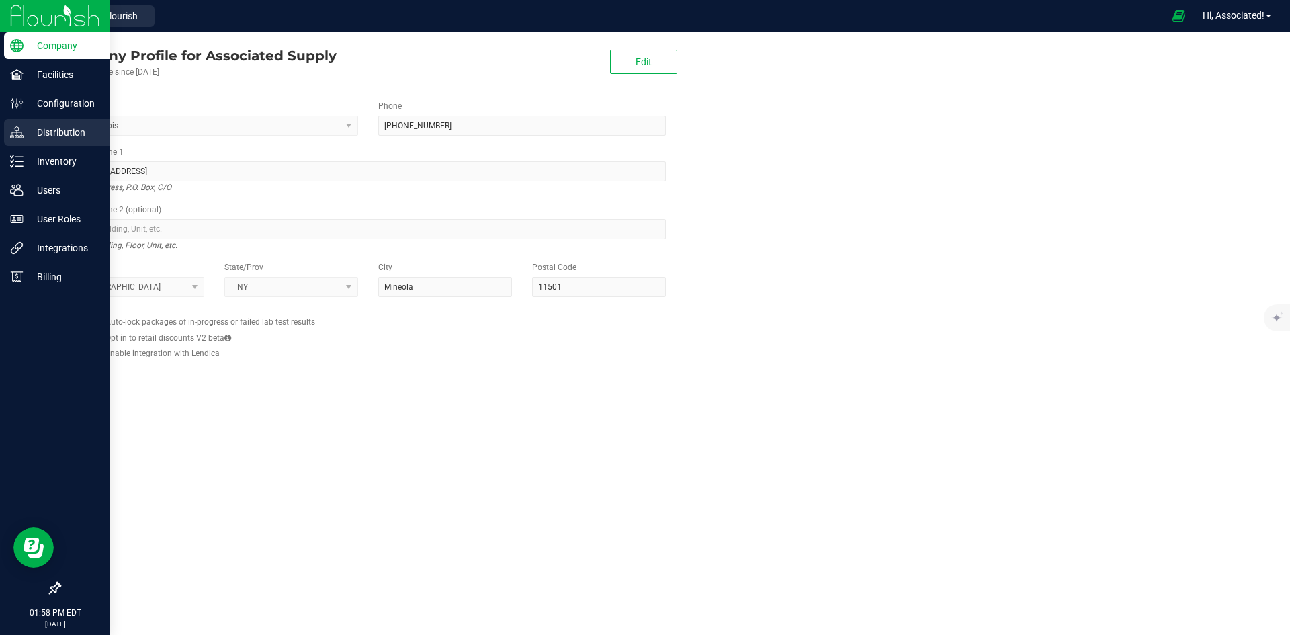
click at [23, 130] on icon at bounding box center [16, 132] width 13 height 13
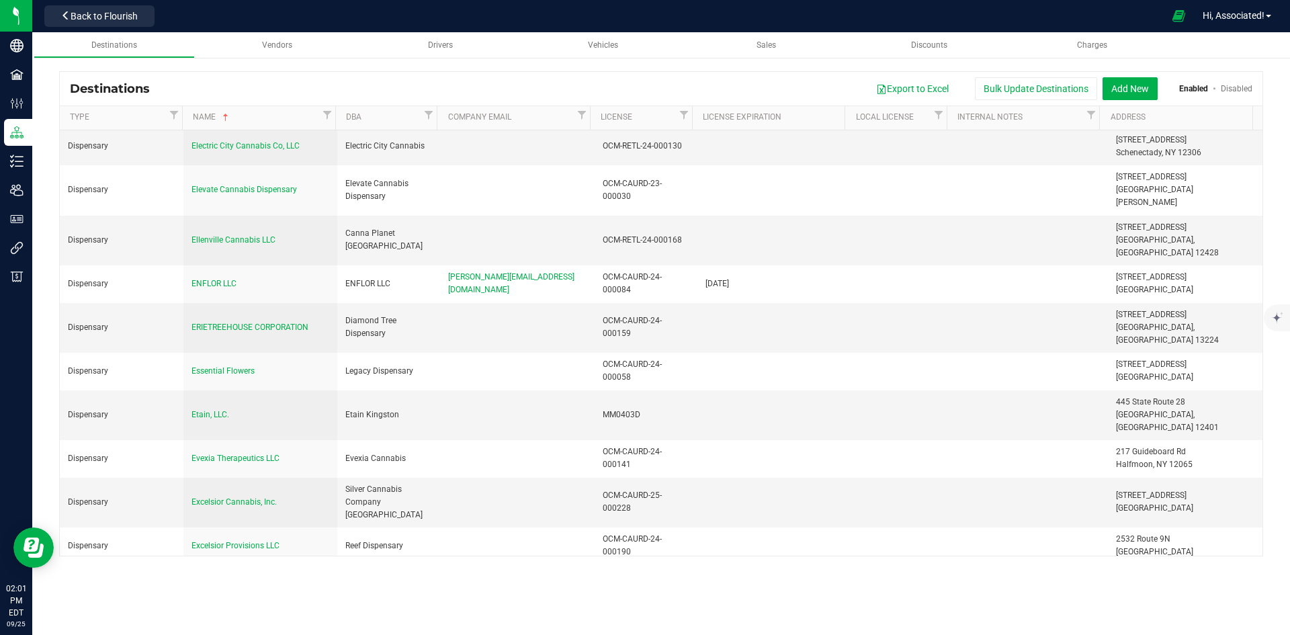
scroll to position [4775, 0]
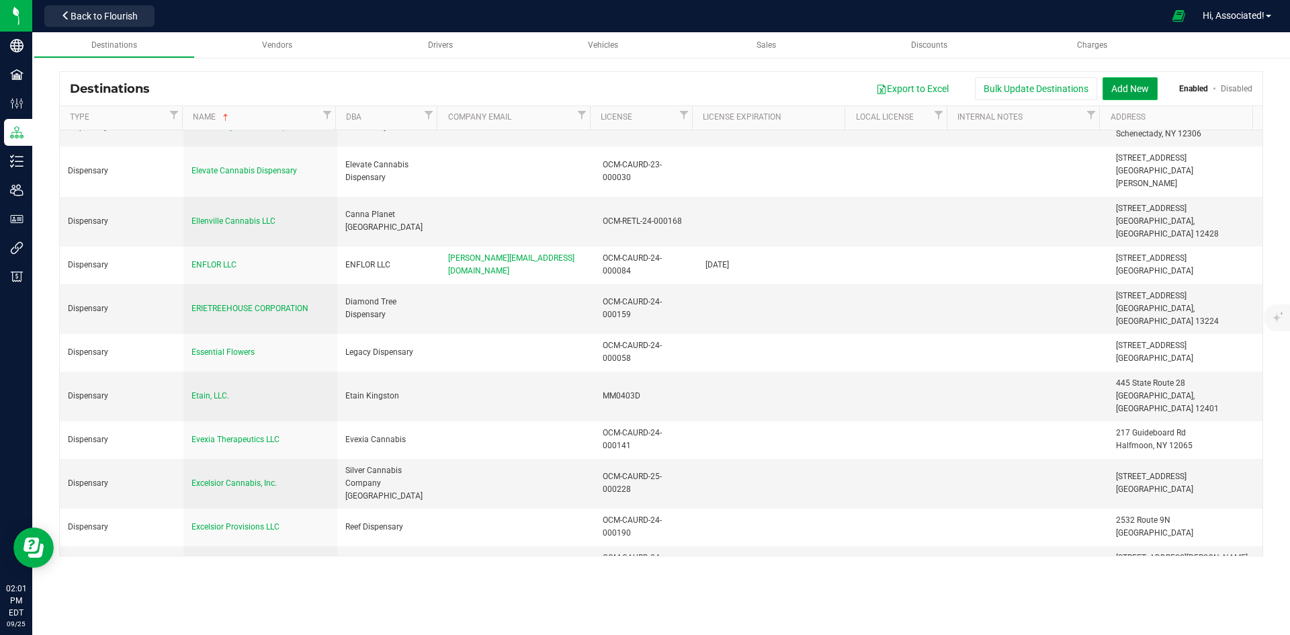
click at [1141, 87] on button "Add New" at bounding box center [1129, 88] width 55 height 23
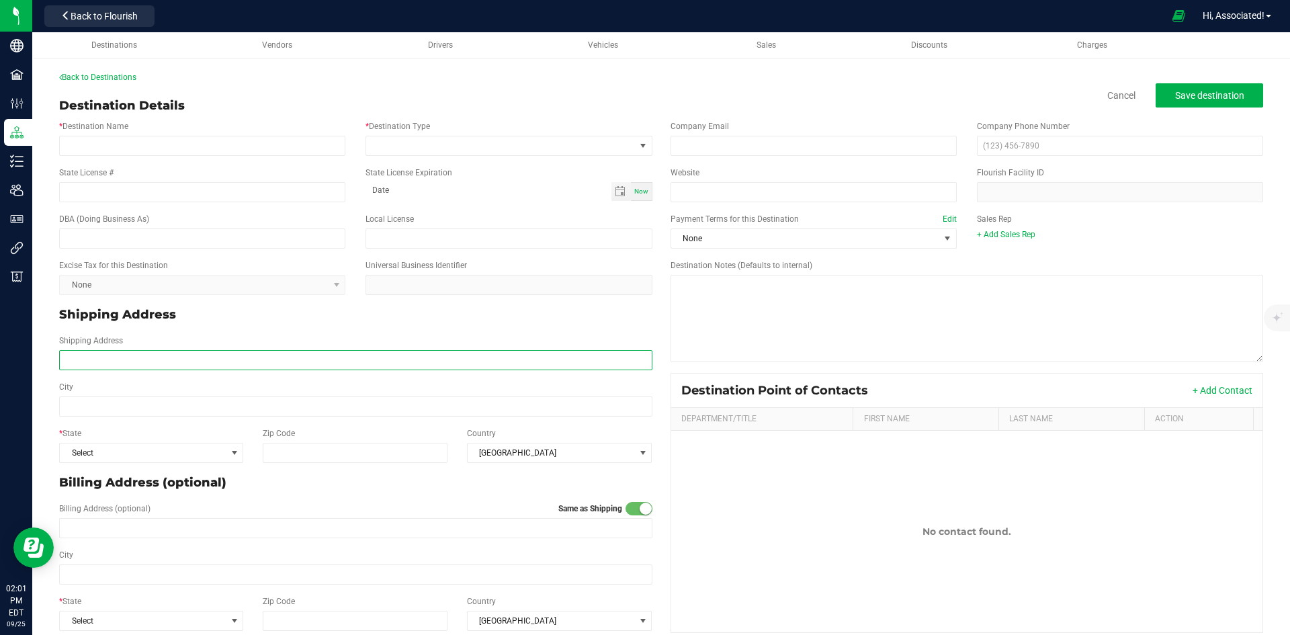
click at [144, 353] on input "Shipping Address" at bounding box center [355, 360] width 593 height 20
paste input "900 Jefferson Rd Suite 902, Rochester, NY"
type input "900 Jefferson Rd Suite 902, Rochester, NY"
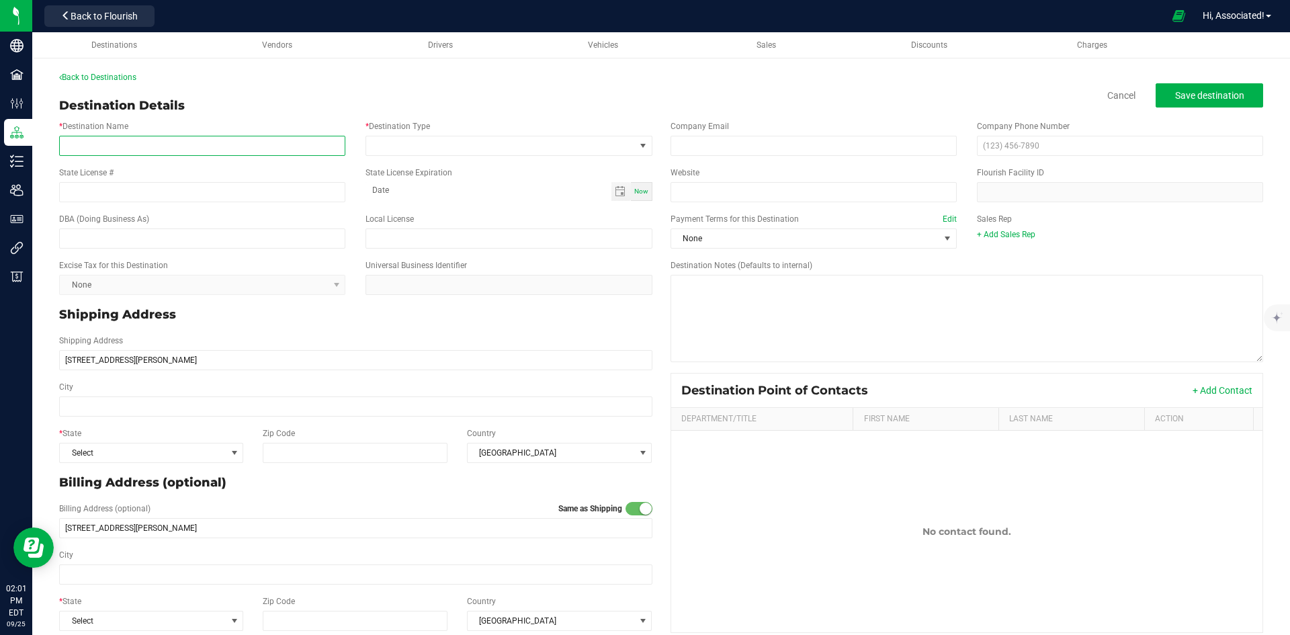
click at [144, 144] on input "* Destination Name" at bounding box center [202, 146] width 286 height 20
paste input "MJ Dispensary"
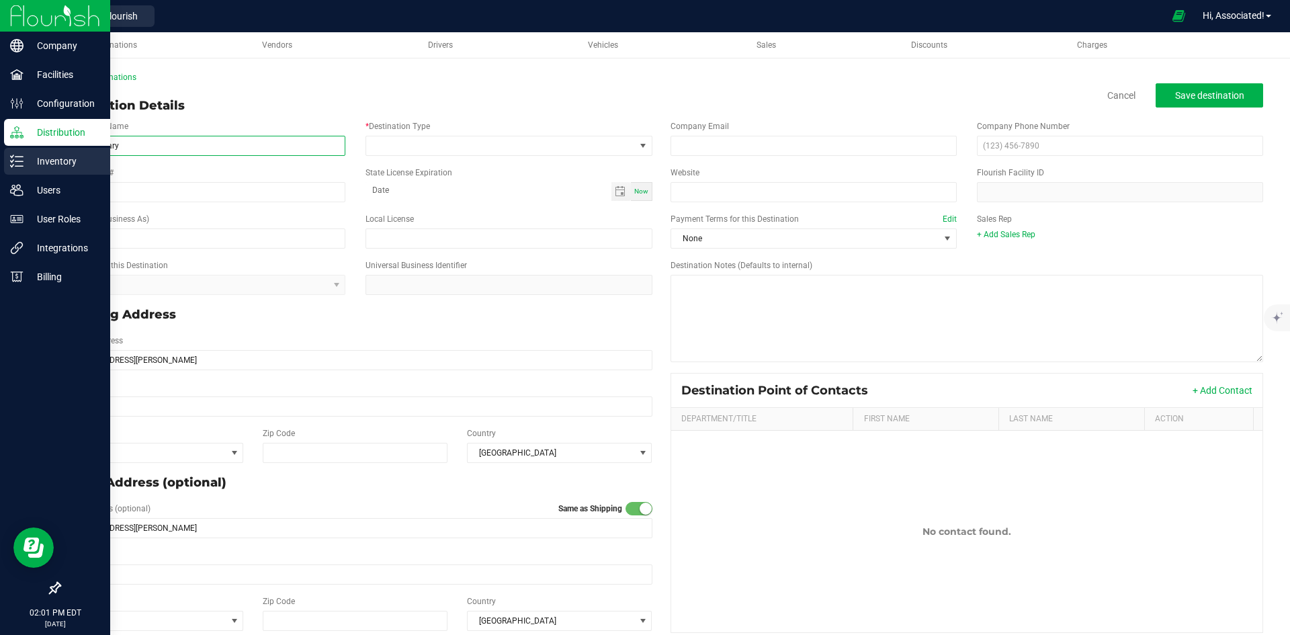
drag, startPoint x: 136, startPoint y: 142, endPoint x: 31, endPoint y: 149, distance: 105.0
click at [31, 149] on div "Company Facilities Configuration Distribution Inventory Users User Roles Integr…" at bounding box center [645, 317] width 1290 height 635
paste input "MJ Dispensary LLC"
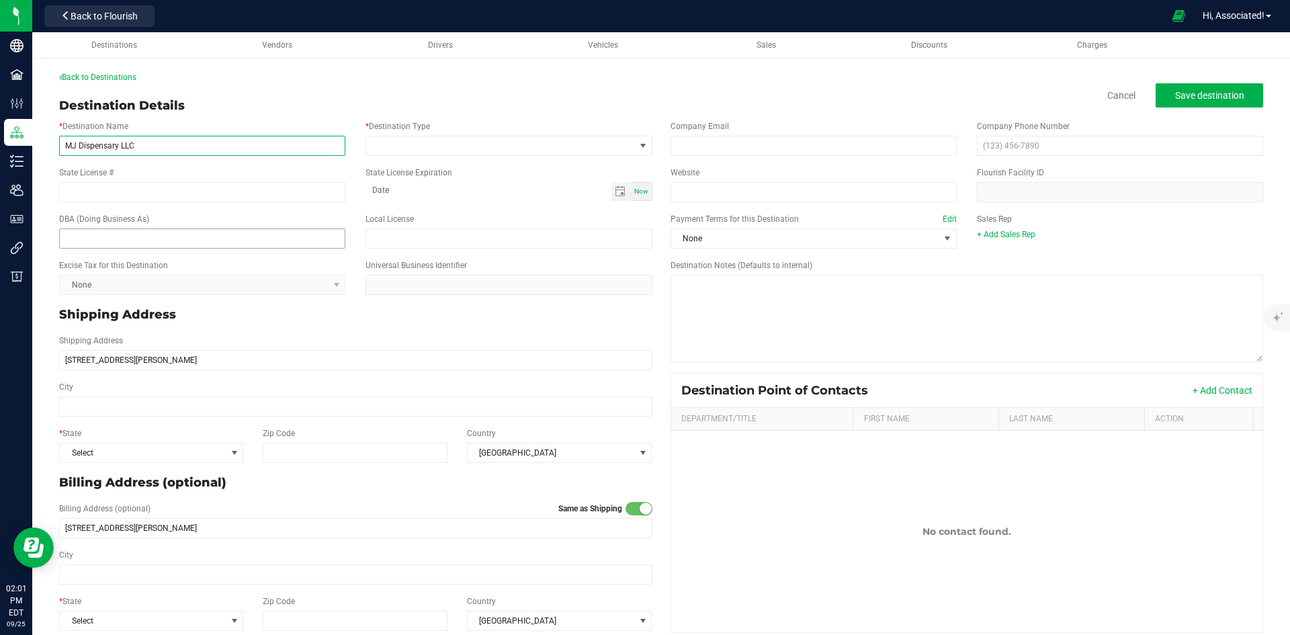
type input "MJ Dispensary LLC"
click at [116, 239] on input "text" at bounding box center [202, 238] width 286 height 20
paste input "MJ Dispensary LLC"
drag, startPoint x: 128, startPoint y: 236, endPoint x: 195, endPoint y: 236, distance: 67.2
click at [195, 236] on input "MJ Dispensary LLC" at bounding box center [202, 238] width 286 height 20
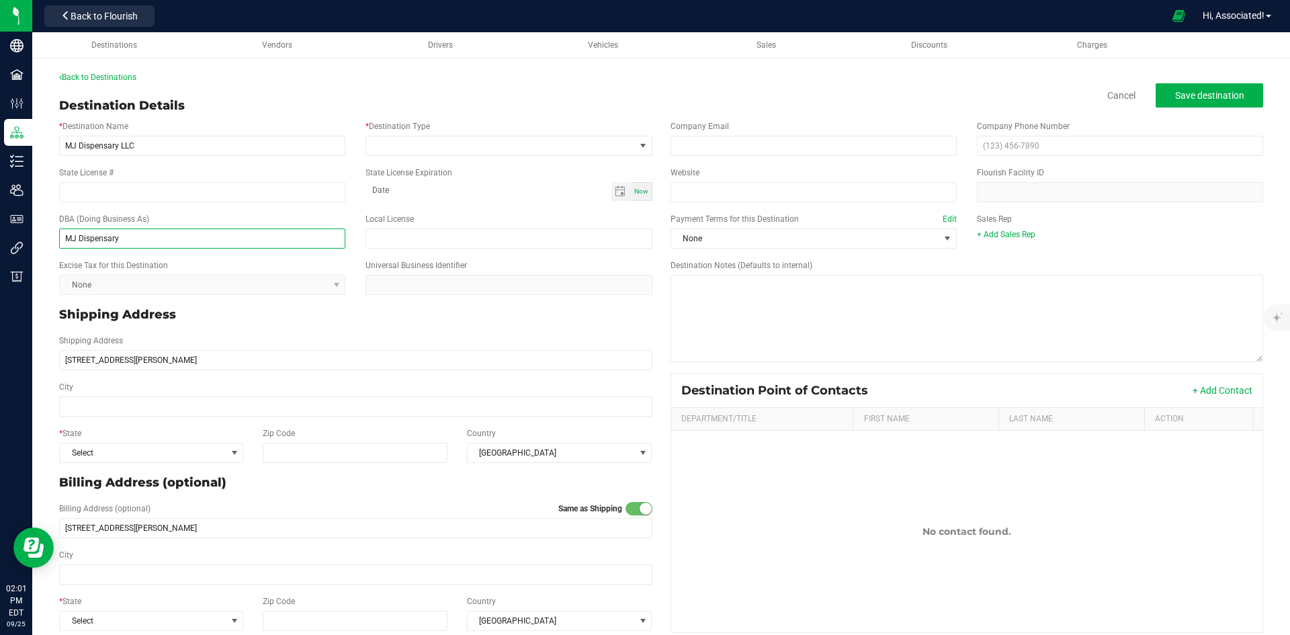
click at [73, 239] on input "MJ Dispensary" at bounding box center [202, 238] width 286 height 20
type input "MJ Dispensary"
click at [109, 188] on input "State License #" at bounding box center [202, 192] width 286 height 20
paste input "OCM-CAURD-23-000024"
click at [65, 194] on input "OCM-CAURD-23-000024" at bounding box center [202, 192] width 286 height 20
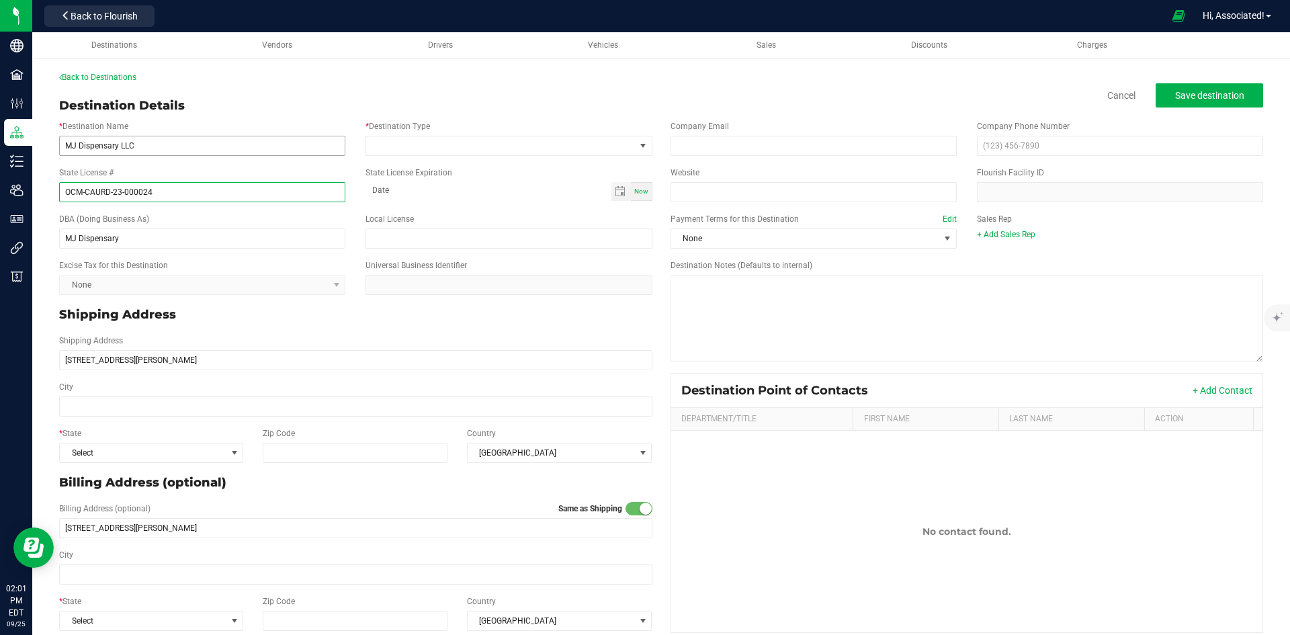
type input "OCM-CAURD-23-000024"
click at [118, 142] on input "MJ Dispensary LLC" at bounding box center [202, 146] width 286 height 20
click at [73, 142] on input "MJ Dispensary LLC" at bounding box center [202, 146] width 286 height 20
type input "MJ Dispensary LLC"
click at [443, 150] on span at bounding box center [500, 145] width 268 height 19
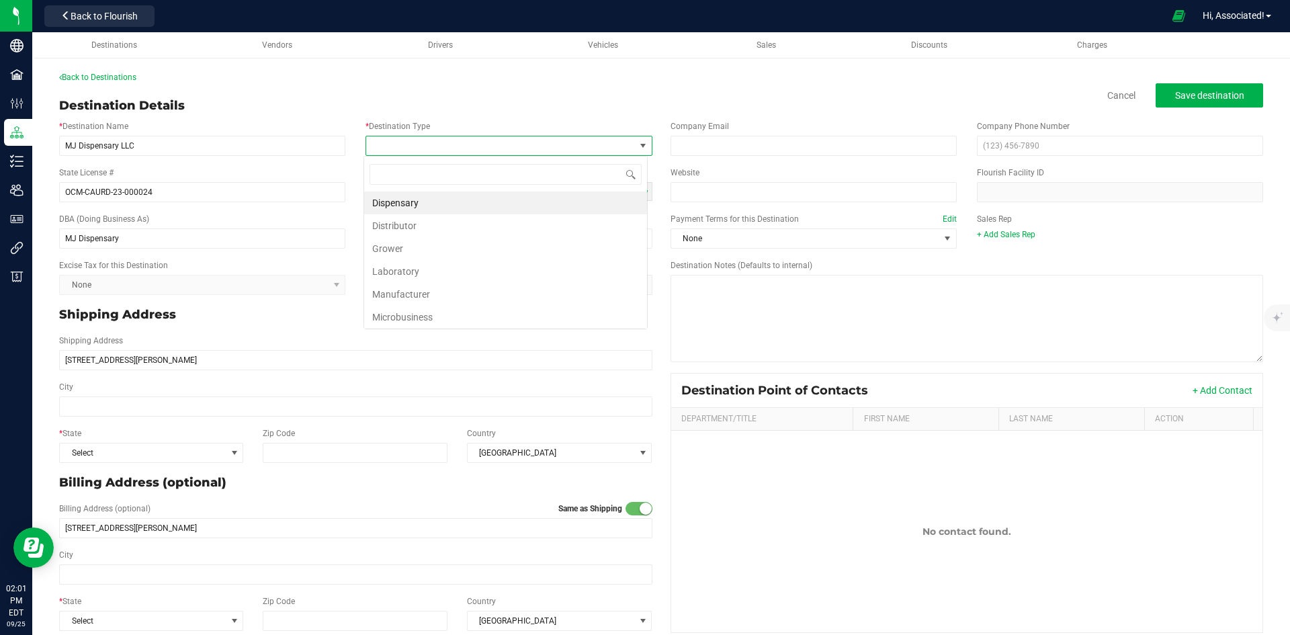
scroll to position [20, 283]
type input "d"
click at [431, 203] on li "Dispensary" at bounding box center [505, 202] width 283 height 23
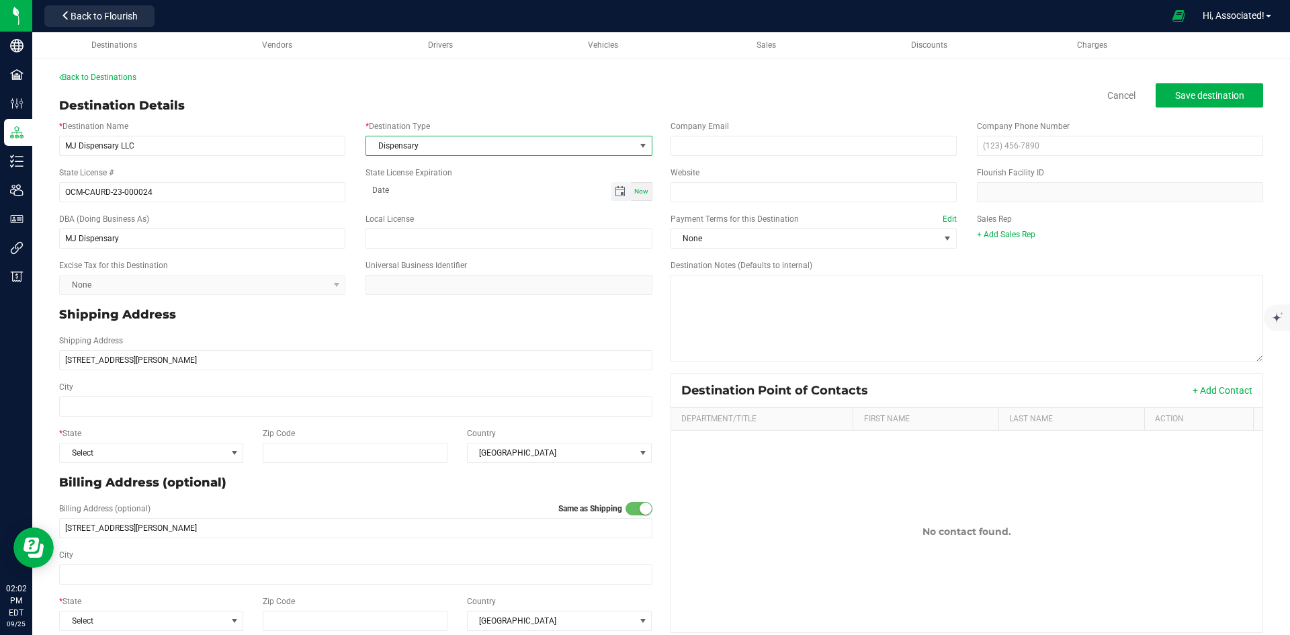
click at [615, 192] on span "Toggle calendar" at bounding box center [620, 191] width 11 height 11
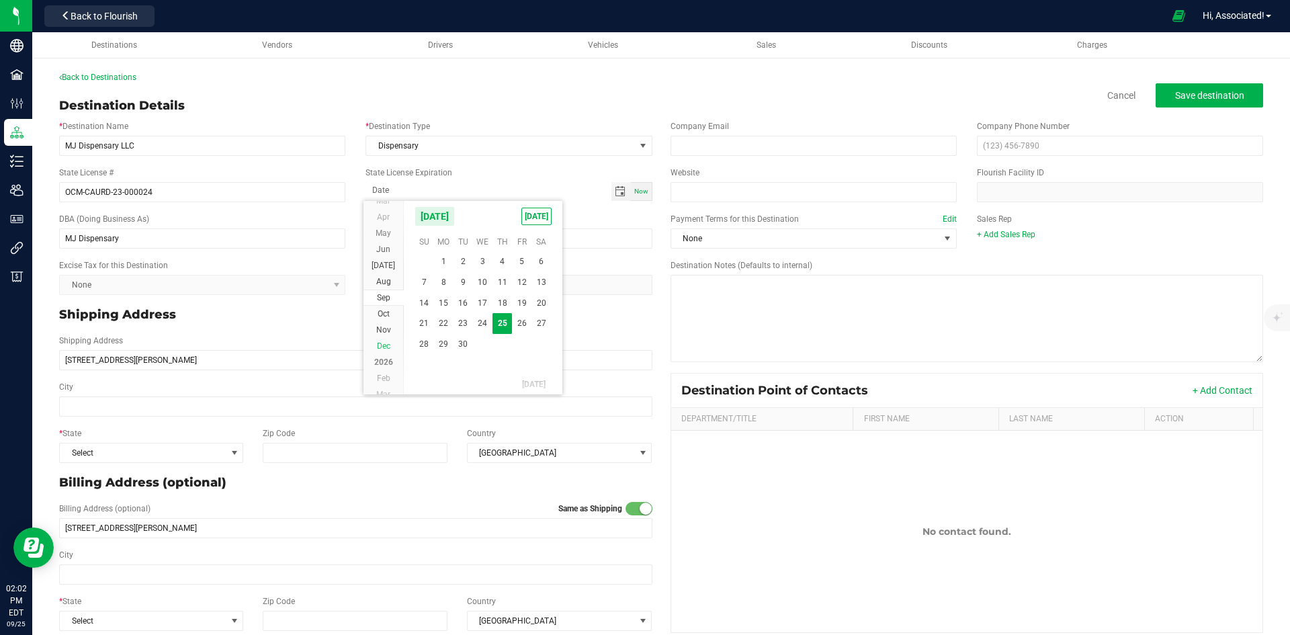
click at [382, 345] on span "Dec" at bounding box center [383, 345] width 13 height 9
click at [498, 252] on span "4" at bounding box center [501, 259] width 19 height 21
type input "12-04-2025"
click at [365, 331] on div "Shipping Address 900 Jefferson Rd Suite 902, Rochester, NY" at bounding box center [355, 352] width 613 height 46
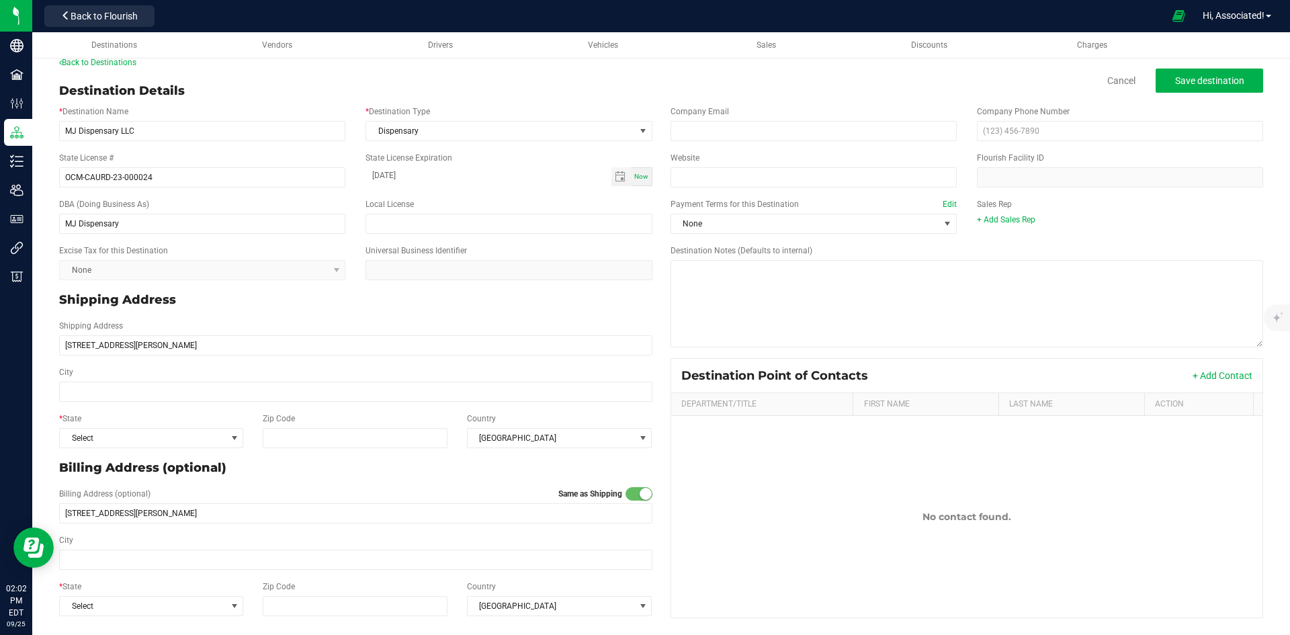
scroll to position [17, 0]
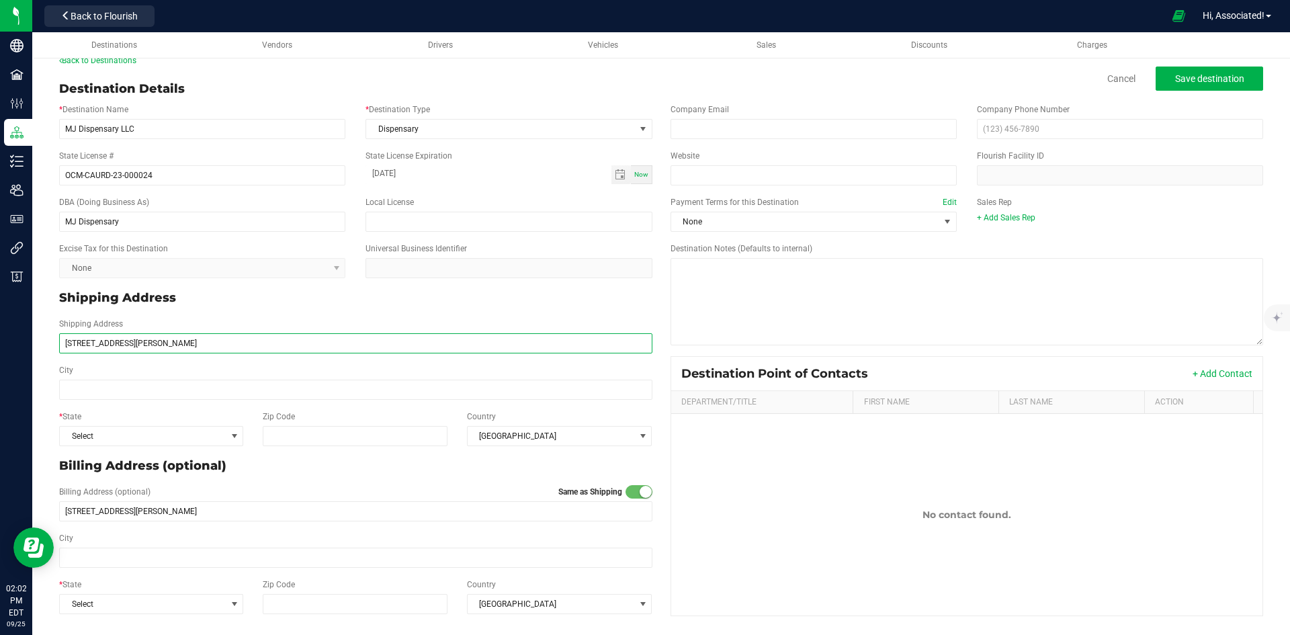
drag, startPoint x: 165, startPoint y: 343, endPoint x: 259, endPoint y: 344, distance: 94.7
click at [259, 344] on input "900 Jefferson Rd Suite 902, Rochester, NY" at bounding box center [355, 343] width 593 height 20
type input "900 Jefferson Rd Suite 902,"
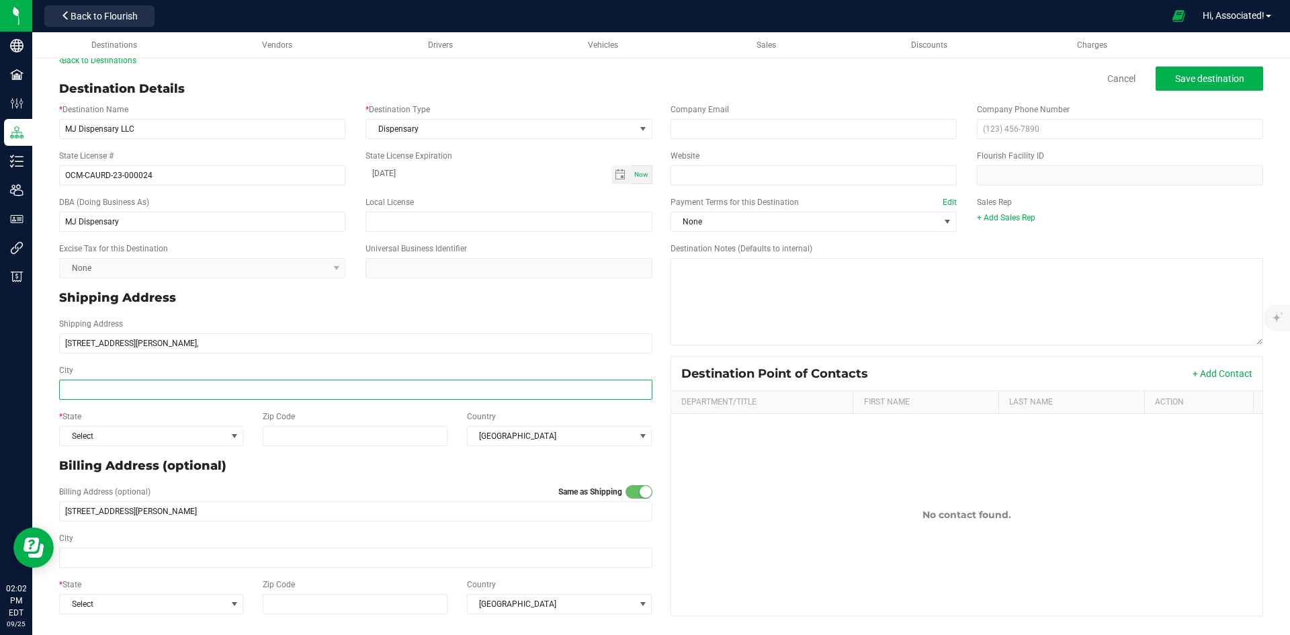
type input "900 Jefferson Rd Suite 902,"
click at [73, 390] on input "City" at bounding box center [355, 390] width 593 height 20
paste input "Rochester, NY"
click at [70, 388] on input "Rochester, NY" at bounding box center [355, 390] width 593 height 20
click at [68, 388] on input "Rochester, NY" at bounding box center [355, 390] width 593 height 20
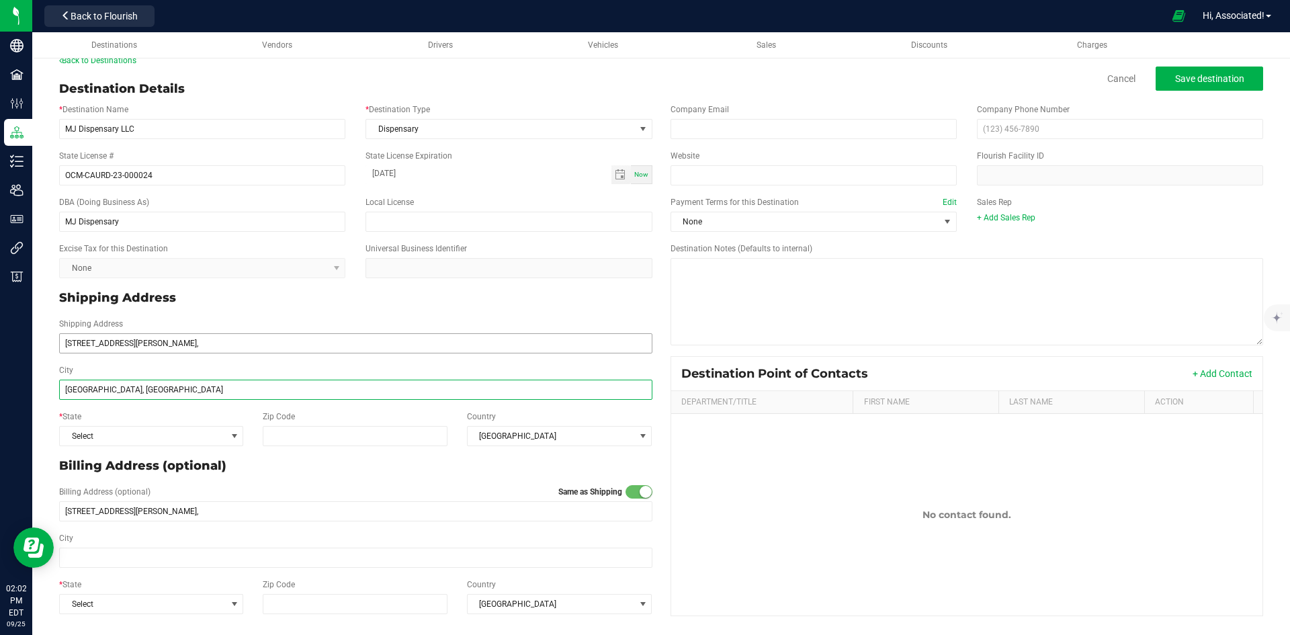
type input "Rochester, NY"
click at [185, 345] on input "900 Jefferson Rd Suite 902," at bounding box center [355, 343] width 593 height 20
type input "900 Jefferson Rd Suite 902"
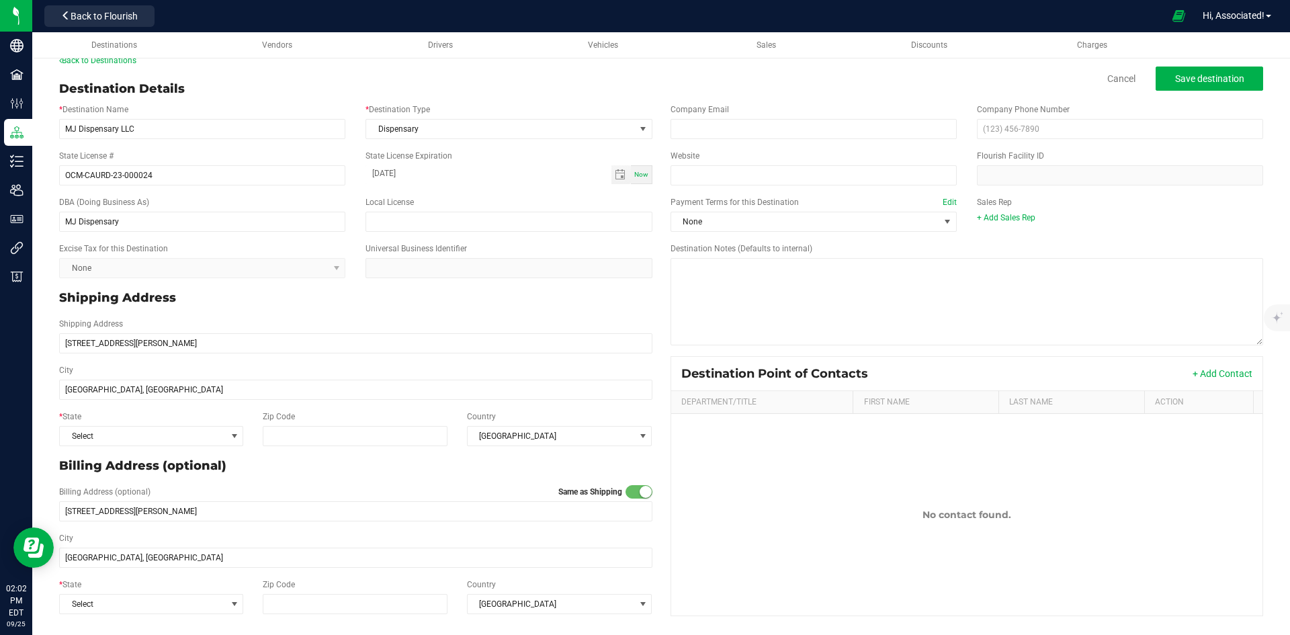
click at [327, 470] on p "Billing Address (optional)" at bounding box center [355, 466] width 593 height 18
click at [171, 437] on span "Select" at bounding box center [143, 436] width 166 height 19
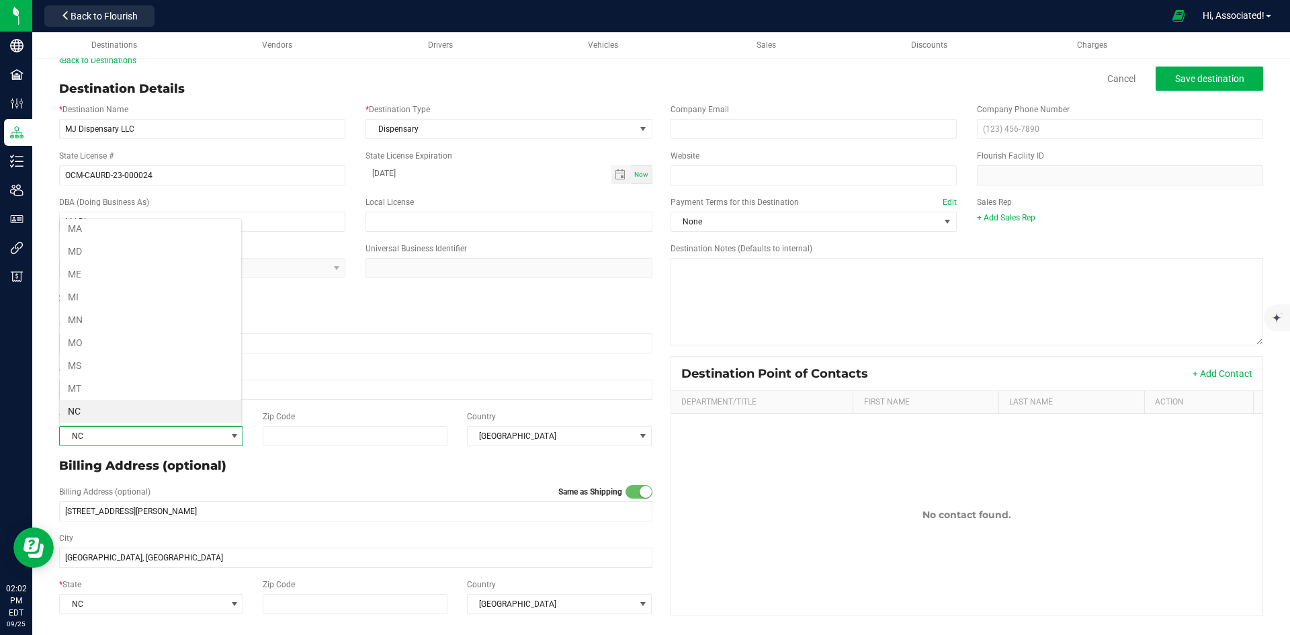
scroll to position [598, 0]
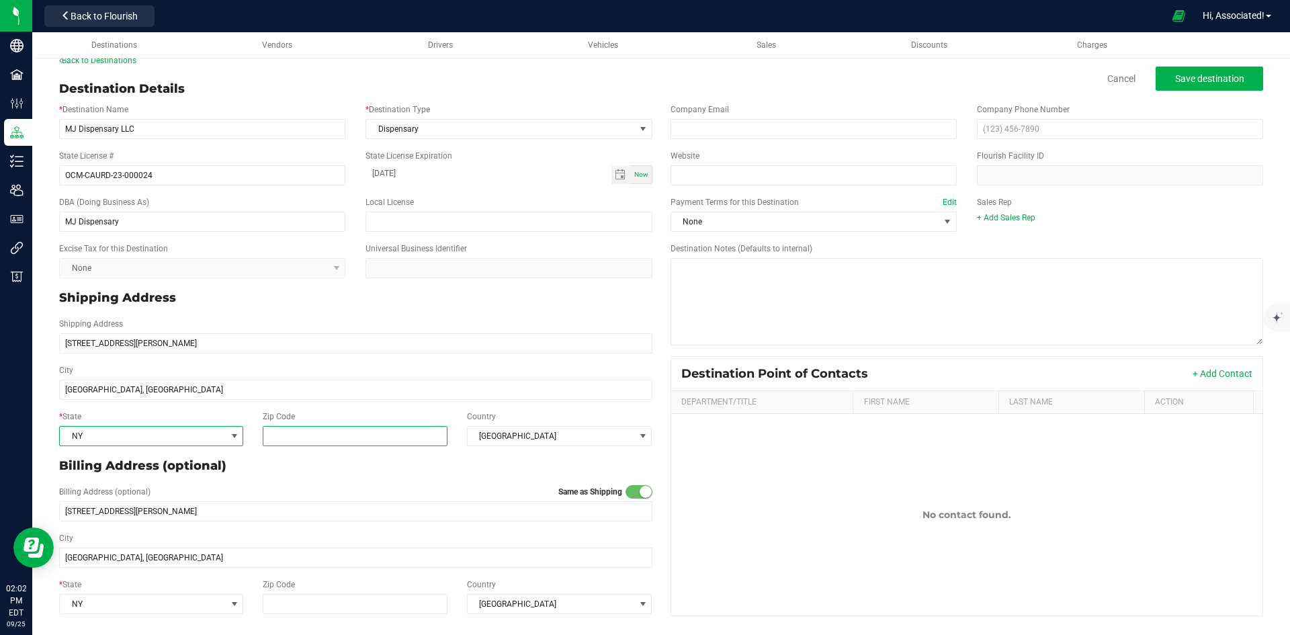
click at [294, 437] on input "Zip Code" at bounding box center [355, 436] width 185 height 20
paste input "14623"
type input "14623"
click at [722, 130] on input "email" at bounding box center [813, 129] width 286 height 20
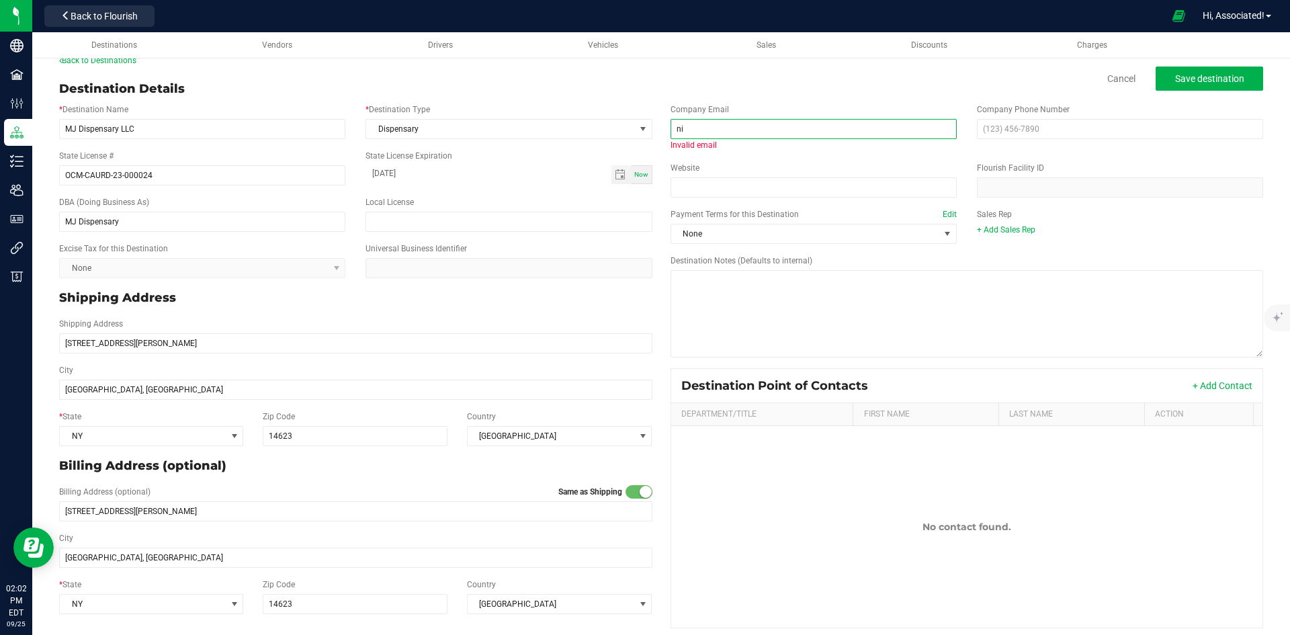
type input "n"
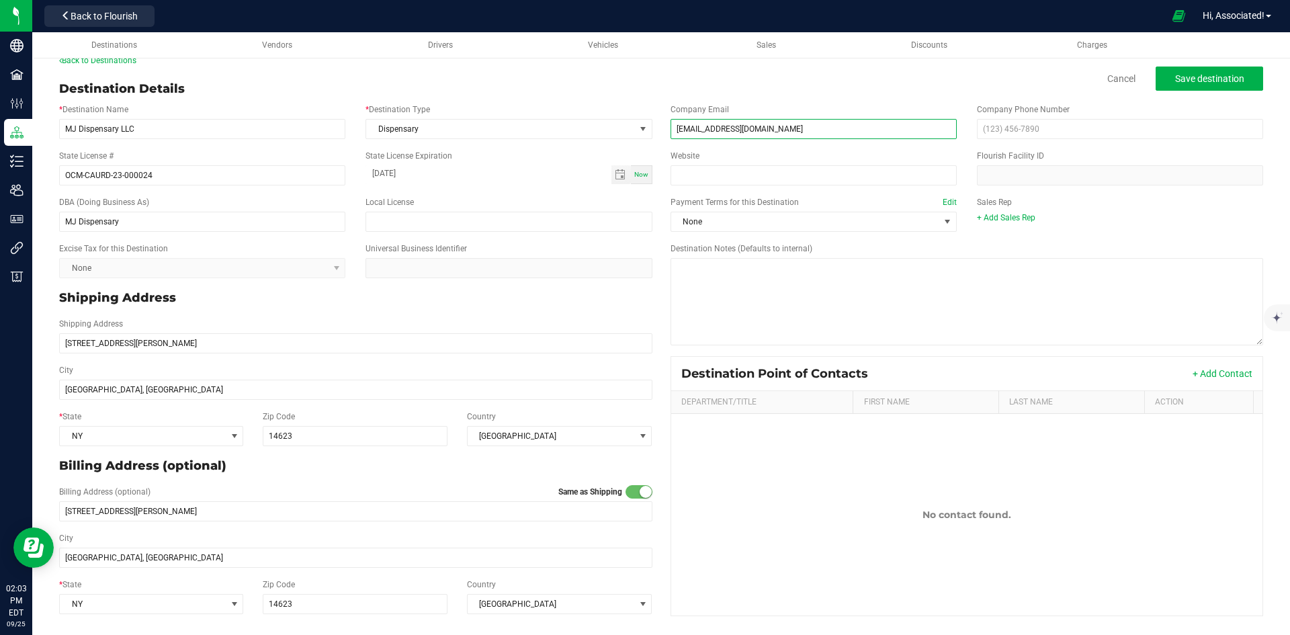
type input "nick@mjdispensary.com"
paste input "(585) 222-9333"
type input "(585) 222-9333"
click at [742, 223] on span "None" at bounding box center [805, 221] width 268 height 19
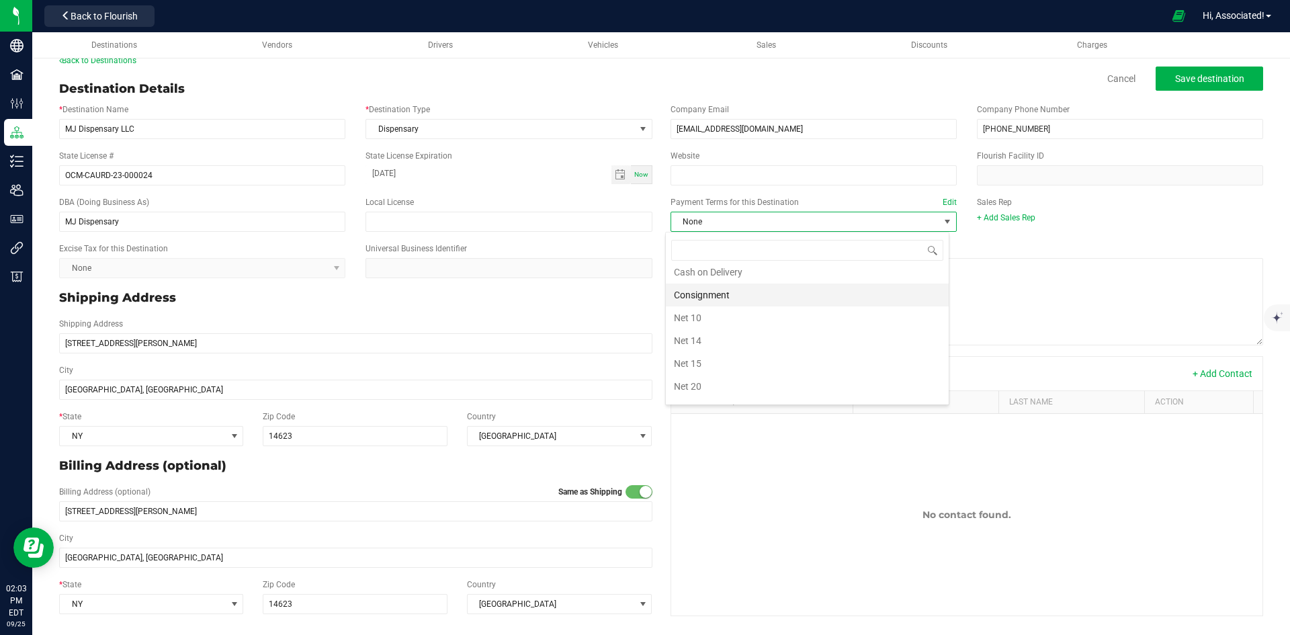
scroll to position [134, 0]
click at [719, 357] on li "Net 30" at bounding box center [807, 350] width 283 height 23
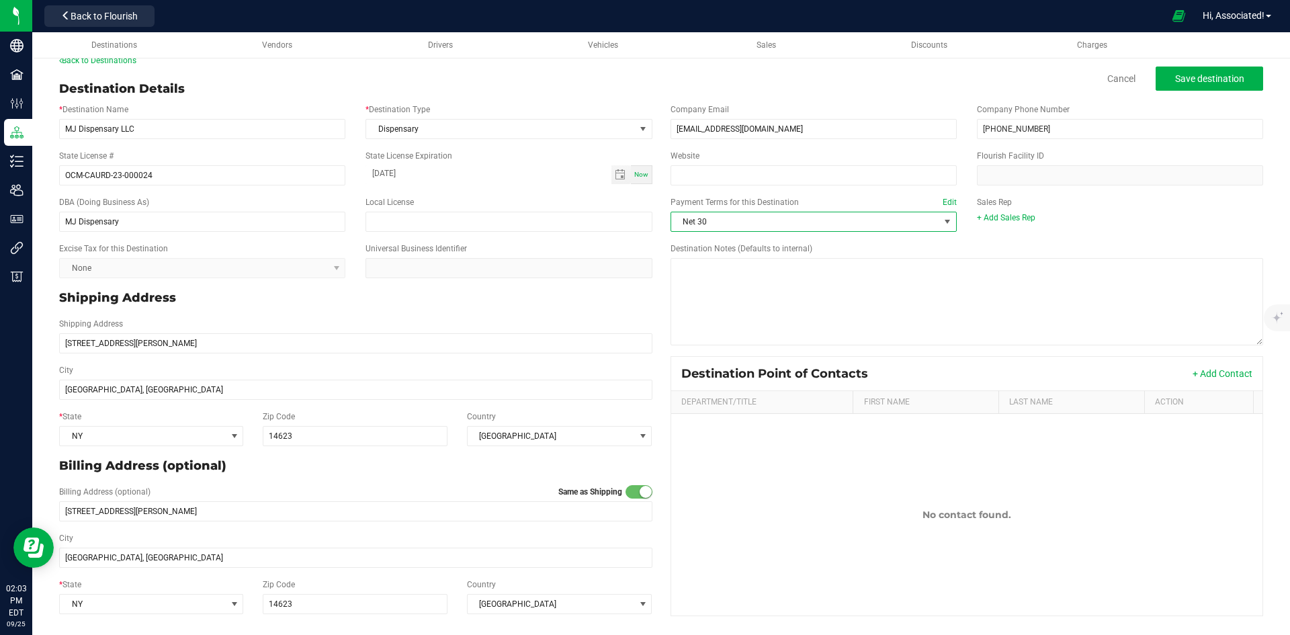
click at [553, 299] on p "Shipping Address" at bounding box center [355, 298] width 593 height 18
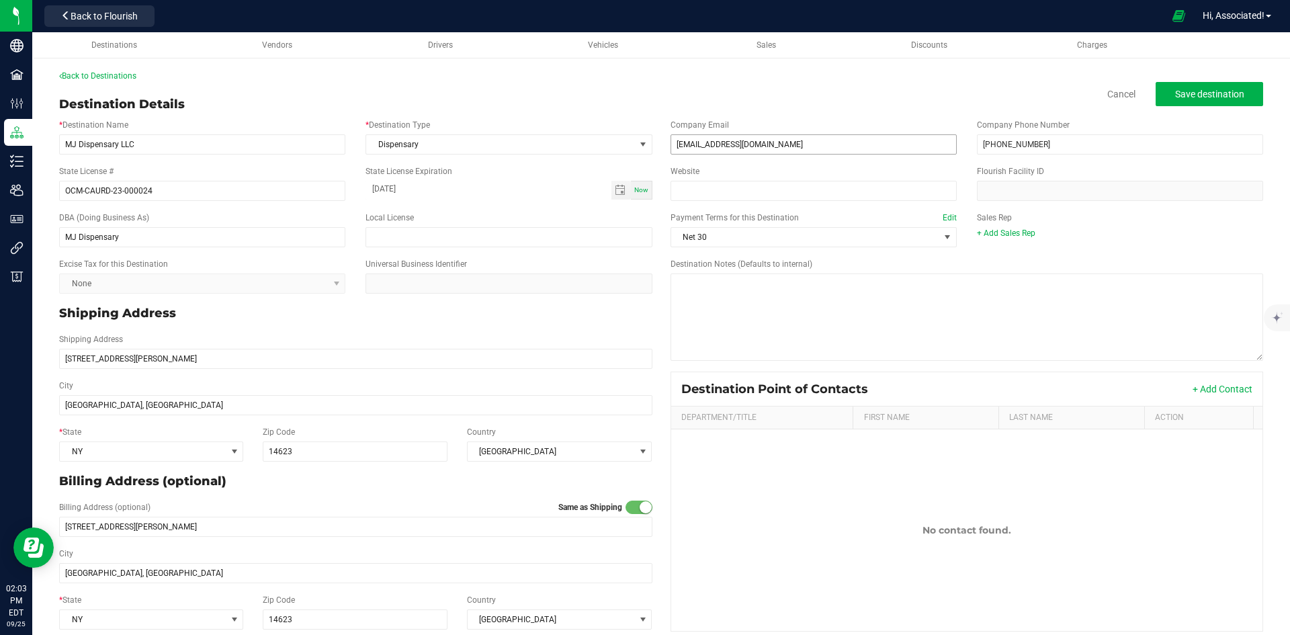
scroll to position [0, 0]
click at [1178, 99] on span "Save destination" at bounding box center [1209, 95] width 69 height 11
click at [108, 13] on span "Back to Flourish" at bounding box center [104, 16] width 67 height 11
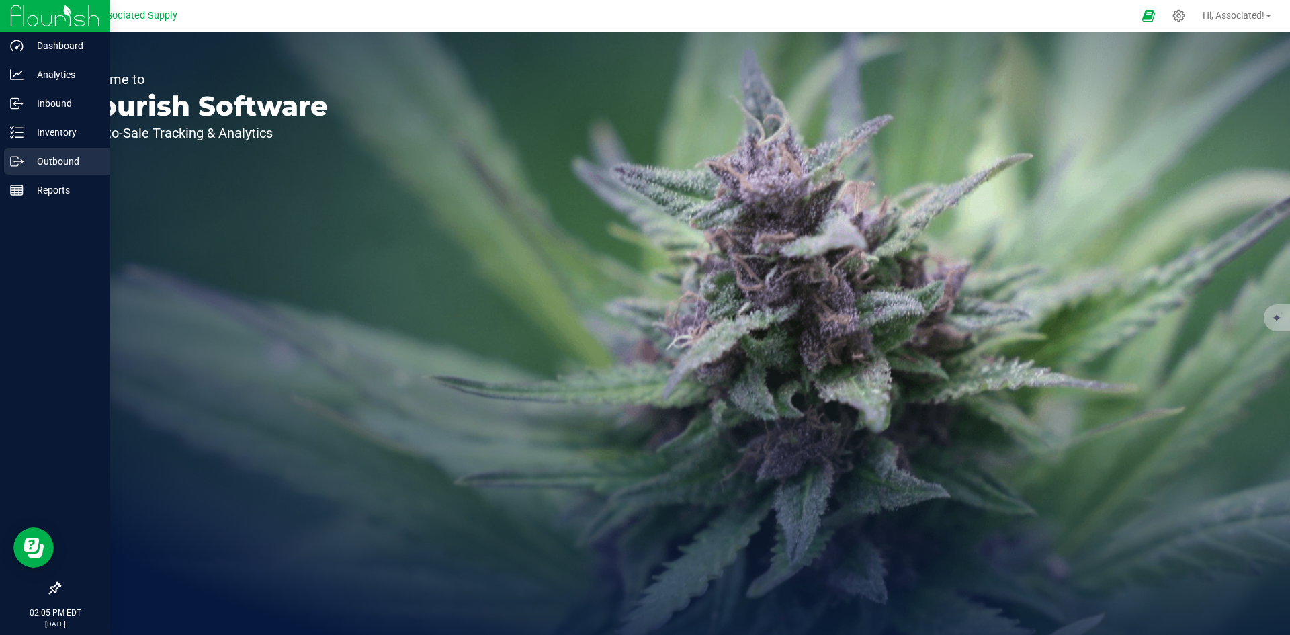
click at [34, 158] on p "Outbound" at bounding box center [64, 161] width 81 height 16
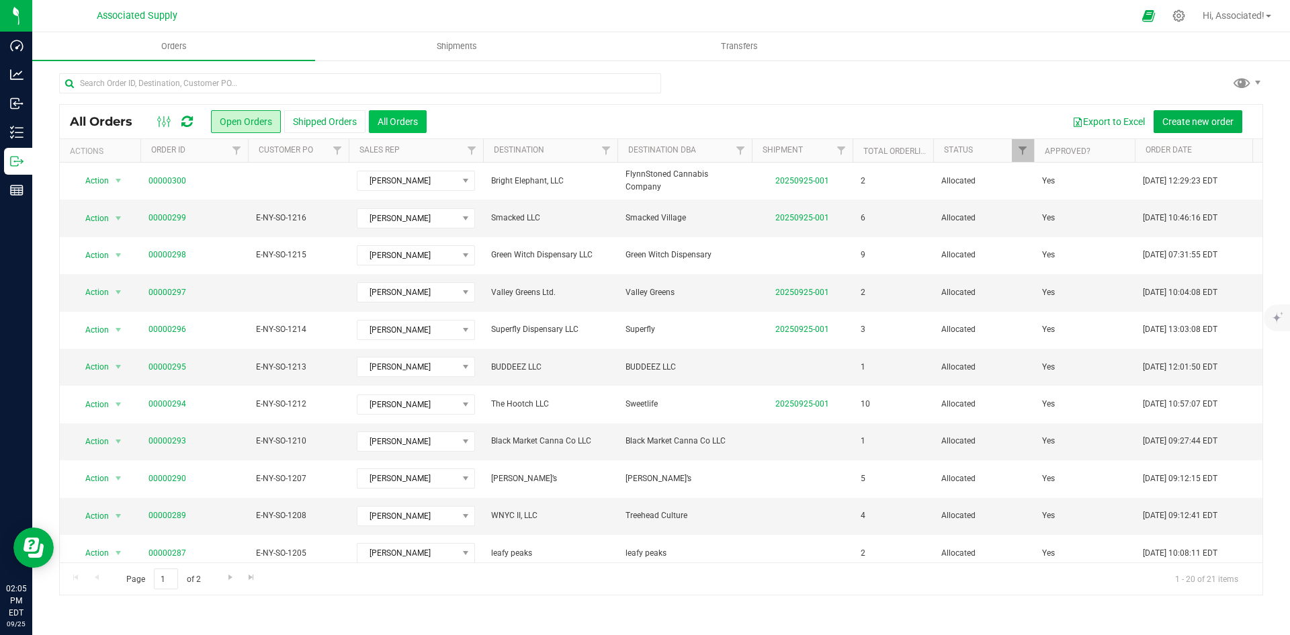
click at [418, 130] on button "All Orders" at bounding box center [398, 121] width 58 height 23
click at [247, 124] on button "Open Orders" at bounding box center [246, 121] width 70 height 23
click at [327, 115] on button "Shipped Orders" at bounding box center [324, 121] width 81 height 23
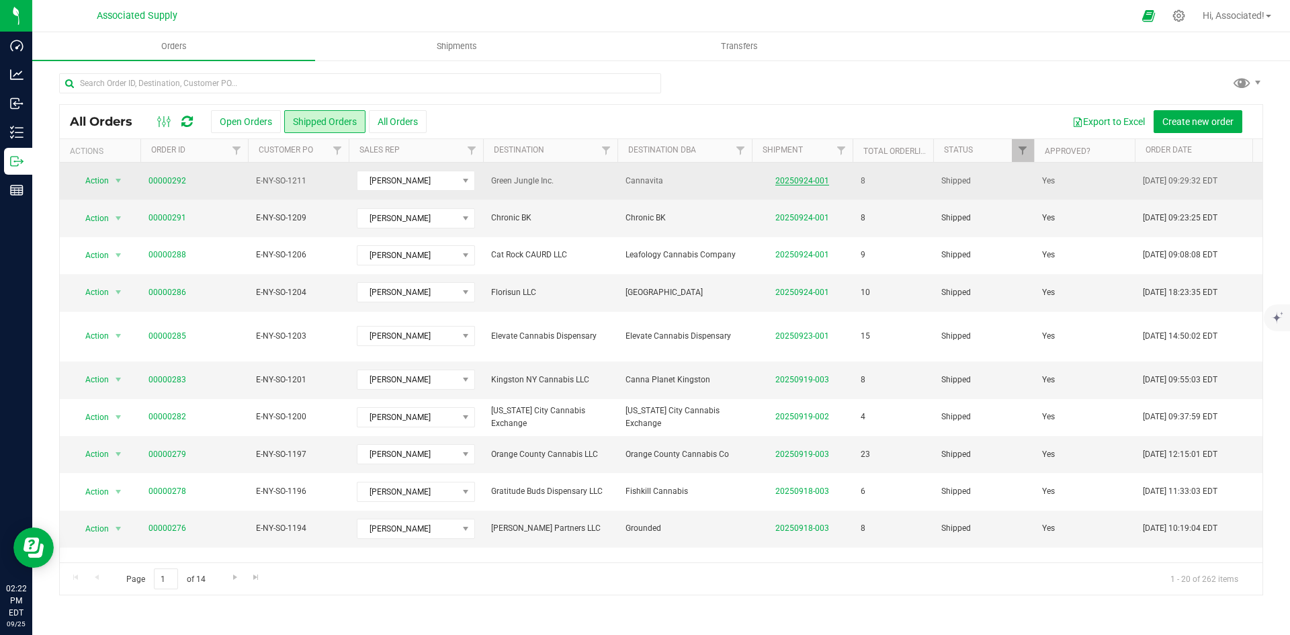
click at [804, 177] on link "20250924-001" at bounding box center [802, 180] width 54 height 9
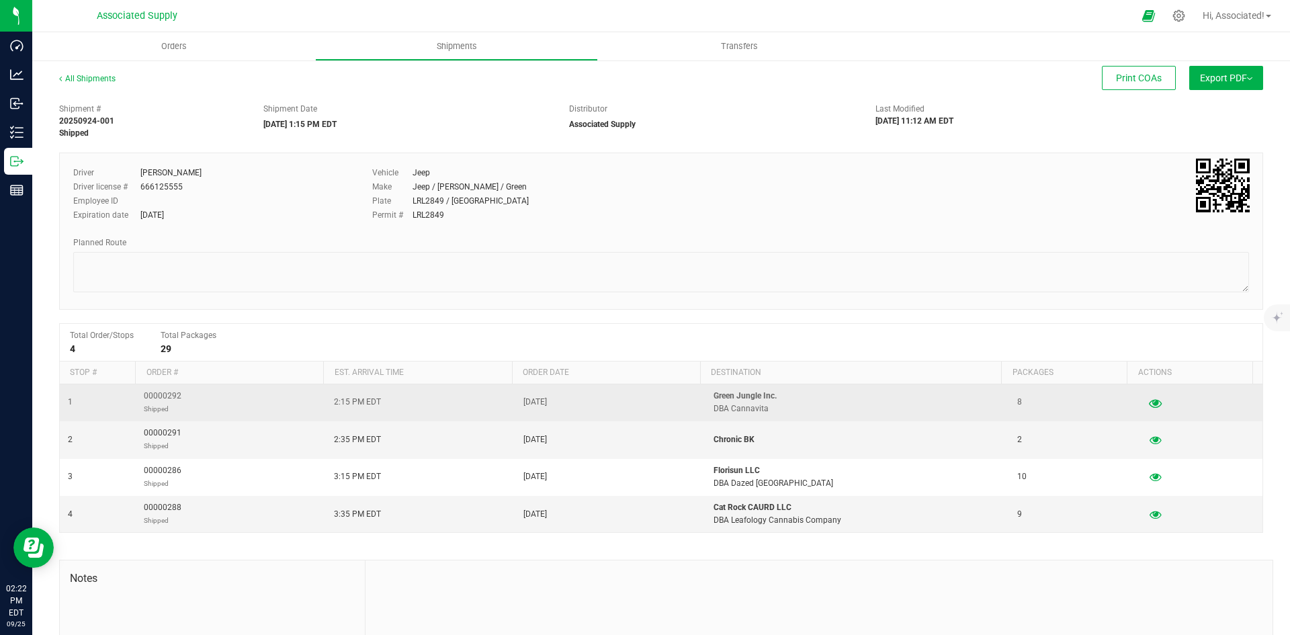
click at [1149, 400] on icon "button" at bounding box center [1155, 402] width 13 height 9
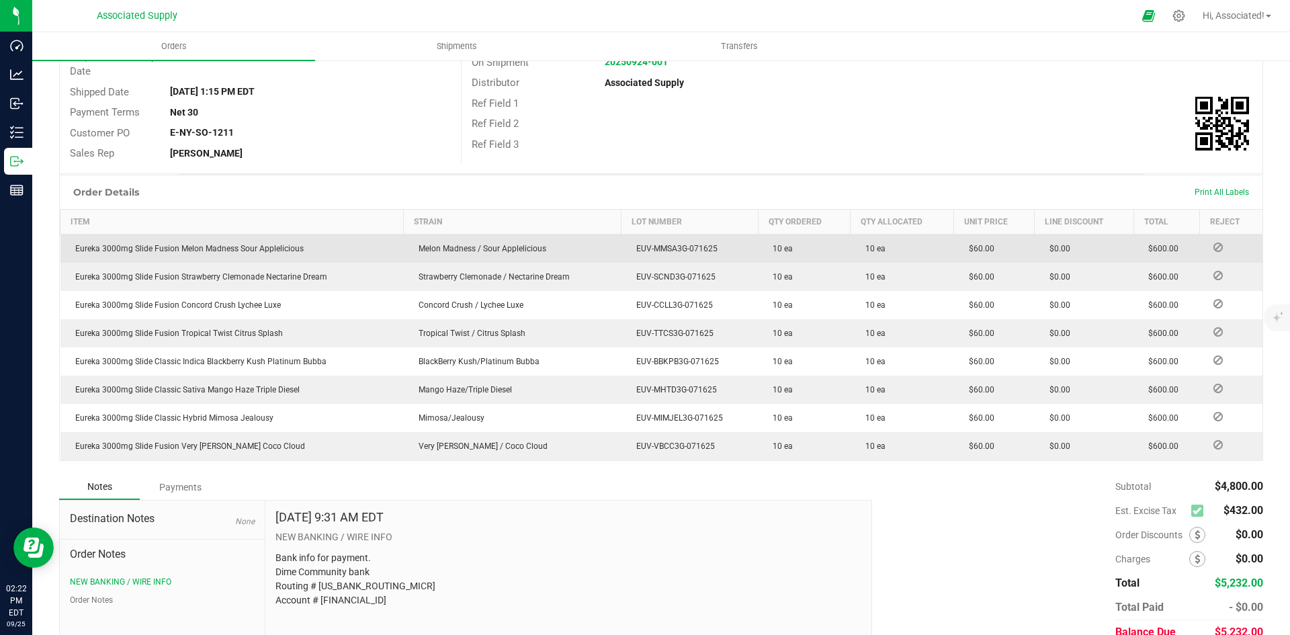
scroll to position [202, 0]
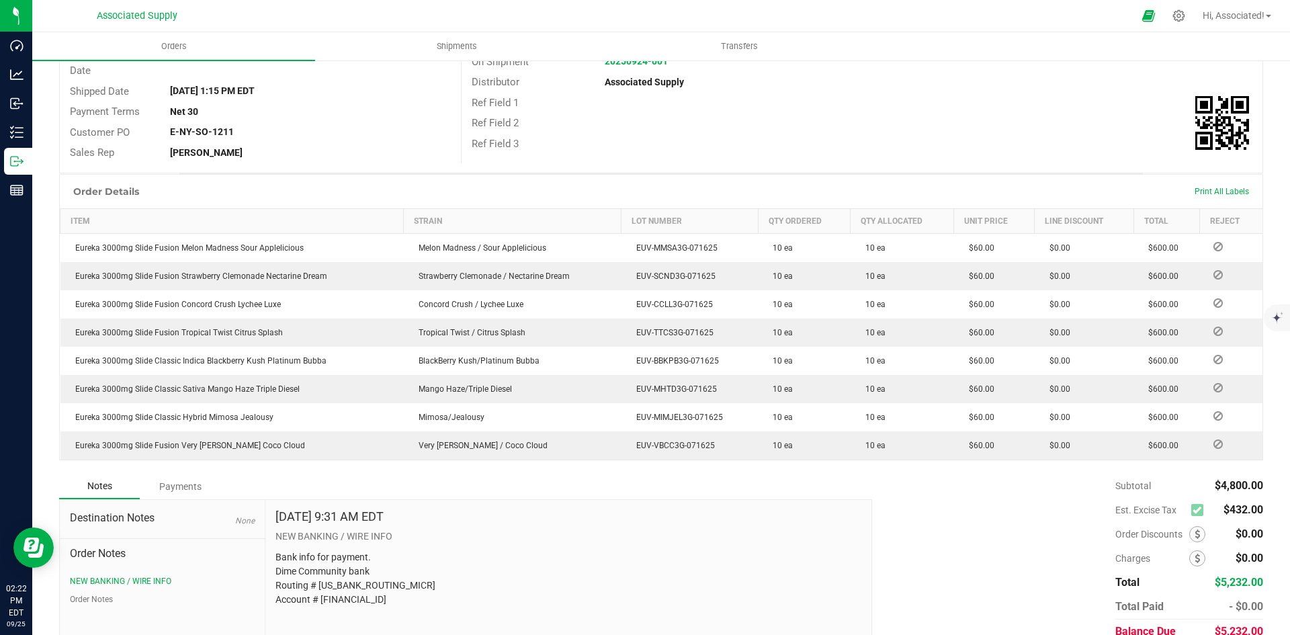
click at [1037, 500] on div "Subtotal $4,800.00 Est. Excise Tax $432.00" at bounding box center [1062, 559] width 401 height 170
click at [1194, 510] on label at bounding box center [1200, 510] width 18 height 12
click at [1042, 514] on div "Subtotal $4,800.00 Est. Excise Tax $432.00" at bounding box center [1062, 559] width 401 height 170
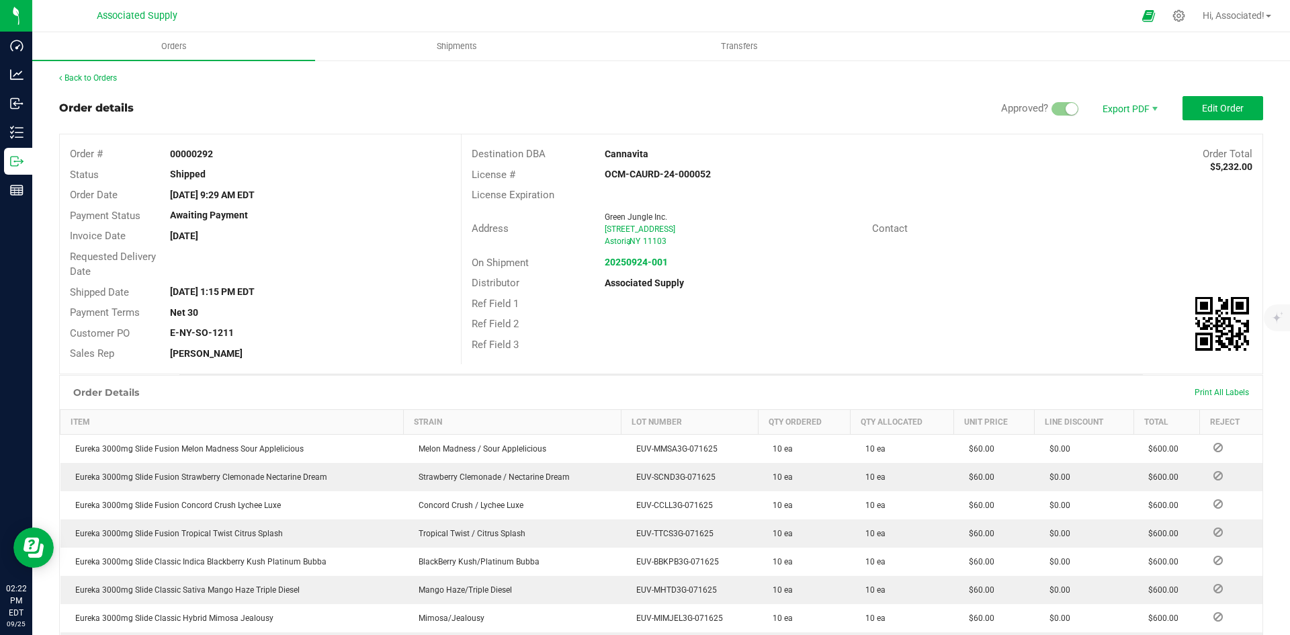
scroll to position [0, 0]
click at [1220, 97] on button "Edit Order" at bounding box center [1222, 109] width 81 height 24
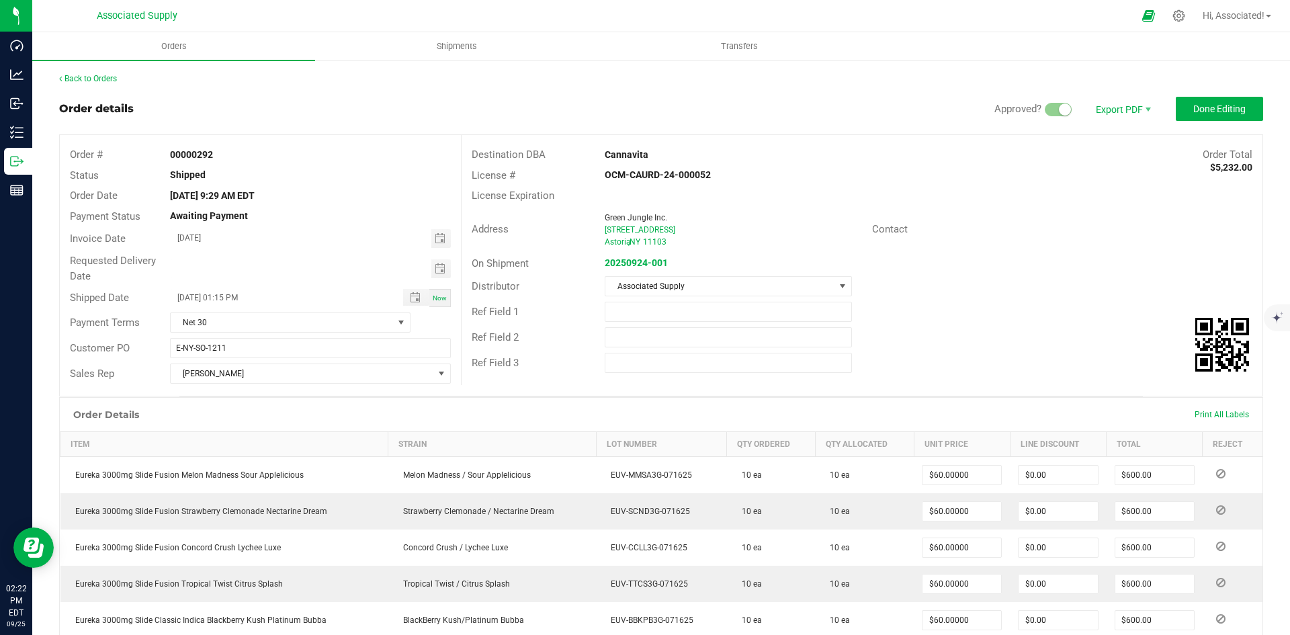
scroll to position [336, 0]
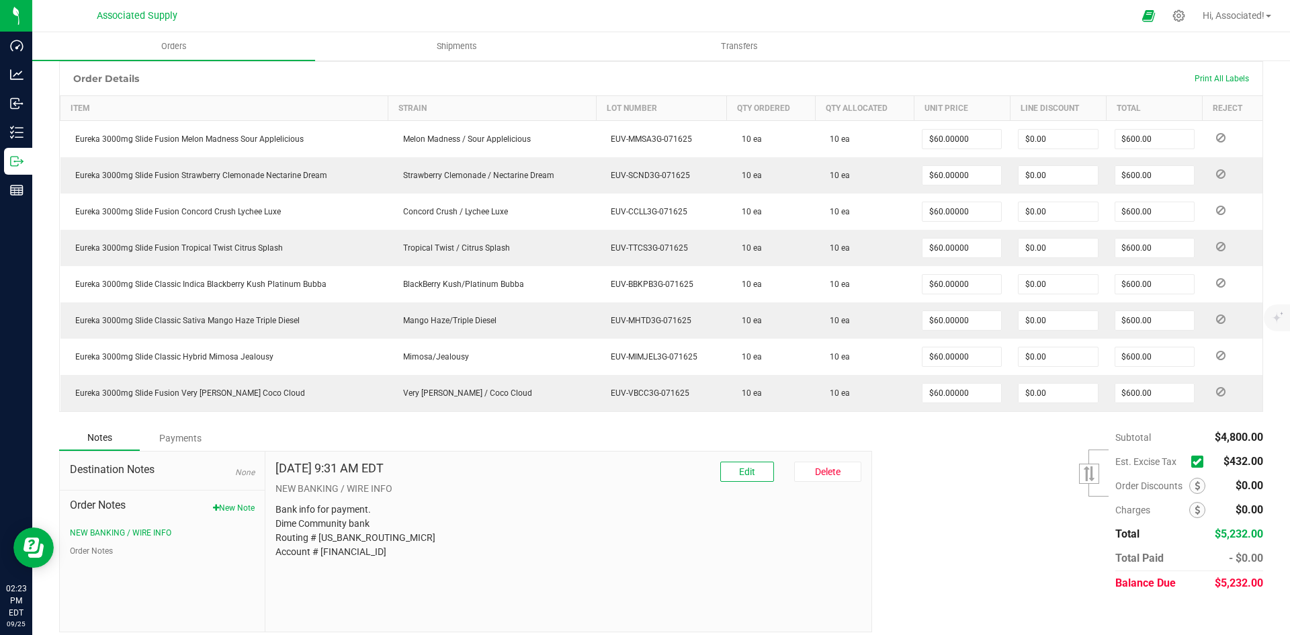
click at [1192, 461] on icon at bounding box center [1196, 461] width 9 height 0
click at [0, 0] on input "checkbox" at bounding box center [0, 0] width 0 height 0
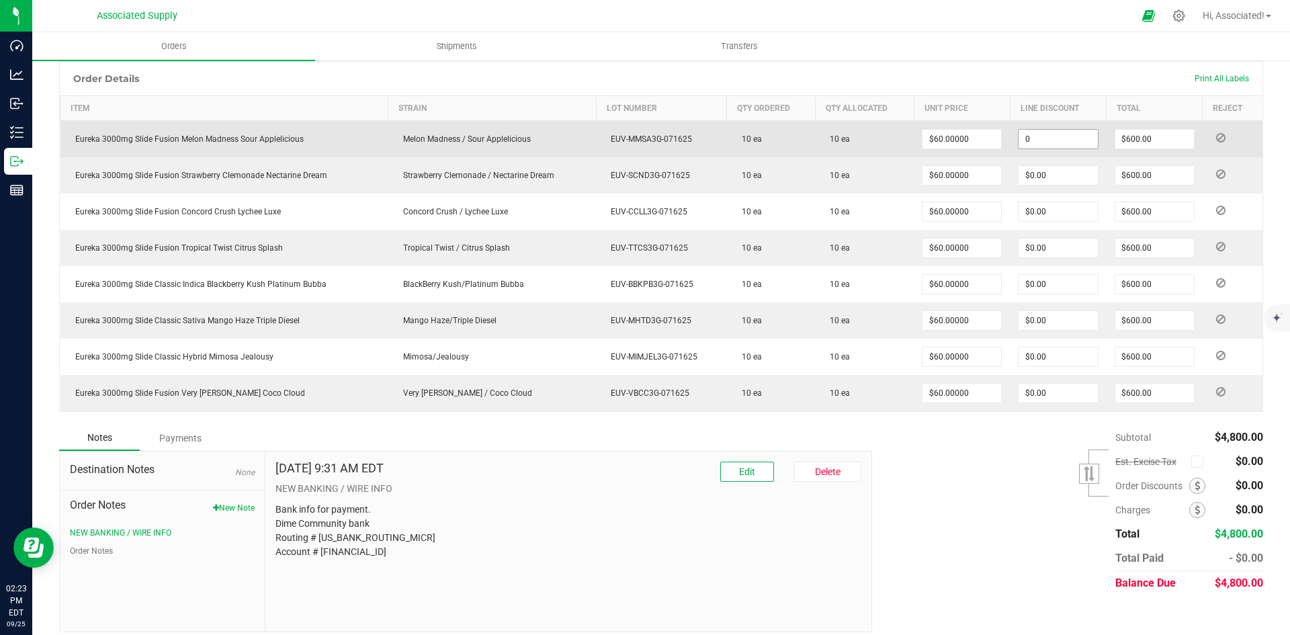
click at [1050, 138] on input "0" at bounding box center [1057, 139] width 79 height 19
click at [1056, 140] on input "100" at bounding box center [1057, 139] width 79 height 19
type input "$100.00"
type input "$500.00"
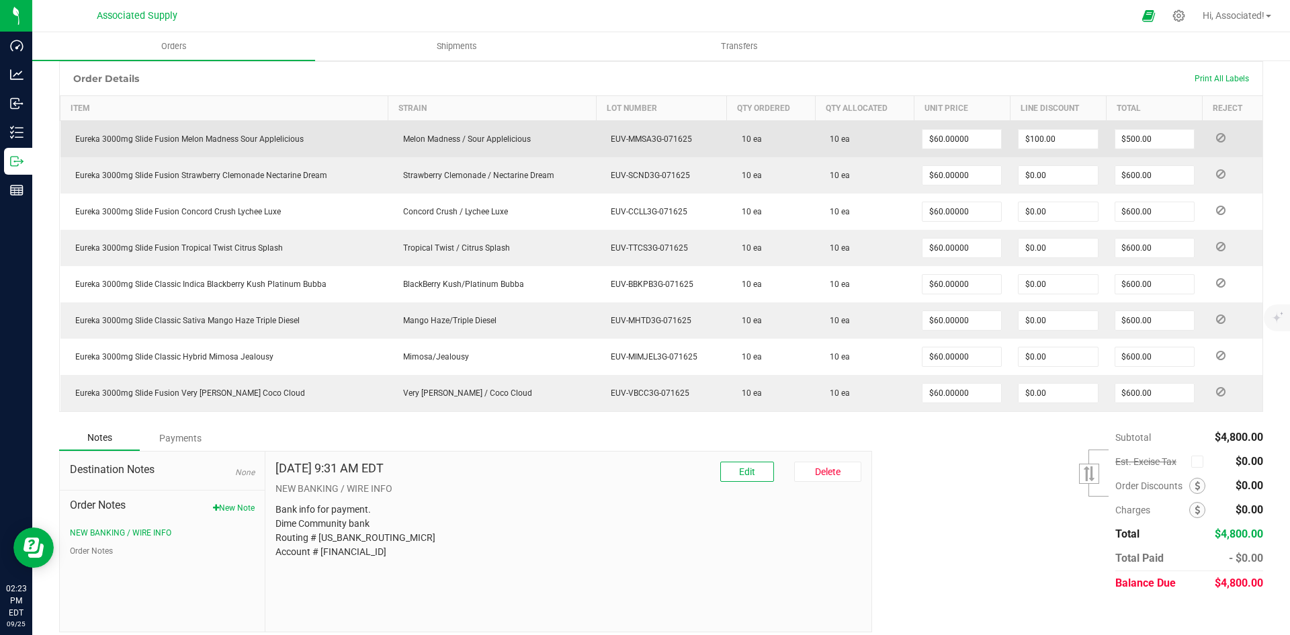
click at [997, 143] on td "$60.00000" at bounding box center [962, 139] width 96 height 37
type input "100"
click at [1067, 140] on input "100" at bounding box center [1057, 139] width 79 height 19
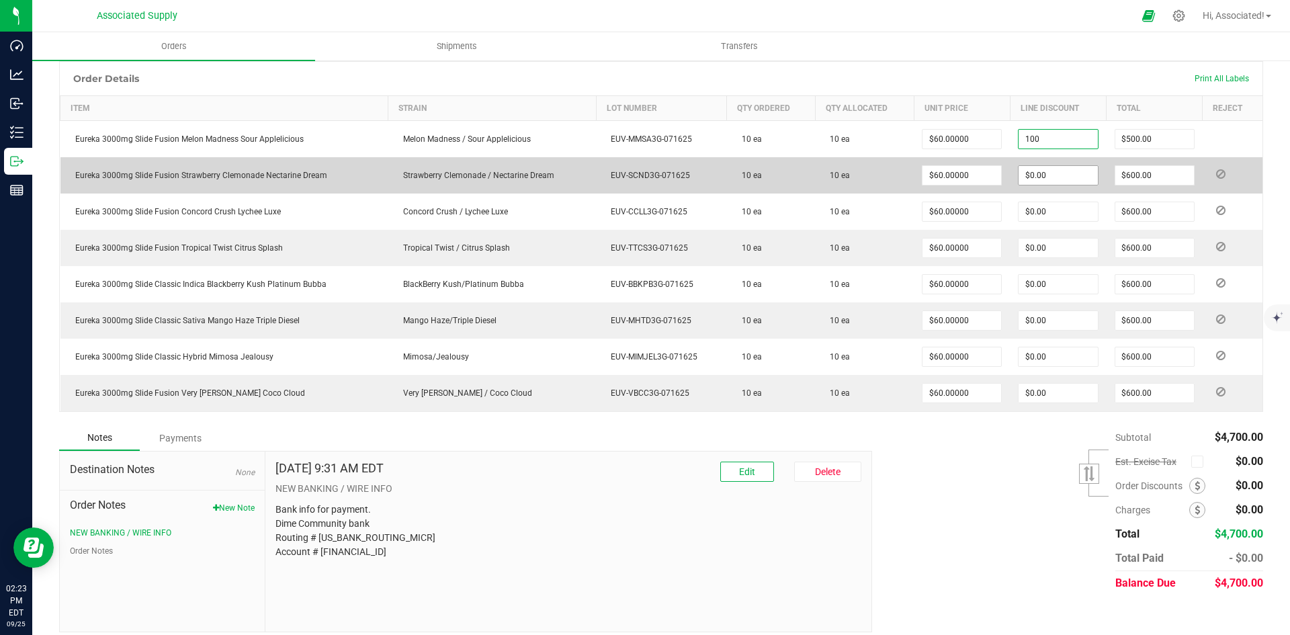
type input "0"
type input "$100.00"
click at [1045, 175] on input "0" at bounding box center [1057, 175] width 79 height 19
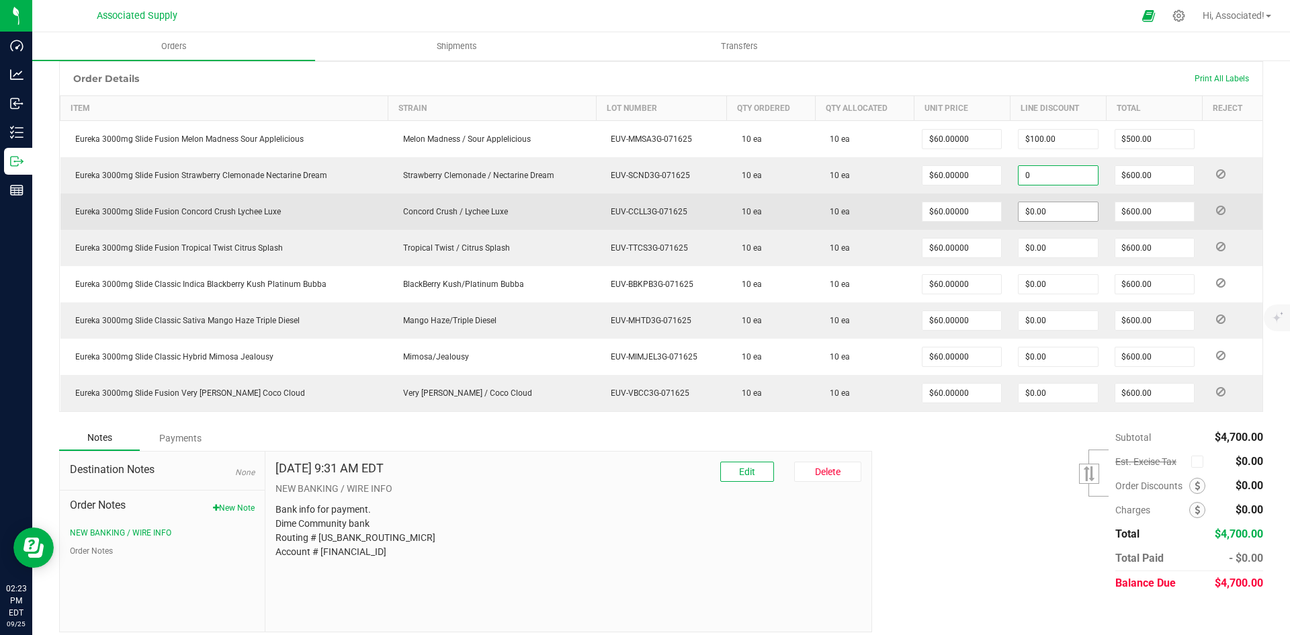
paste input "10"
type input "$100.00"
type input "$500.00"
click at [1057, 212] on input "0" at bounding box center [1057, 211] width 79 height 19
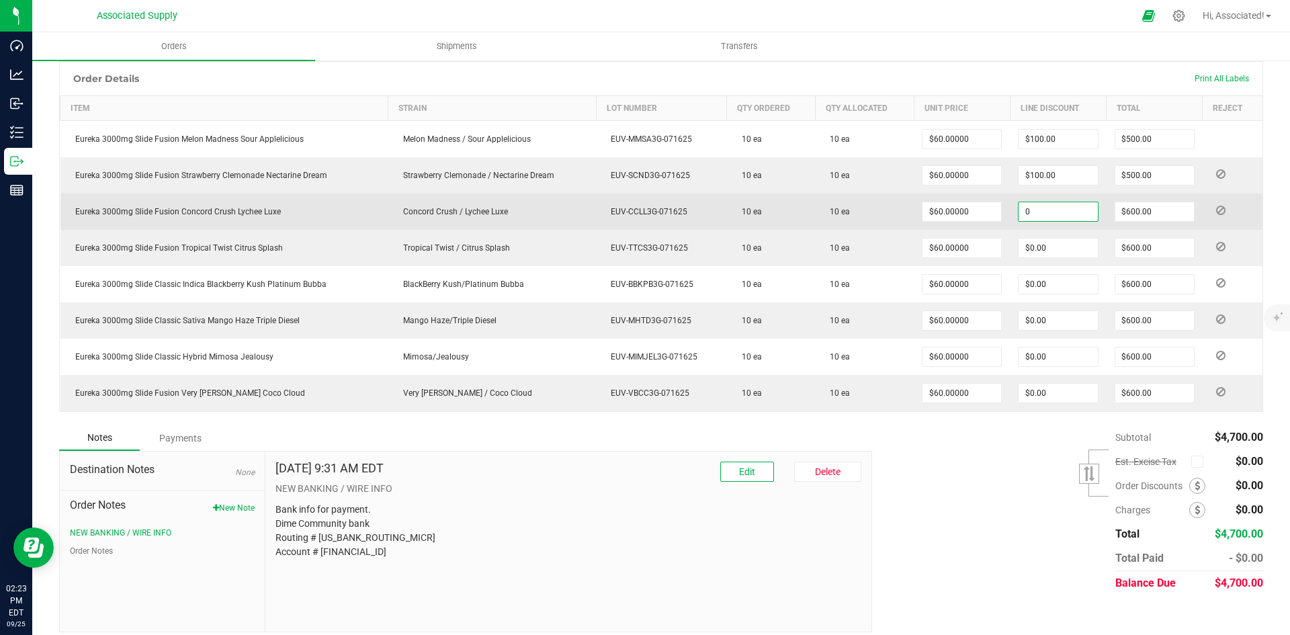
paste input "10"
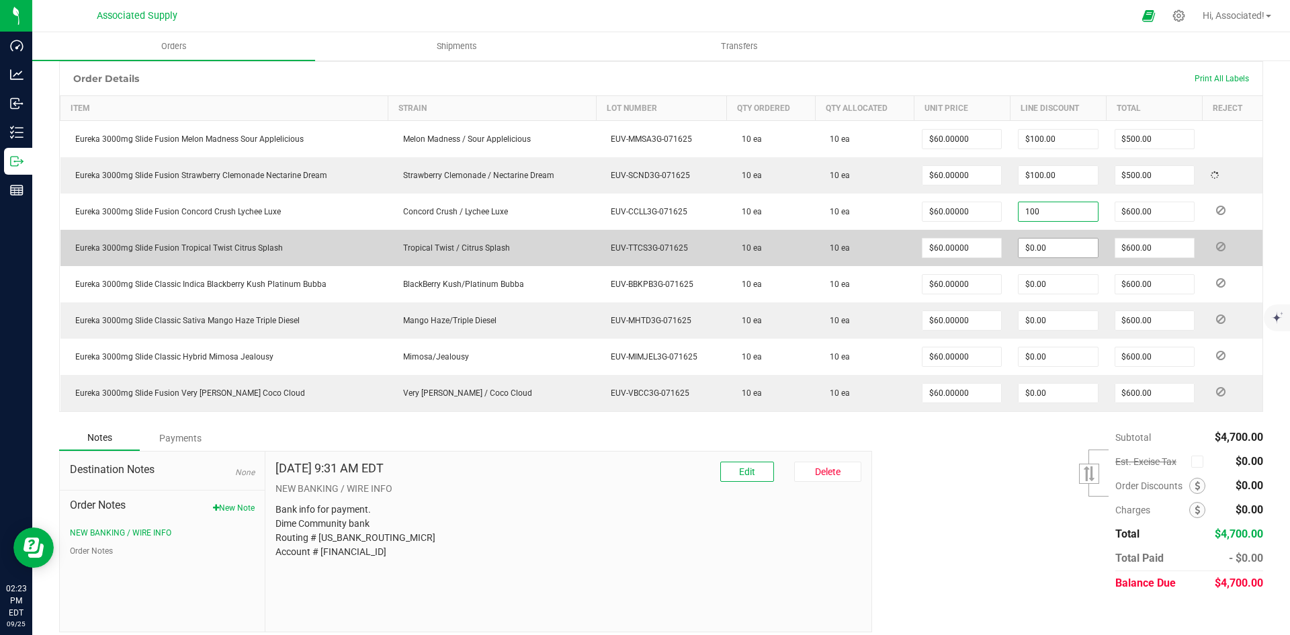
type input "$100.00"
type input "$500.00"
click at [1051, 247] on input "0" at bounding box center [1057, 247] width 79 height 19
paste input "10"
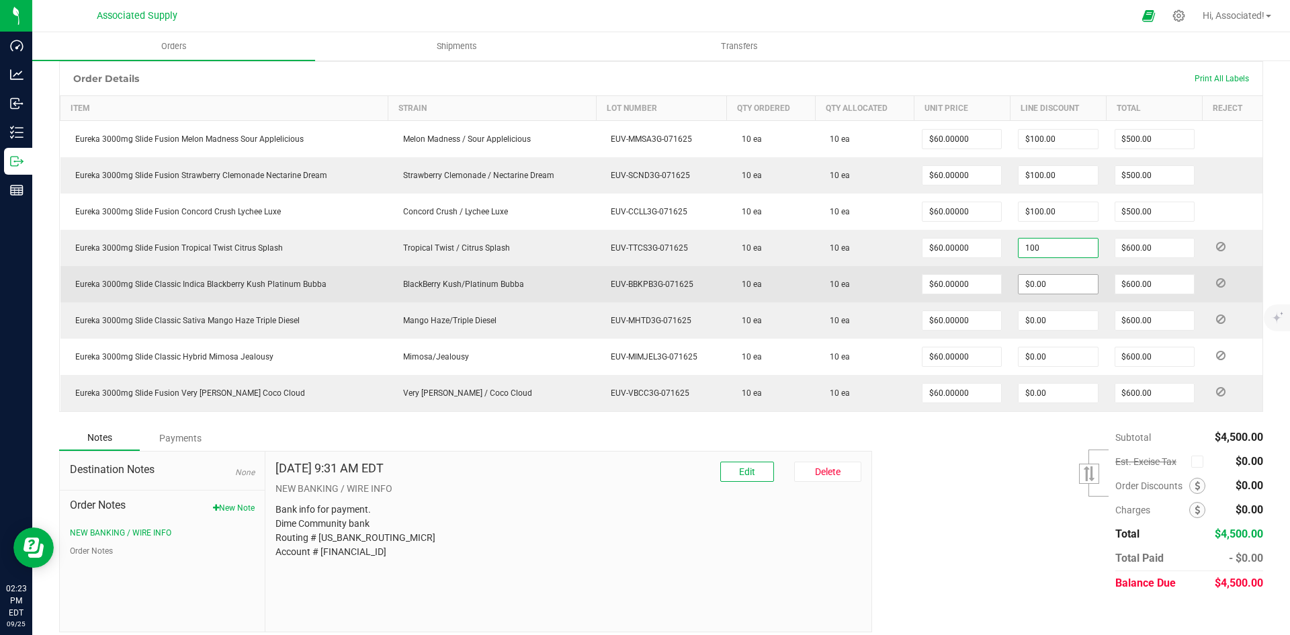
type input "$100.00"
type input "$500.00"
click at [1054, 284] on input "0" at bounding box center [1057, 284] width 79 height 19
paste input "10"
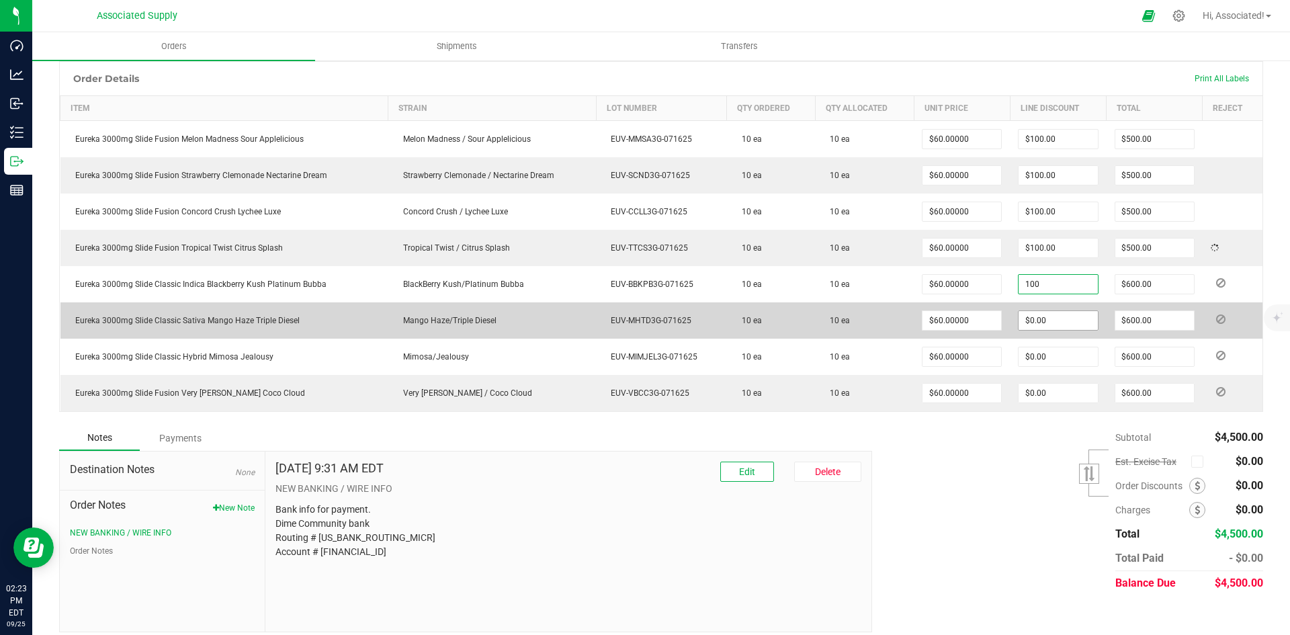
type input "$100.00"
type input "$500.00"
click at [1053, 316] on input "0" at bounding box center [1057, 320] width 79 height 19
paste input "10"
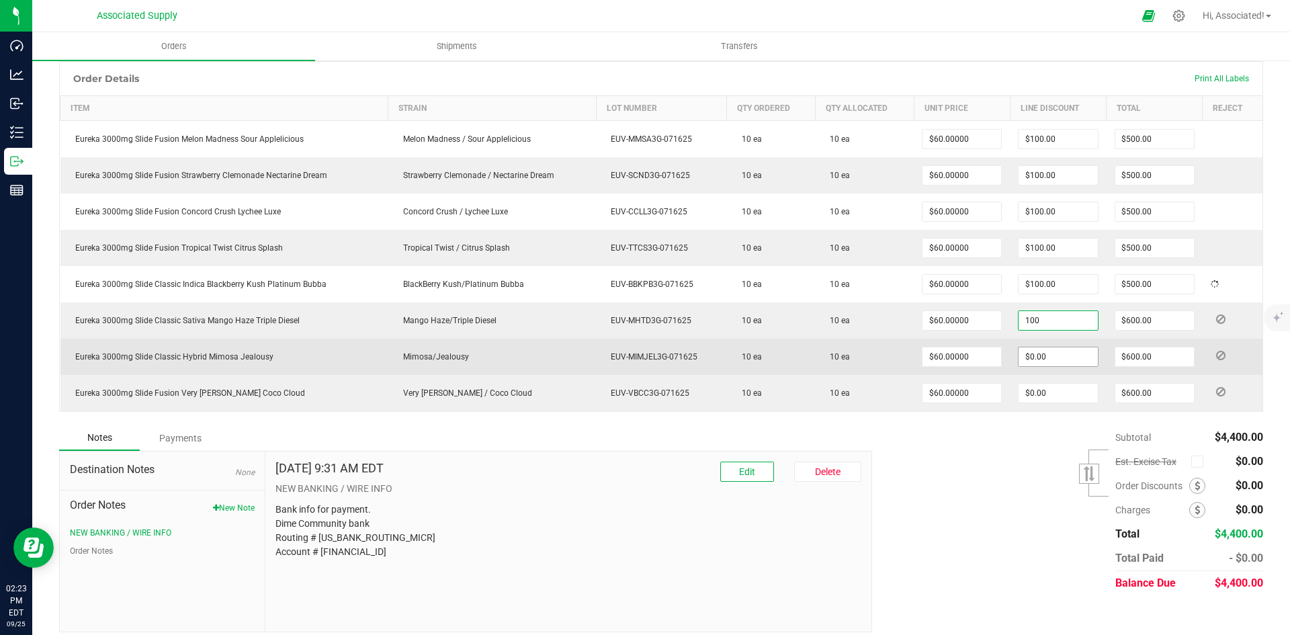
type input "$100.00"
type input "$500.00"
click at [1052, 350] on input "0" at bounding box center [1057, 356] width 79 height 19
paste input "10"
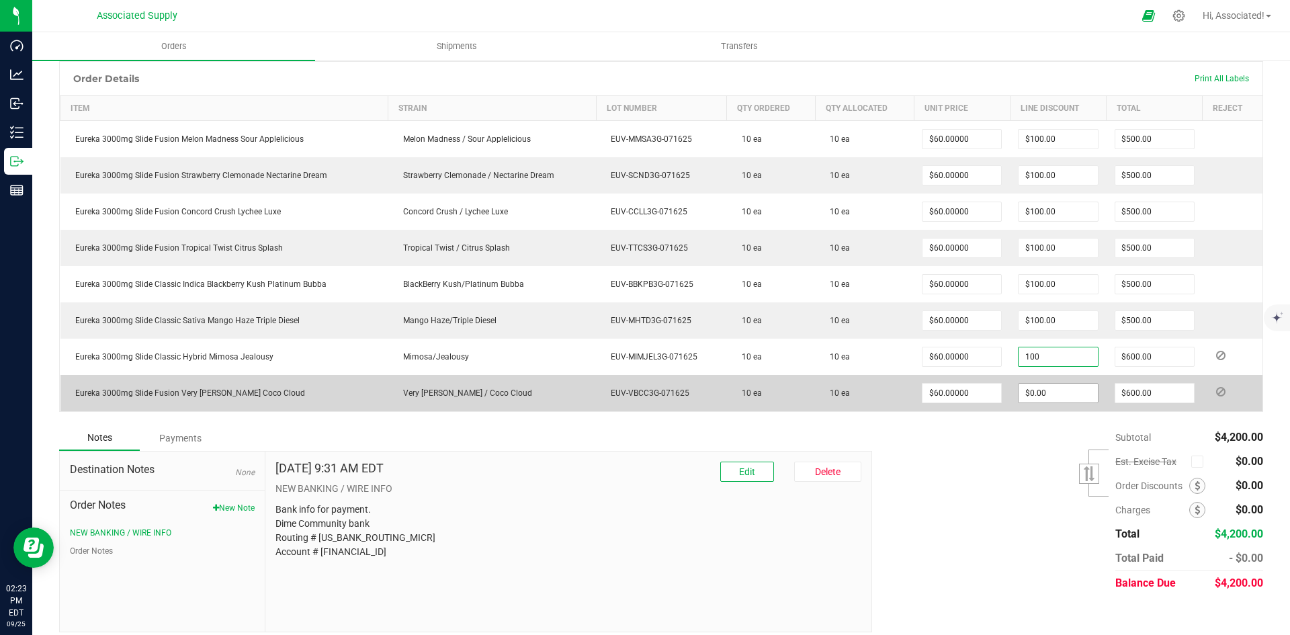
type input "$100.00"
type input "$500.00"
click at [1051, 395] on input "0" at bounding box center [1057, 393] width 79 height 19
paste input "10"
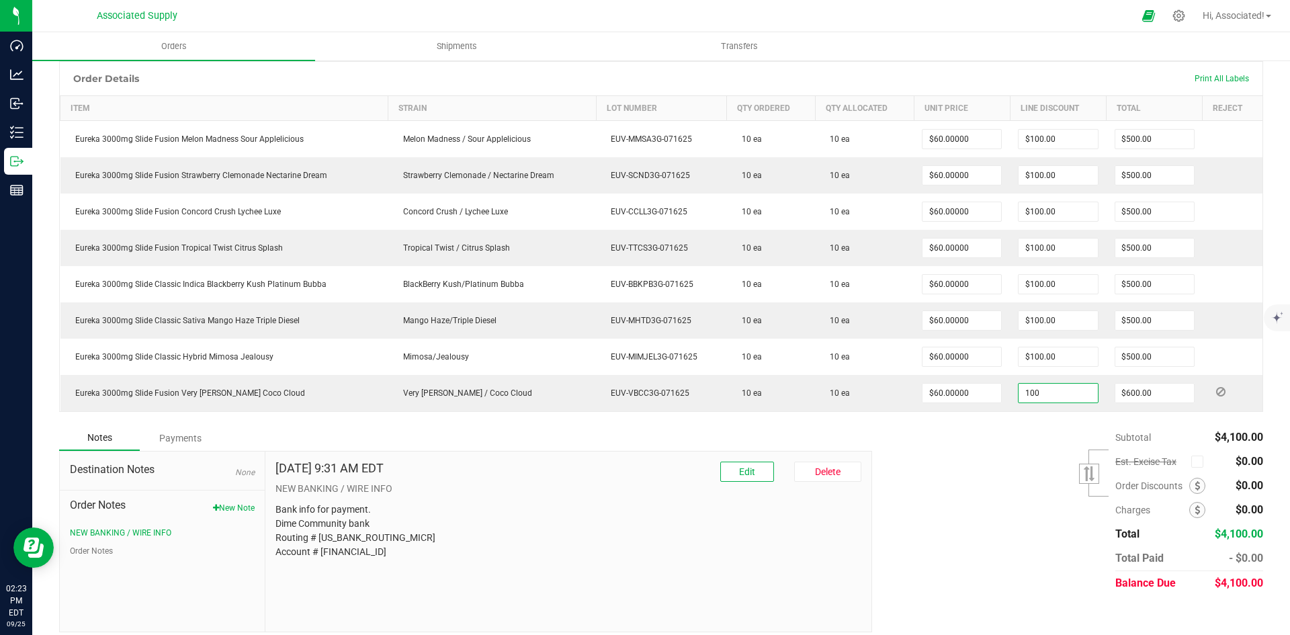
type input "$100.00"
type input "$500.00"
click at [1040, 451] on div "Subtotal $4,100.00 Est. Excise Tax" at bounding box center [1062, 510] width 401 height 170
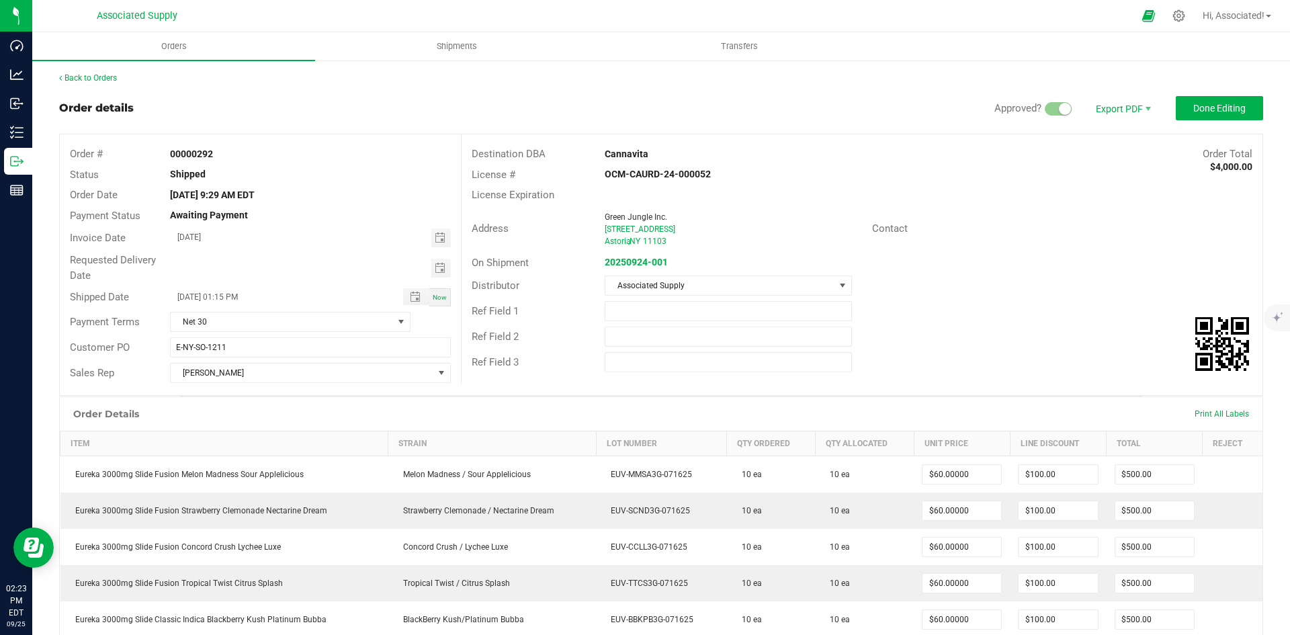
scroll to position [0, 0]
click at [1210, 114] on span "Done Editing" at bounding box center [1219, 108] width 52 height 11
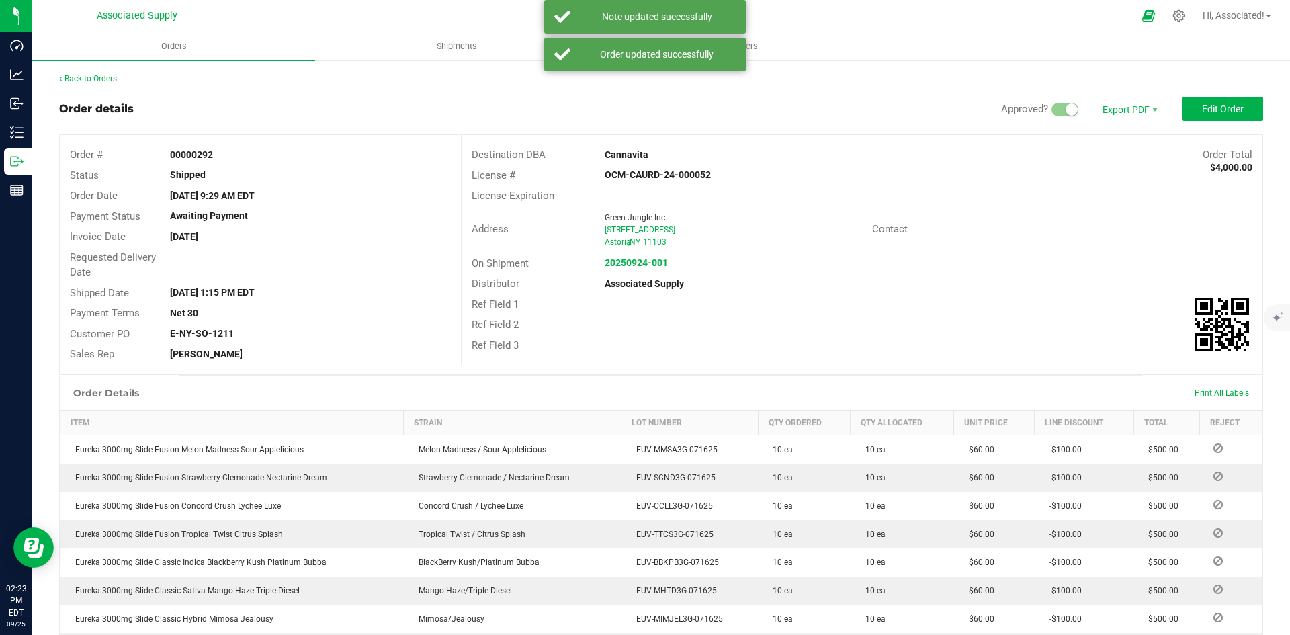
click at [1039, 281] on div "Distributor Associated Supply" at bounding box center [861, 283] width 801 height 21
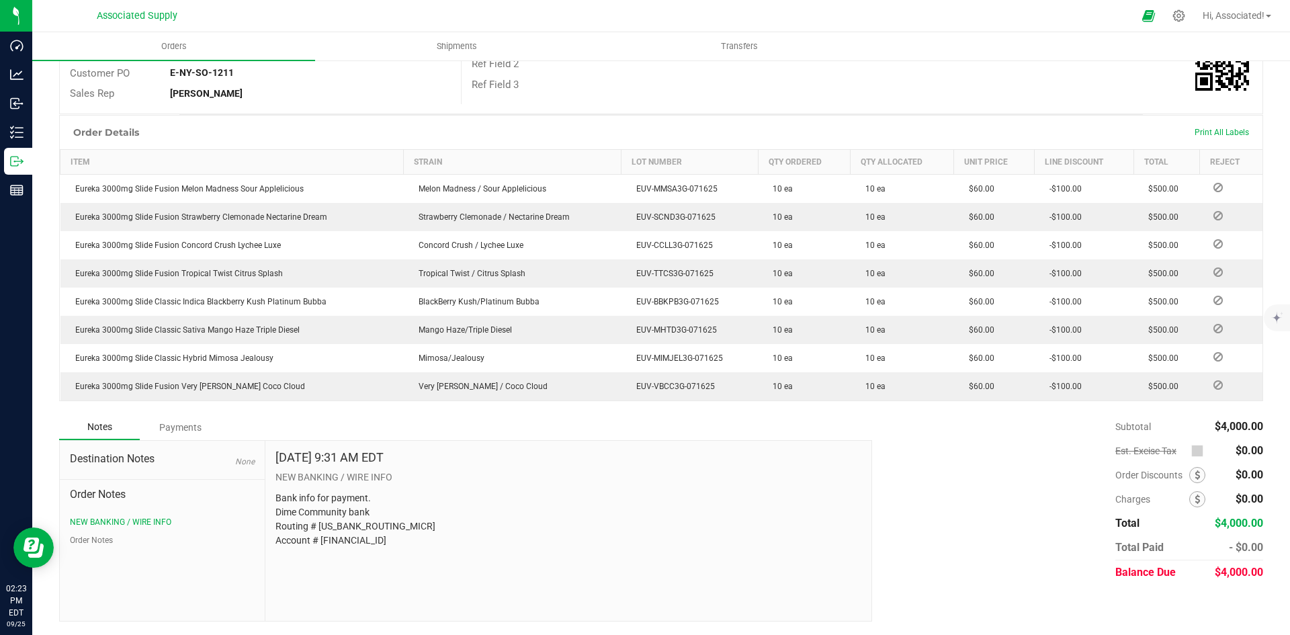
click at [950, 465] on div "Subtotal $4,000.00 Est. Excise Tax $0.00" at bounding box center [1062, 499] width 401 height 170
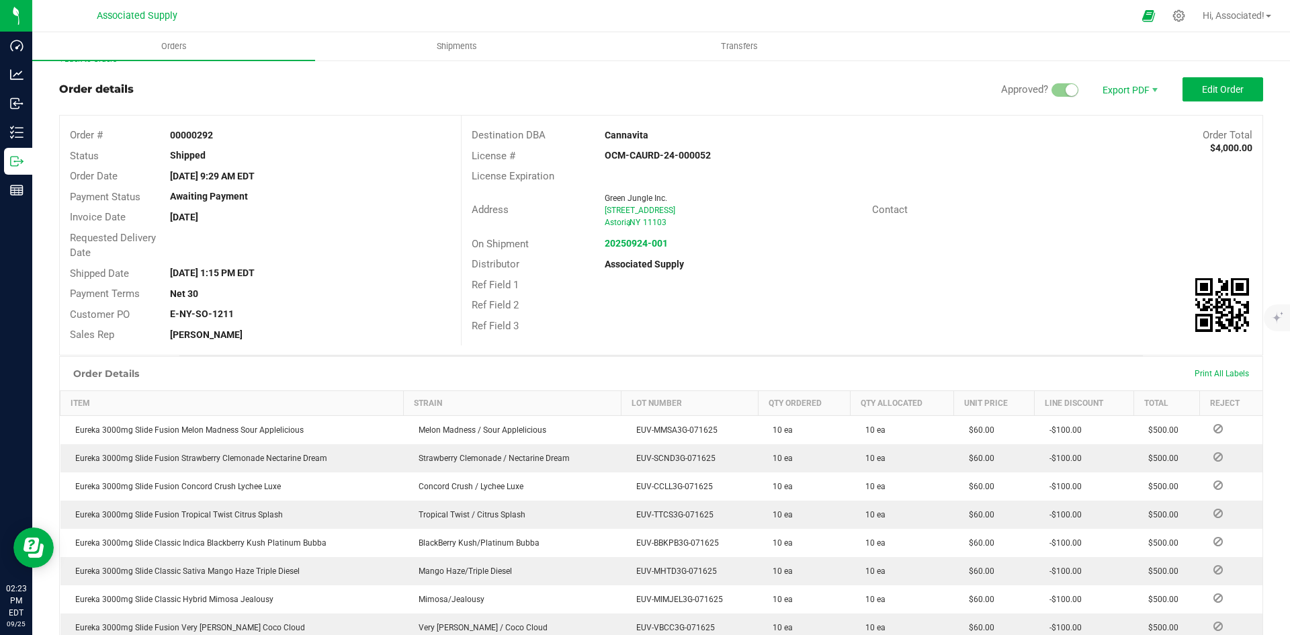
scroll to position [0, 0]
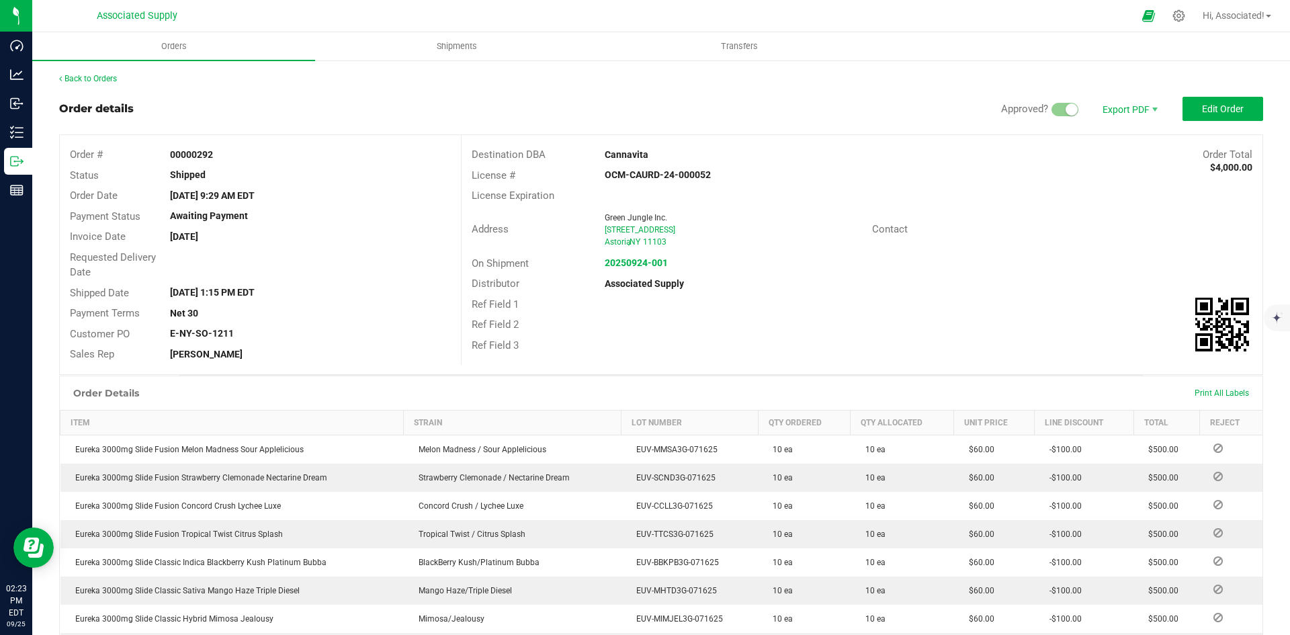
click at [938, 283] on div "Distributor Associated Supply" at bounding box center [861, 283] width 801 height 21
drag, startPoint x: 643, startPoint y: 238, endPoint x: 598, endPoint y: 232, distance: 45.3
click at [598, 232] on div "Green Jungle Inc. 30-30 Steinway St Astoria , NY 11103" at bounding box center [734, 230] width 273 height 36
copy ngx-name-and-address "30-30 Steinway St Astoria , NY 11103"
click at [884, 252] on div "Address Green Jungle Inc. 30-30 Steinway St Astoria , NY 11103 Contact" at bounding box center [861, 229] width 801 height 47
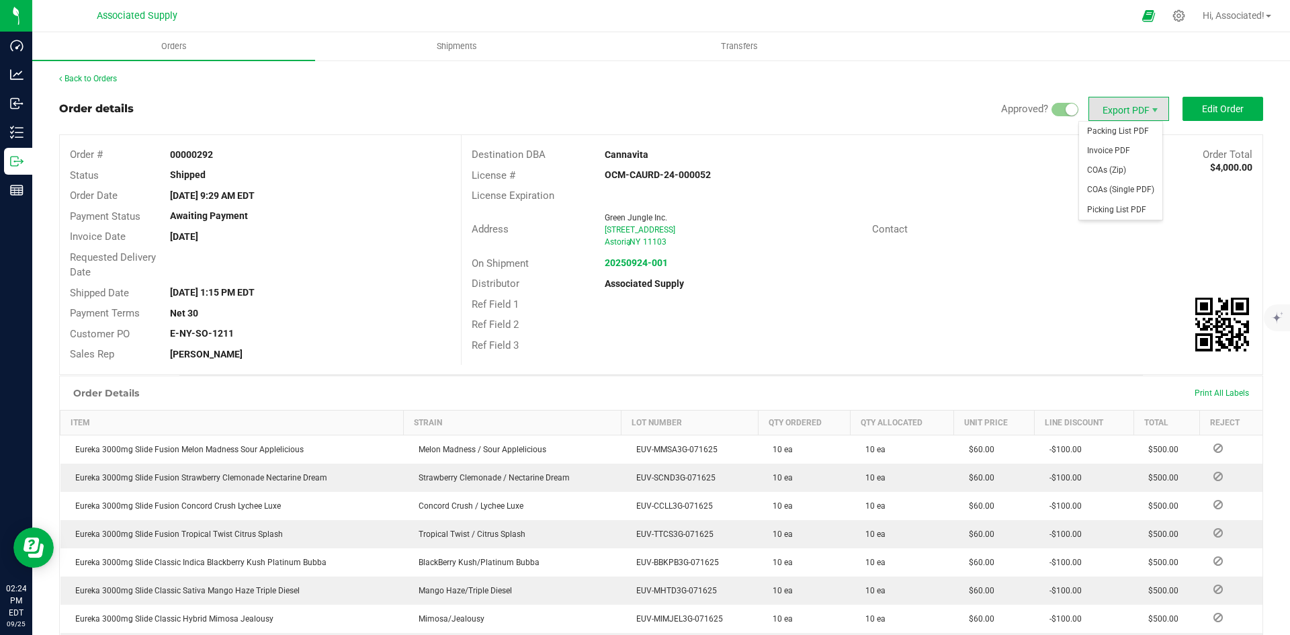
click at [1116, 103] on span "Export PDF" at bounding box center [1128, 109] width 81 height 24
click at [1104, 146] on span "Invoice PDF" at bounding box center [1120, 150] width 83 height 19
click at [195, 152] on strong "00000292" at bounding box center [191, 154] width 43 height 11
copy strong "00000292"
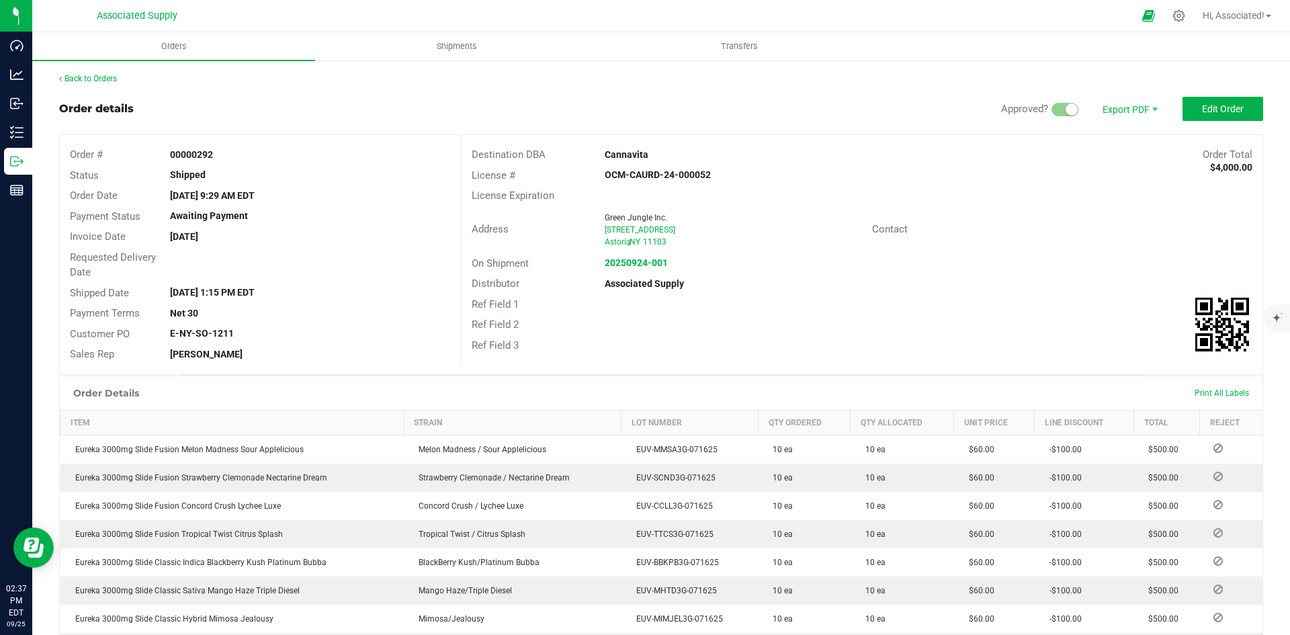
click at [818, 236] on div "Astoria , NY 11103" at bounding box center [733, 242] width 257 height 12
click at [289, 97] on div "Order details Approved? Export PDF Edit Order" at bounding box center [661, 109] width 1204 height 24
click at [1226, 109] on span "Edit Order" at bounding box center [1223, 108] width 42 height 11
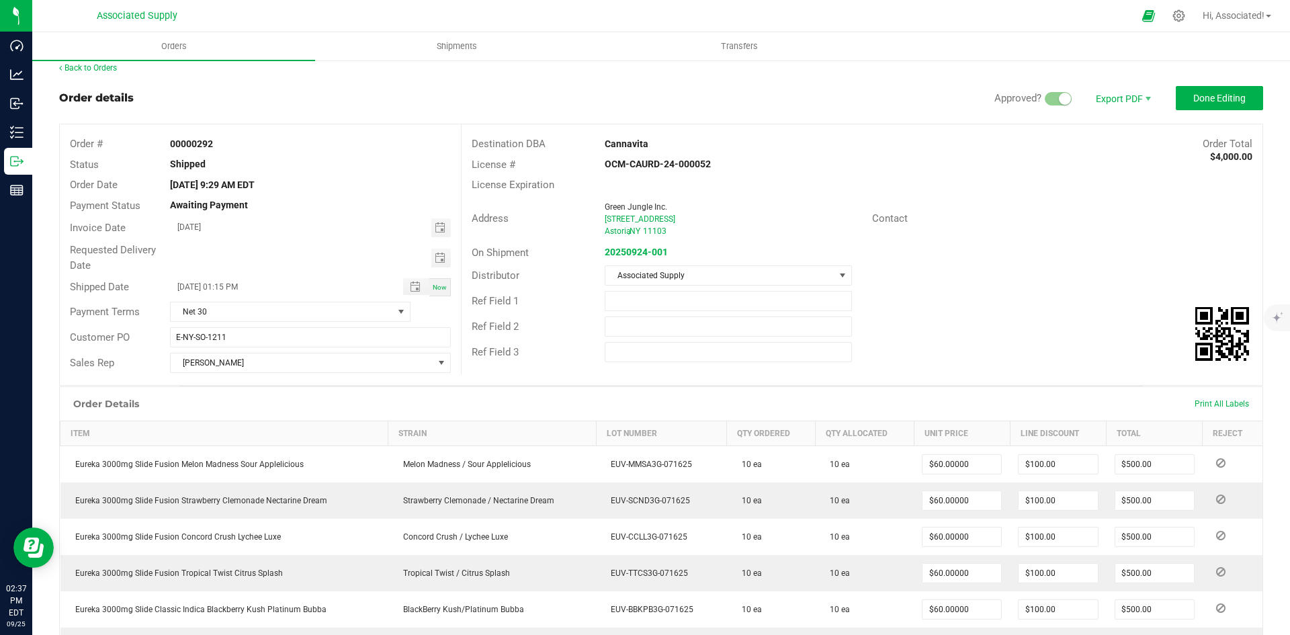
scroll to position [279, 0]
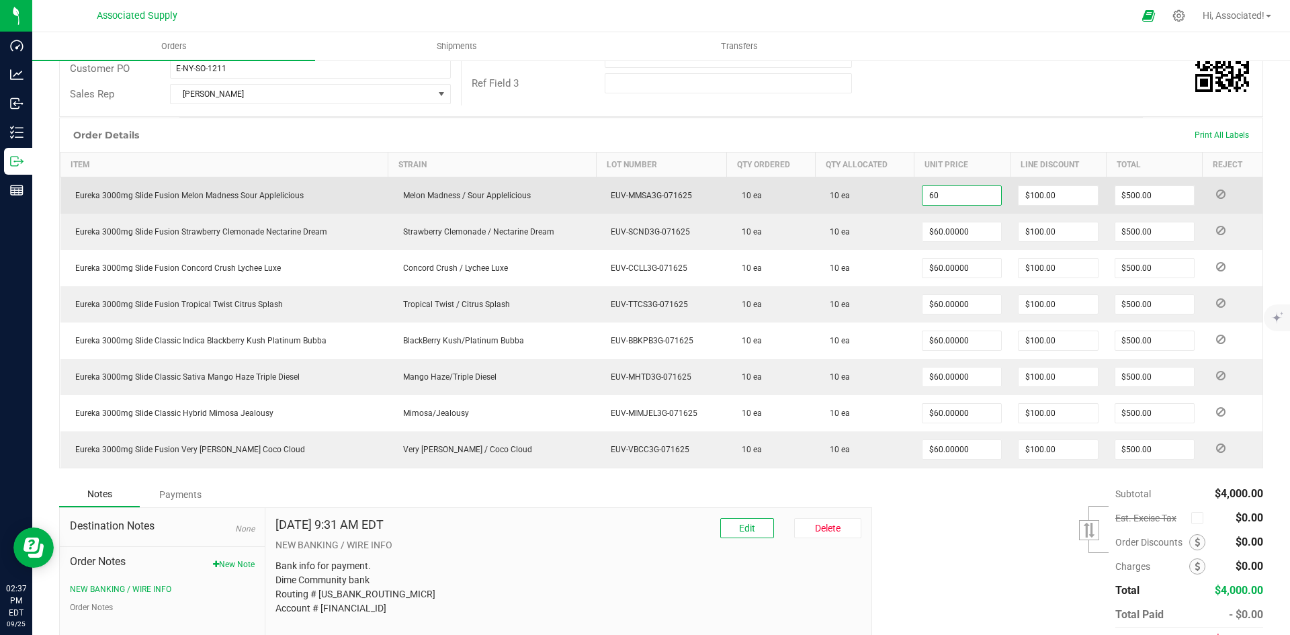
click at [977, 196] on input "60" at bounding box center [961, 195] width 79 height 19
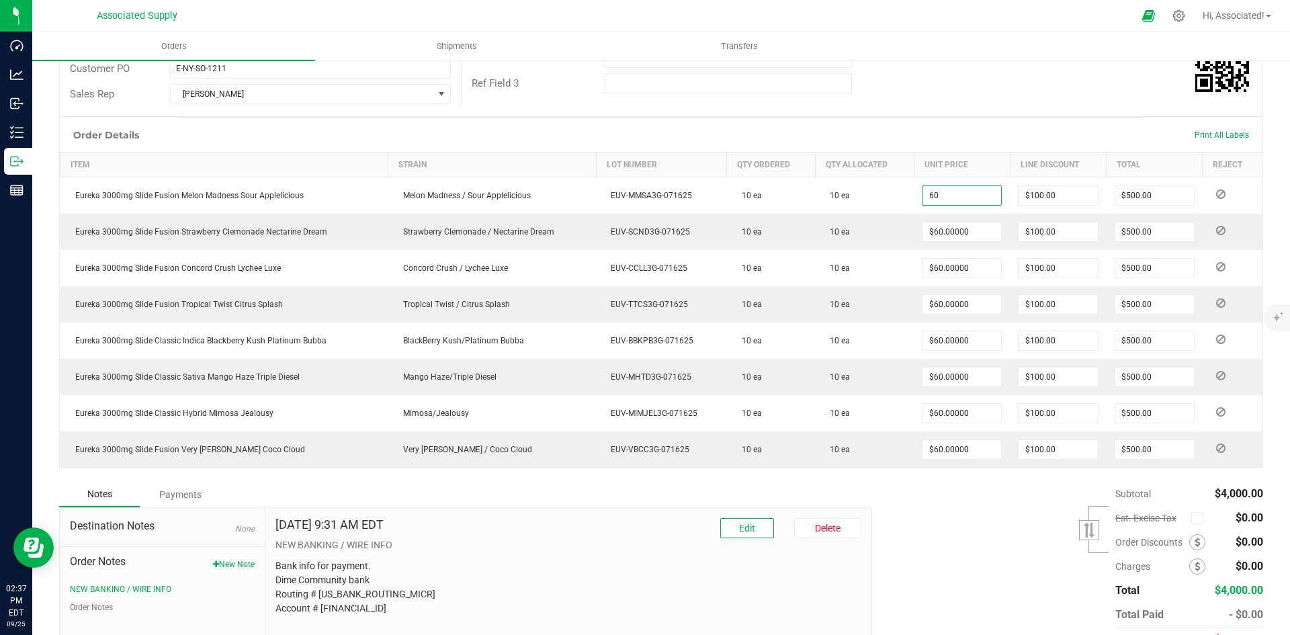
type input "$60.00000"
click at [997, 91] on div "Ref Field 3" at bounding box center [861, 84] width 801 height 26
click at [961, 495] on div "Subtotal $4,000.00 Est. Excise Tax" at bounding box center [1062, 567] width 401 height 170
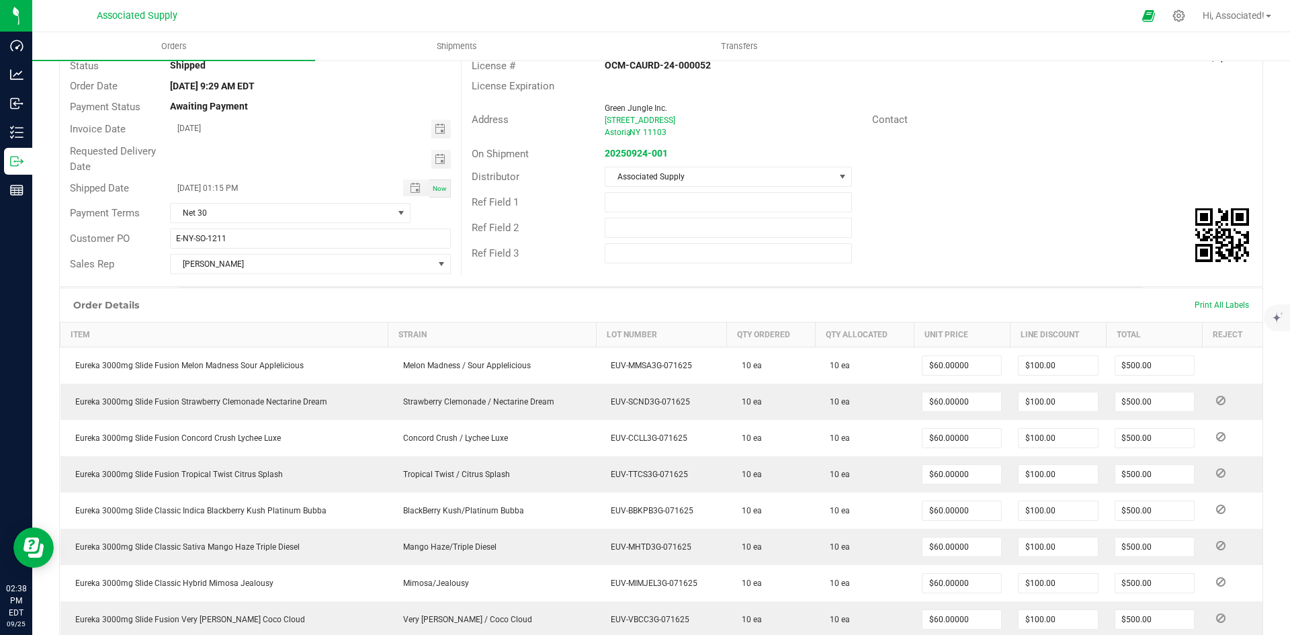
scroll to position [0, 0]
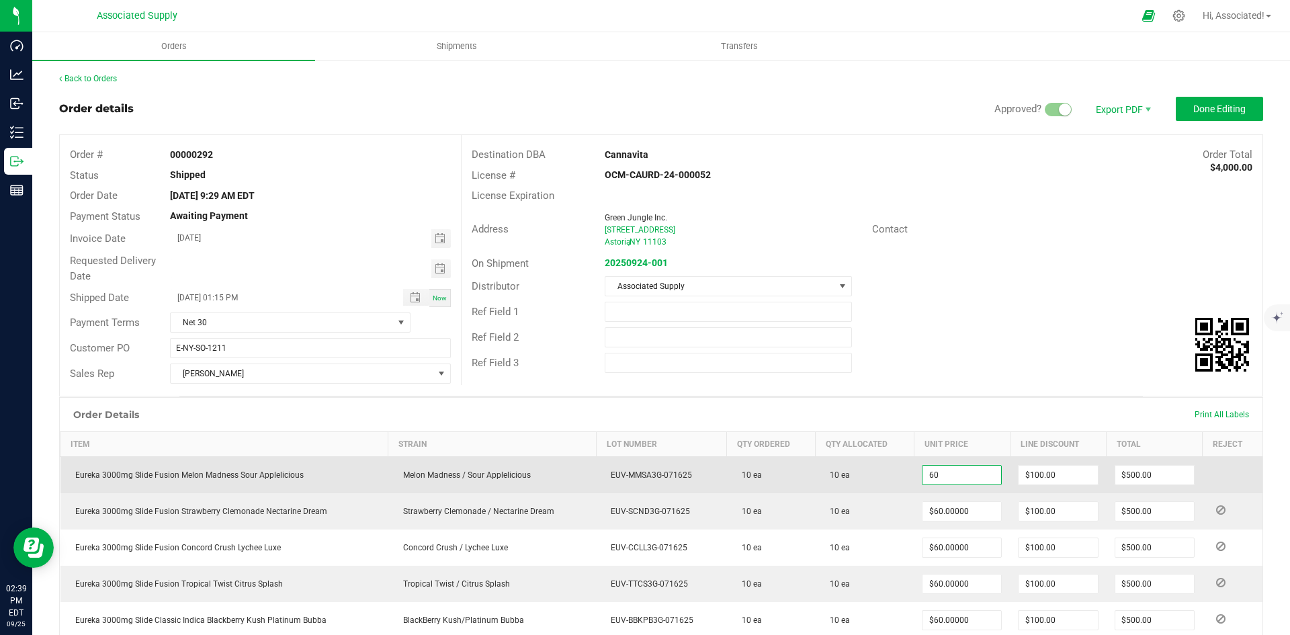
click at [985, 476] on input "60" at bounding box center [961, 474] width 79 height 19
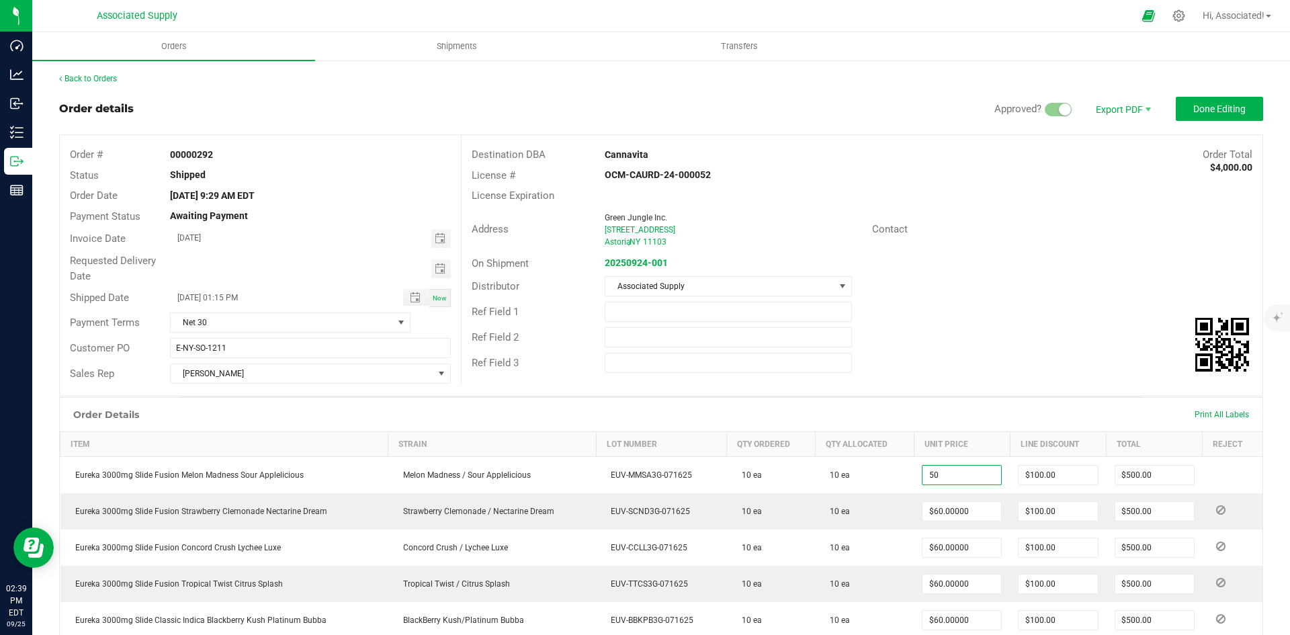
type input "$50.00000"
type input "$400.00"
click at [966, 316] on div "Ref Field 1" at bounding box center [861, 312] width 801 height 26
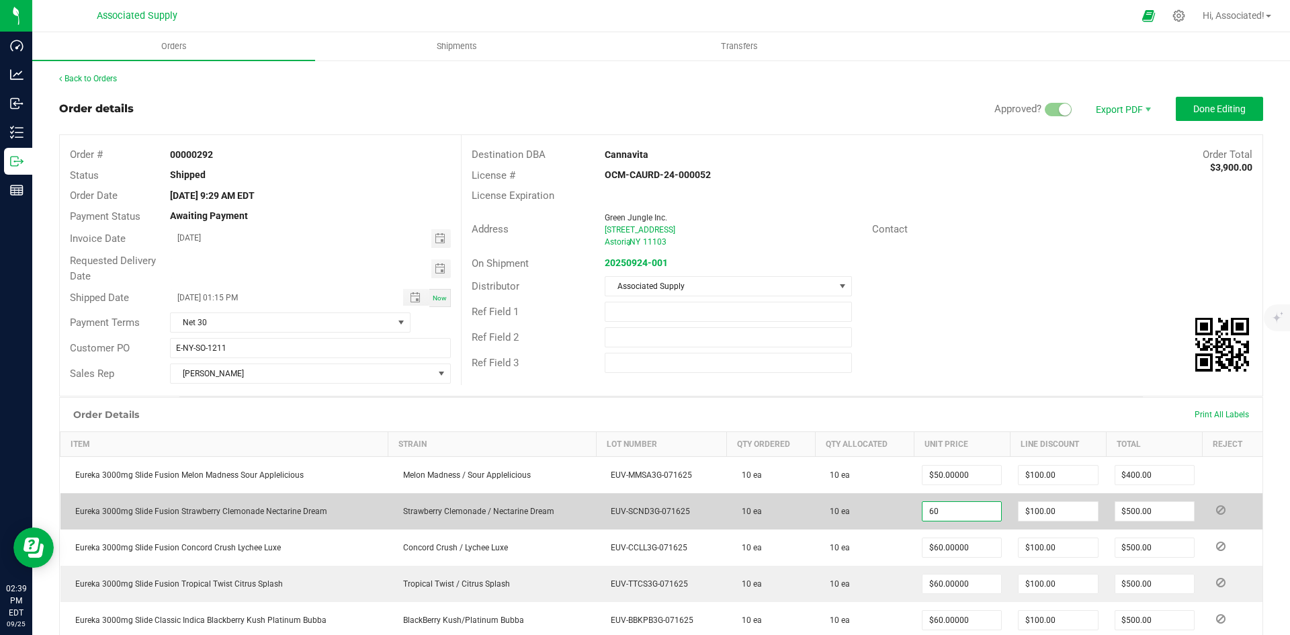
click at [963, 513] on input "60" at bounding box center [961, 511] width 79 height 19
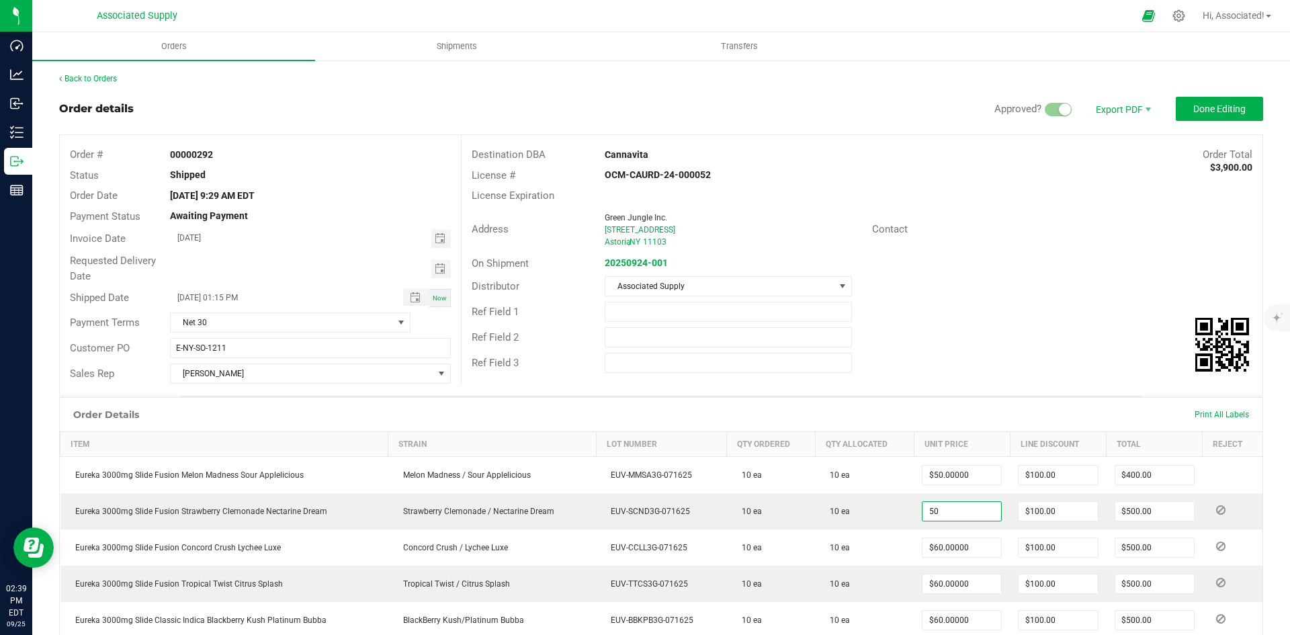
type input "$50.00000"
type input "$400.00"
click at [1001, 289] on div "Distributor Associated Supply" at bounding box center [861, 286] width 801 height 26
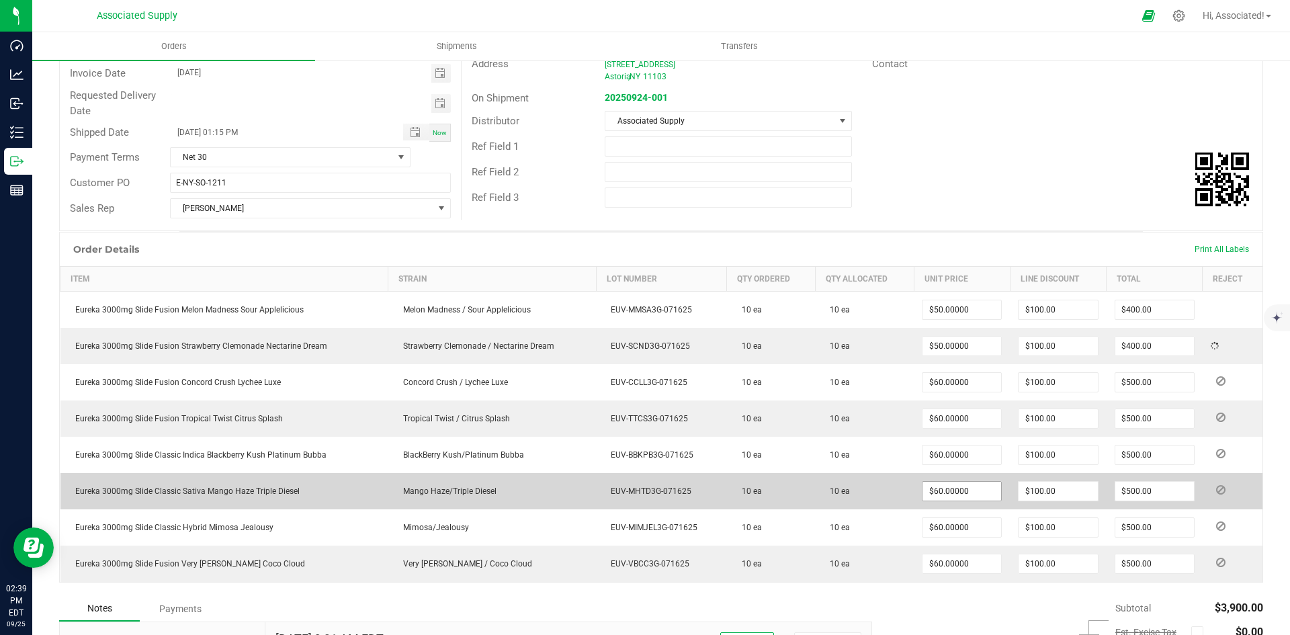
scroll to position [202, 0]
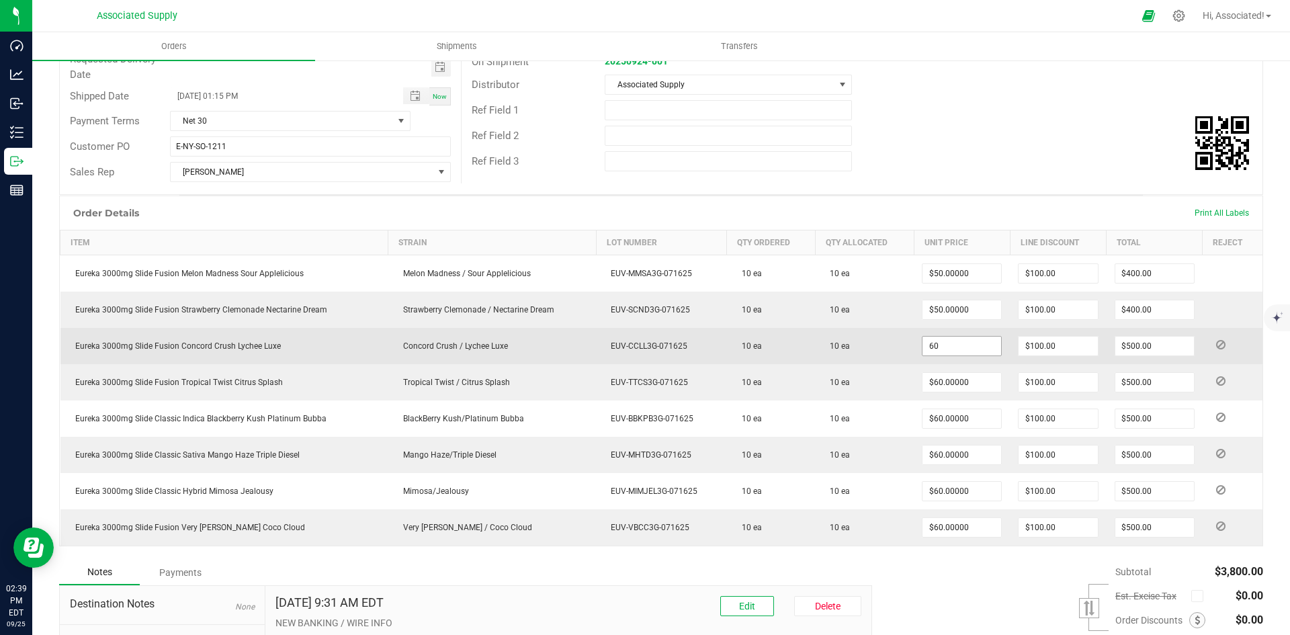
click at [965, 346] on input "60" at bounding box center [961, 346] width 79 height 19
click at [965, 347] on input "60" at bounding box center [961, 346] width 79 height 19
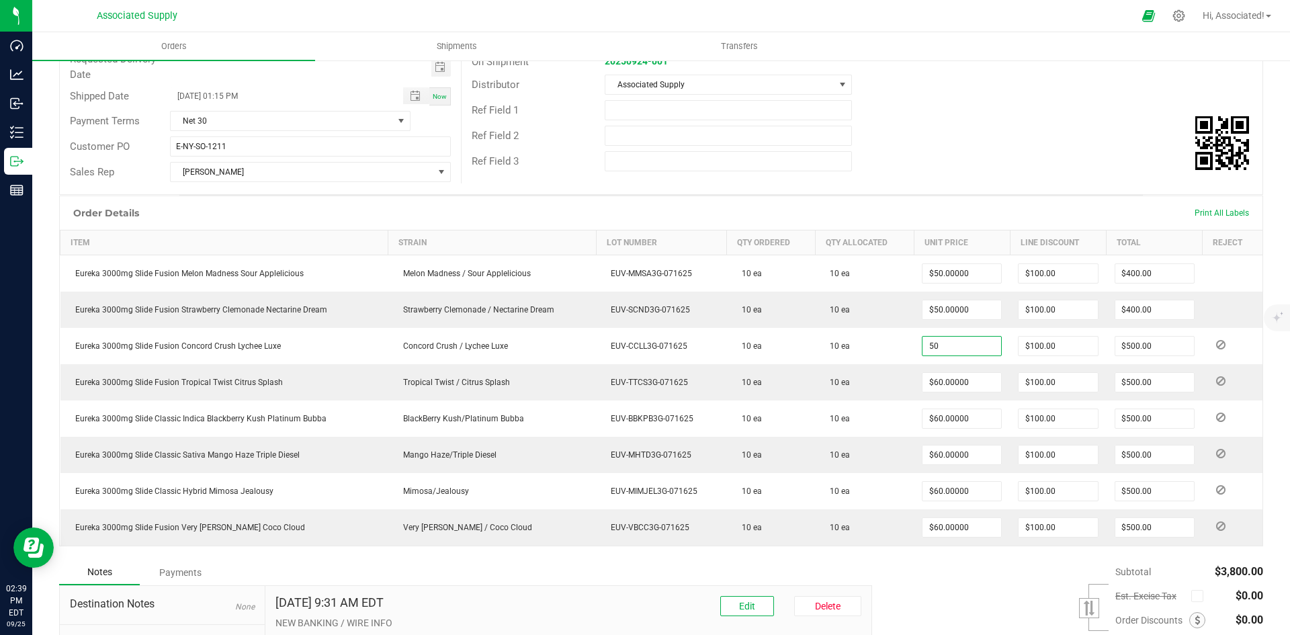
type input "$50.00000"
type input "$400.00"
click at [999, 154] on div "Ref Field 3" at bounding box center [861, 161] width 801 height 26
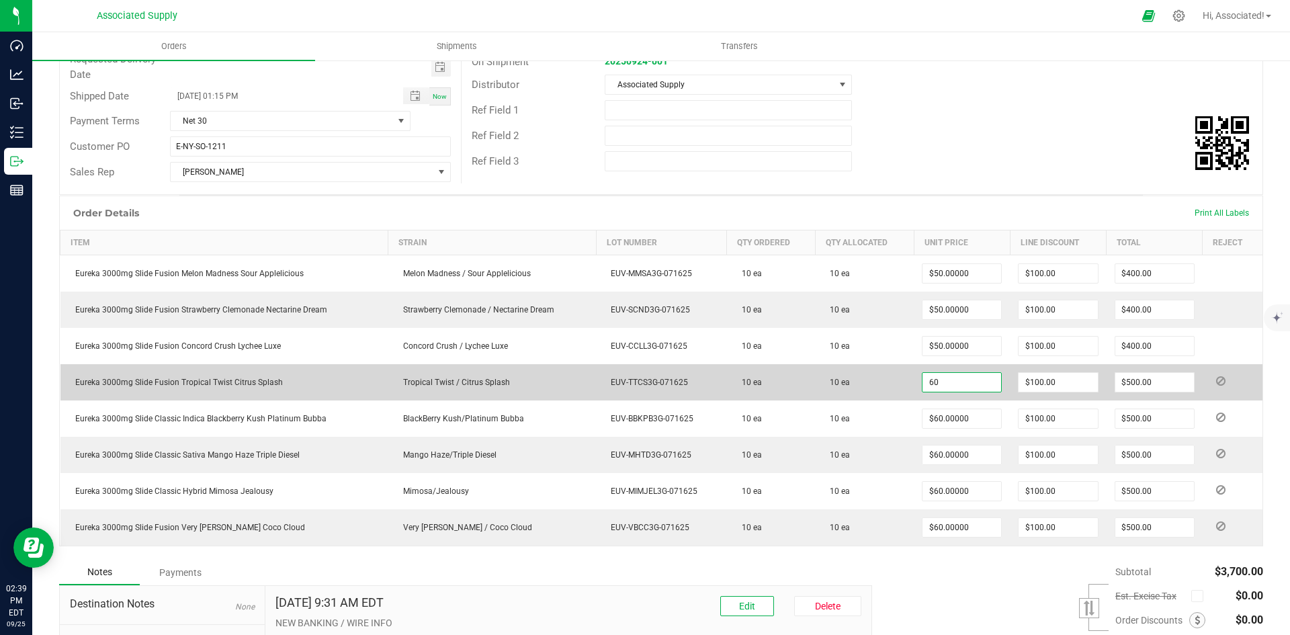
click at [967, 381] on input "60" at bounding box center [961, 382] width 79 height 19
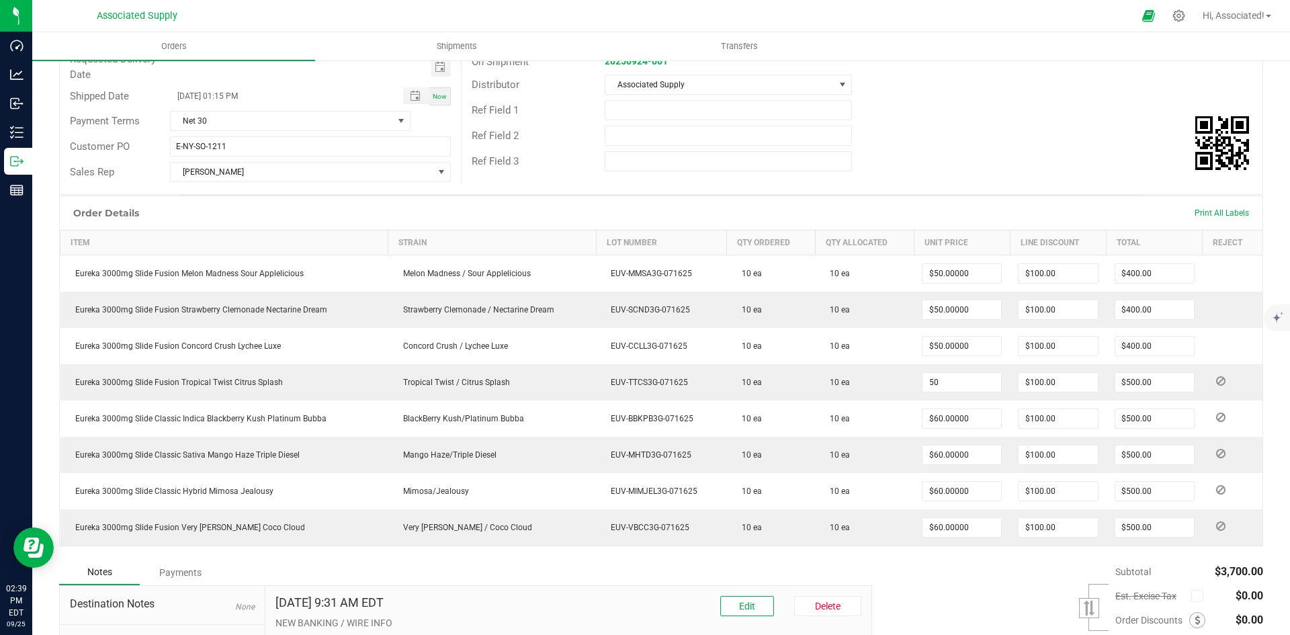
type input "$50.00000"
type input "$400.00"
click at [994, 110] on div "Ref Field 1" at bounding box center [861, 110] width 801 height 26
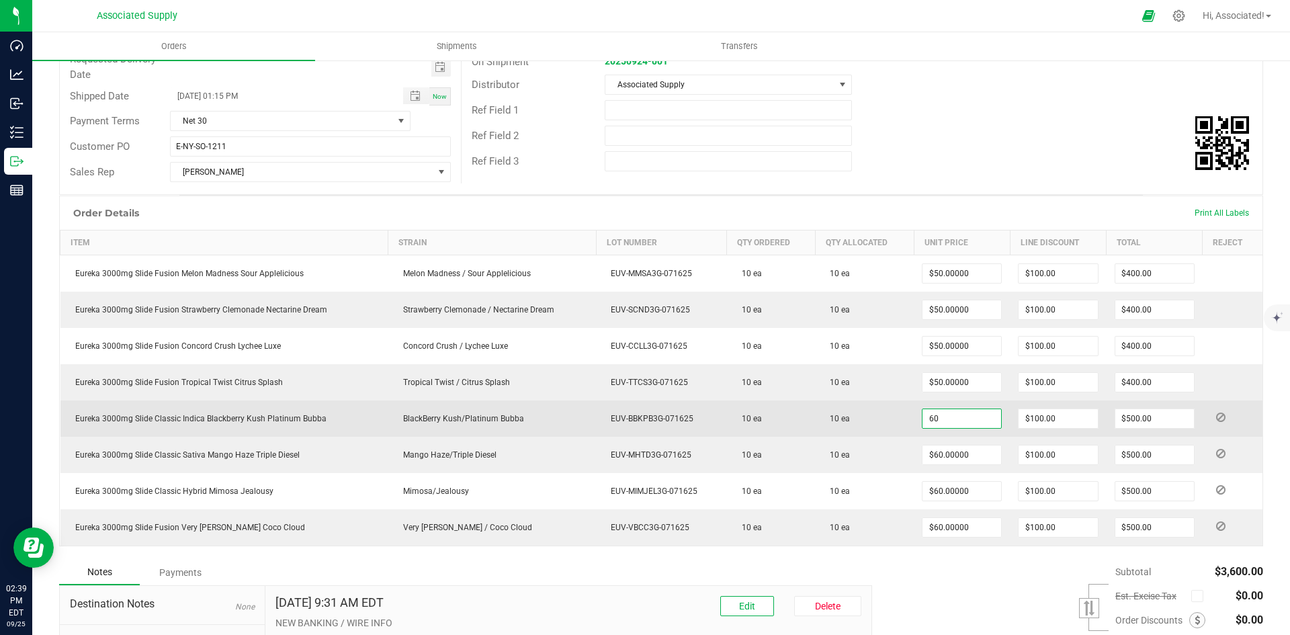
click at [969, 417] on input "60" at bounding box center [961, 418] width 79 height 19
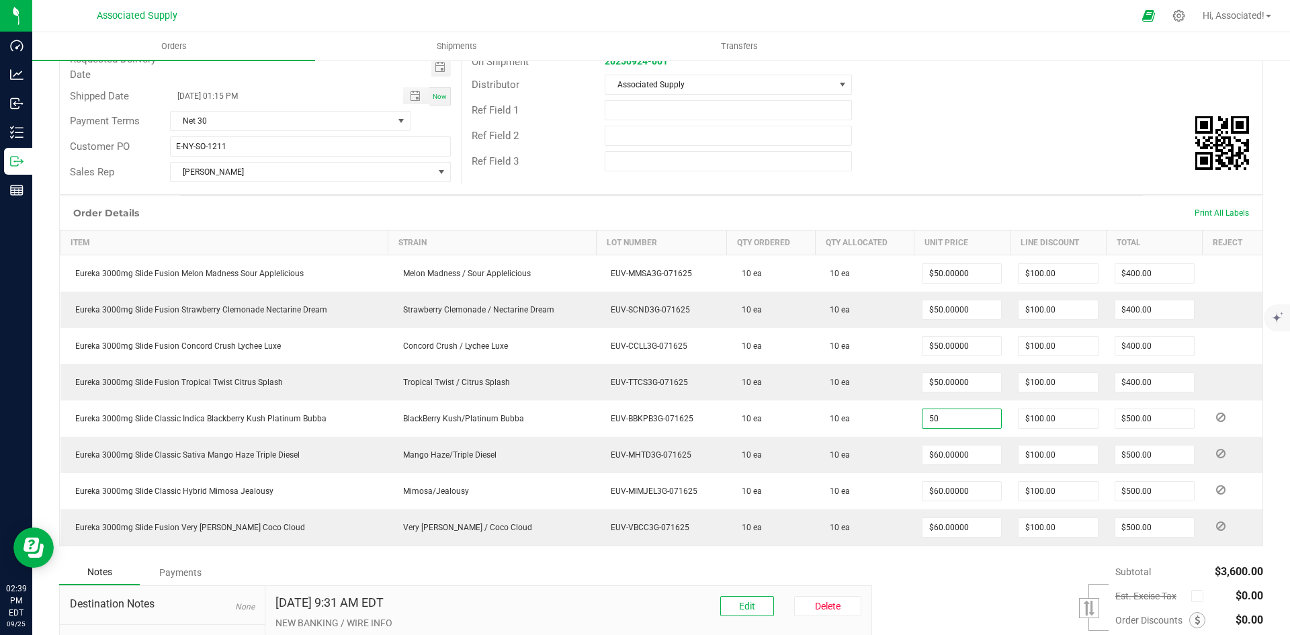
type input "$50.00000"
type input "$400.00"
click at [1029, 75] on div "Distributor Associated Supply" at bounding box center [861, 85] width 801 height 26
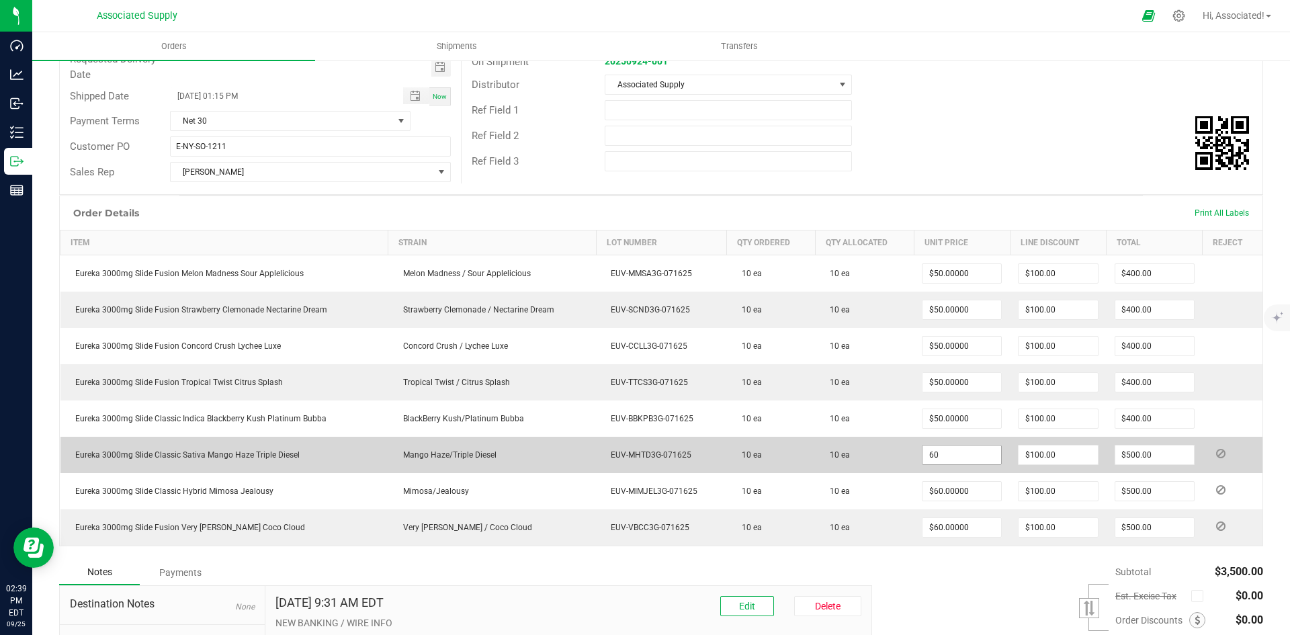
click at [965, 455] on input "60" at bounding box center [961, 454] width 79 height 19
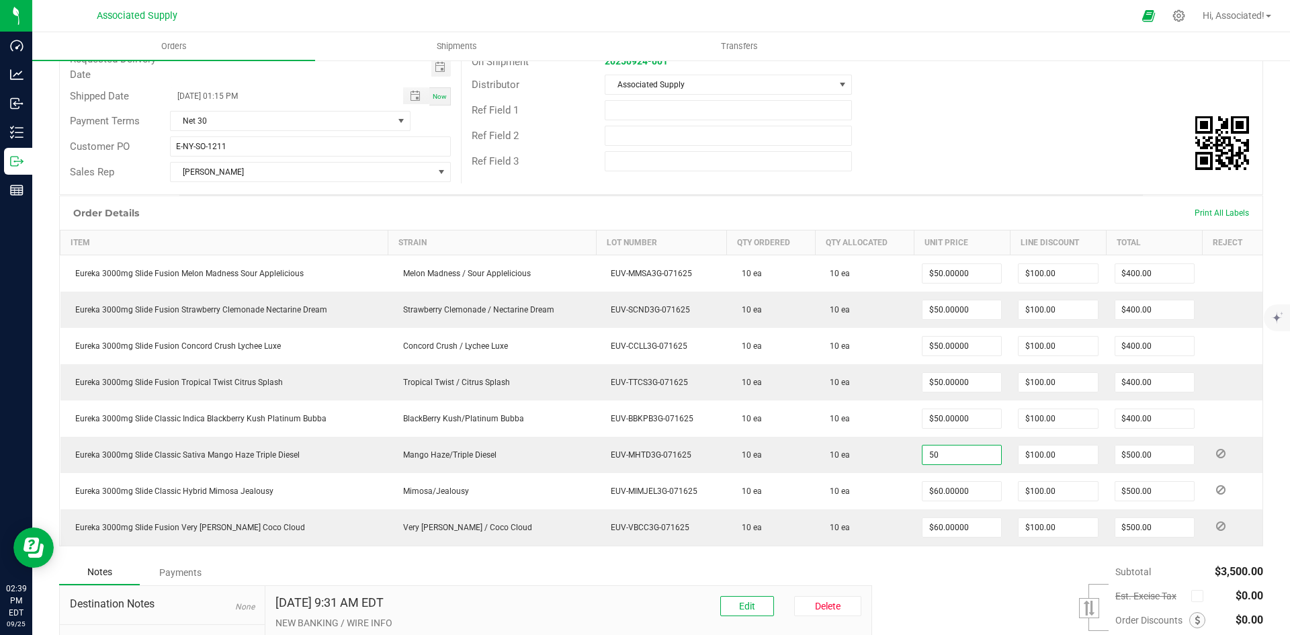
type input "$50.00000"
type input "$400.00"
click at [1003, 85] on div "Distributor Associated Supply" at bounding box center [861, 85] width 801 height 26
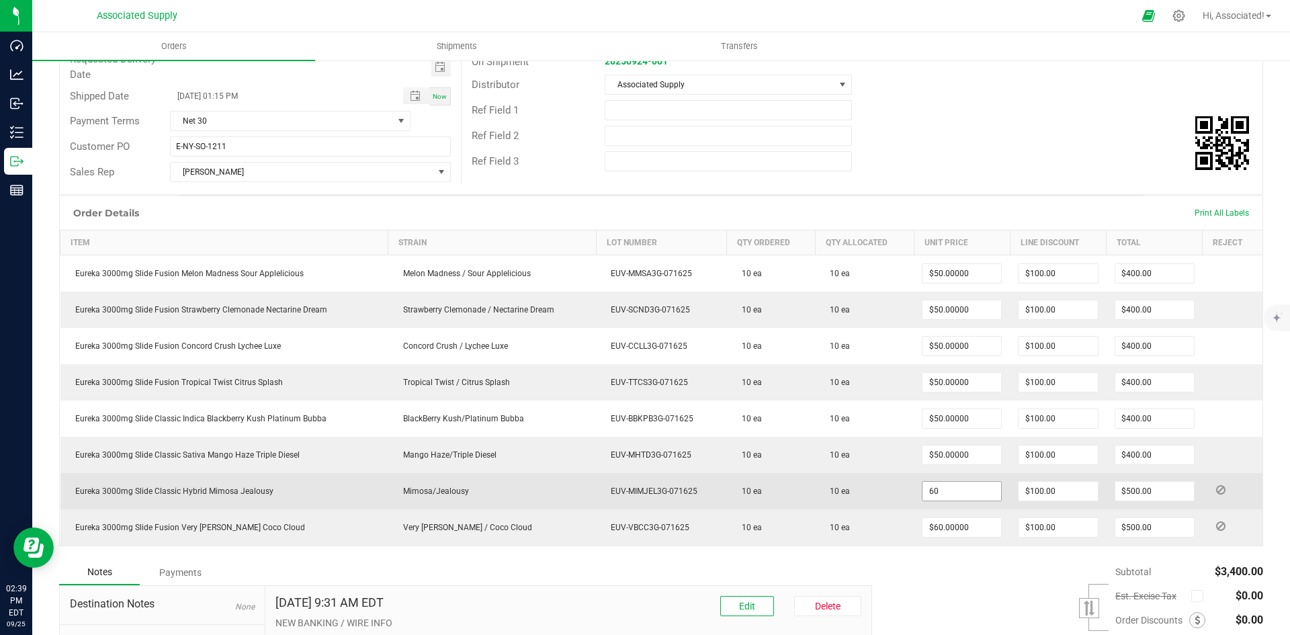
click at [965, 493] on input "60" at bounding box center [961, 491] width 79 height 19
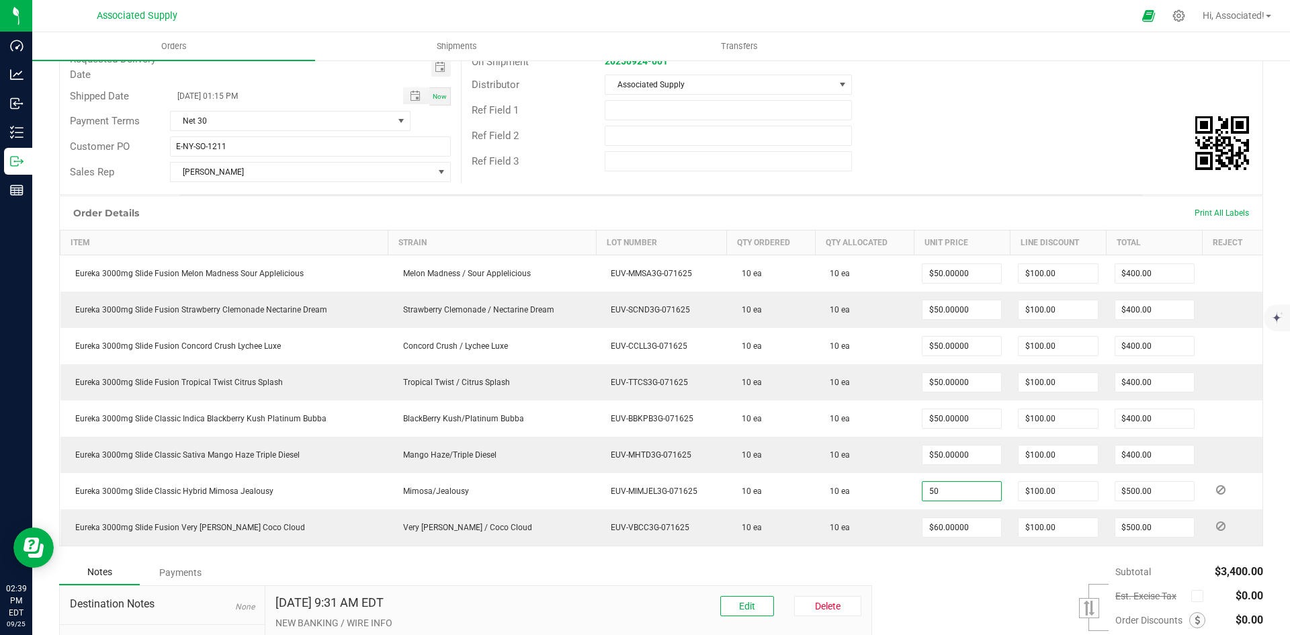
type input "$50.00000"
type input "$400.00"
click at [993, 124] on div "Ref Field 2" at bounding box center [861, 136] width 801 height 26
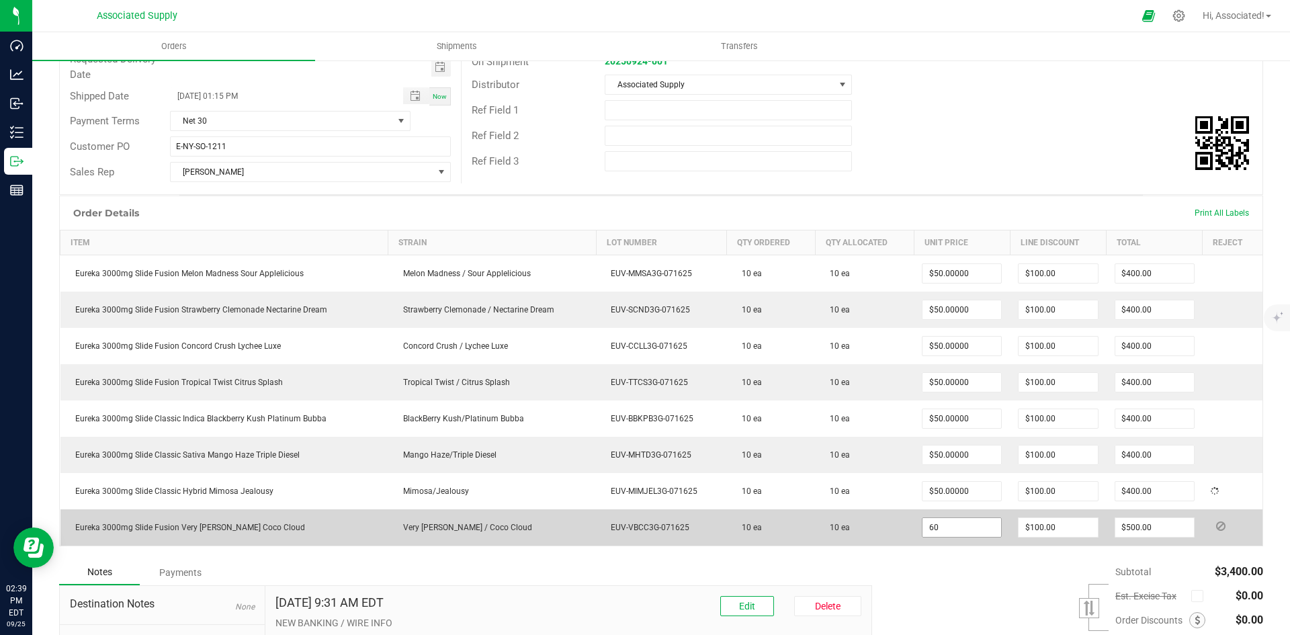
click at [973, 527] on input "60" at bounding box center [961, 527] width 79 height 19
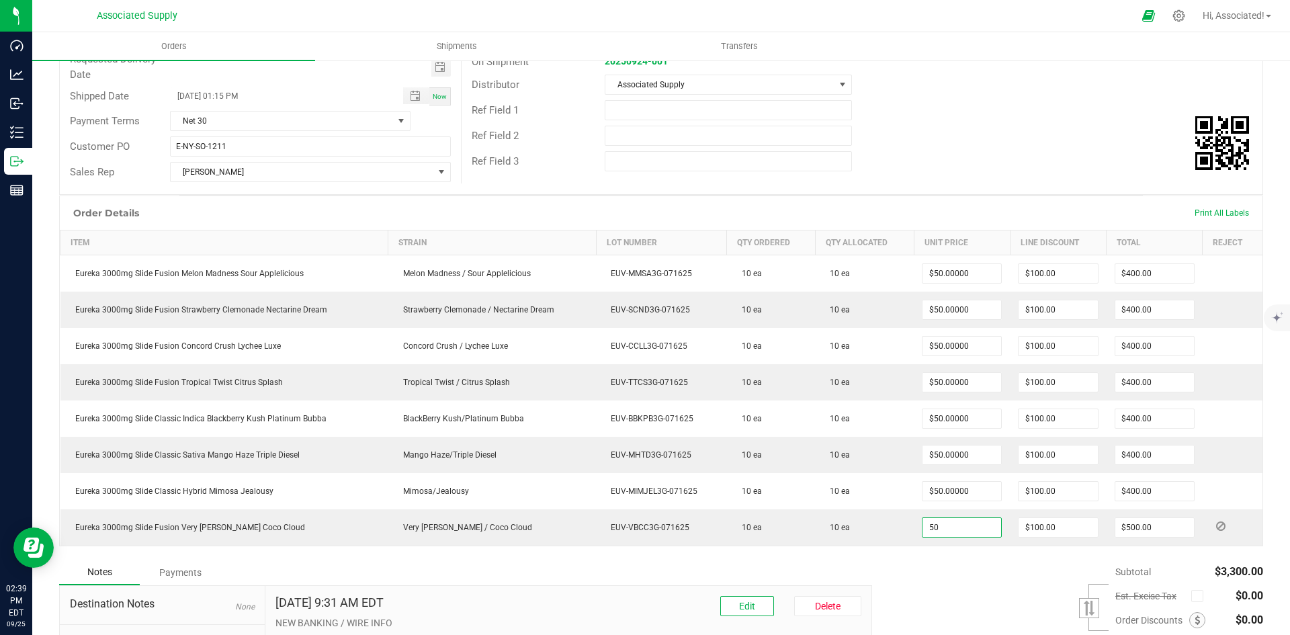
type input "$50.00000"
type input "$400.00"
click at [1004, 147] on div "Ref Field 2" at bounding box center [861, 136] width 801 height 26
click at [971, 589] on div "Subtotal $3,200.00 Est. Excise Tax" at bounding box center [1062, 645] width 401 height 170
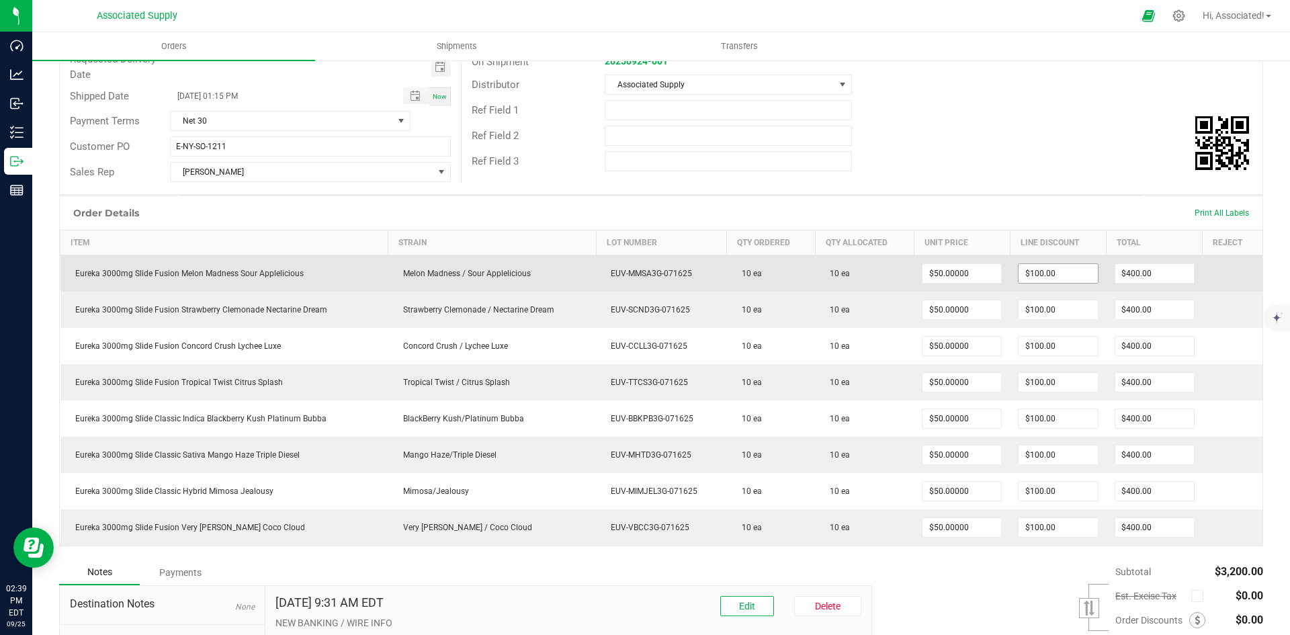
type input "100"
click at [1055, 271] on input "100" at bounding box center [1057, 273] width 79 height 19
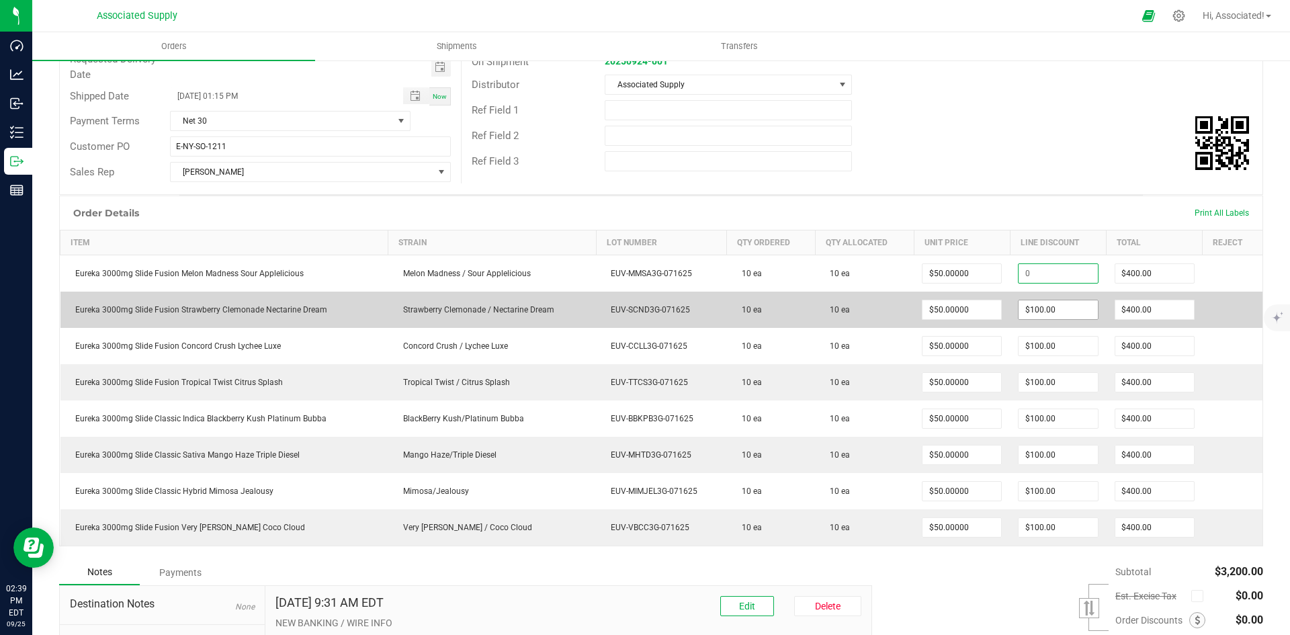
type input "$500.00"
type input "100"
click at [1062, 311] on input "100" at bounding box center [1057, 309] width 79 height 19
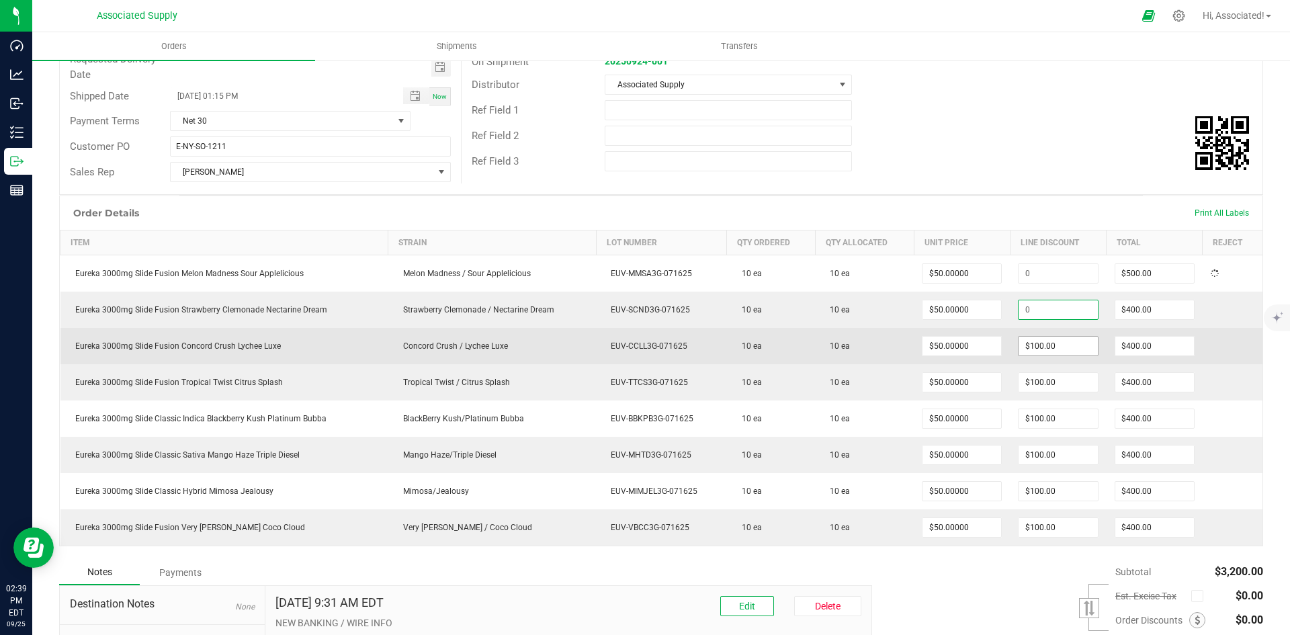
type input "$500.00"
type input "100"
click at [1064, 349] on input "100" at bounding box center [1057, 346] width 79 height 19
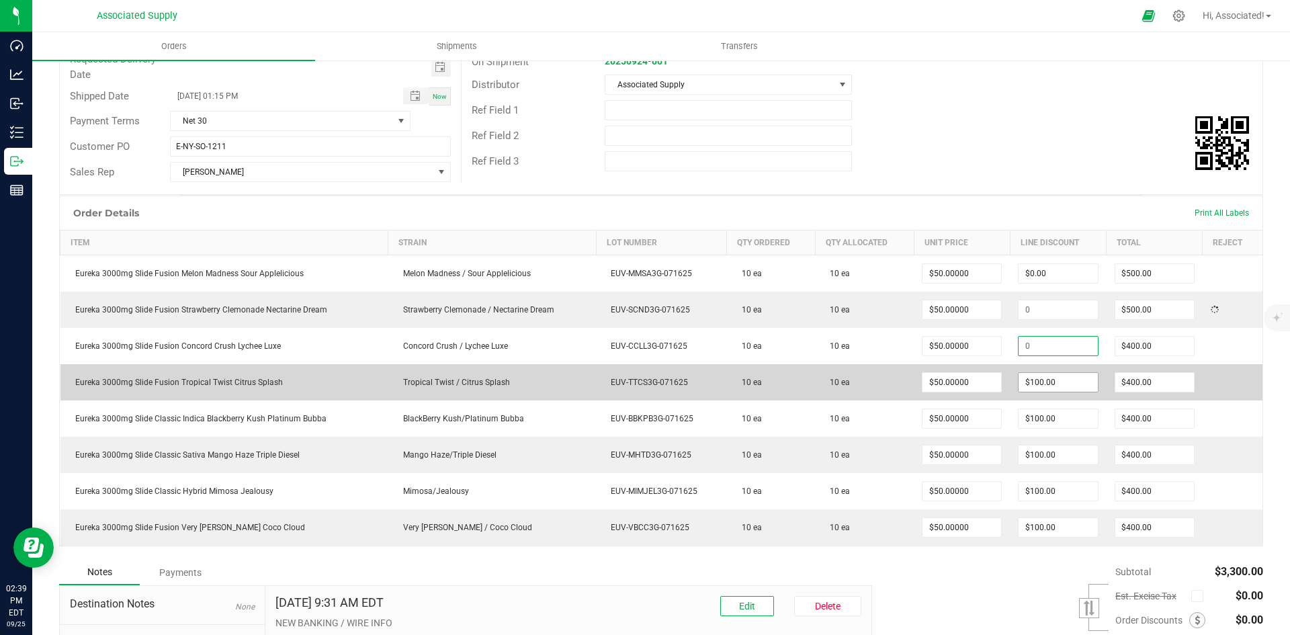
type input "$500.00"
type input "100"
click at [1059, 377] on input "100" at bounding box center [1057, 382] width 79 height 19
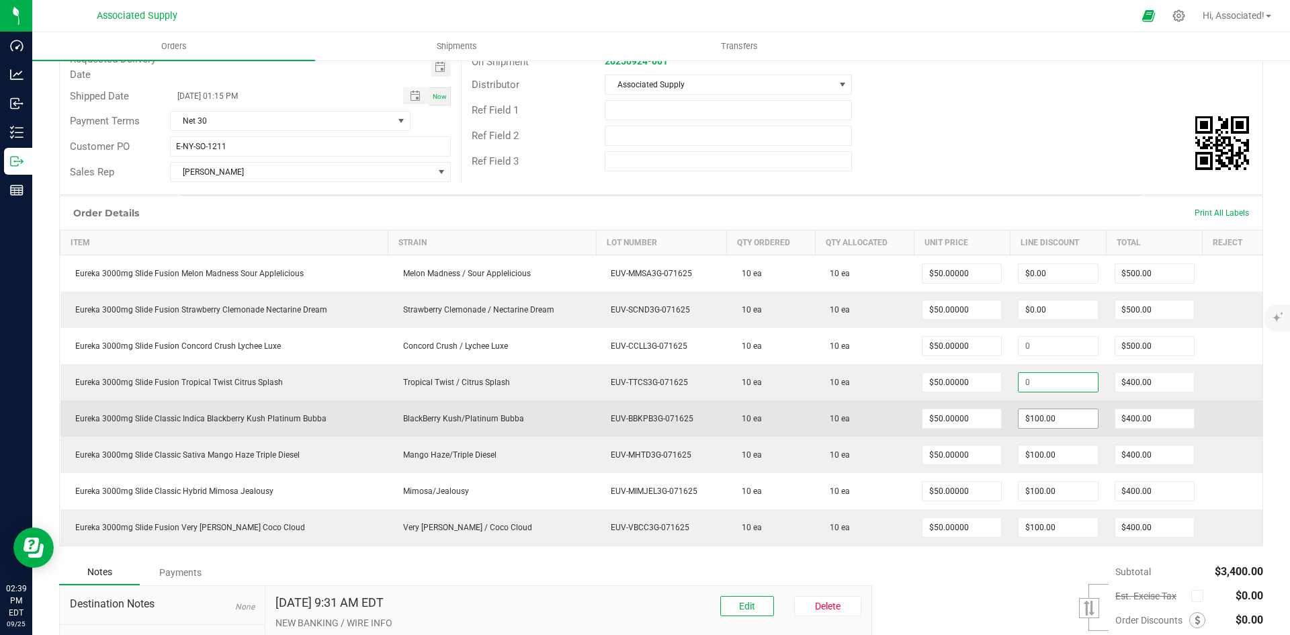
type input "$500.00"
type input "100"
click at [1057, 416] on input "100" at bounding box center [1057, 418] width 79 height 19
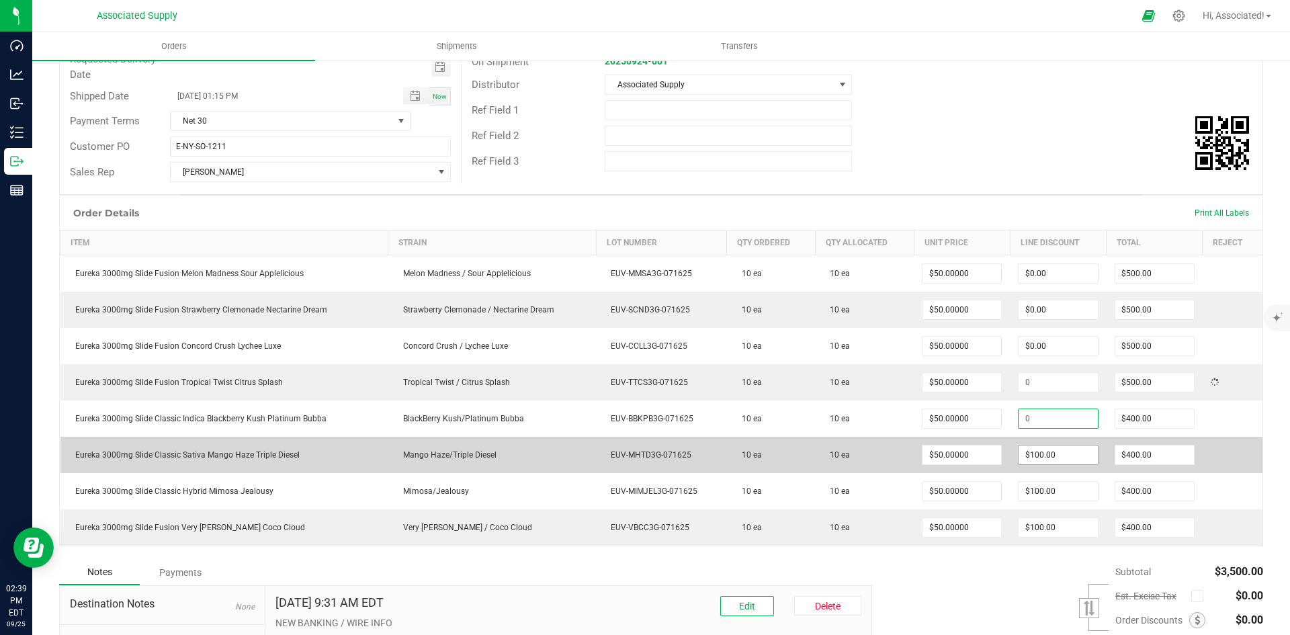
type input "$500.00"
type input "100"
click at [1059, 453] on input "100" at bounding box center [1057, 454] width 79 height 19
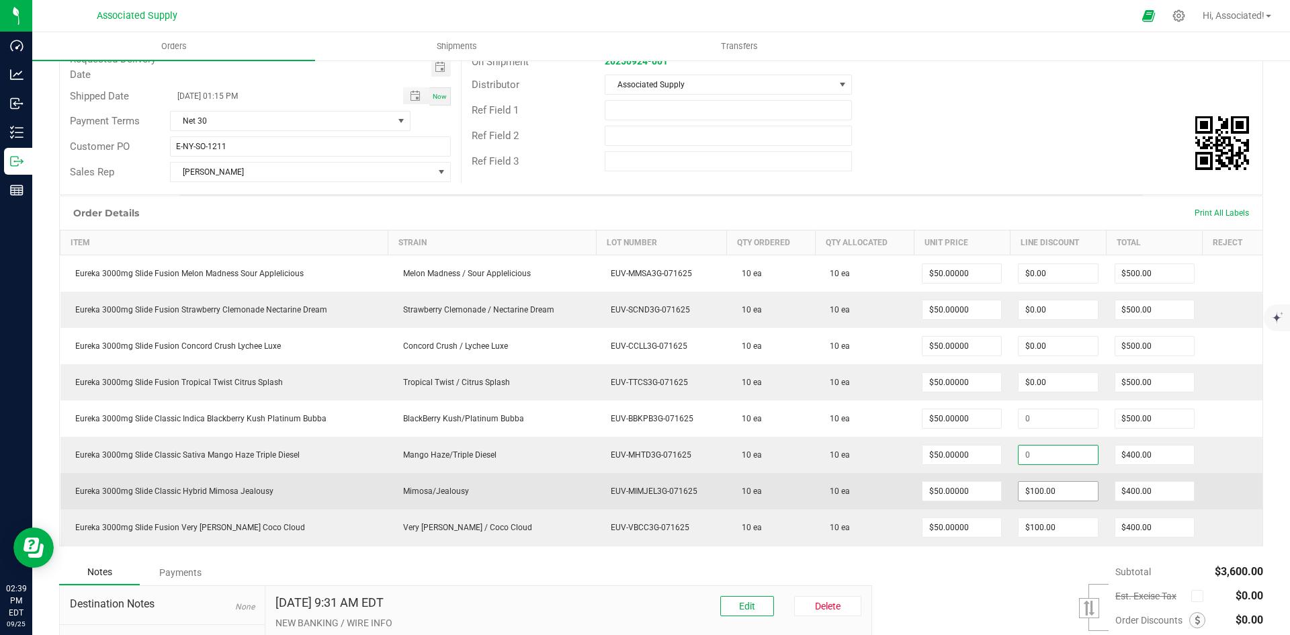
type input "$500.00"
type input "100"
click at [1055, 489] on input "100" at bounding box center [1057, 491] width 79 height 19
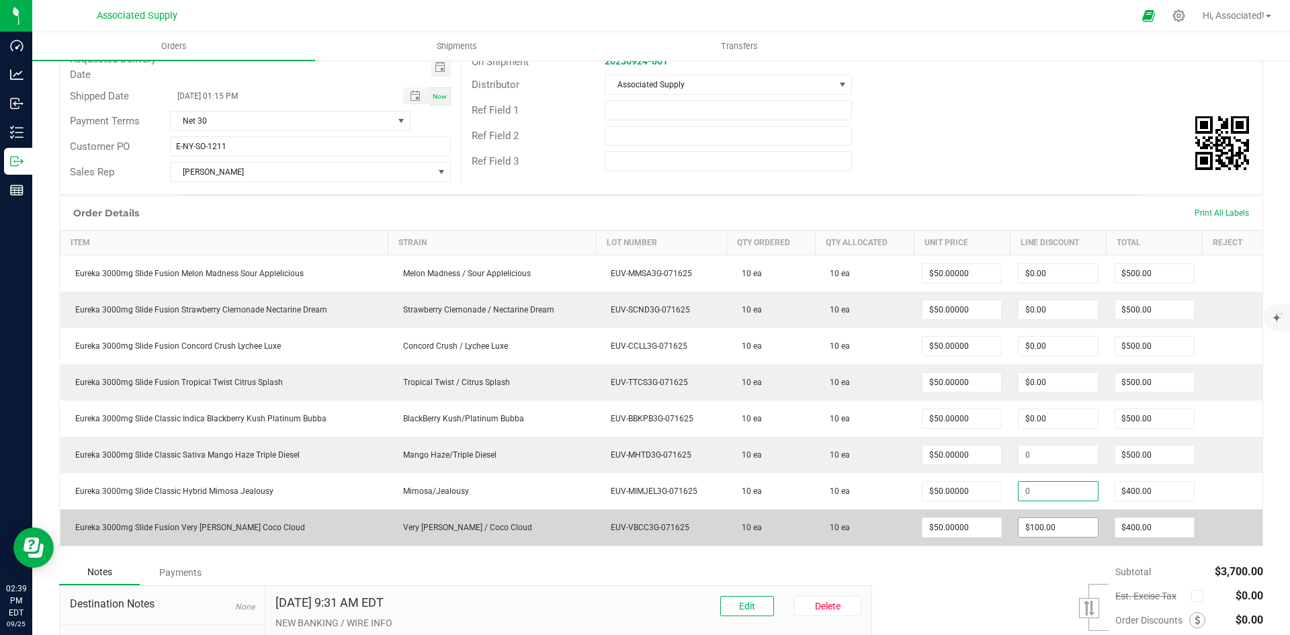
type input "$500.00"
type input "100"
click at [1053, 527] on input "100" at bounding box center [1057, 527] width 79 height 19
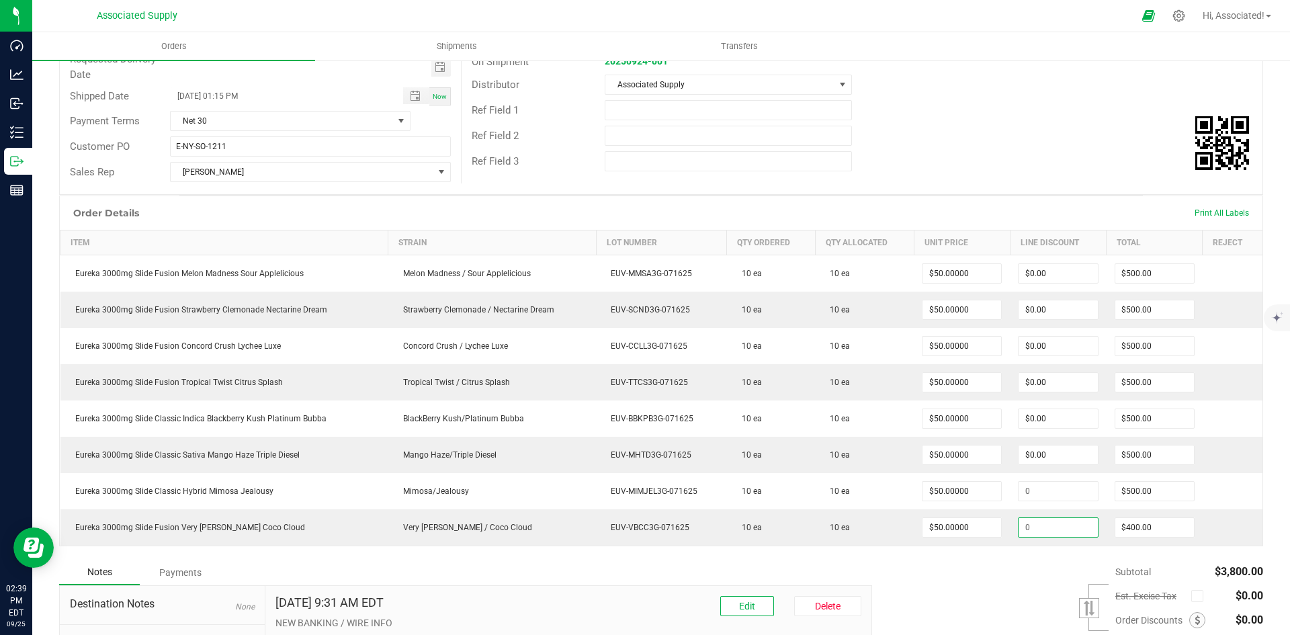
type input "$500.00"
click at [1025, 561] on div "Subtotal $3,800.00 Est. Excise Tax" at bounding box center [1062, 645] width 401 height 170
click at [981, 579] on div "Subtotal $4,000.00 Est. Excise Tax" at bounding box center [1062, 645] width 401 height 170
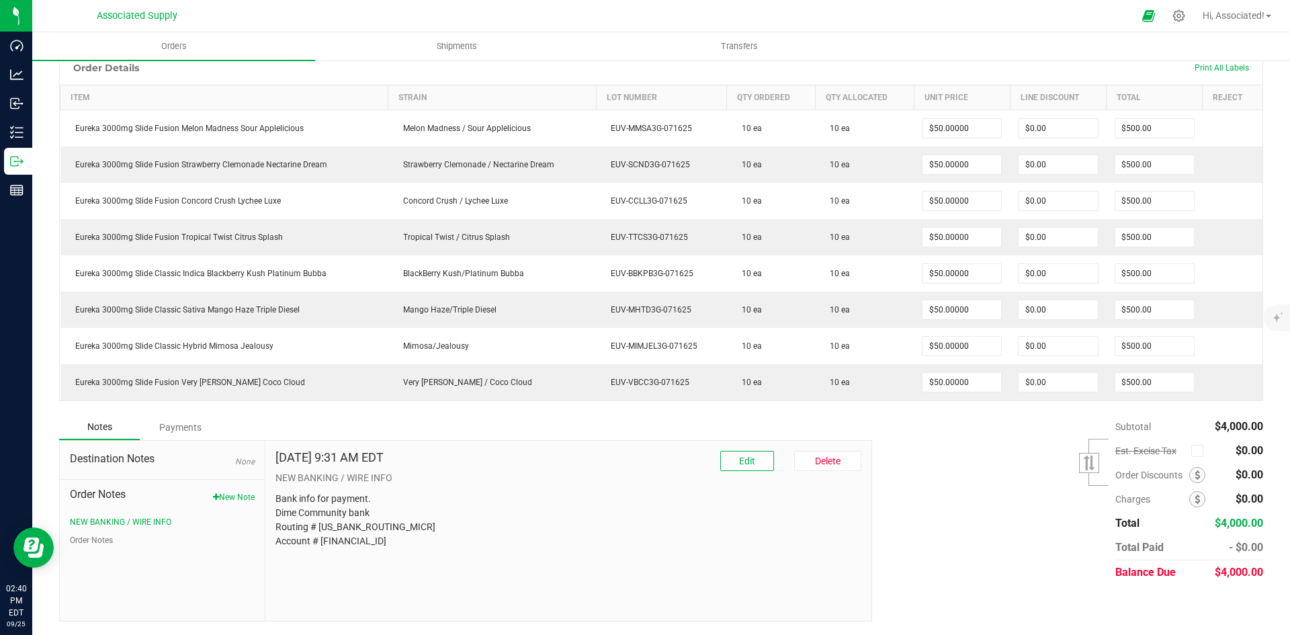
scroll to position [0, 0]
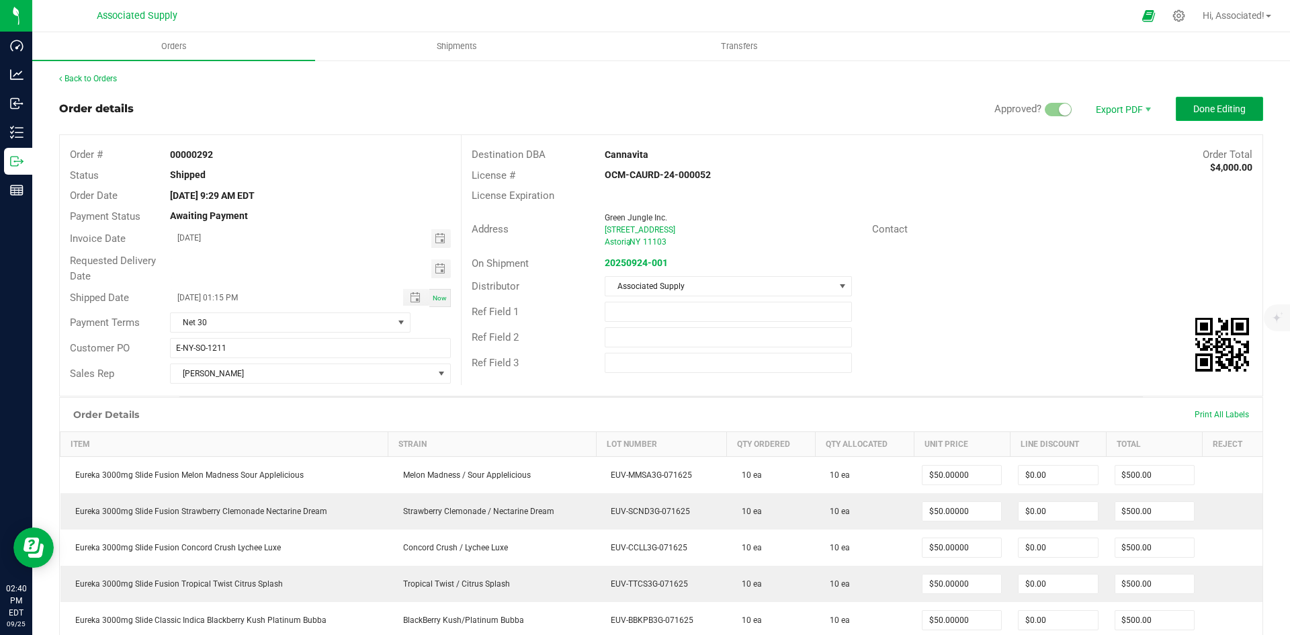
click at [1193, 112] on span "Done Editing" at bounding box center [1219, 108] width 52 height 11
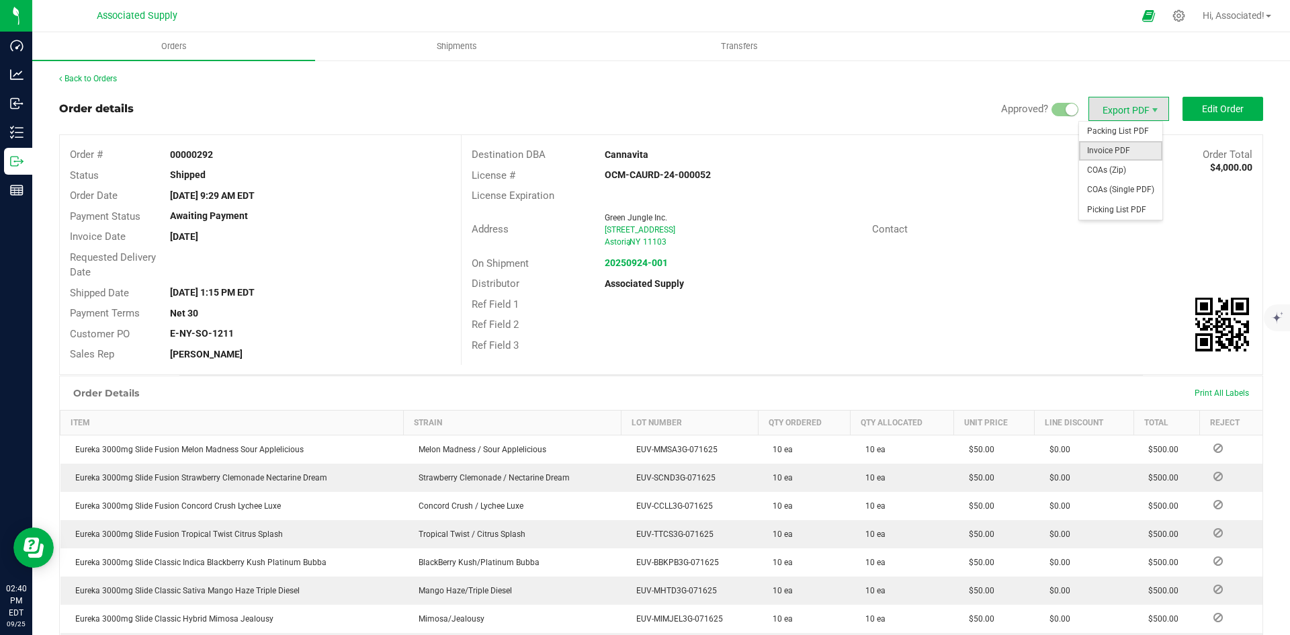
click at [1110, 148] on span "Invoice PDF" at bounding box center [1120, 150] width 83 height 19
click at [89, 74] on link "Back to Orders" at bounding box center [88, 78] width 58 height 9
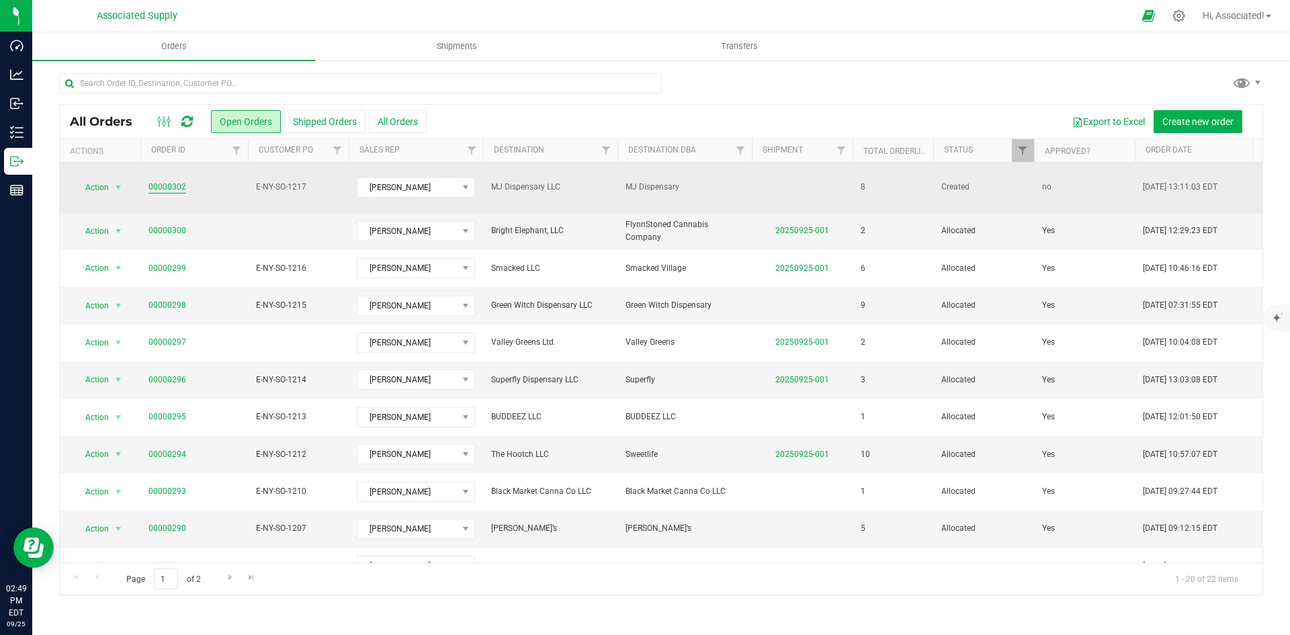
click at [168, 181] on link "00000302" at bounding box center [167, 187] width 38 height 13
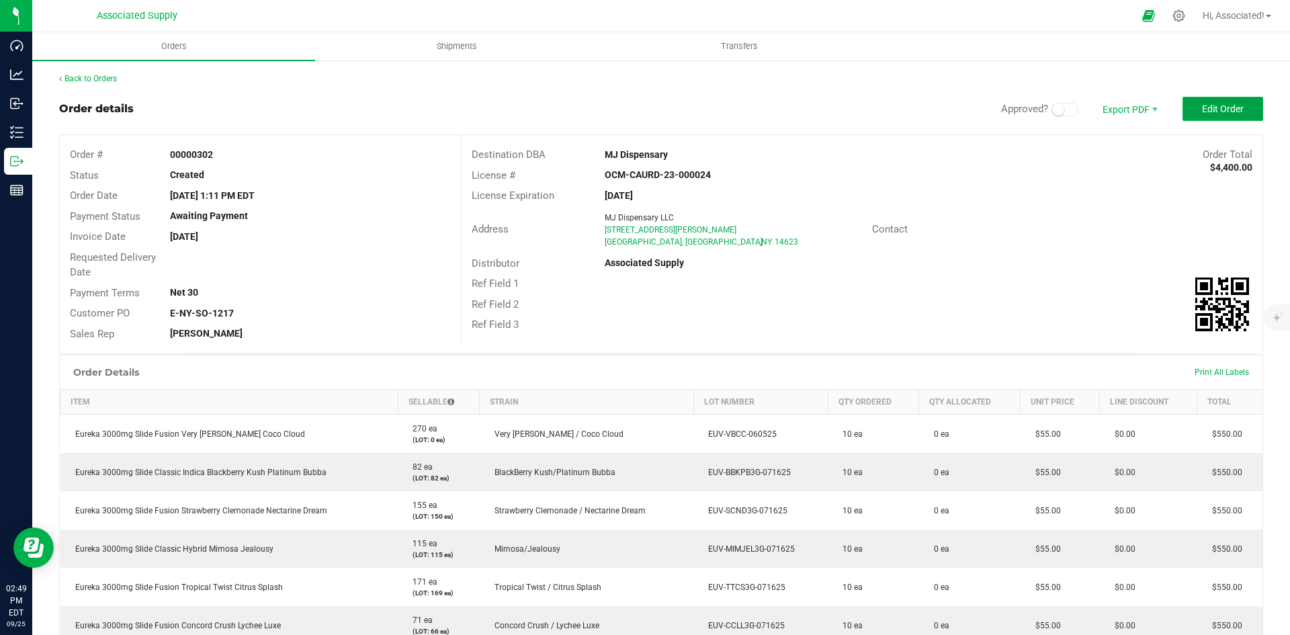
click at [1212, 105] on span "Edit Order" at bounding box center [1223, 108] width 42 height 11
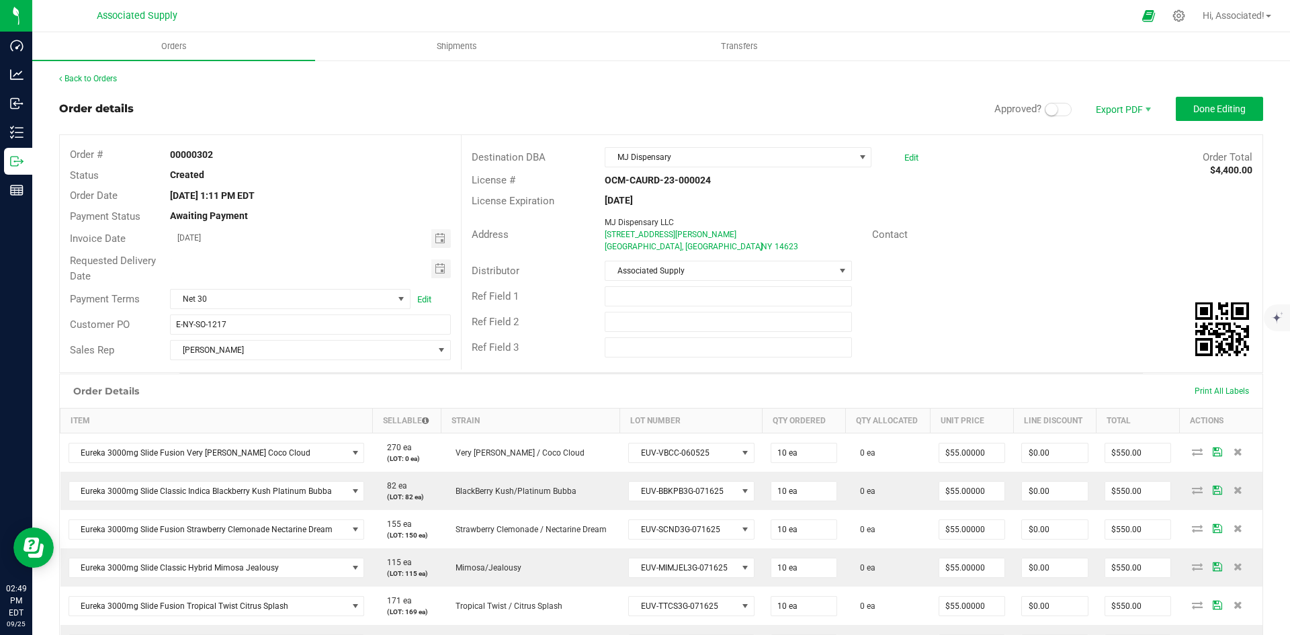
click at [1103, 269] on div "Distributor Associated Supply" at bounding box center [861, 271] width 801 height 26
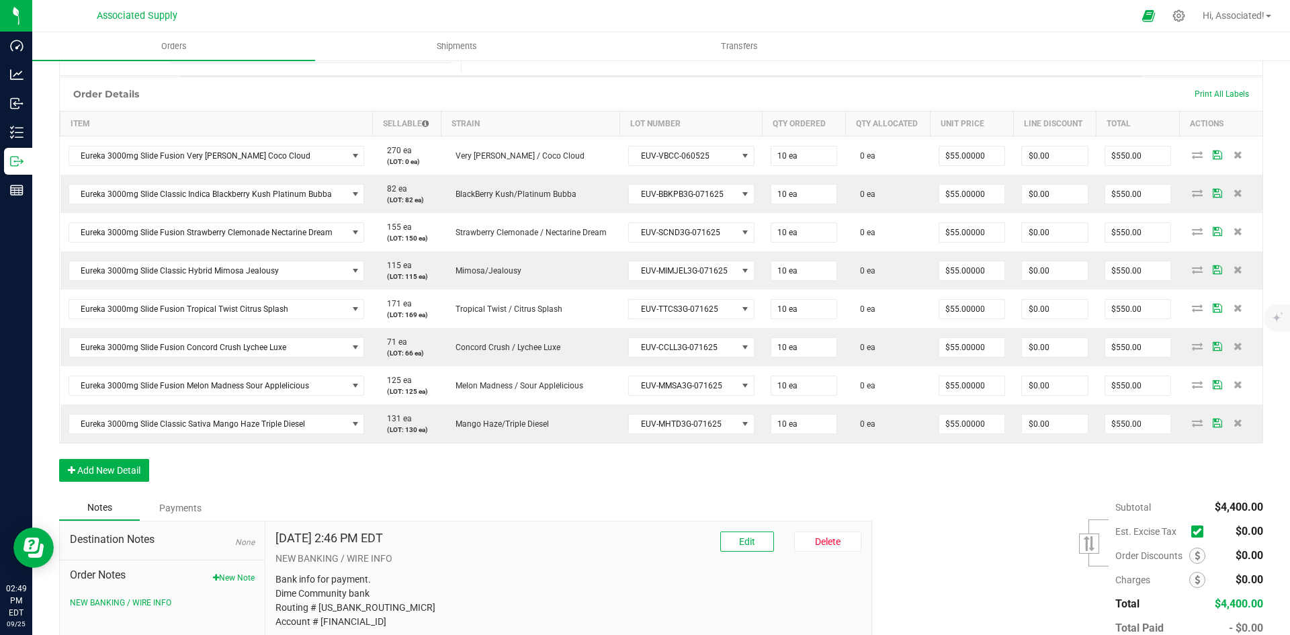
scroll to position [336, 0]
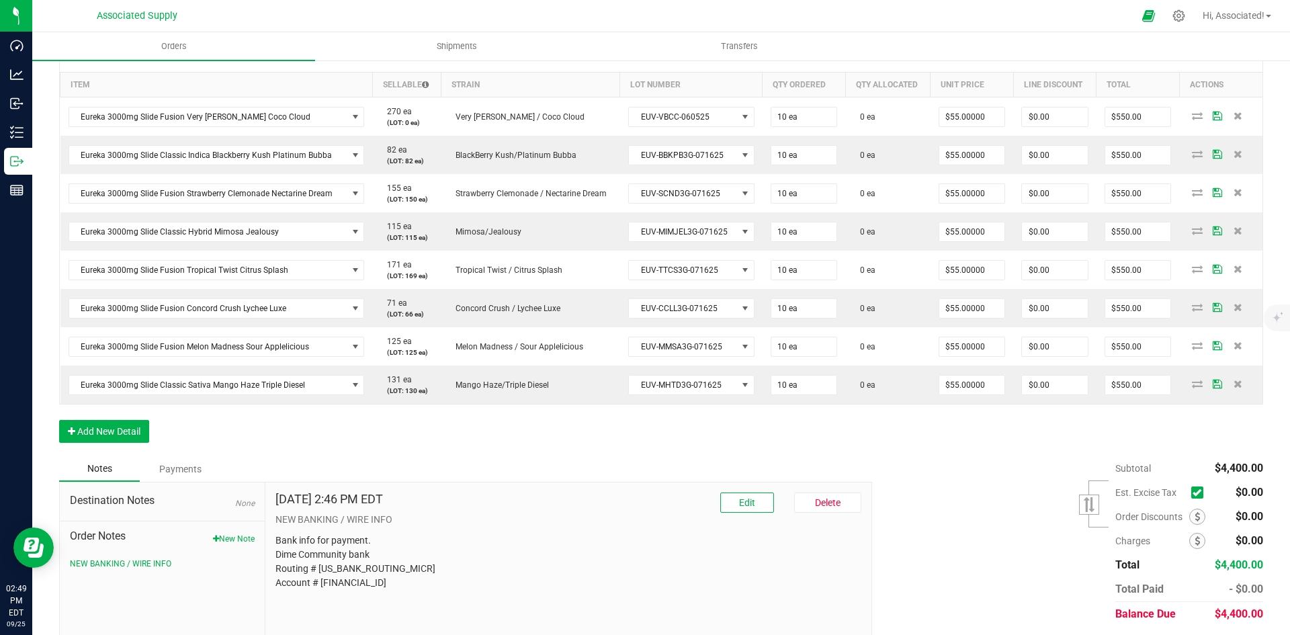
click at [1192, 492] on icon at bounding box center [1196, 492] width 9 height 0
click at [0, 0] on input "checkbox" at bounding box center [0, 0] width 0 height 0
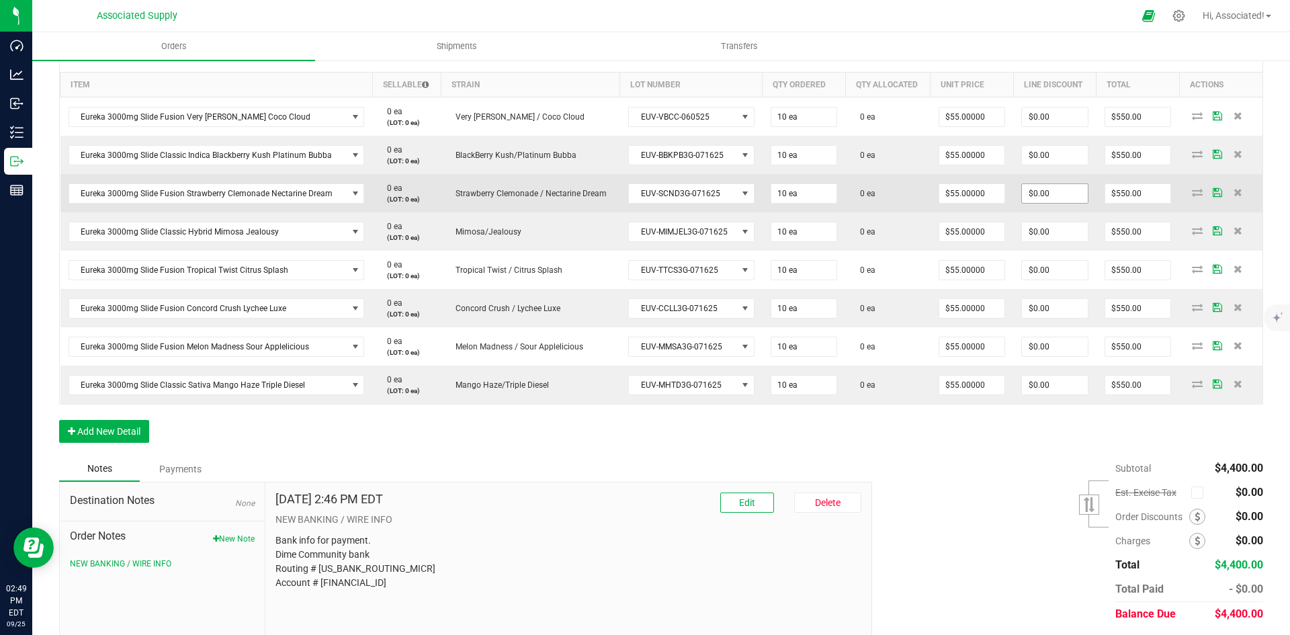
scroll to position [0, 0]
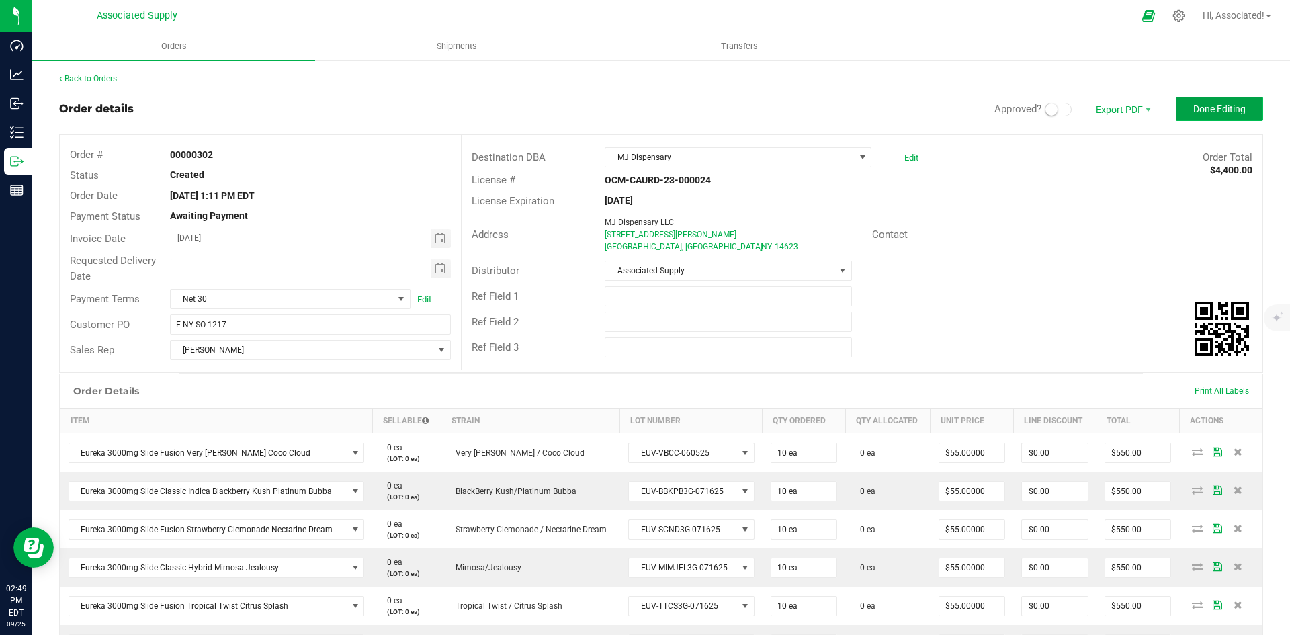
click at [1204, 106] on span "Done Editing" at bounding box center [1219, 108] width 52 height 11
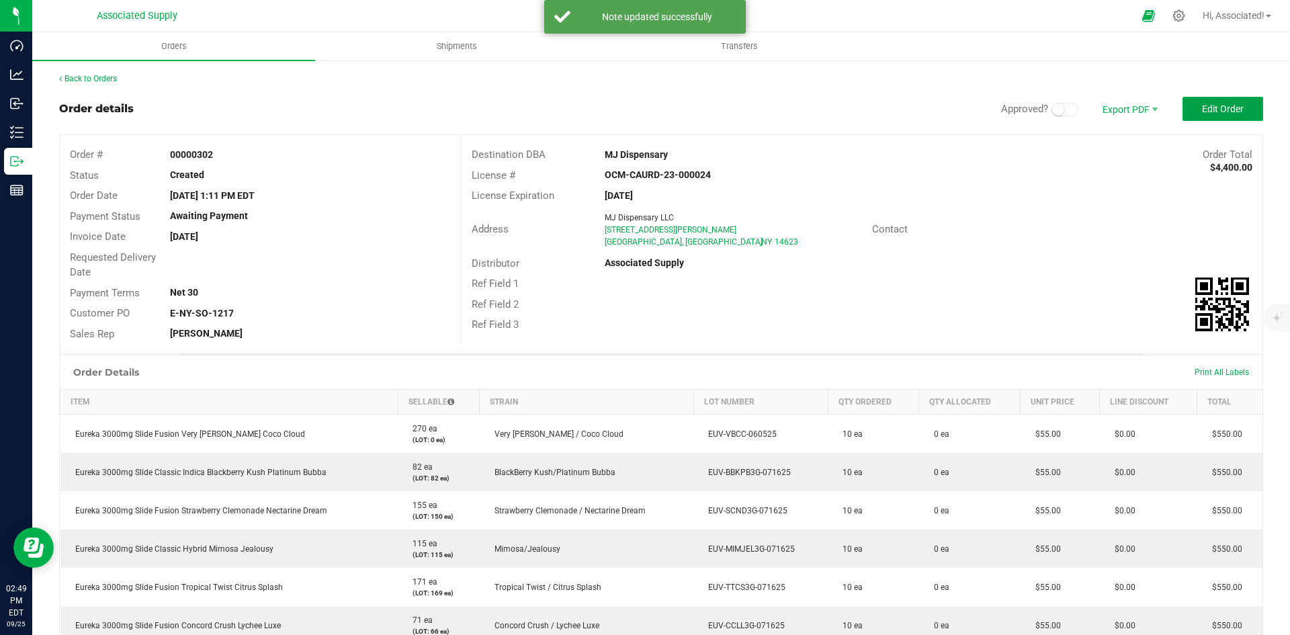
click at [1209, 112] on span "Edit Order" at bounding box center [1223, 108] width 42 height 11
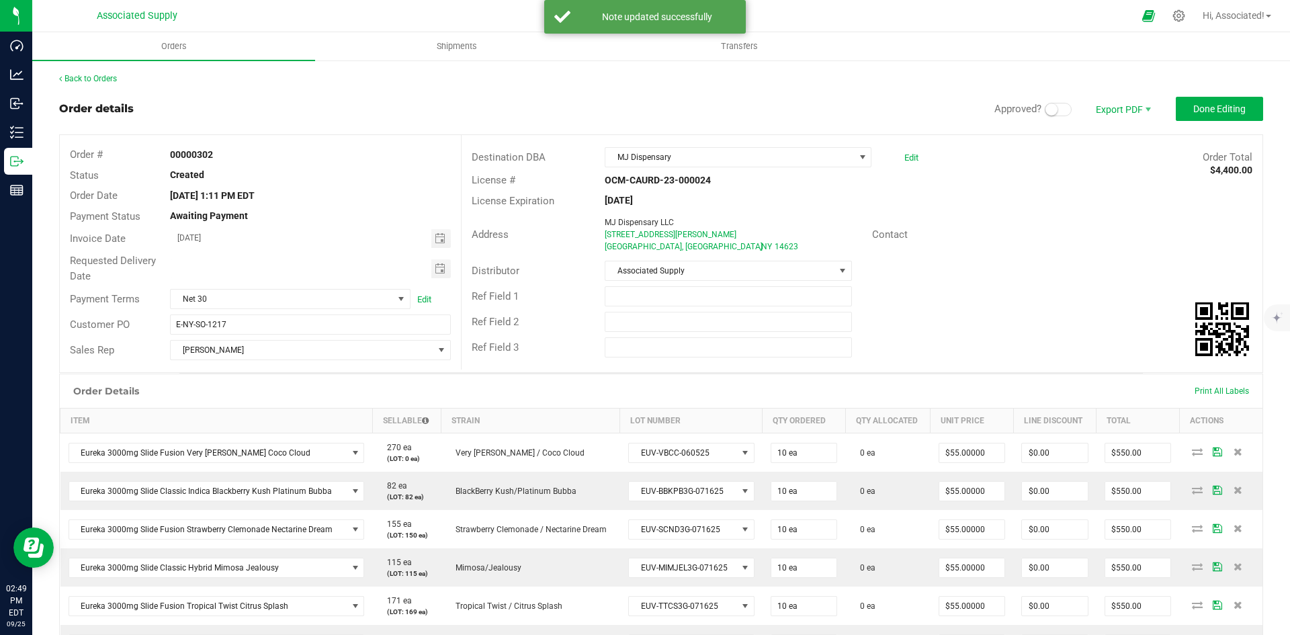
click at [1045, 109] on small at bounding box center [1051, 109] width 12 height 12
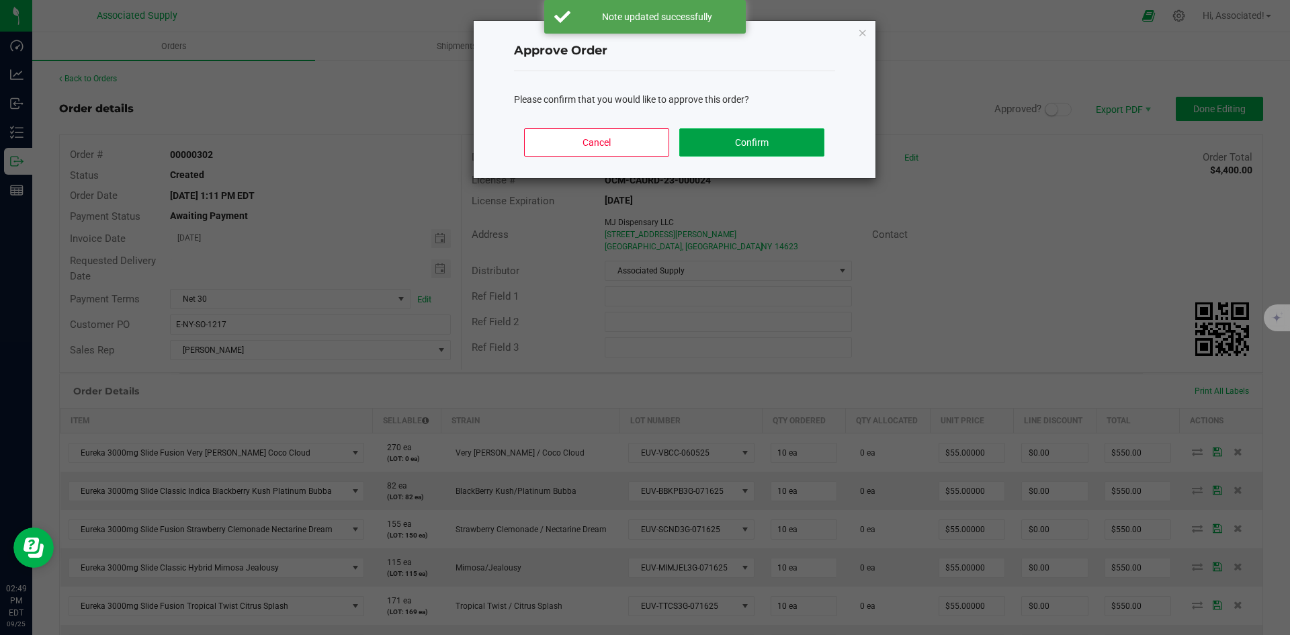
click at [727, 136] on button "Confirm" at bounding box center [751, 142] width 144 height 28
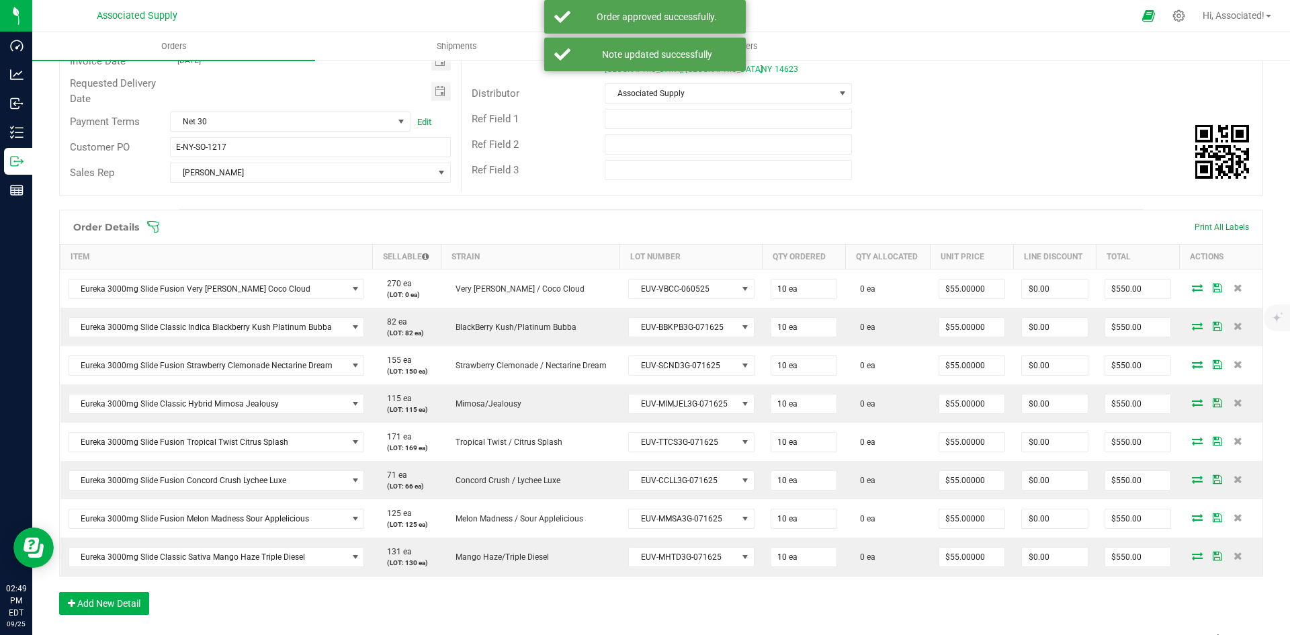
scroll to position [269, 0]
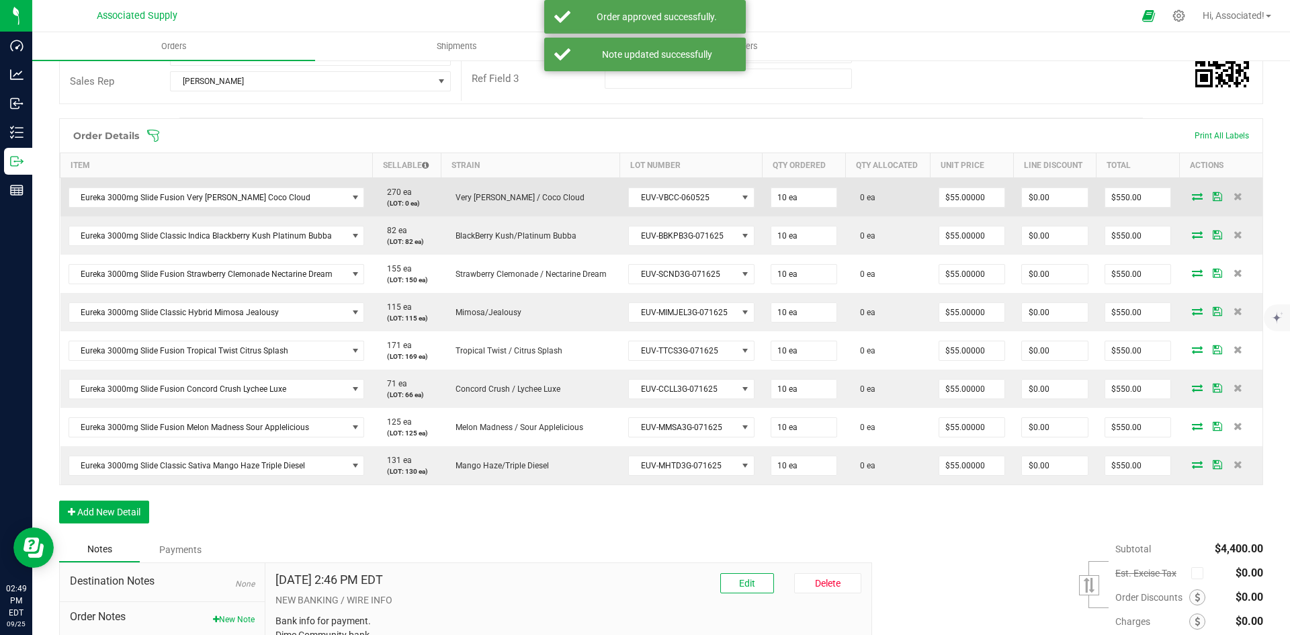
click at [1192, 197] on icon at bounding box center [1197, 196] width 11 height 8
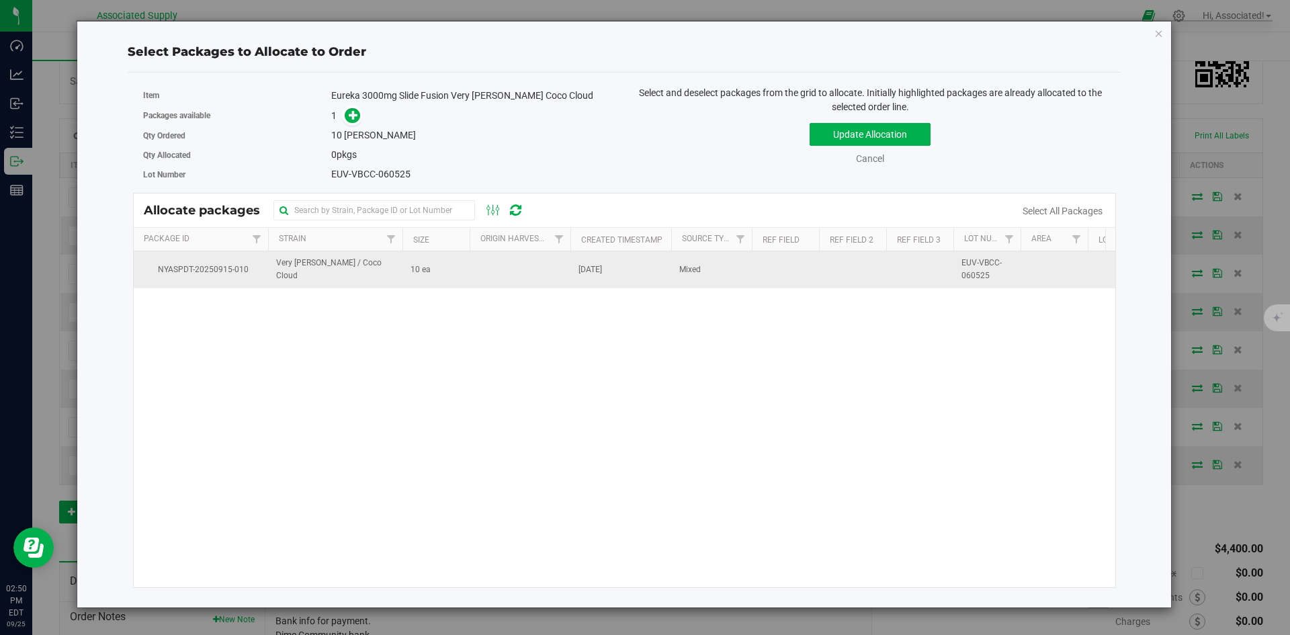
click at [444, 276] on td "10 ea" at bounding box center [435, 269] width 67 height 36
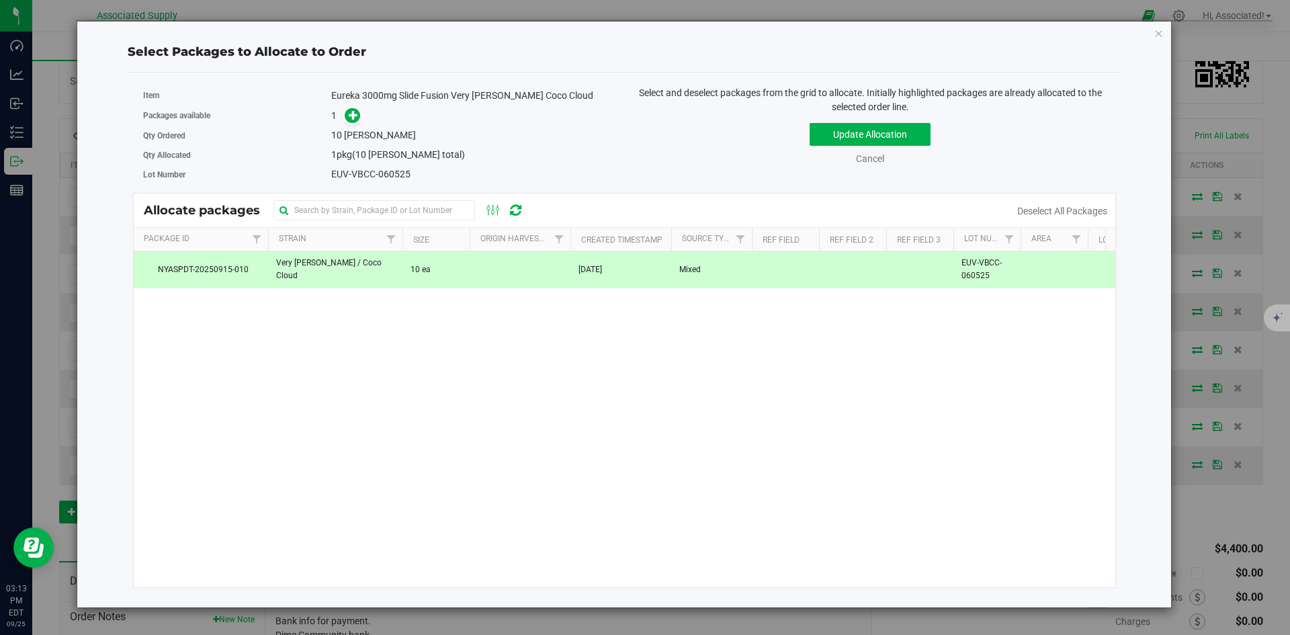
click at [736, 282] on td "Mixed" at bounding box center [711, 269] width 81 height 36
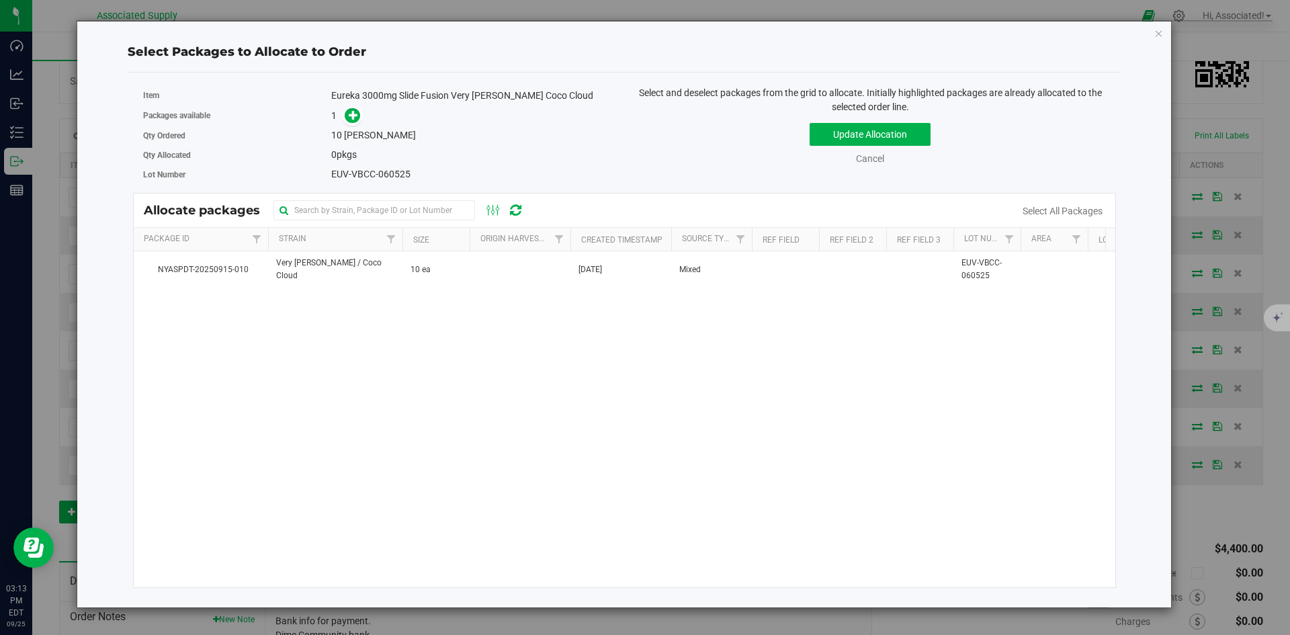
click at [563, 415] on div "NYASPDT-20250915-010 Very Berry / Coco Cloud 10 ea Sep 15, 2025 Mixed EUV-VBCC-…" at bounding box center [625, 419] width 982 height 336
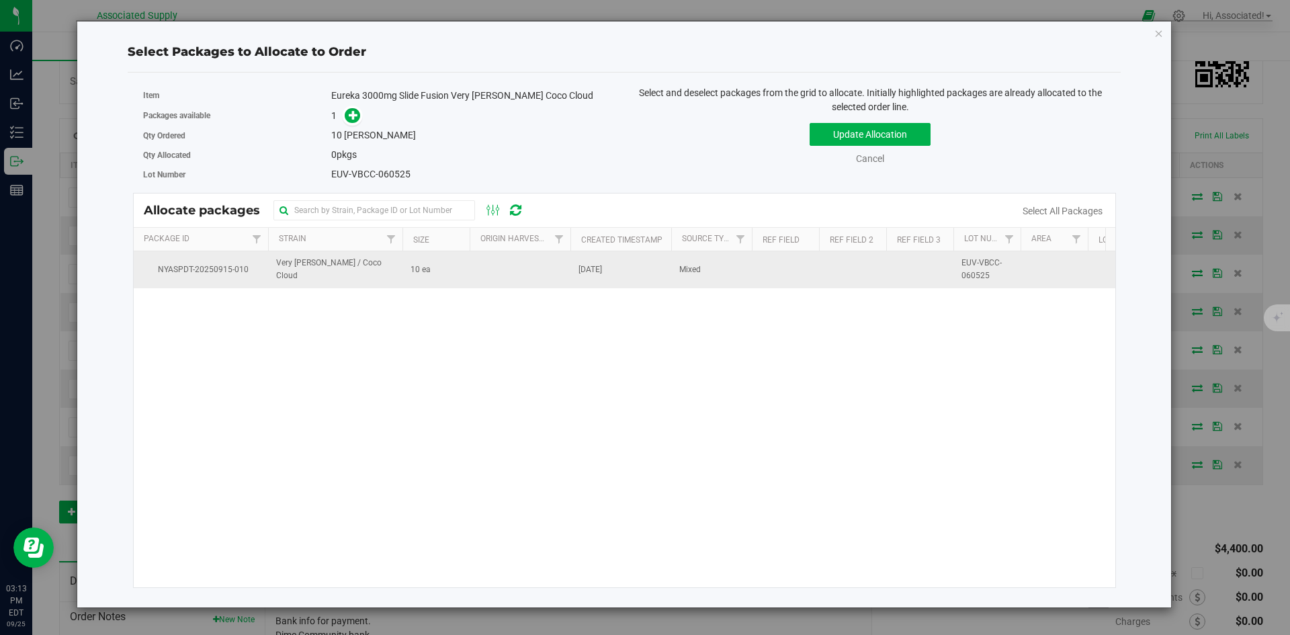
click at [568, 273] on td at bounding box center [520, 269] width 101 height 36
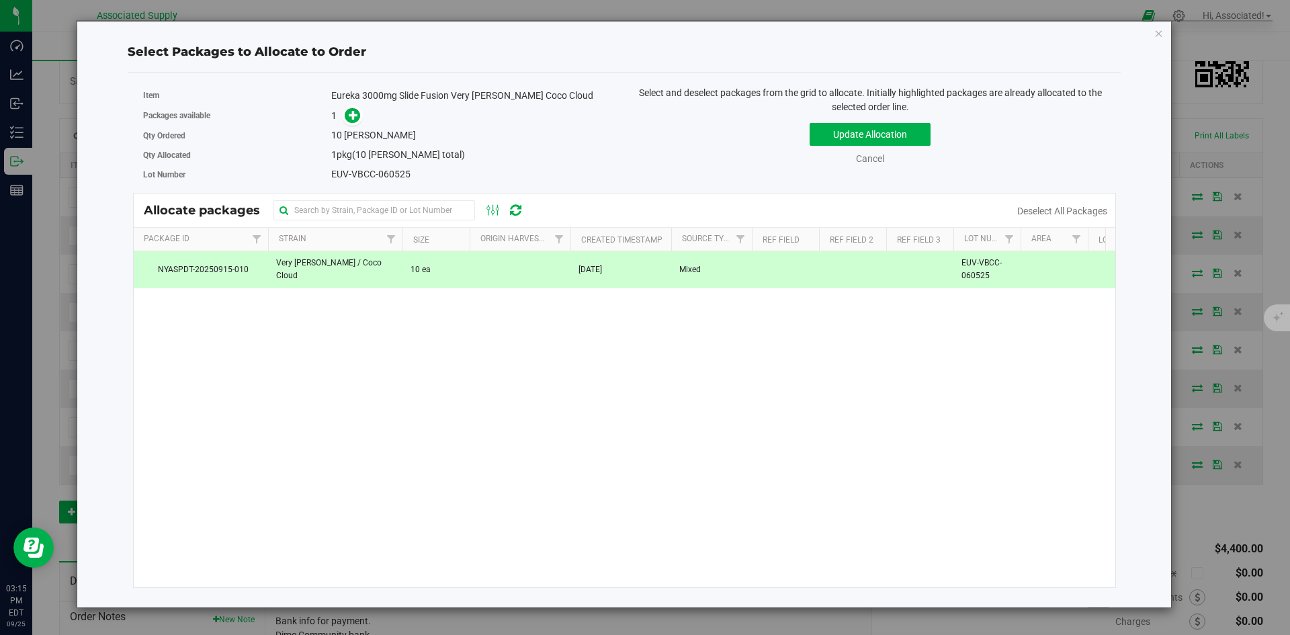
click at [504, 432] on div "NYASPDT-20250915-010 Very Berry / Coco Cloud 10 ea Sep 15, 2025 Mixed EUV-VBCC-…" at bounding box center [625, 419] width 982 height 336
click at [485, 283] on td at bounding box center [520, 269] width 101 height 36
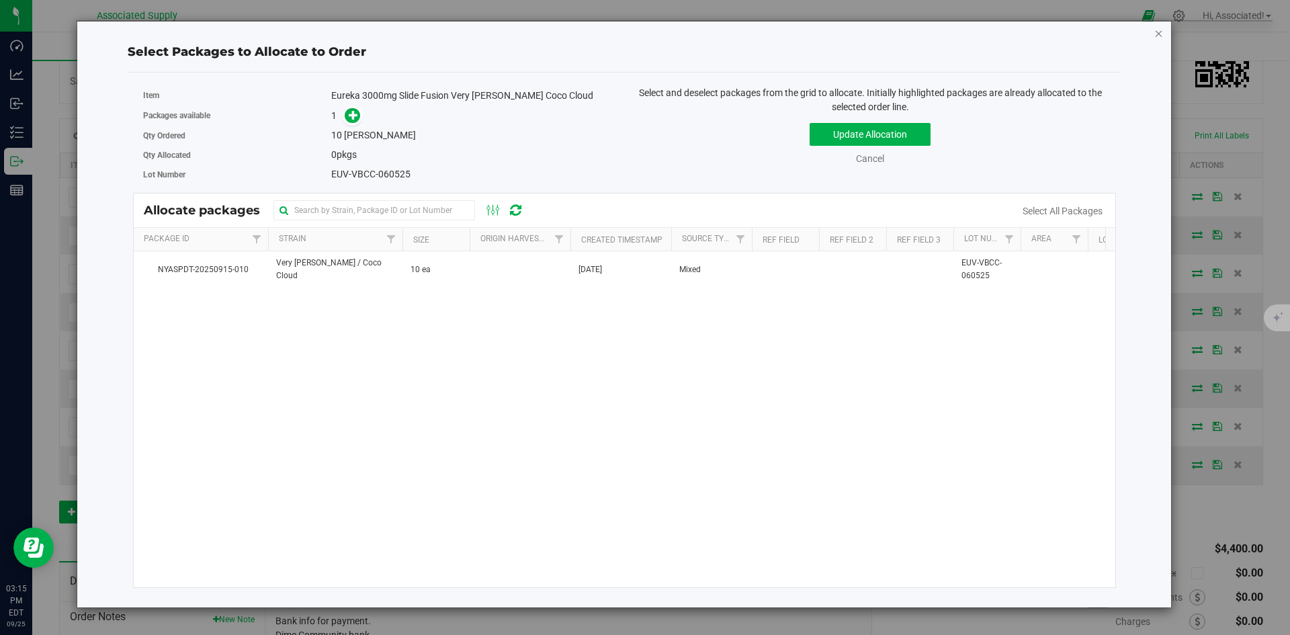
click at [1158, 33] on icon "button" at bounding box center [1158, 33] width 9 height 16
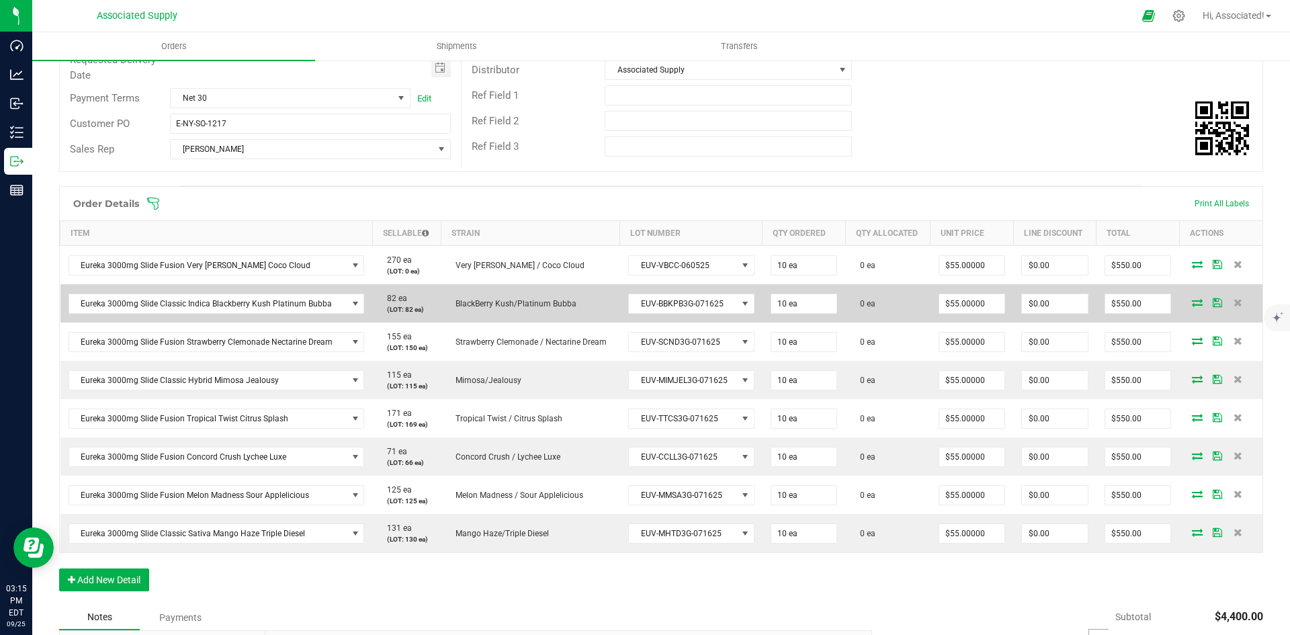
scroll to position [202, 0]
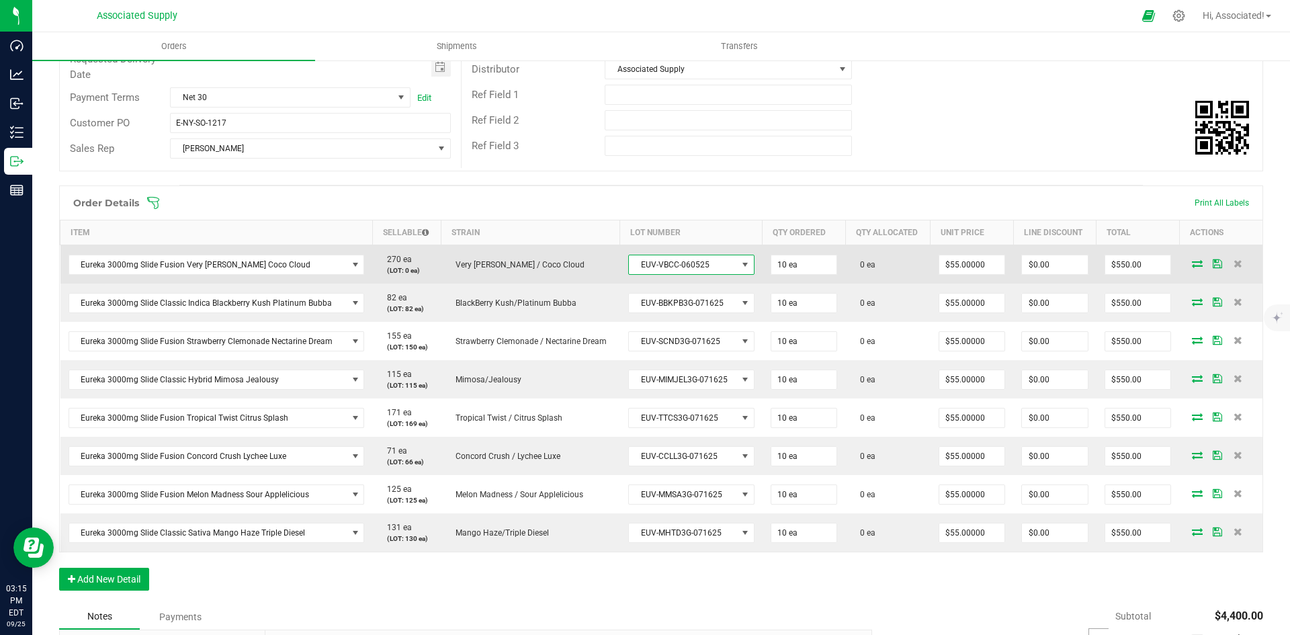
click at [740, 260] on span at bounding box center [745, 264] width 11 height 11
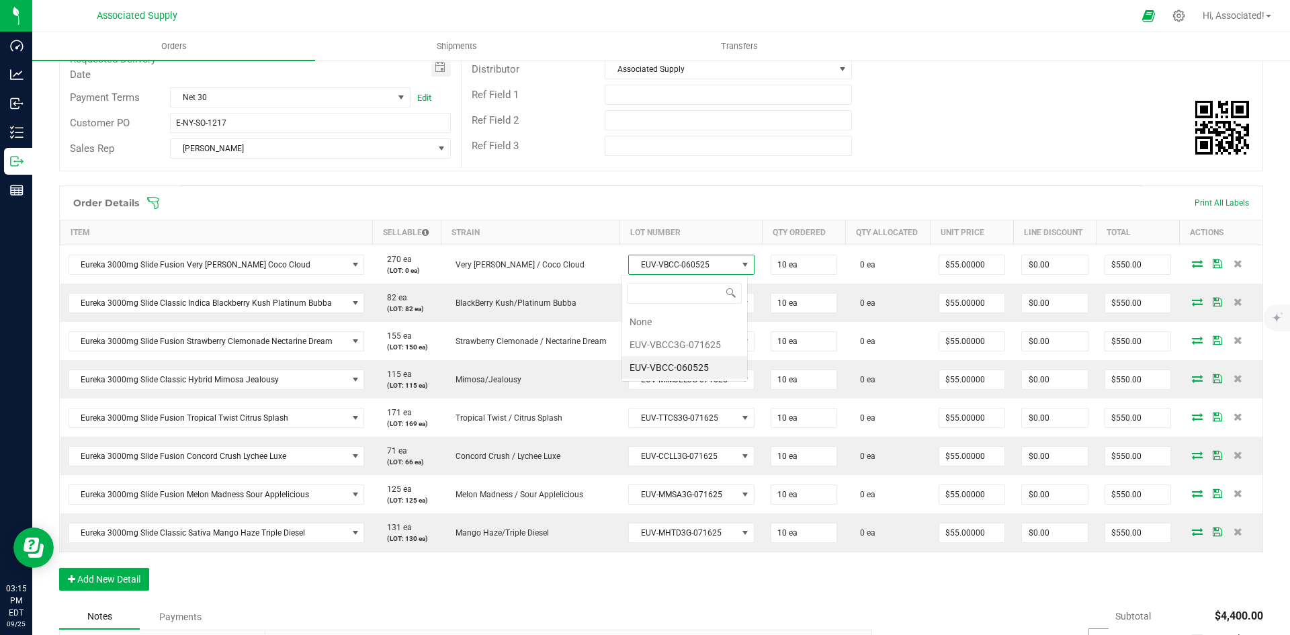
scroll to position [20, 125]
click at [682, 343] on li "EUV-VBCC3G-071625" at bounding box center [684, 344] width 126 height 23
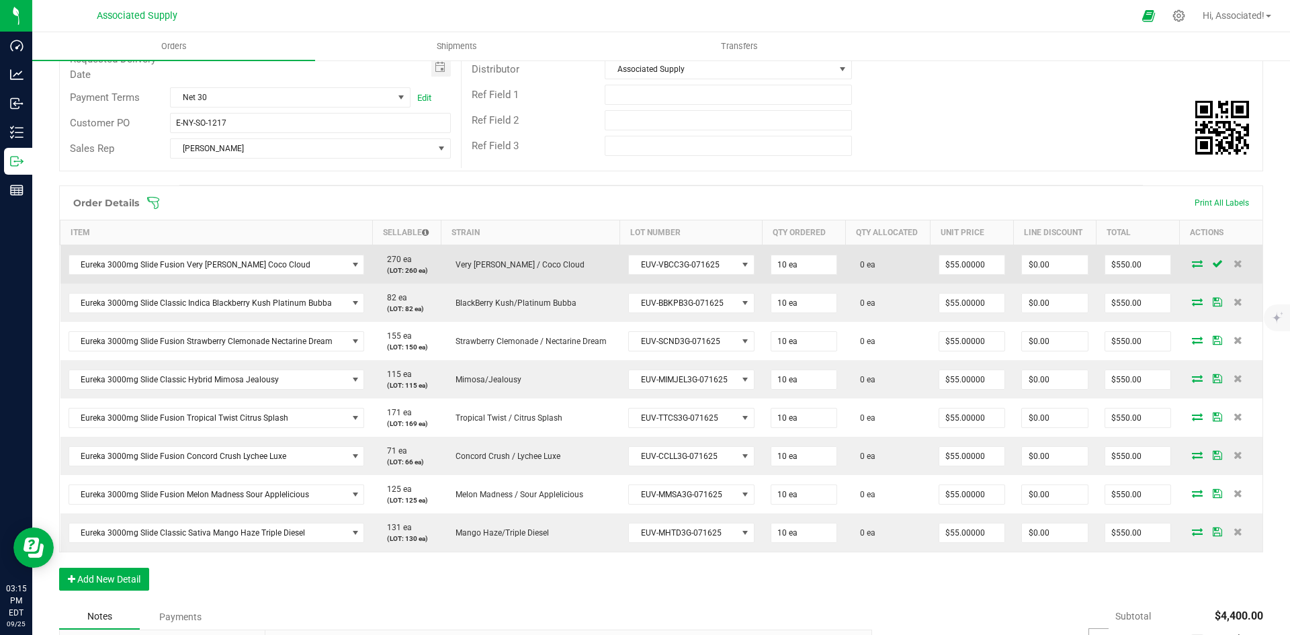
click at [1192, 265] on icon at bounding box center [1197, 263] width 11 height 8
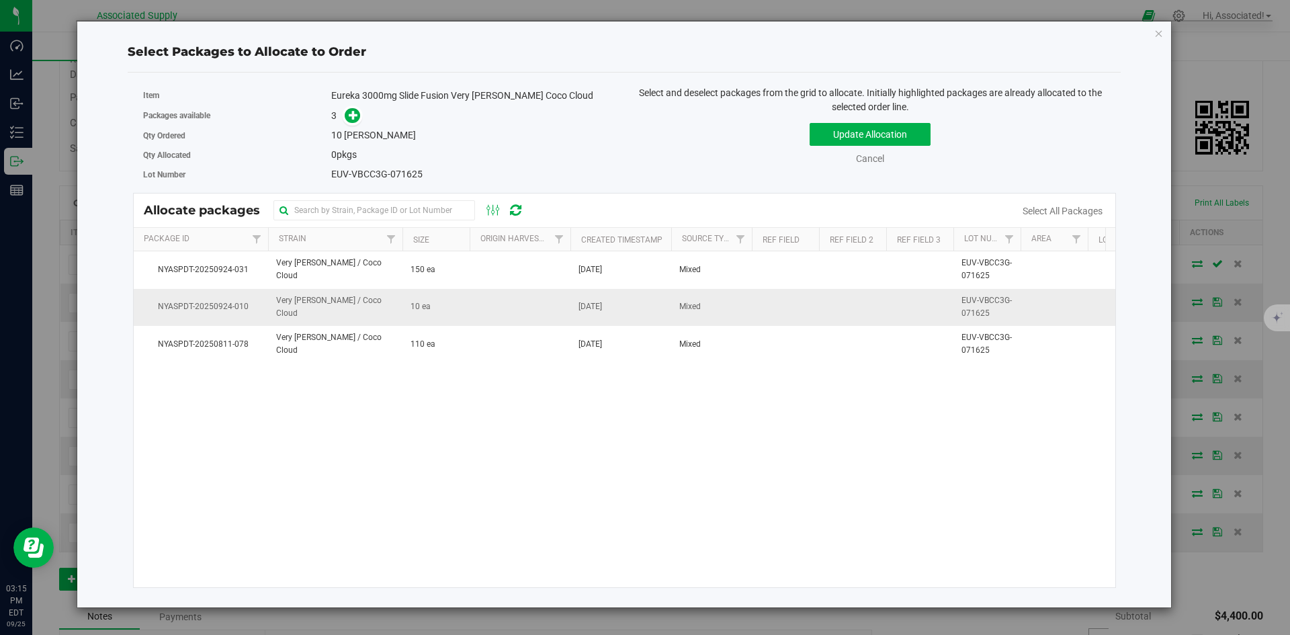
click at [433, 308] on td "10 ea" at bounding box center [435, 307] width 67 height 37
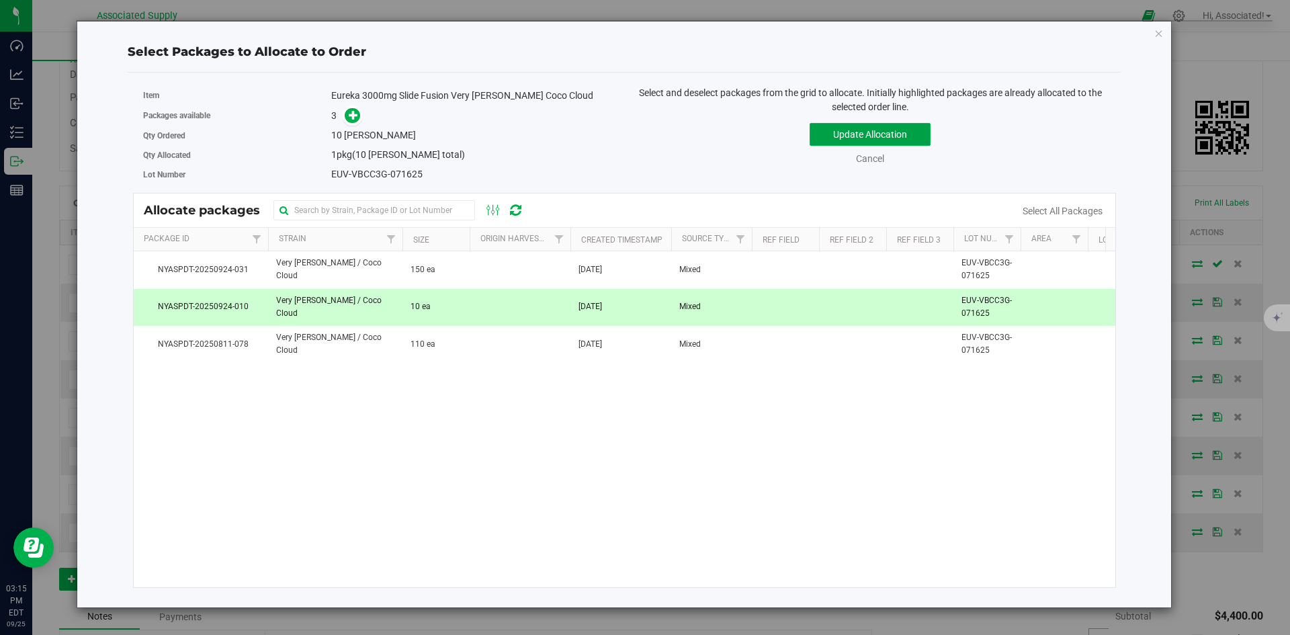
click at [895, 130] on button "Update Allocation" at bounding box center [869, 134] width 121 height 23
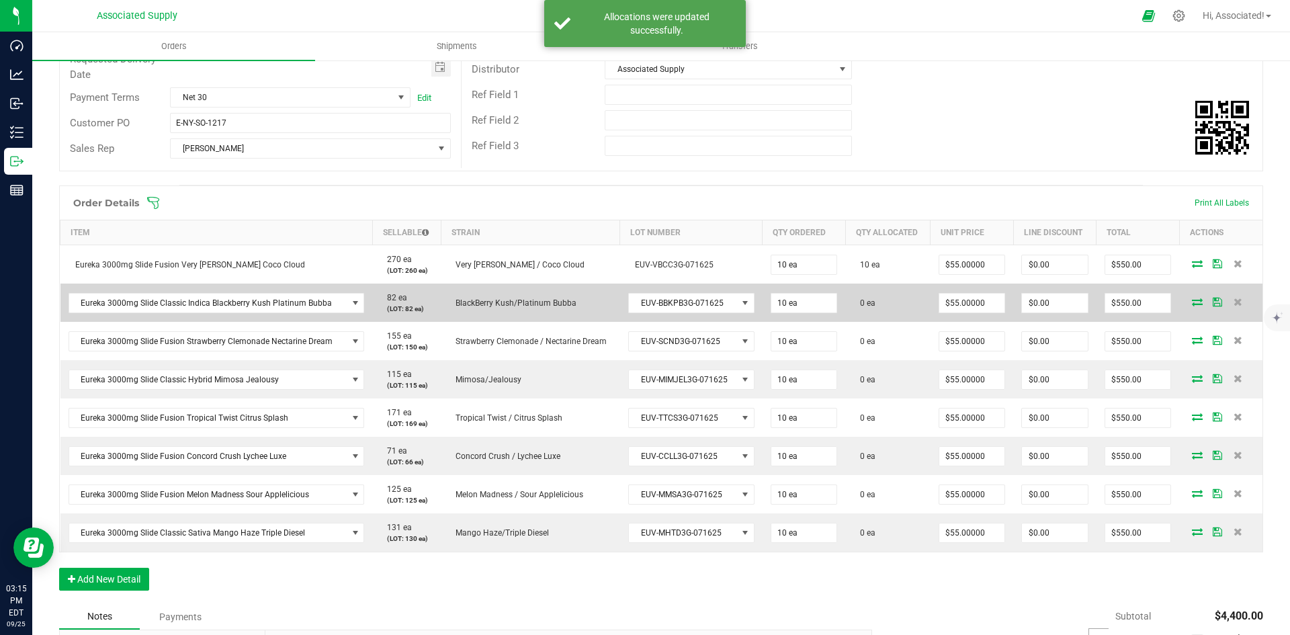
click at [1192, 301] on icon at bounding box center [1197, 302] width 11 height 8
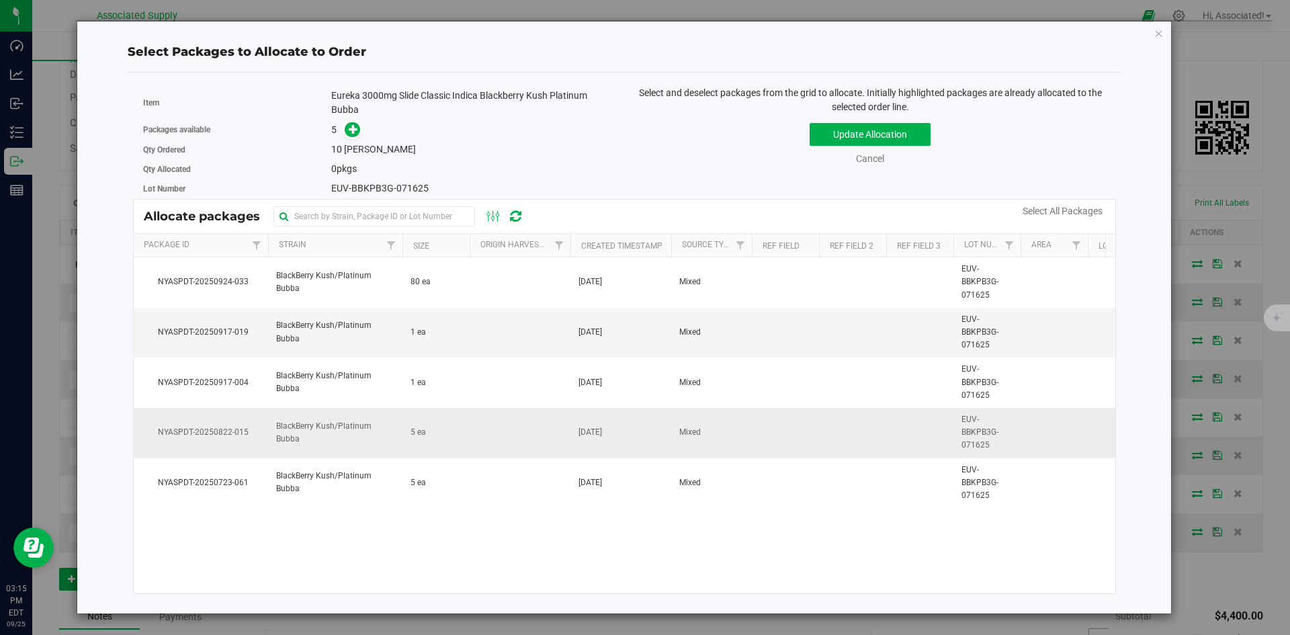
click at [465, 443] on td "5 ea" at bounding box center [435, 433] width 67 height 50
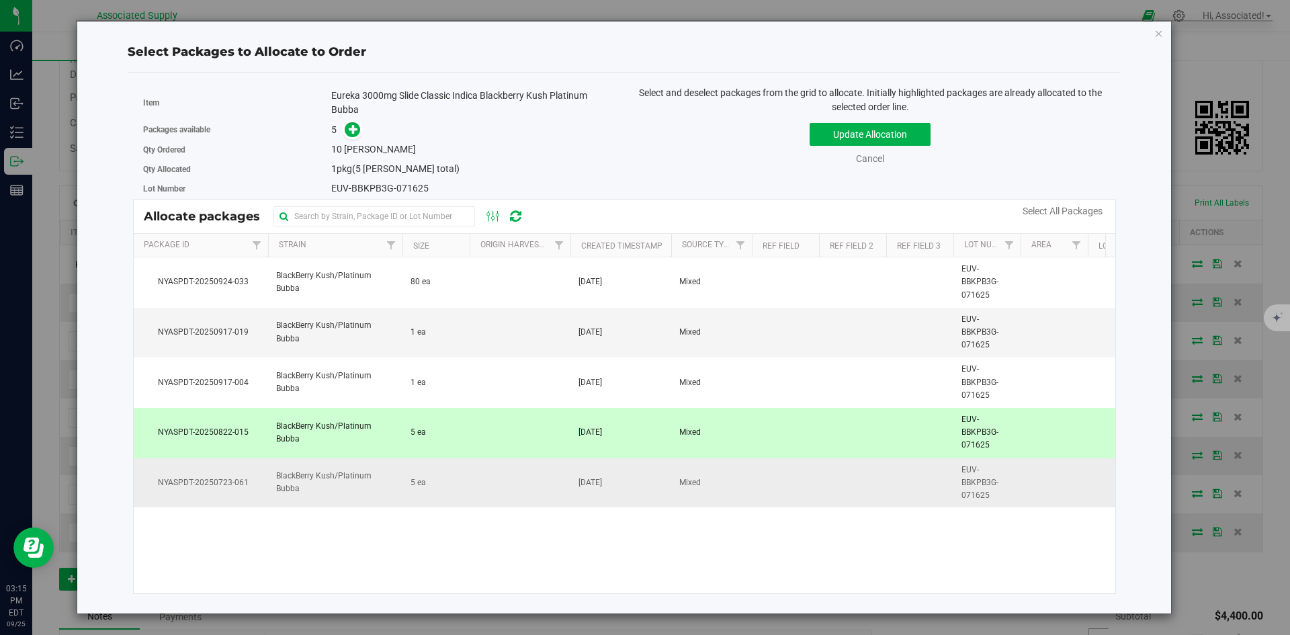
click at [459, 488] on td "5 ea" at bounding box center [435, 483] width 67 height 50
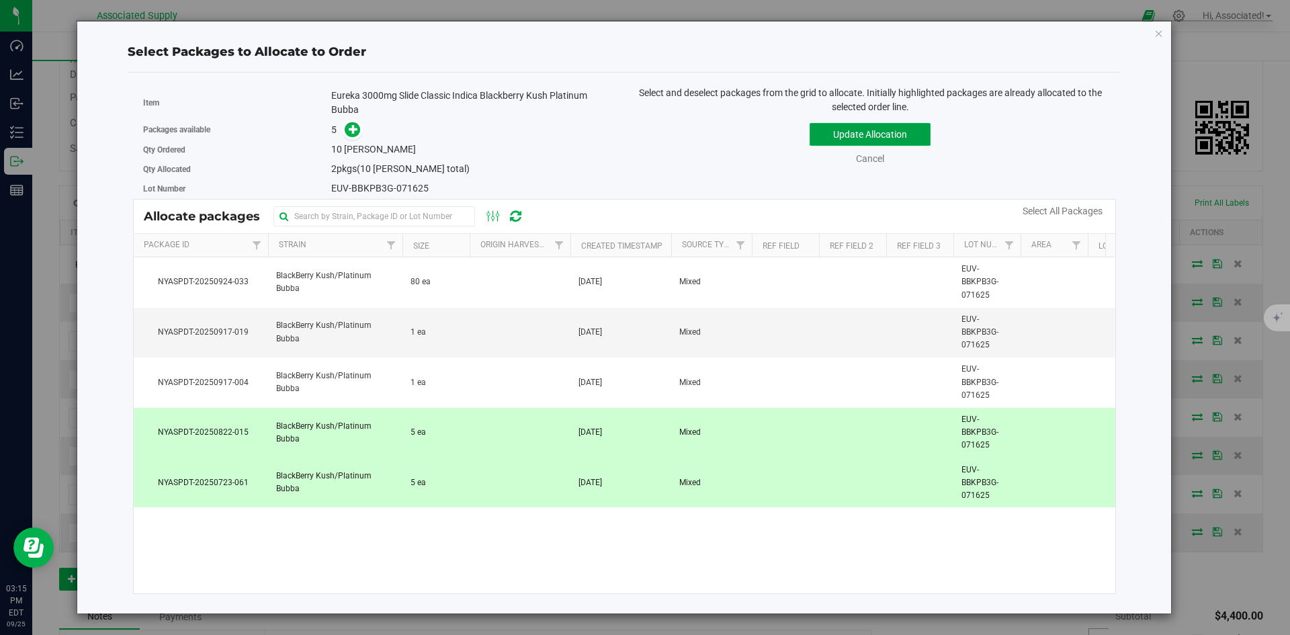
click at [891, 137] on button "Update Allocation" at bounding box center [869, 134] width 121 height 23
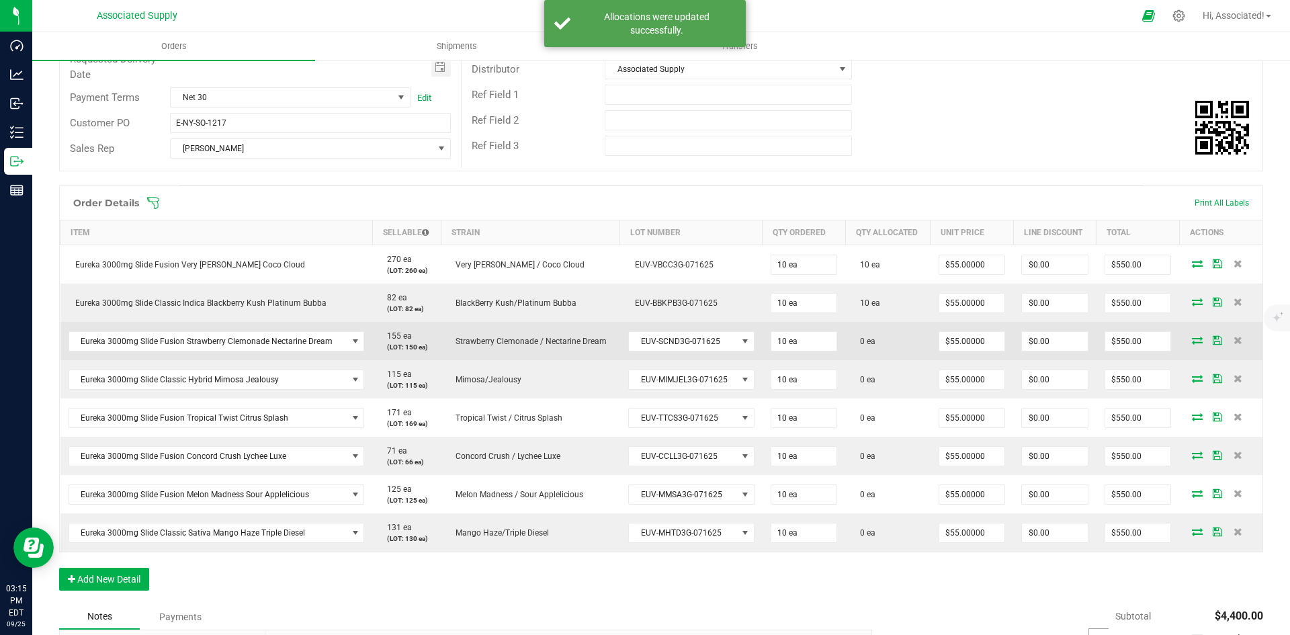
click at [1192, 338] on icon at bounding box center [1197, 340] width 11 height 8
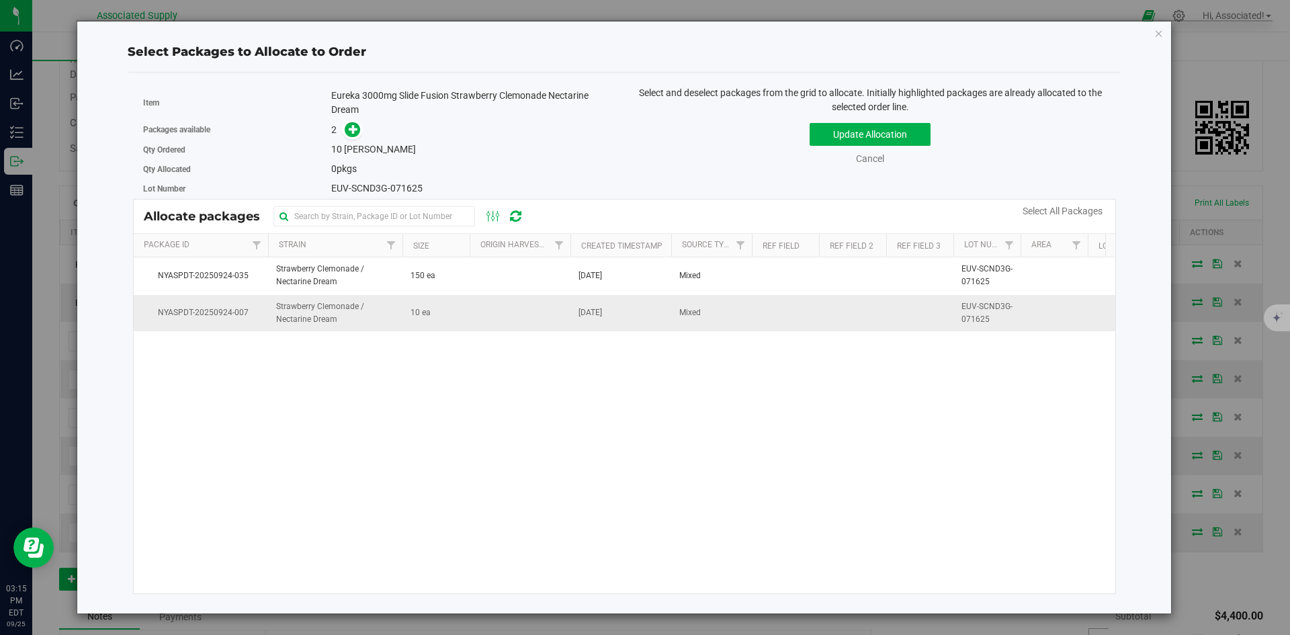
click at [424, 314] on span "10 ea" at bounding box center [420, 312] width 20 height 13
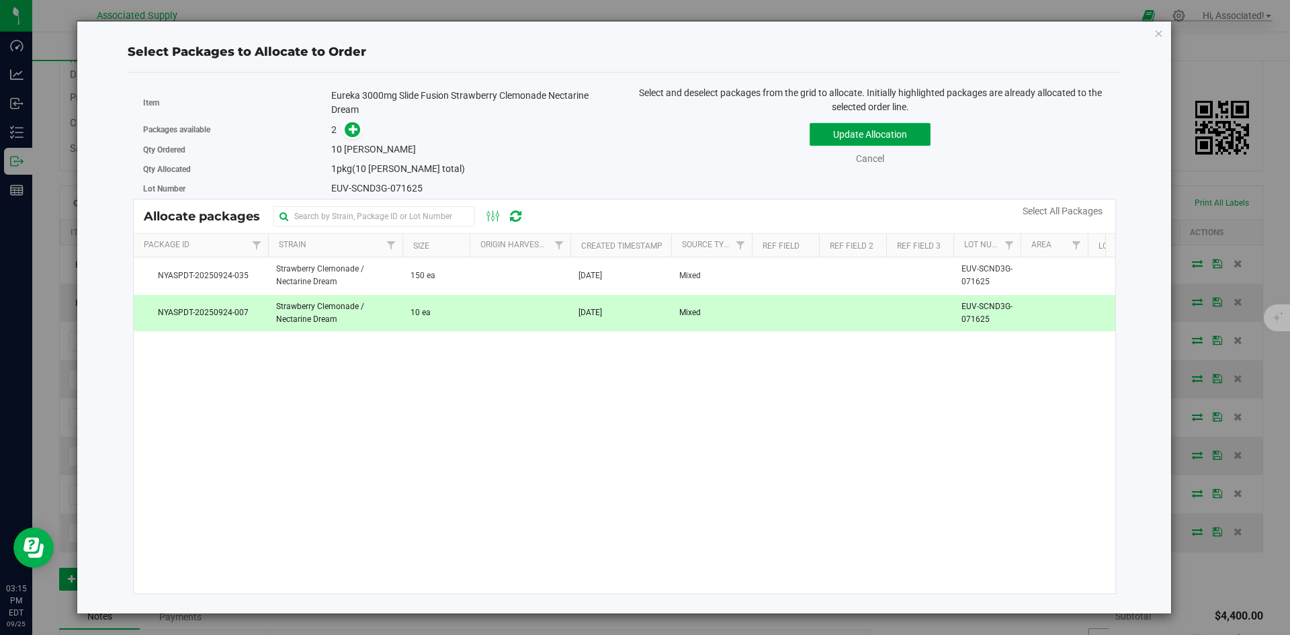
click at [887, 136] on button "Update Allocation" at bounding box center [869, 134] width 121 height 23
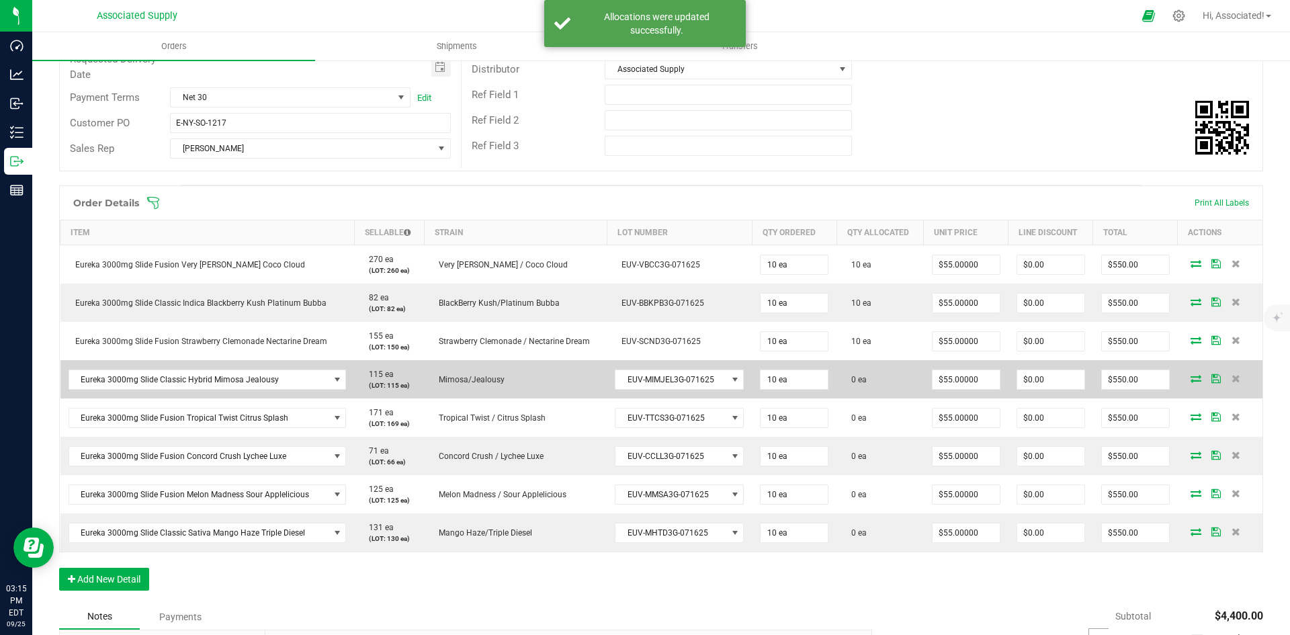
click at [1190, 374] on icon at bounding box center [1195, 378] width 11 height 8
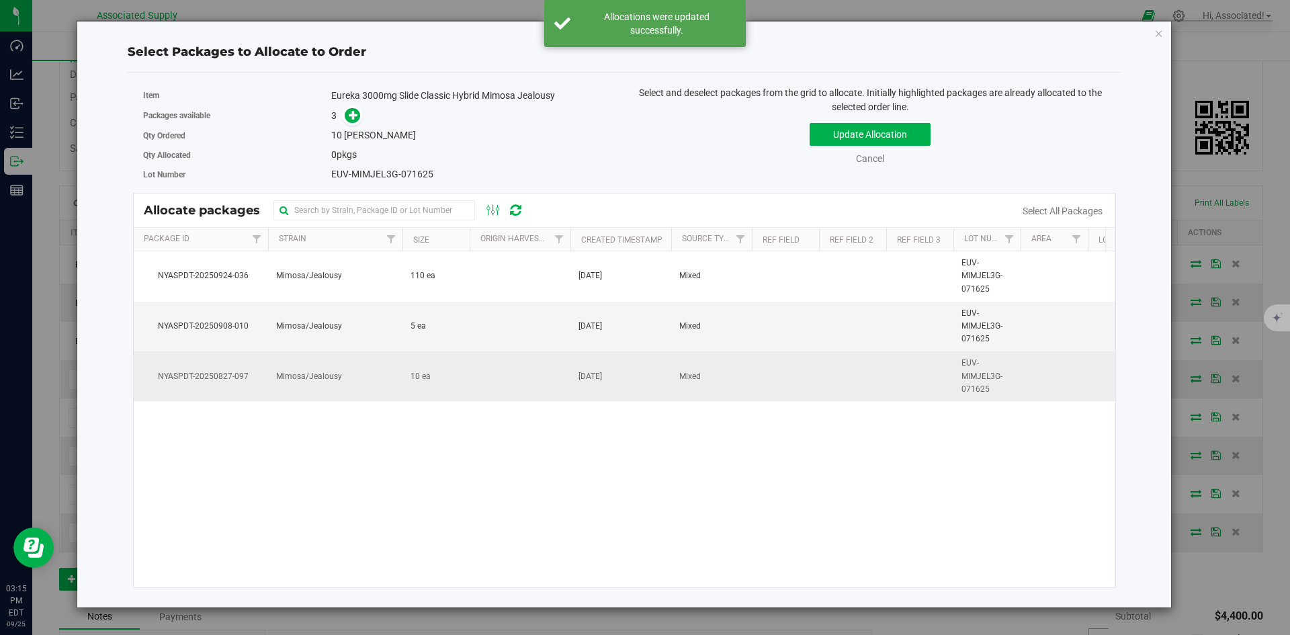
click at [508, 396] on td at bounding box center [520, 376] width 101 height 50
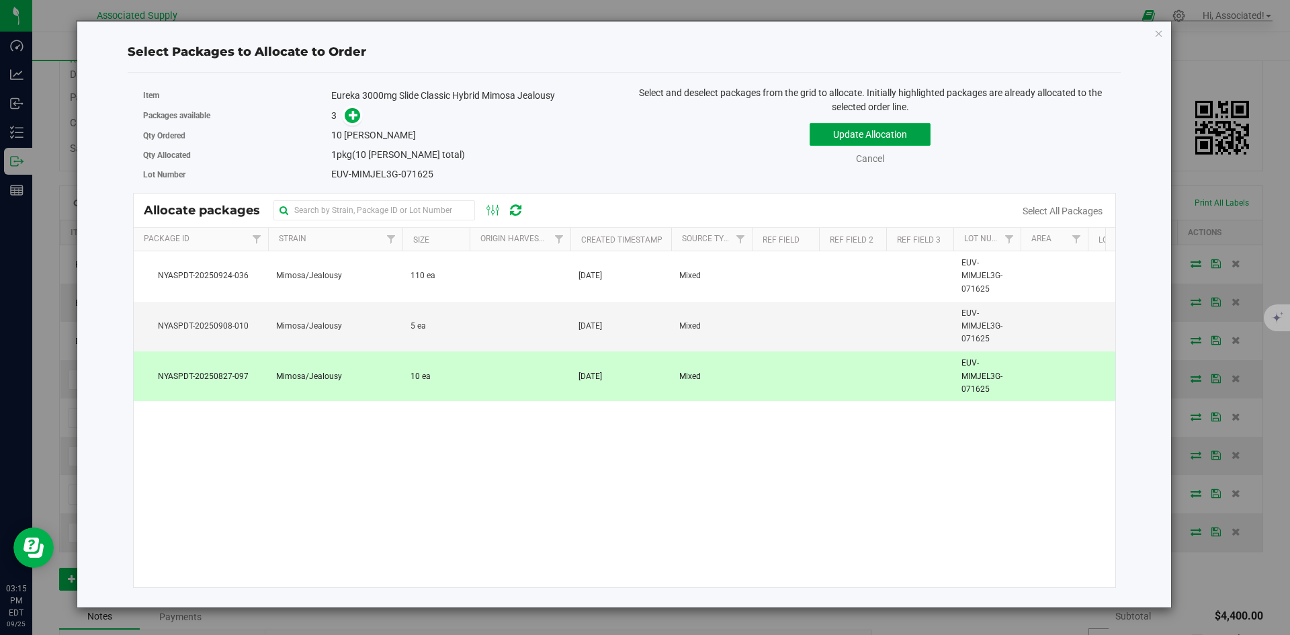
click at [842, 129] on button "Update Allocation" at bounding box center [869, 134] width 121 height 23
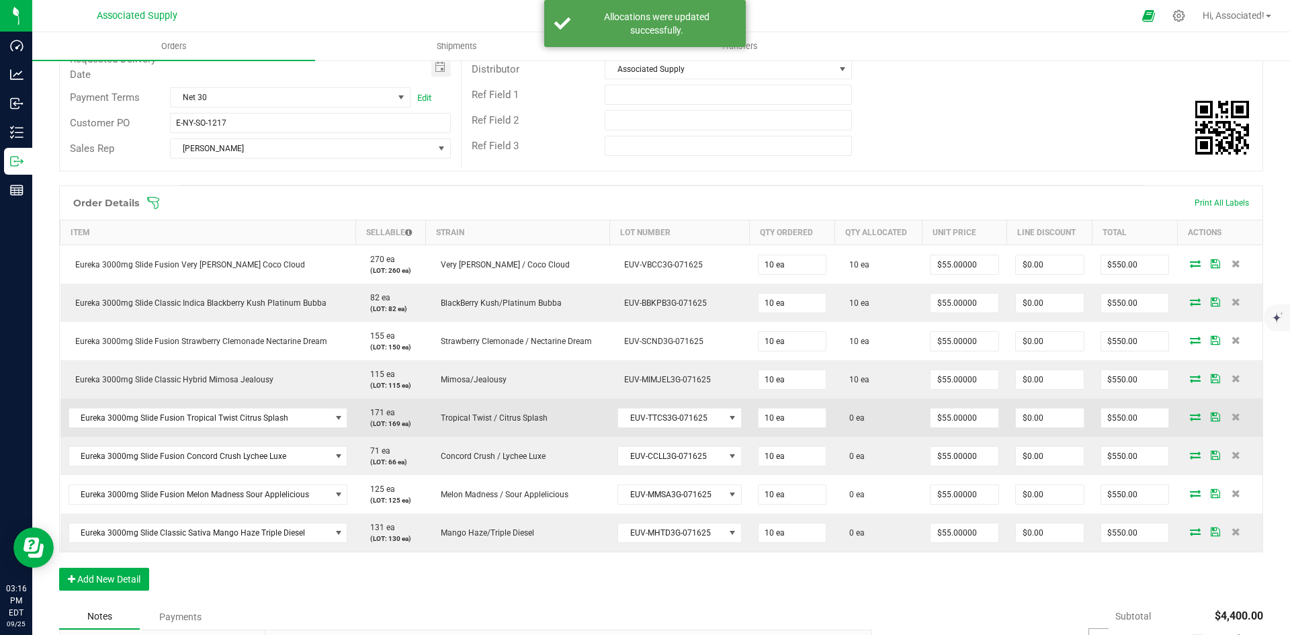
click at [1190, 418] on icon at bounding box center [1195, 416] width 11 height 8
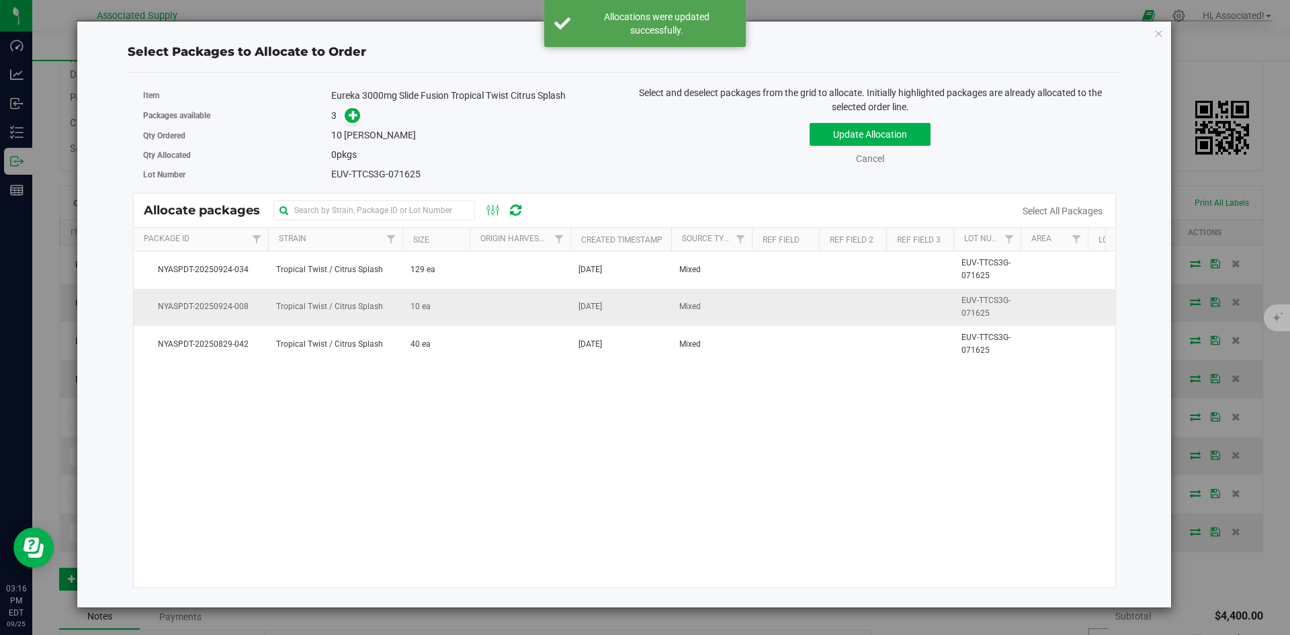
click at [448, 306] on td "10 ea" at bounding box center [435, 307] width 67 height 37
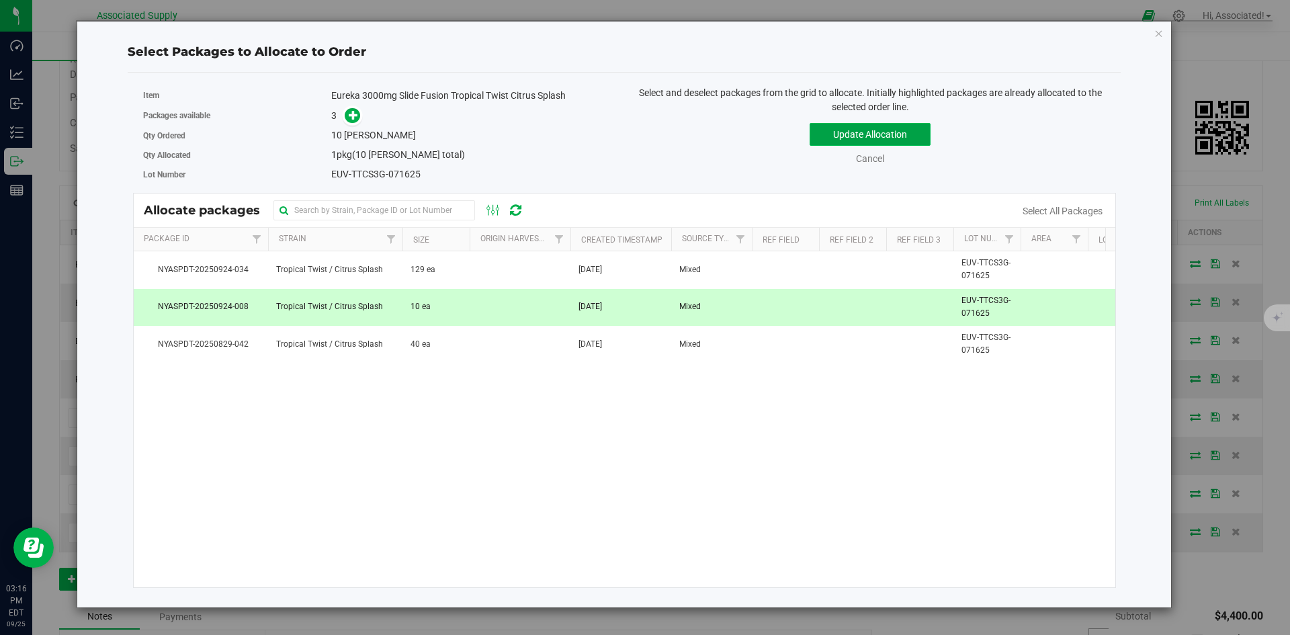
click at [868, 131] on button "Update Allocation" at bounding box center [869, 134] width 121 height 23
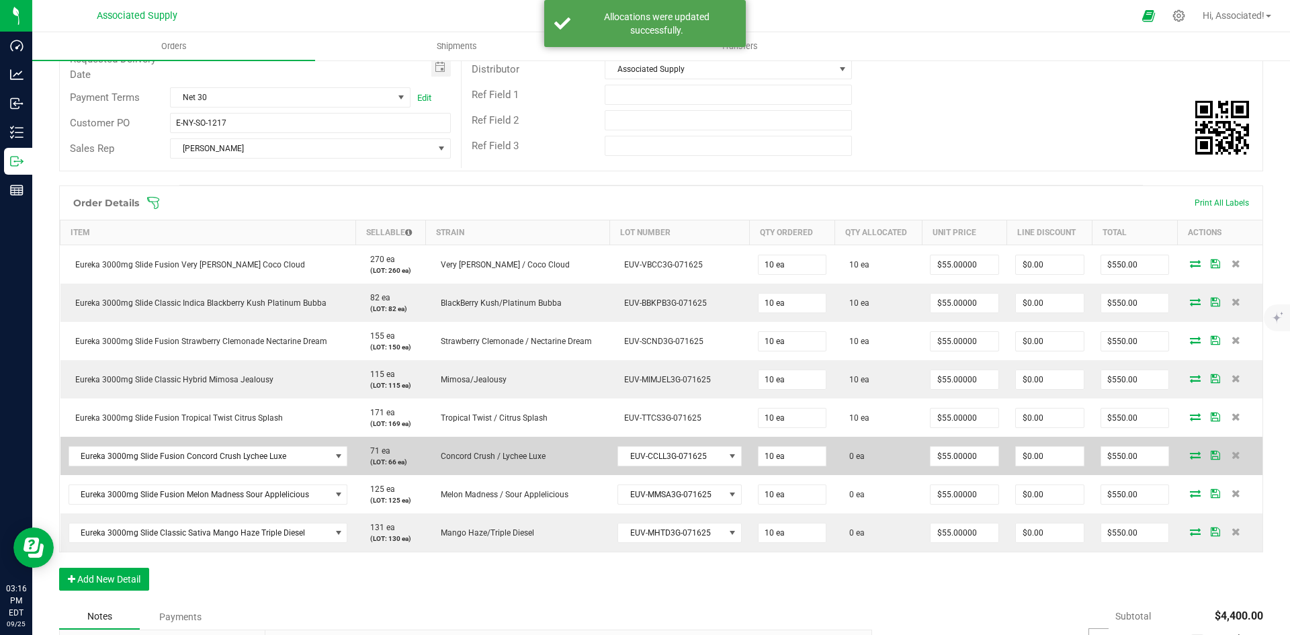
click at [1190, 452] on icon at bounding box center [1195, 455] width 11 height 8
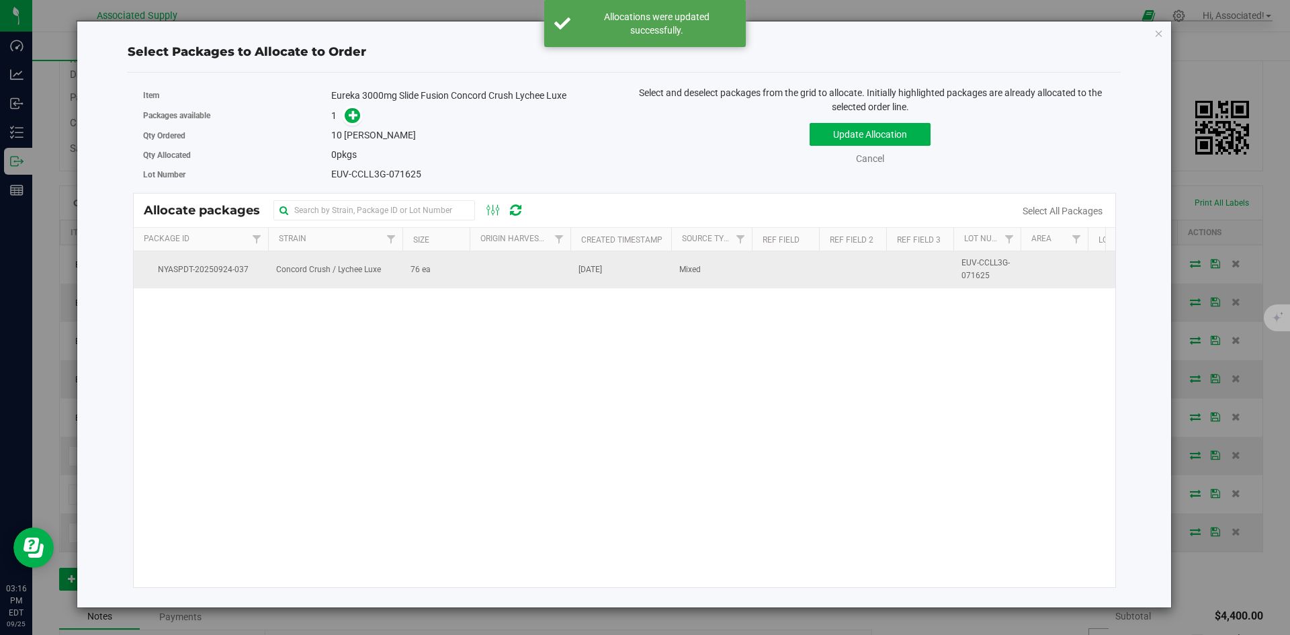
click at [439, 261] on td "76 ea" at bounding box center [435, 269] width 67 height 36
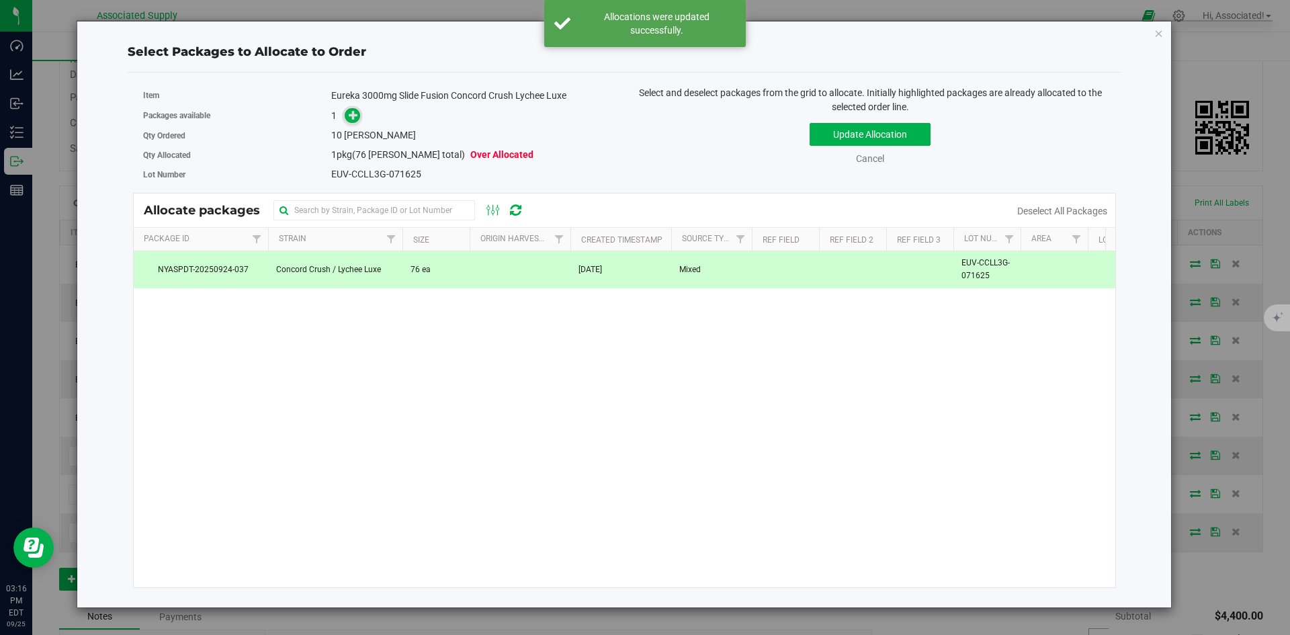
click at [347, 113] on span at bounding box center [352, 115] width 15 height 15
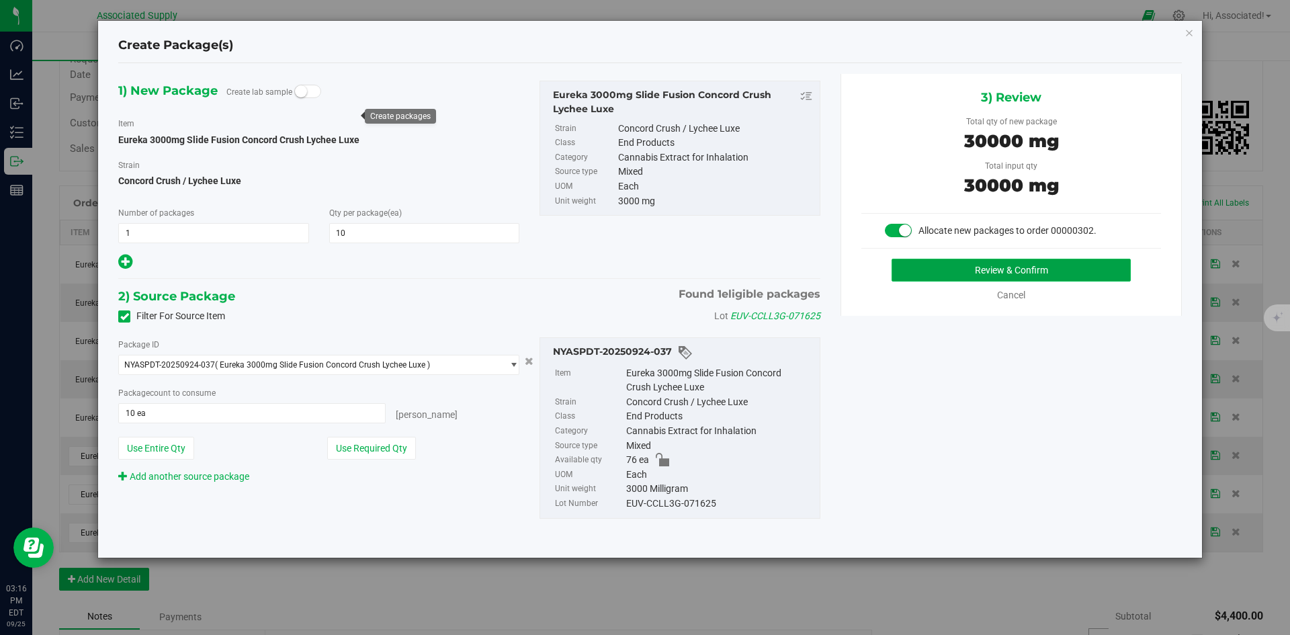
click at [1026, 267] on button "Review & Confirm" at bounding box center [1010, 270] width 239 height 23
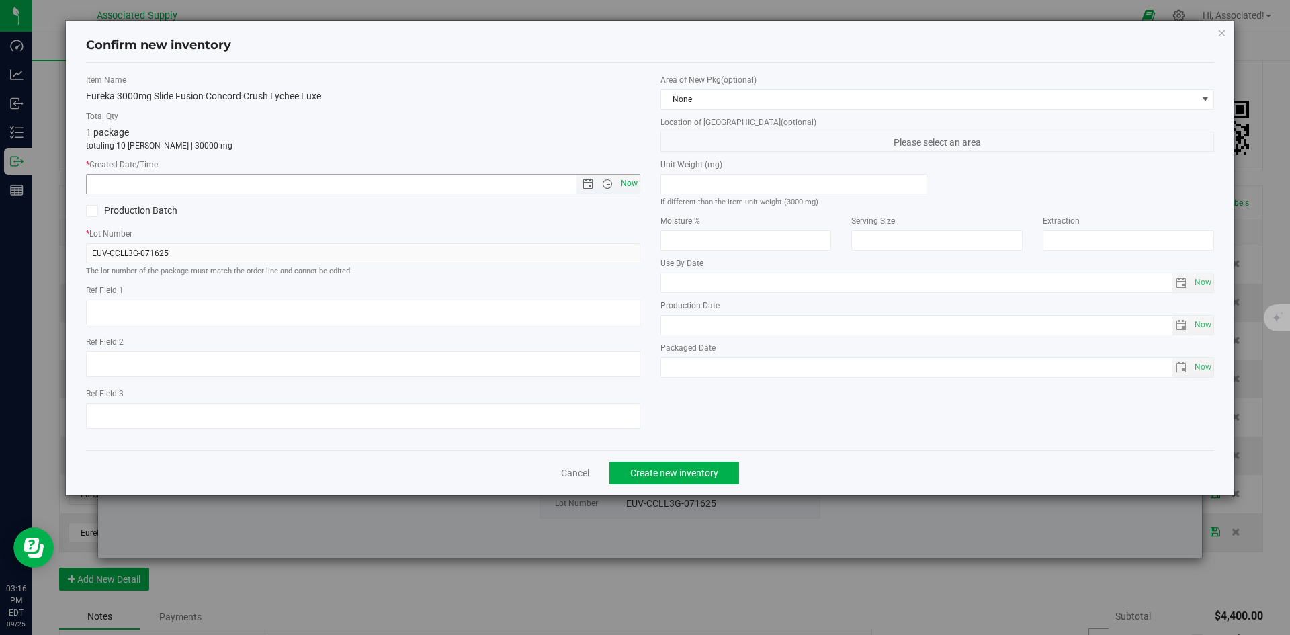
click at [633, 180] on span "Now" at bounding box center [628, 183] width 23 height 19
type input "9/25/2025 3:16 PM"
click at [701, 468] on span "Create new inventory" at bounding box center [674, 473] width 88 height 11
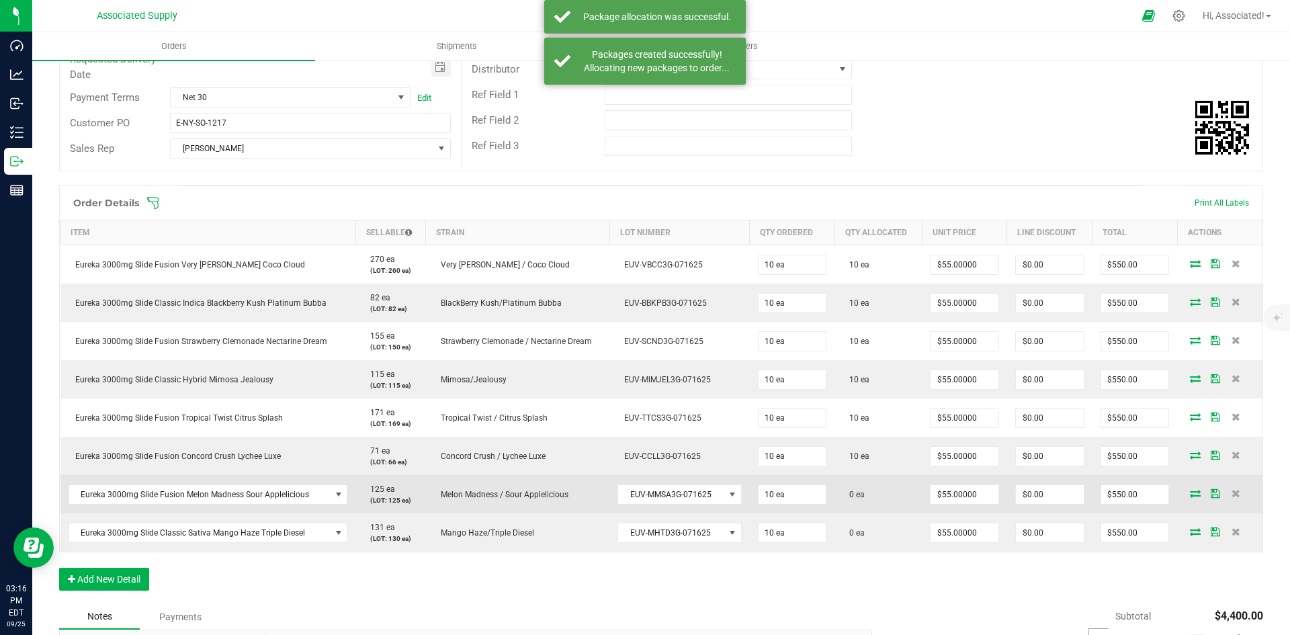
click at [1190, 494] on icon at bounding box center [1195, 493] width 11 height 8
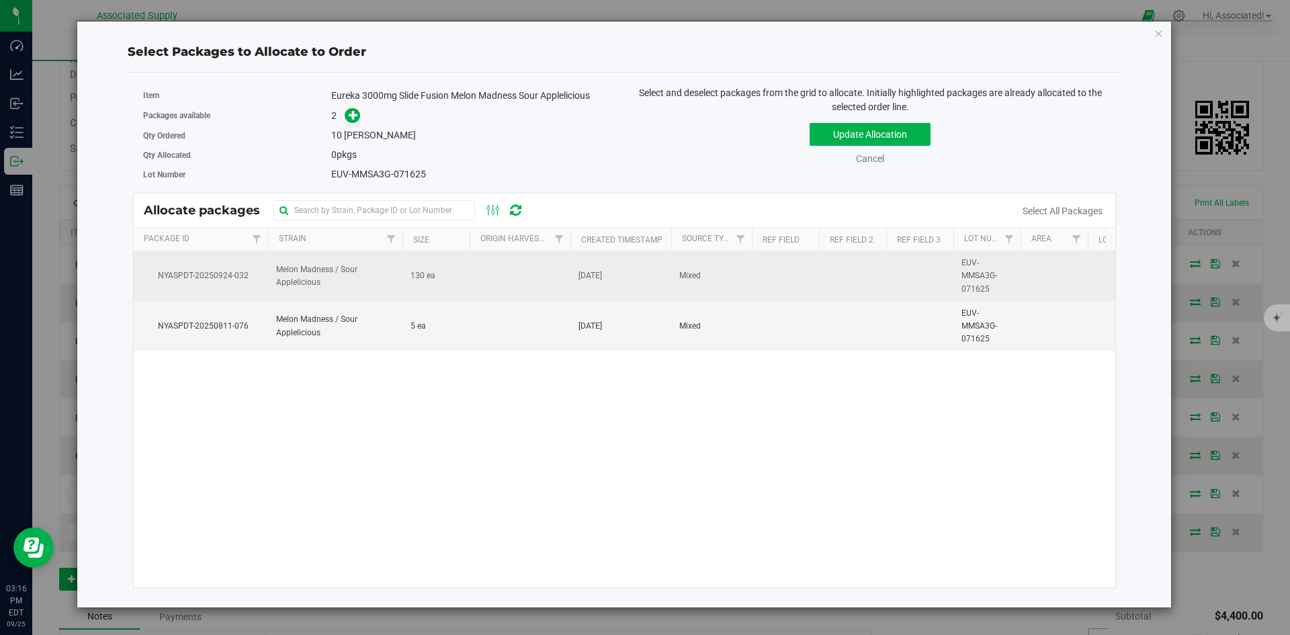
click at [471, 279] on td at bounding box center [520, 276] width 101 height 50
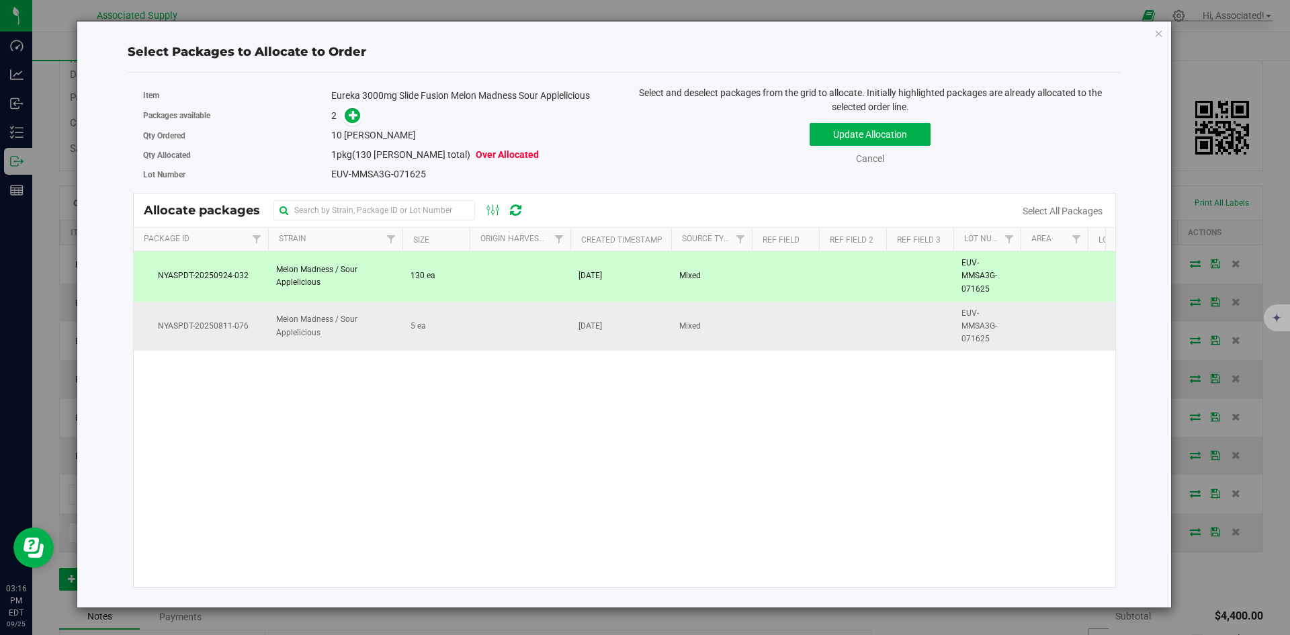
click at [470, 325] on td at bounding box center [520, 327] width 101 height 50
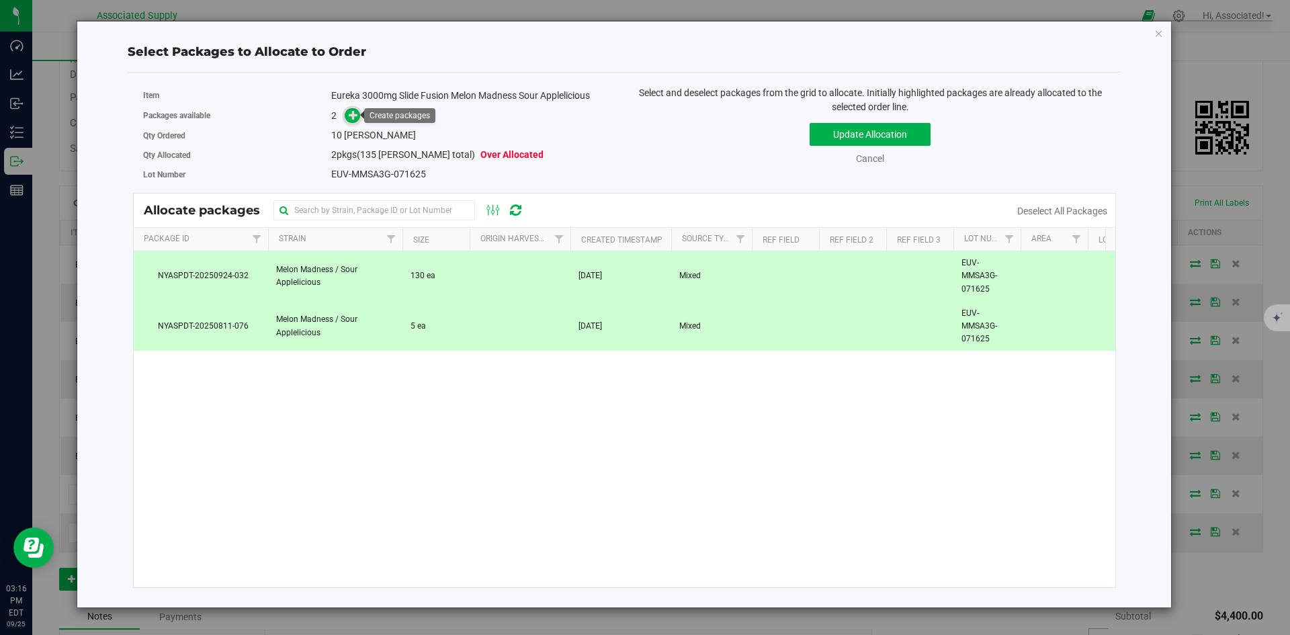
click at [357, 116] on icon at bounding box center [353, 114] width 9 height 9
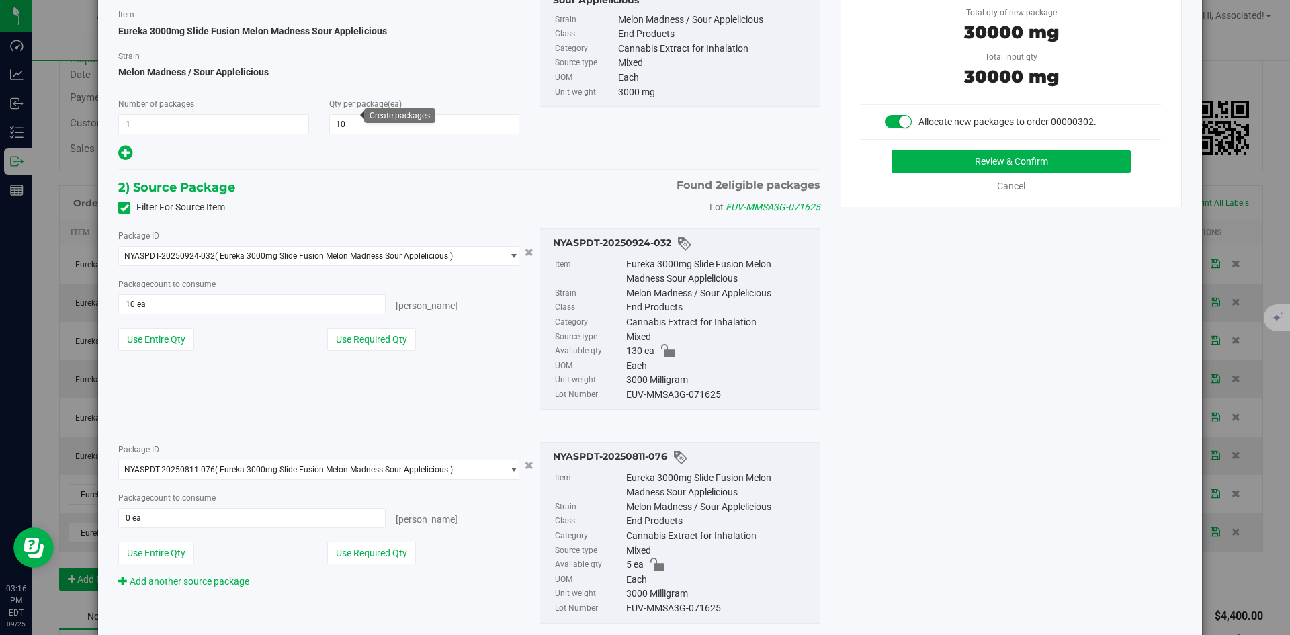
scroll to position [157, 0]
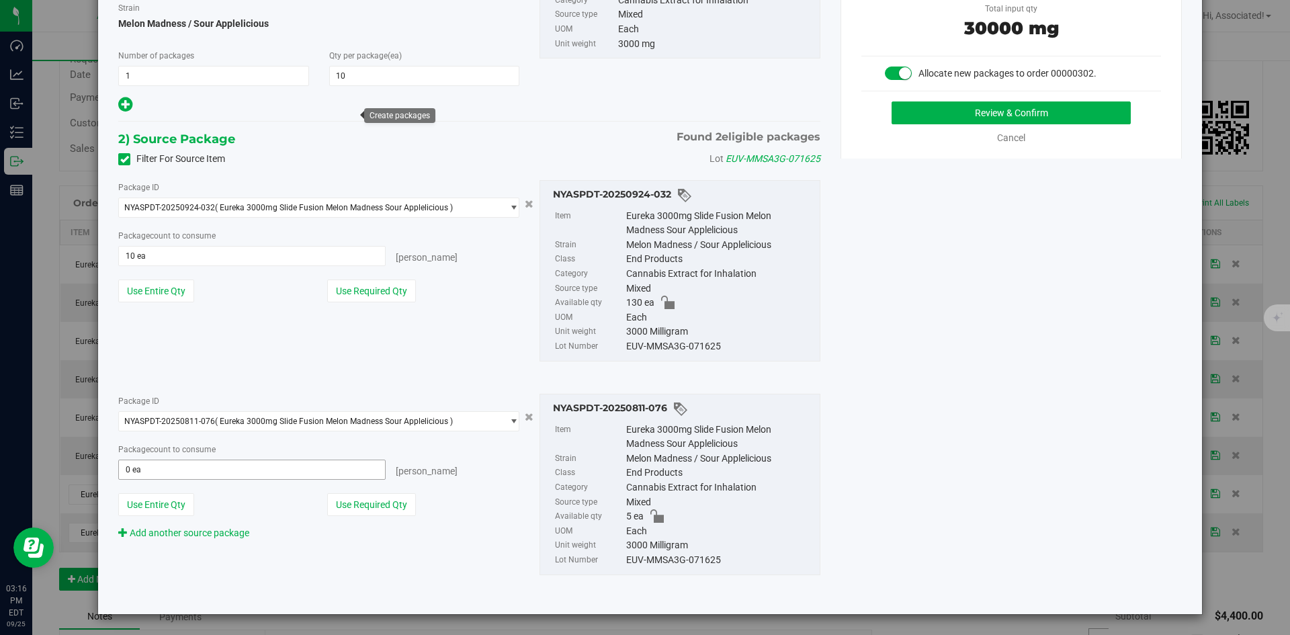
click at [191, 473] on input "0 ea" at bounding box center [252, 469] width 266 height 19
click at [191, 473] on input "text" at bounding box center [252, 469] width 266 height 19
type input "5"
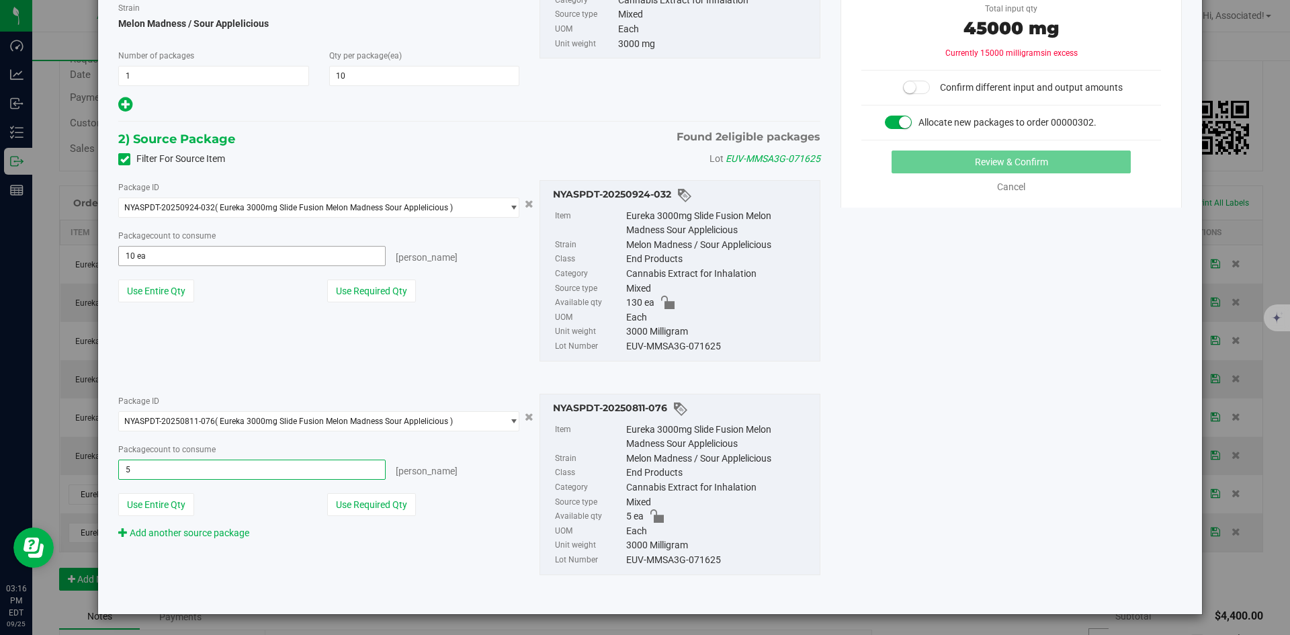
type input "5 ea"
click at [165, 249] on span "10 ea 10" at bounding box center [251, 256] width 267 height 20
click at [165, 249] on input "10" at bounding box center [252, 256] width 266 height 19
type input "5"
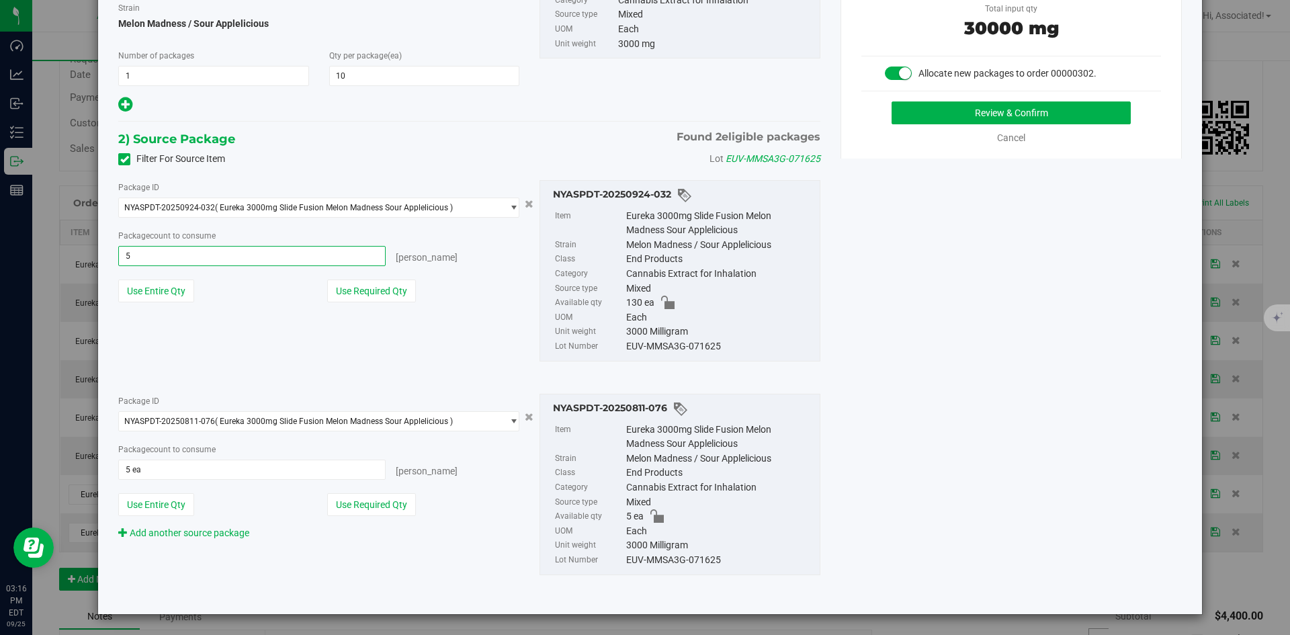
type input "5 ea"
click at [340, 380] on div "2) Source Package Found 2 eligible packages Filter For Source Item Lot EUV-MMSA…" at bounding box center [469, 363] width 702 height 468
click at [1051, 414] on div "1) New Package Create lab sample Item Eureka 3000mg Slide Fusion Melon Madness …" at bounding box center [649, 260] width 1083 height 686
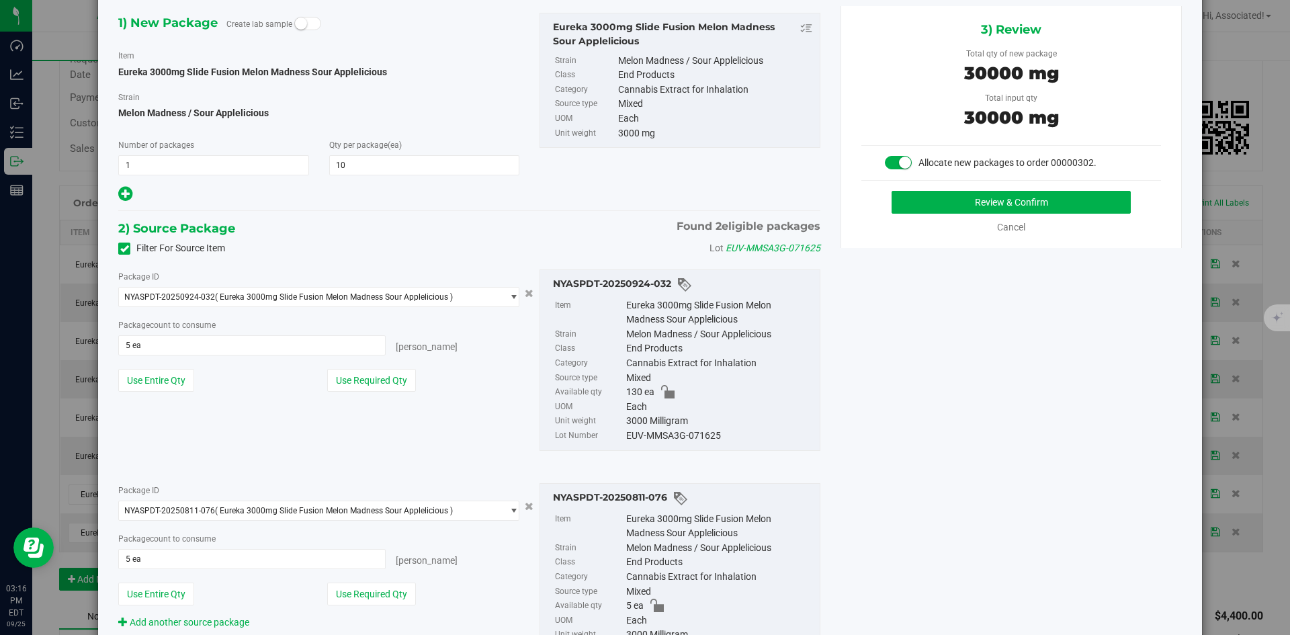
scroll to position [0, 0]
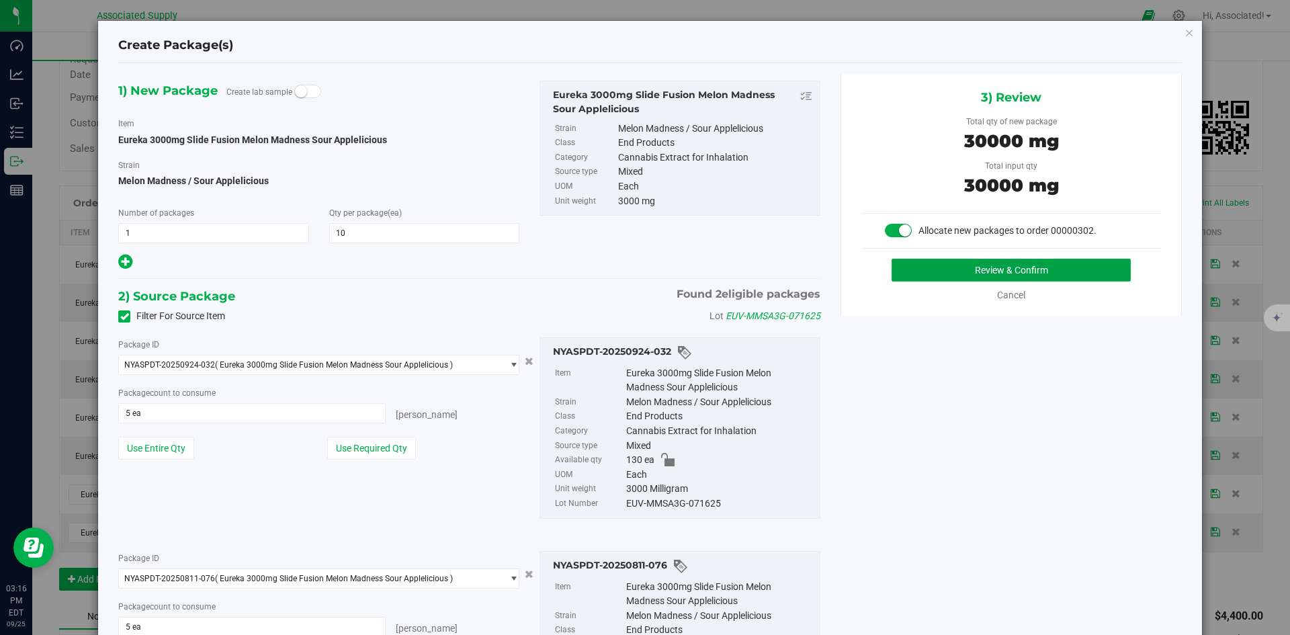
click at [1047, 275] on button "Review & Confirm" at bounding box center [1010, 270] width 239 height 23
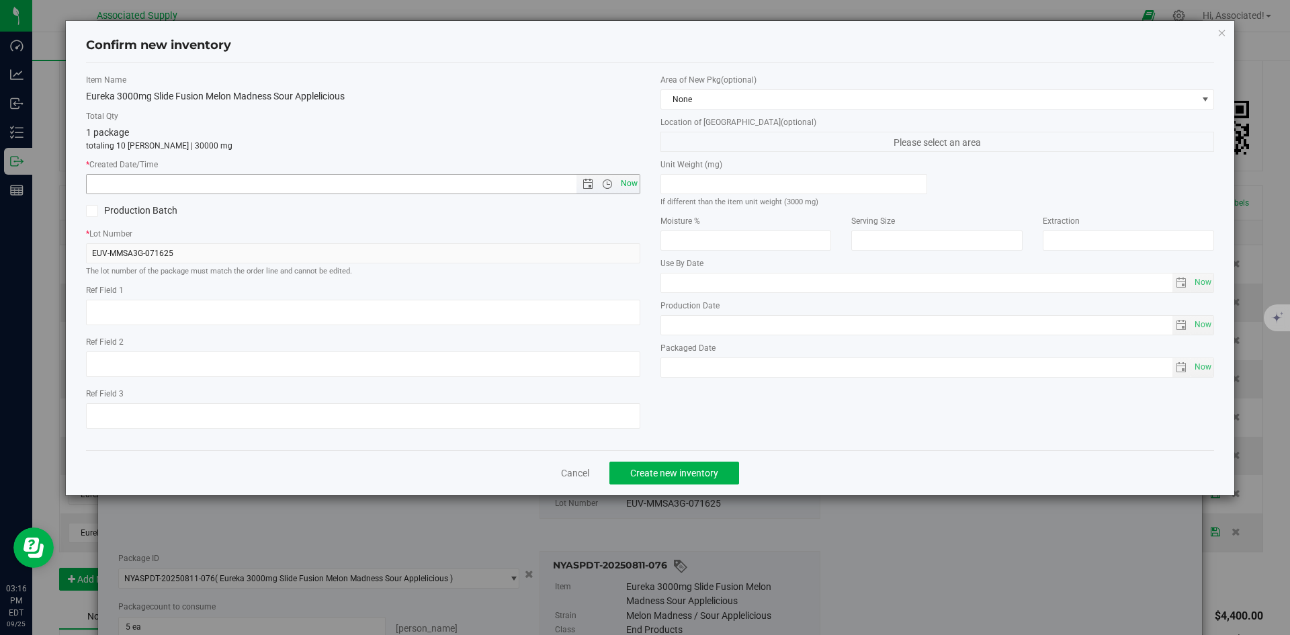
click at [631, 187] on span "Now" at bounding box center [628, 183] width 23 height 19
type input "9/25/2025 3:16 PM"
click at [691, 471] on span "Create new inventory" at bounding box center [674, 473] width 88 height 11
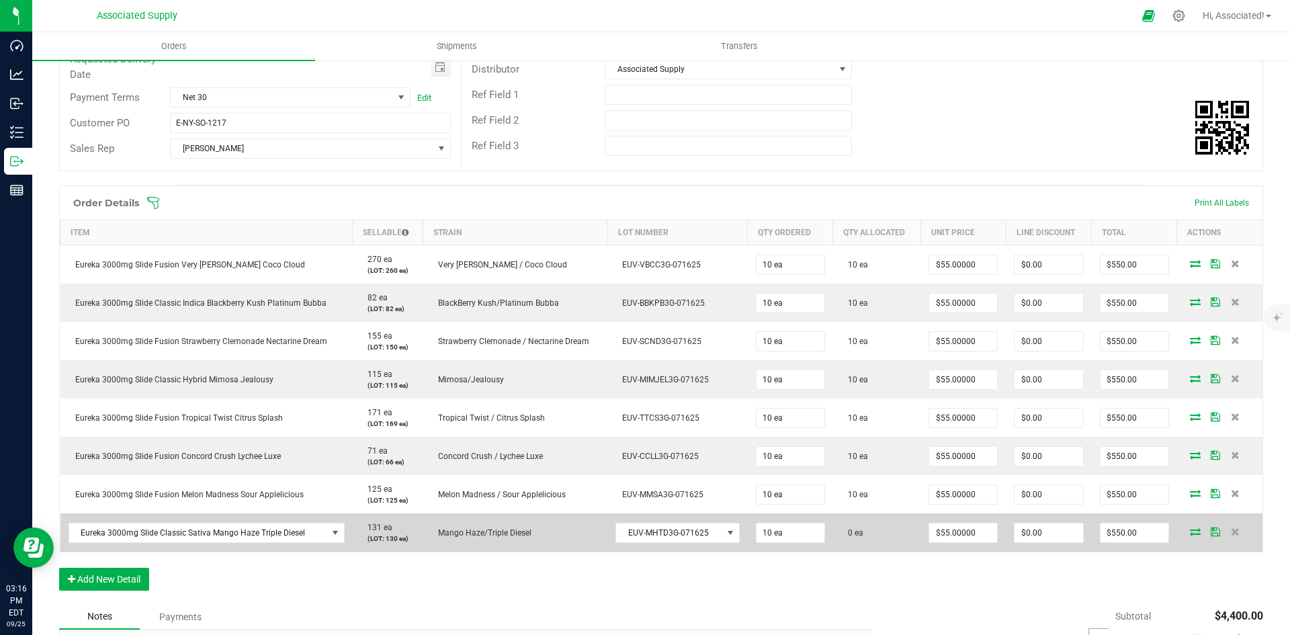
click at [1190, 529] on icon at bounding box center [1195, 531] width 11 height 8
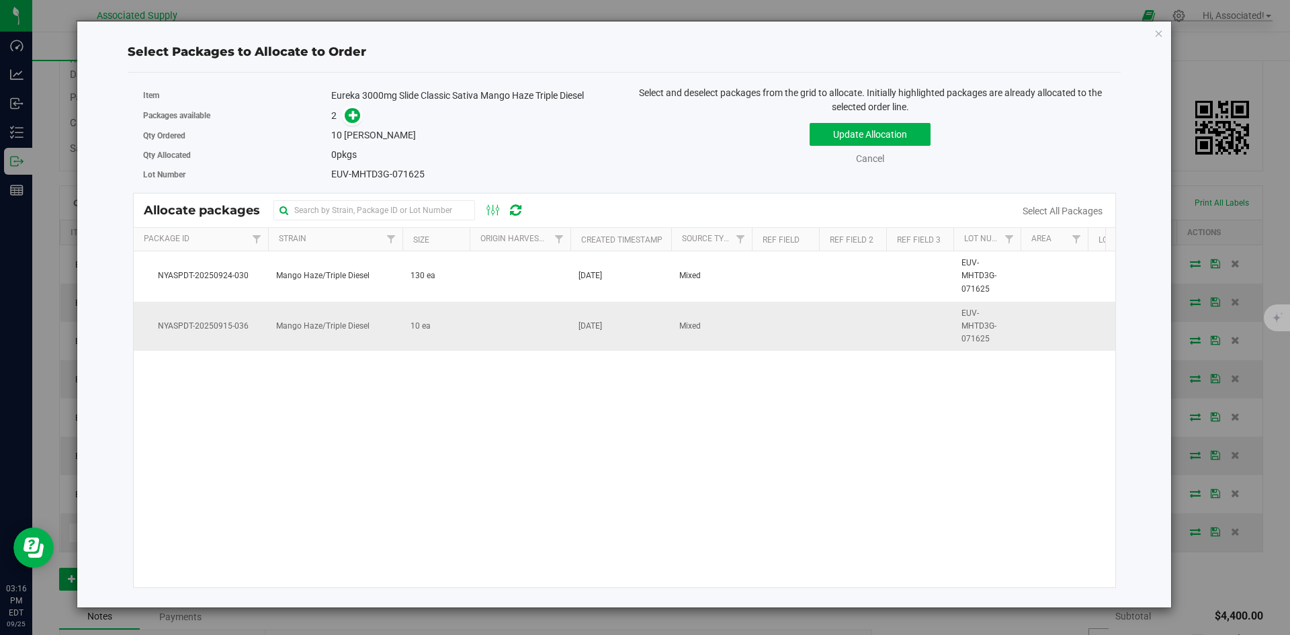
click at [427, 335] on td "10 ea" at bounding box center [435, 327] width 67 height 50
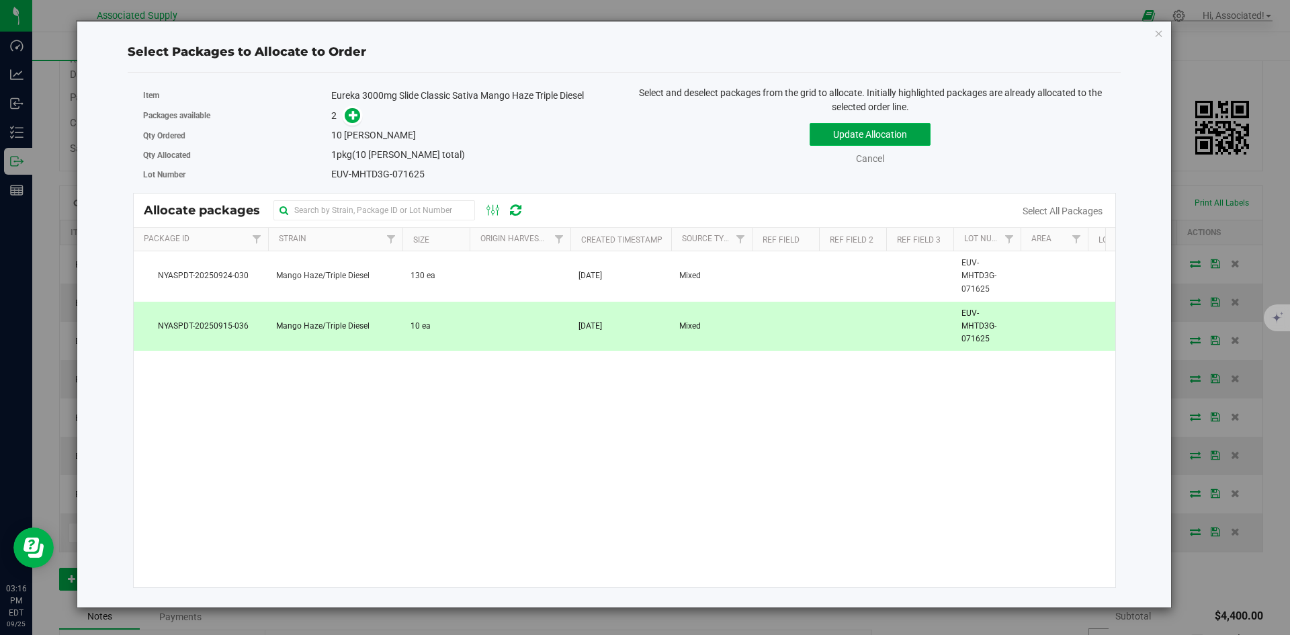
click at [879, 132] on button "Update Allocation" at bounding box center [869, 134] width 121 height 23
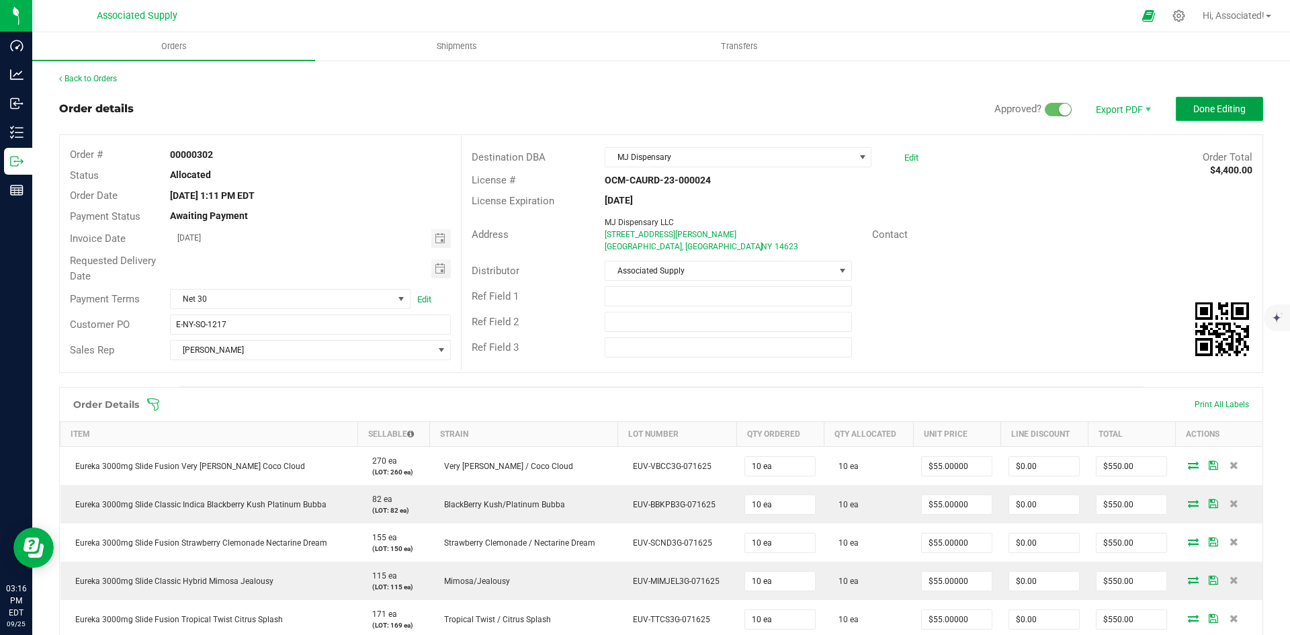
click at [1230, 101] on button "Done Editing" at bounding box center [1218, 109] width 87 height 24
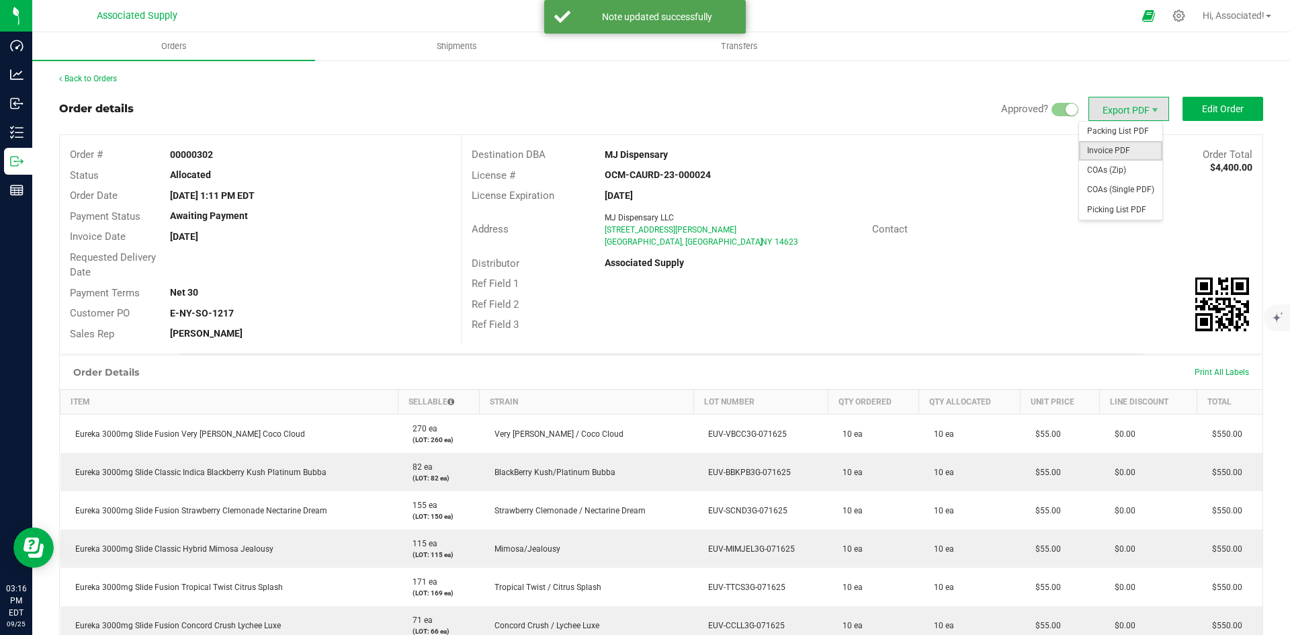
click at [1116, 154] on span "Invoice PDF" at bounding box center [1120, 150] width 83 height 19
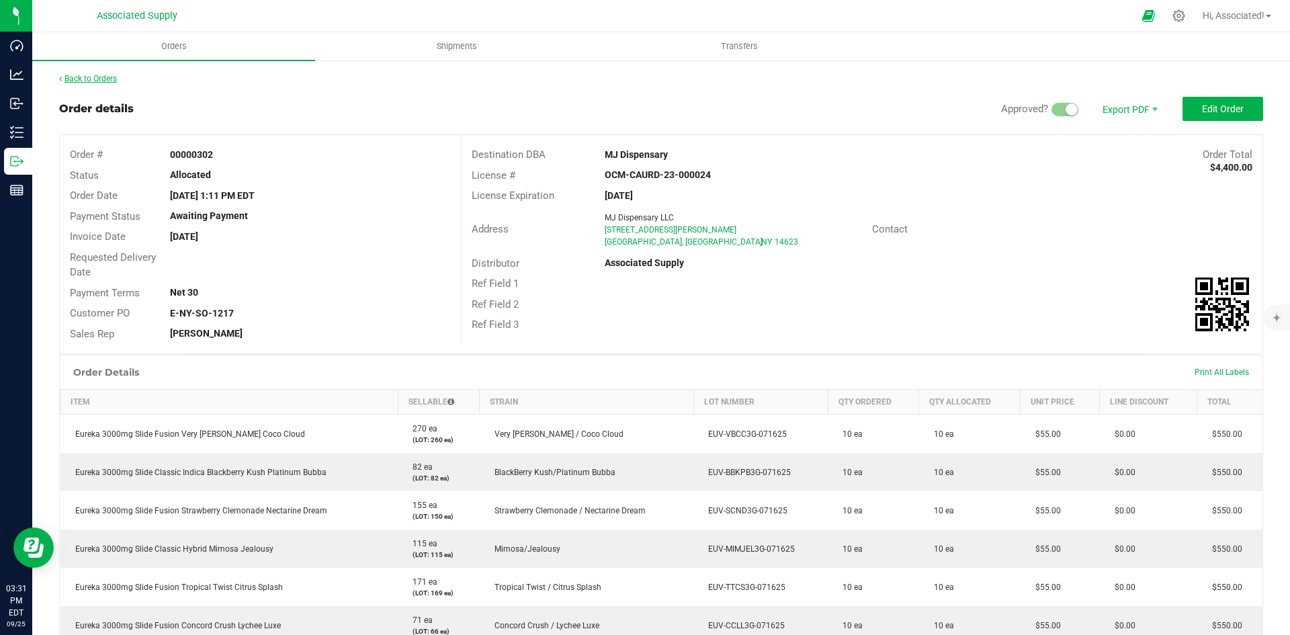
click at [88, 80] on link "Back to Orders" at bounding box center [88, 78] width 58 height 9
